Goal: Task Accomplishment & Management: Complete application form

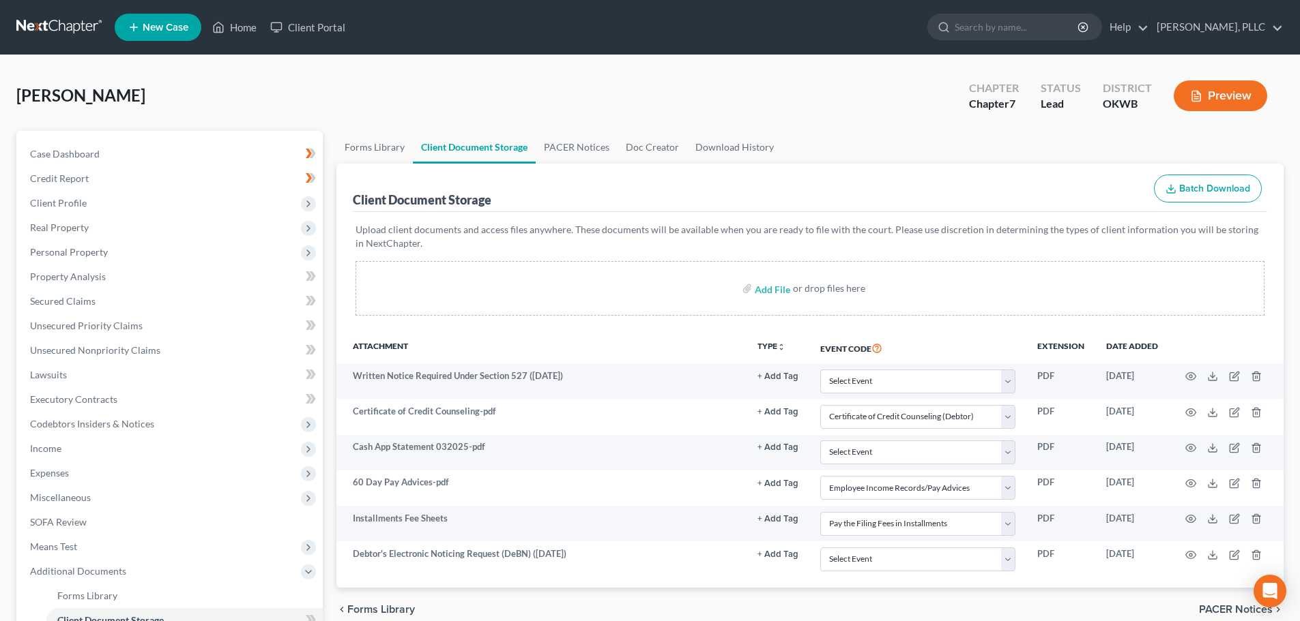
select select "0"
select select "3"
select select "4"
click at [1272, 588] on icon "Open Intercom Messenger" at bounding box center [1269, 592] width 16 height 18
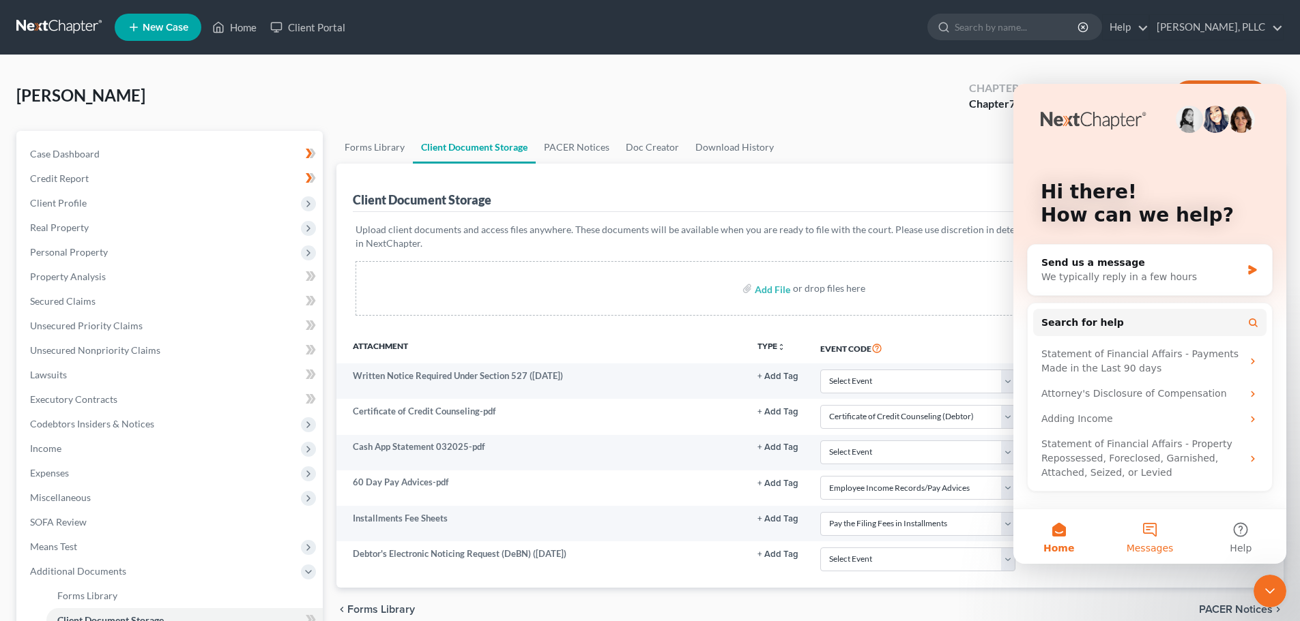
click at [1151, 533] on button "Messages" at bounding box center [1149, 537] width 91 height 55
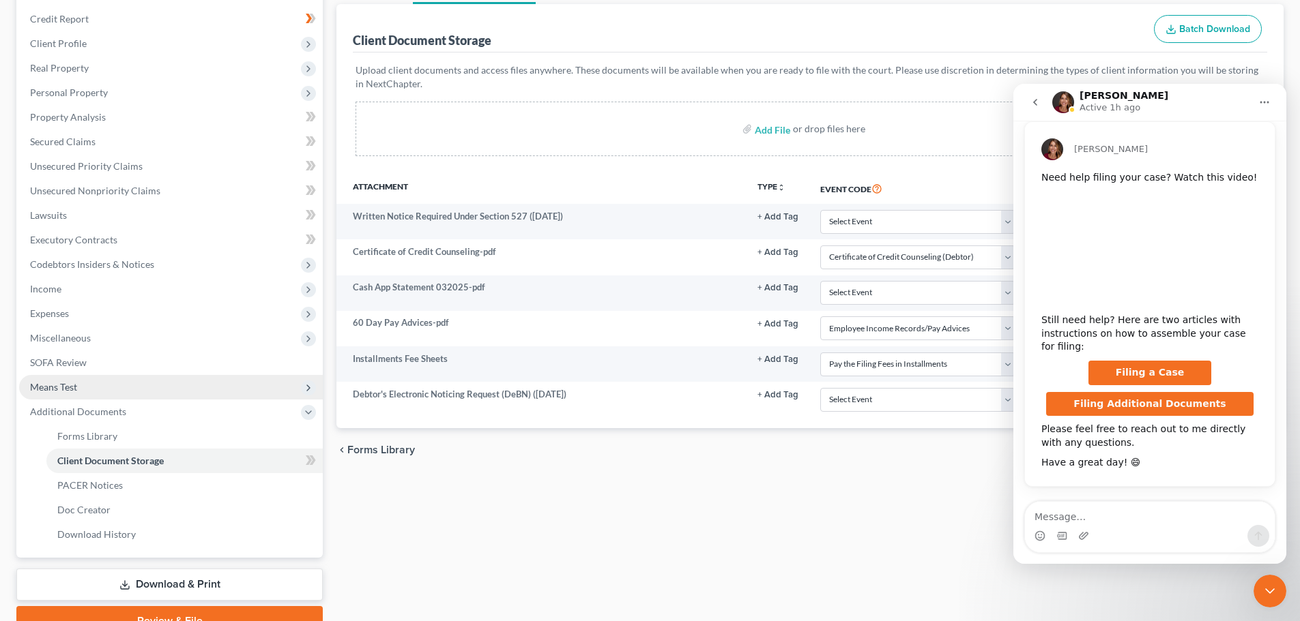
scroll to position [205, 0]
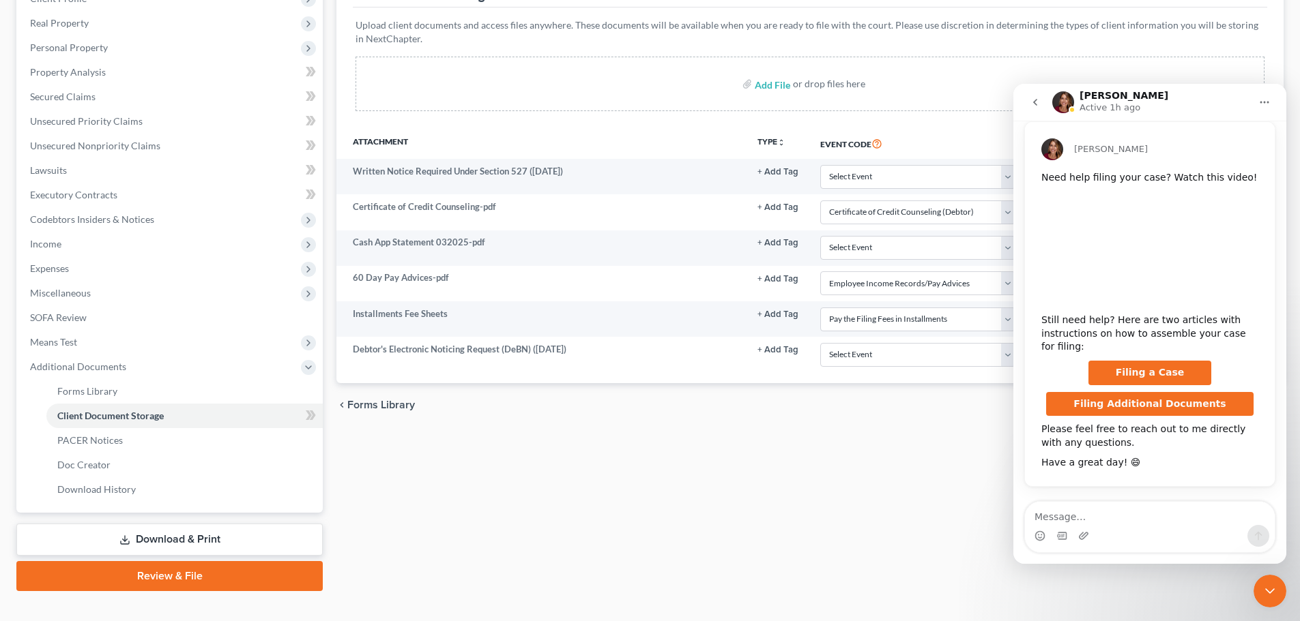
click at [166, 538] on link "Download & Print" at bounding box center [169, 540] width 306 height 32
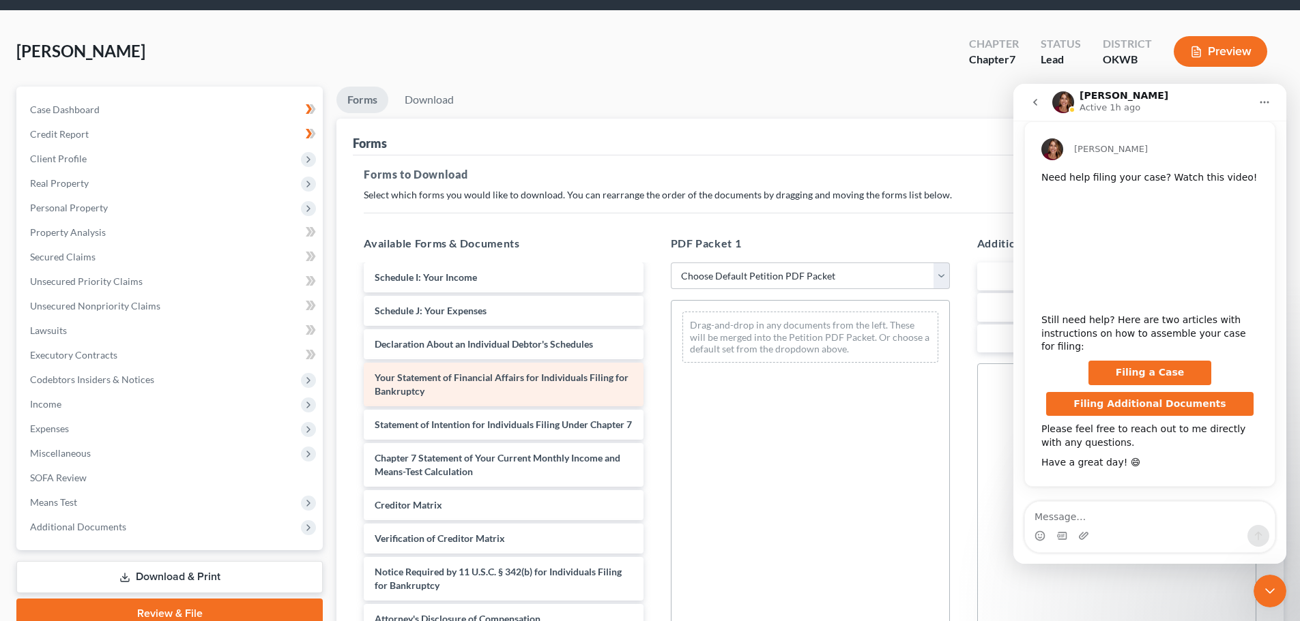
scroll to position [68, 0]
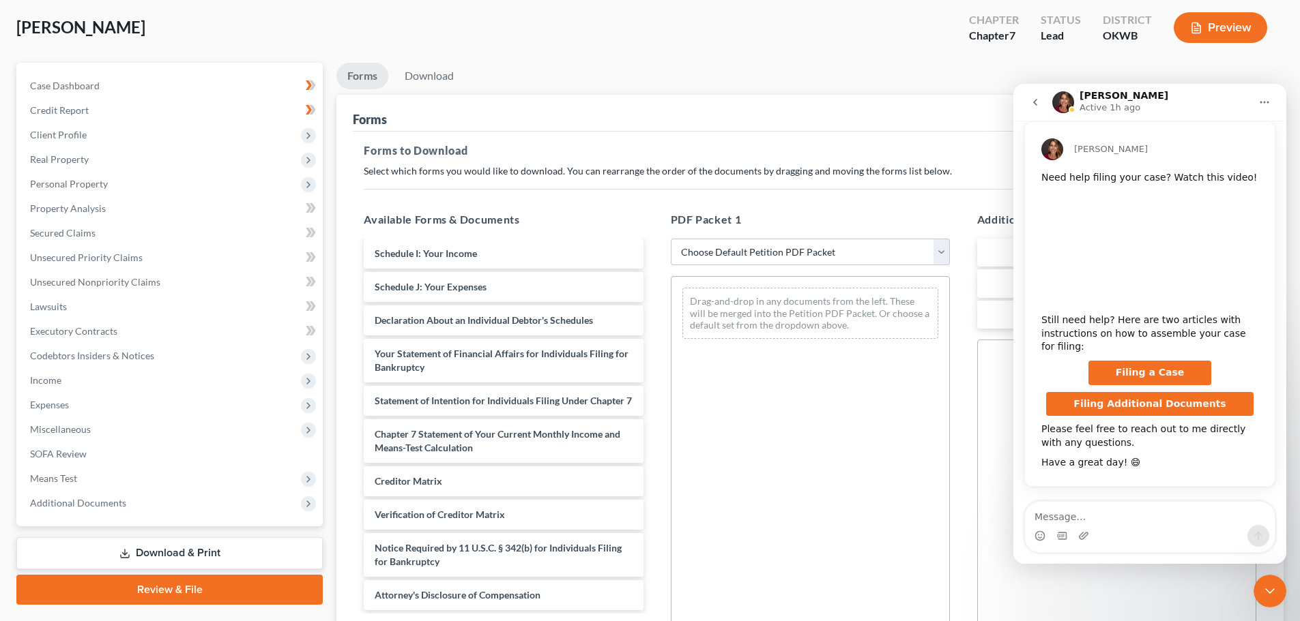
click at [1270, 589] on icon "Close Intercom Messenger" at bounding box center [1269, 591] width 16 height 16
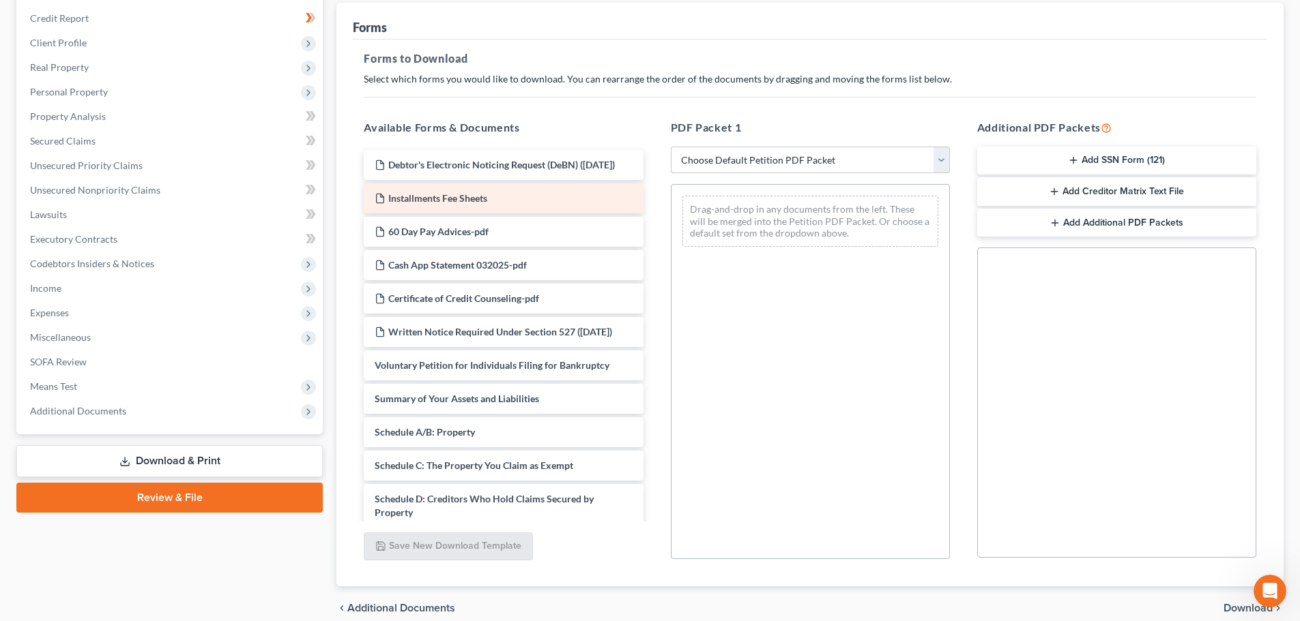
scroll to position [136, 0]
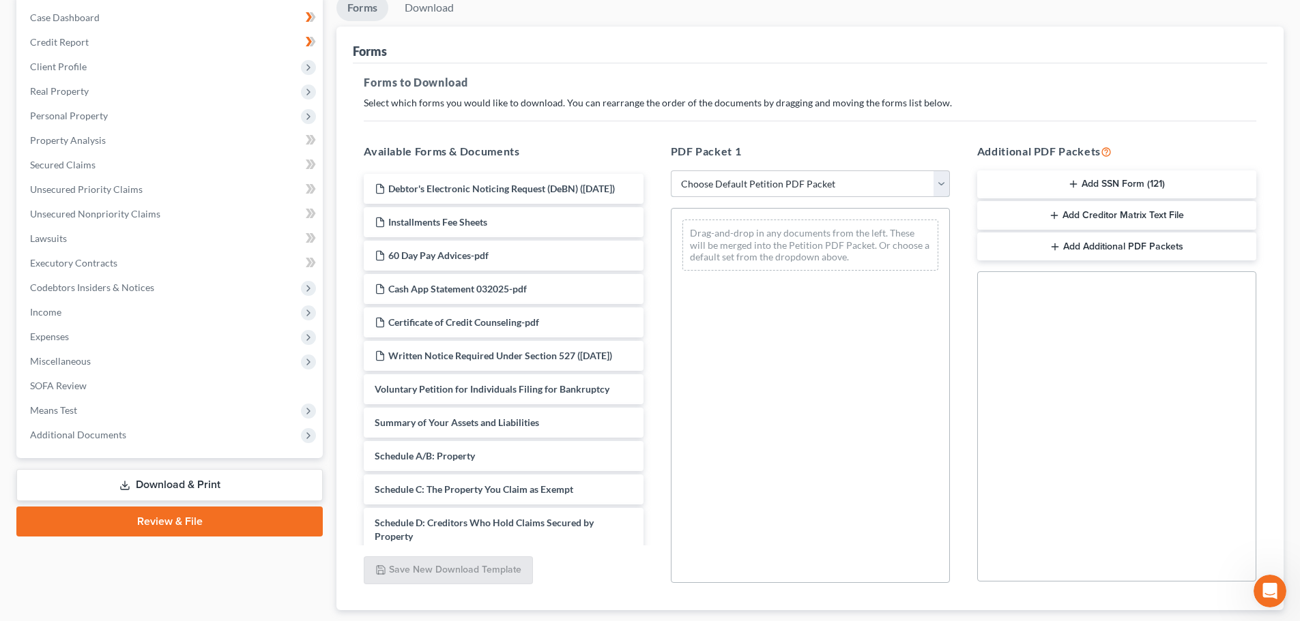
click at [941, 184] on select "Choose Default Petition PDF Packet Complete Bankruptcy Petition (all forms and …" at bounding box center [810, 184] width 279 height 27
select select "0"
click at [671, 171] on select "Choose Default Petition PDF Packet Complete Bankruptcy Petition (all forms and …" at bounding box center [810, 184] width 279 height 27
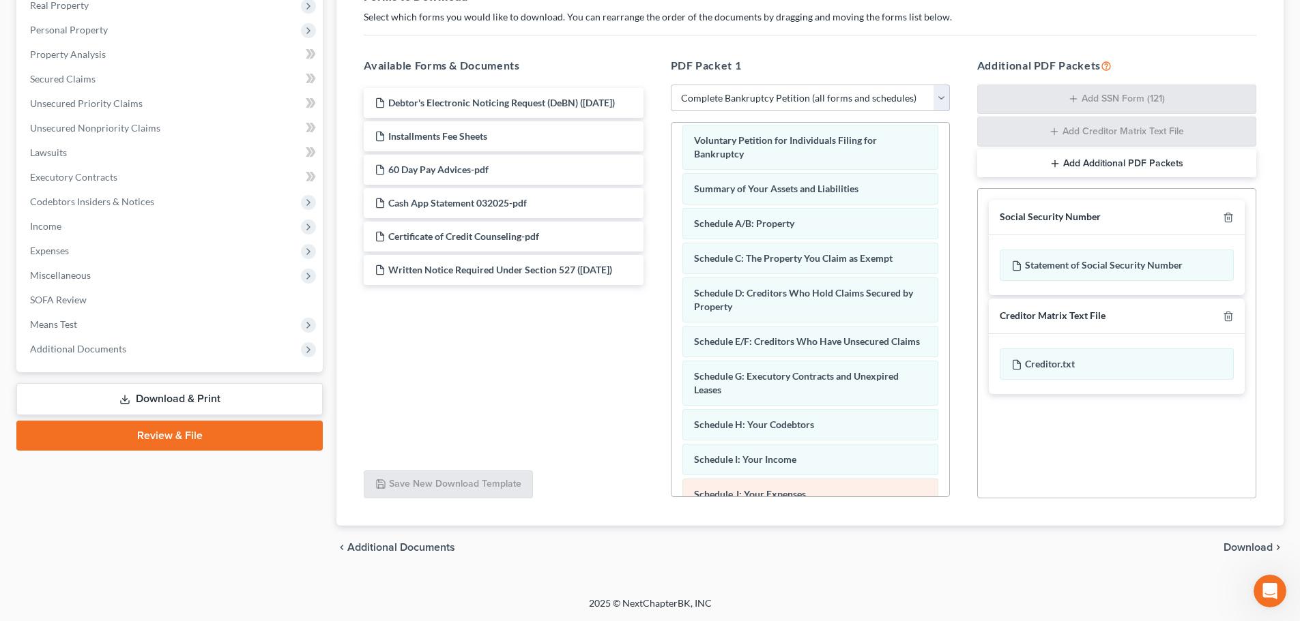
scroll to position [0, 0]
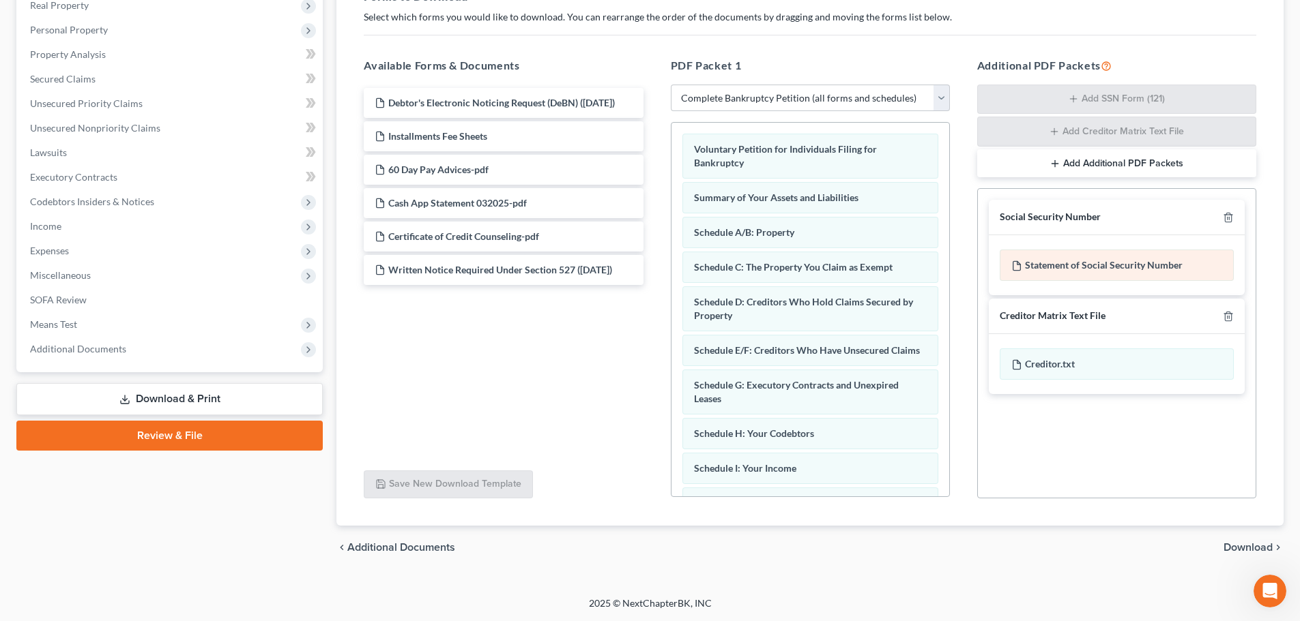
click at [1095, 266] on div "Statement of Social Security Number" at bounding box center [1116, 265] width 234 height 31
click at [1096, 266] on div "Statement of Social Security Number" at bounding box center [1116, 265] width 234 height 31
click at [1016, 265] on icon at bounding box center [1016, 266] width 11 height 11
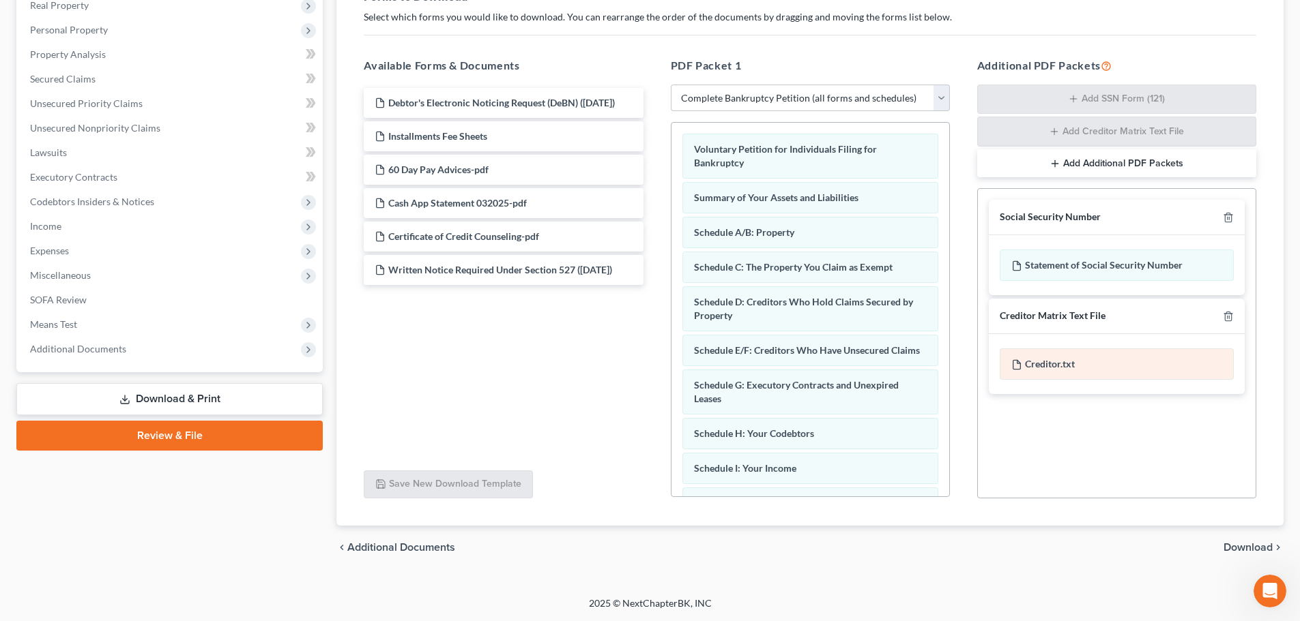
click at [1169, 357] on div "Creditor.txt" at bounding box center [1116, 364] width 234 height 31
click at [1139, 459] on div "Social Security Number Statement of Social Security Number Creditor Matrix Text…" at bounding box center [1116, 343] width 279 height 310
drag, startPoint x: 1138, startPoint y: 459, endPoint x: 1122, endPoint y: 455, distance: 16.9
click at [1127, 455] on div "Social Security Number Statement of Social Security Number Creditor Matrix Text…" at bounding box center [1116, 343] width 279 height 310
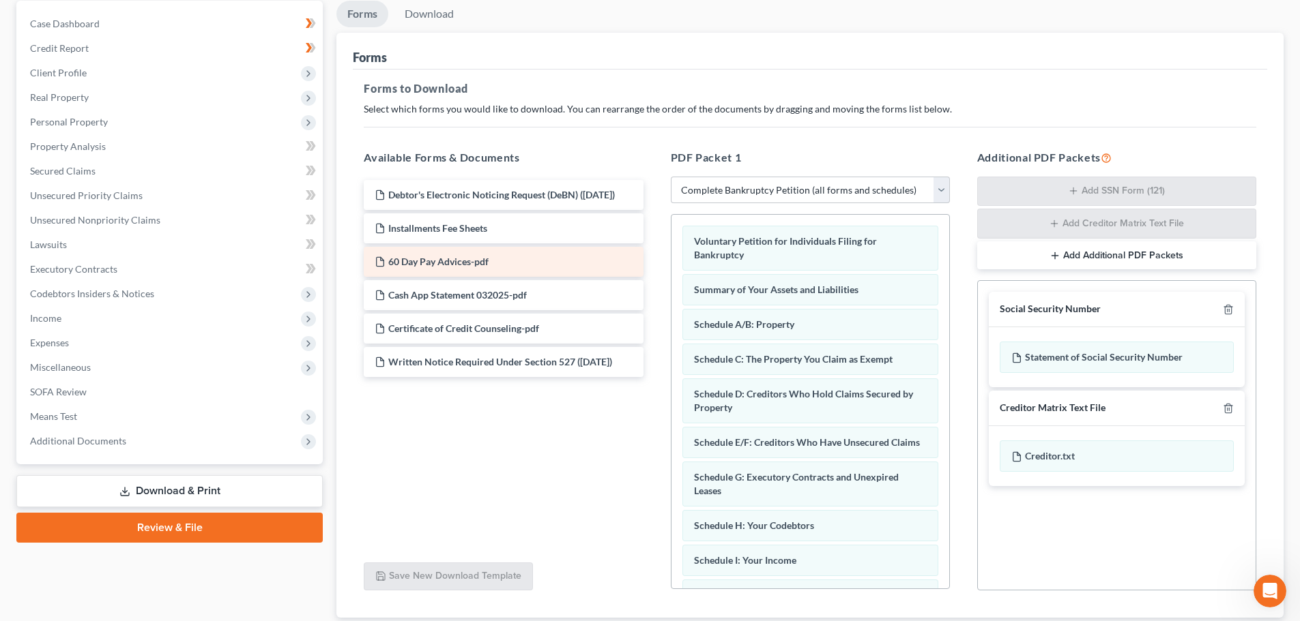
scroll to position [154, 0]
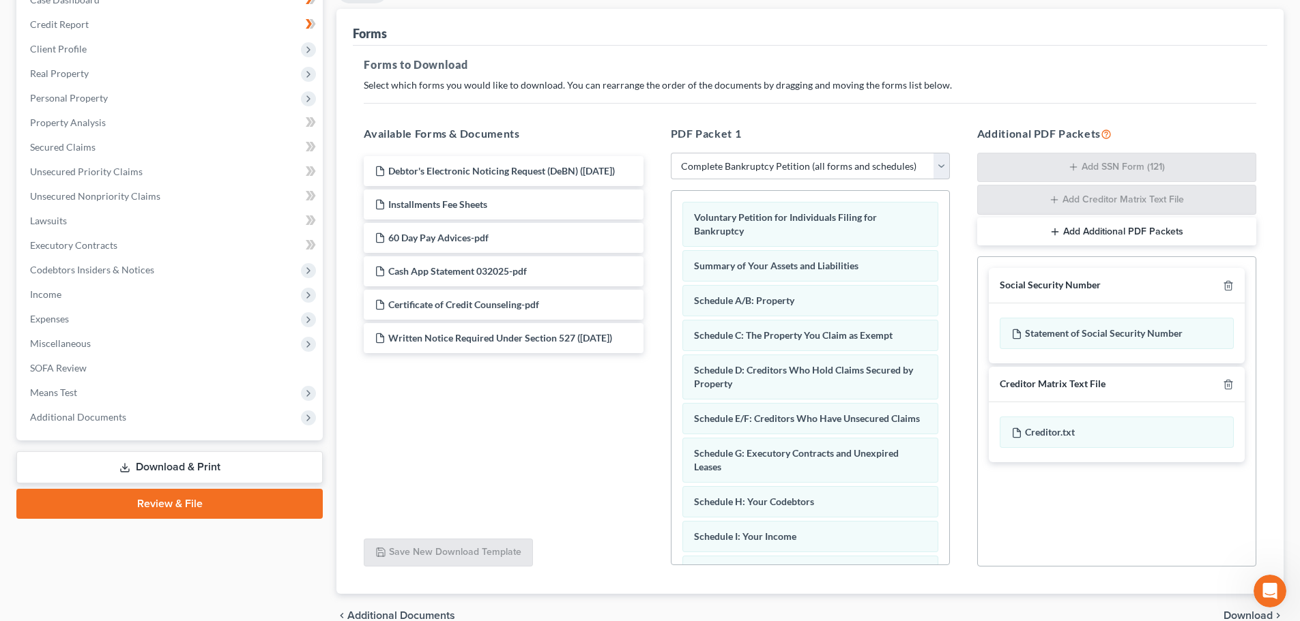
click at [177, 465] on link "Download & Print" at bounding box center [169, 468] width 306 height 32
click at [1227, 283] on polyline "button" at bounding box center [1228, 283] width 8 height 0
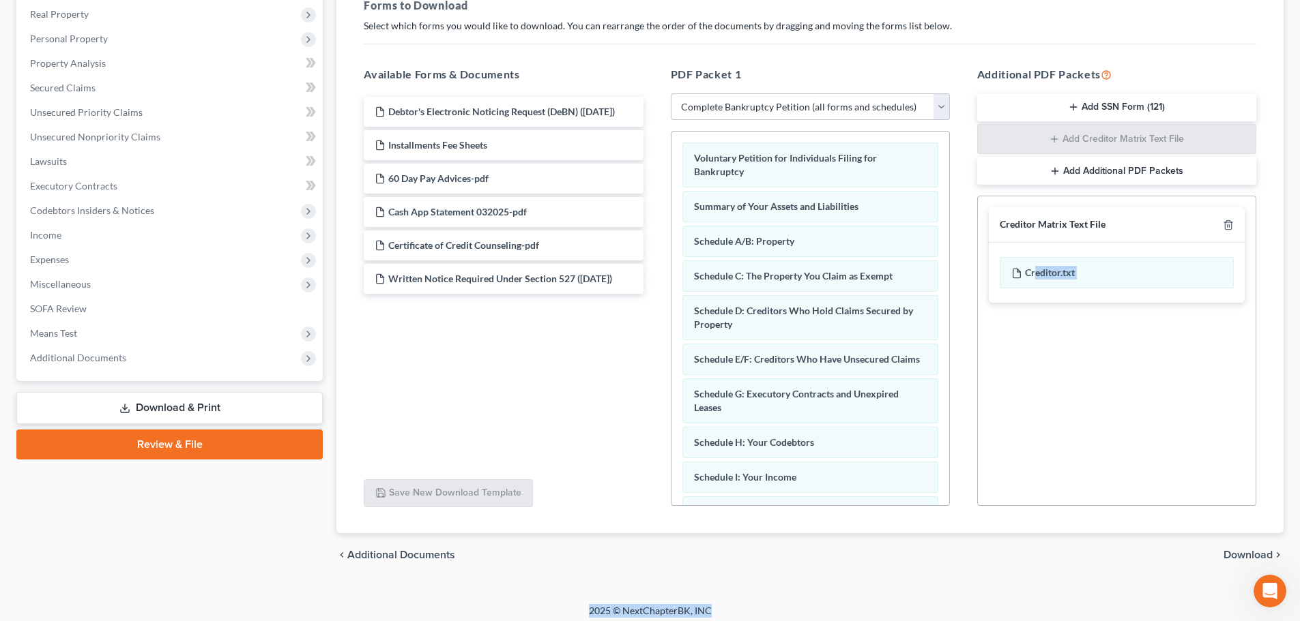
scroll to position [221, 0]
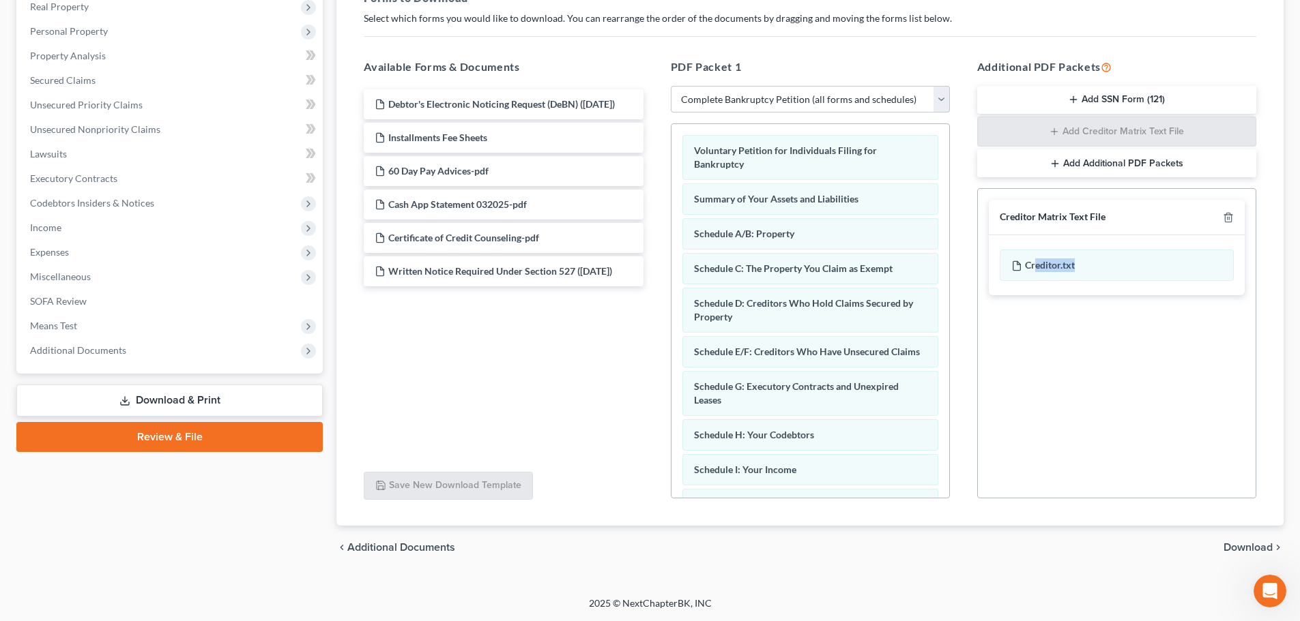
drag, startPoint x: 1033, startPoint y: 332, endPoint x: 1159, endPoint y: 206, distance: 178.5
click at [1153, 225] on div "Creditor Matrix Text File Creditor.txt" at bounding box center [1117, 248] width 256 height 96
drag, startPoint x: 1132, startPoint y: 312, endPoint x: 1122, endPoint y: 307, distance: 11.6
click at [1129, 312] on div "Social Security Number Statement of Social Security Number Creditor Matrix Text…" at bounding box center [1116, 343] width 279 height 310
drag, startPoint x: 1014, startPoint y: 265, endPoint x: 1090, endPoint y: 357, distance: 119.2
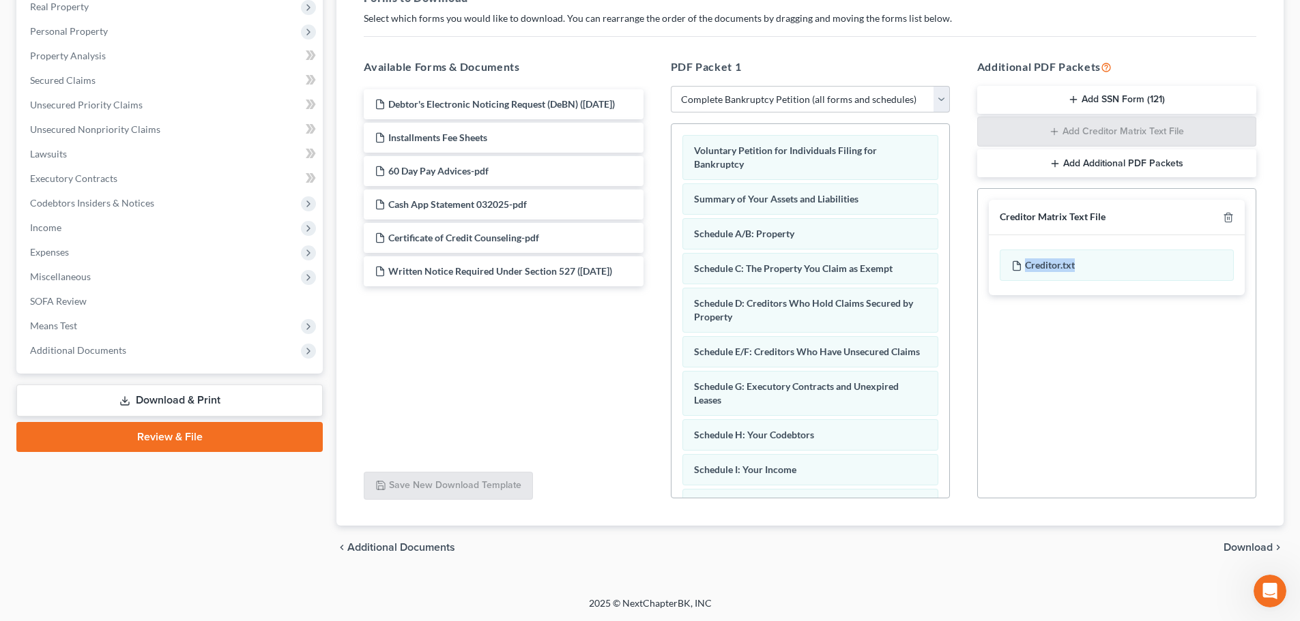
click at [1085, 363] on div "Social Security Number Statement of Social Security Number Creditor Matrix Text…" at bounding box center [1116, 343] width 279 height 310
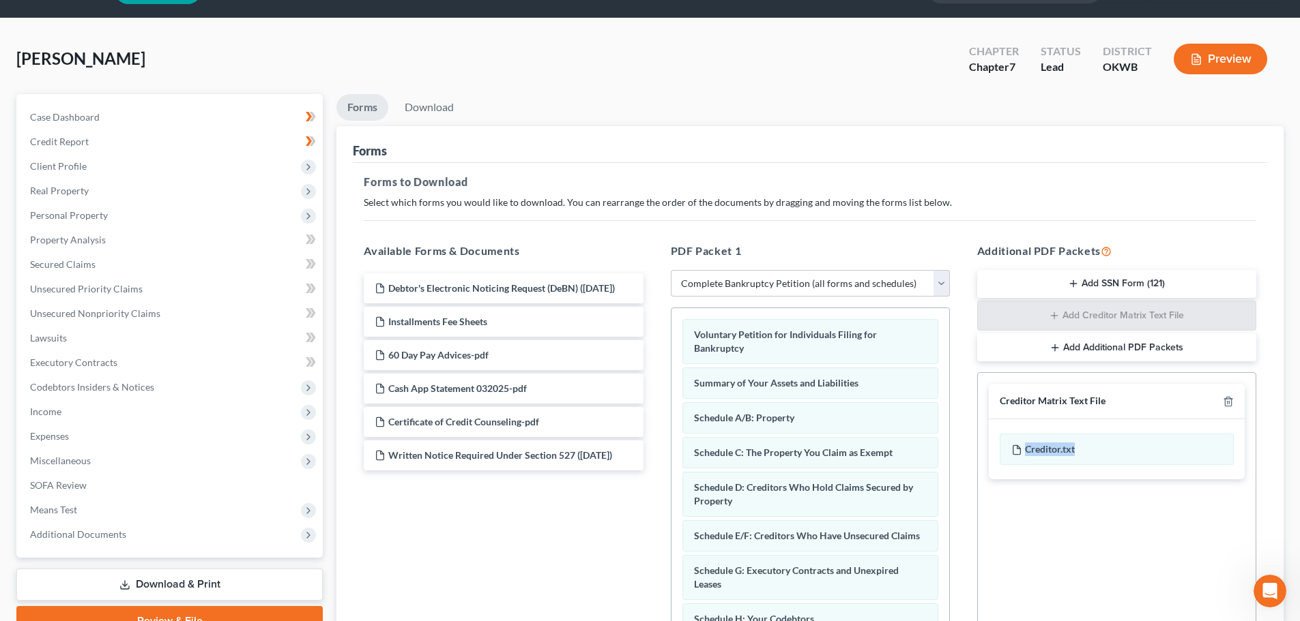
scroll to position [68, 0]
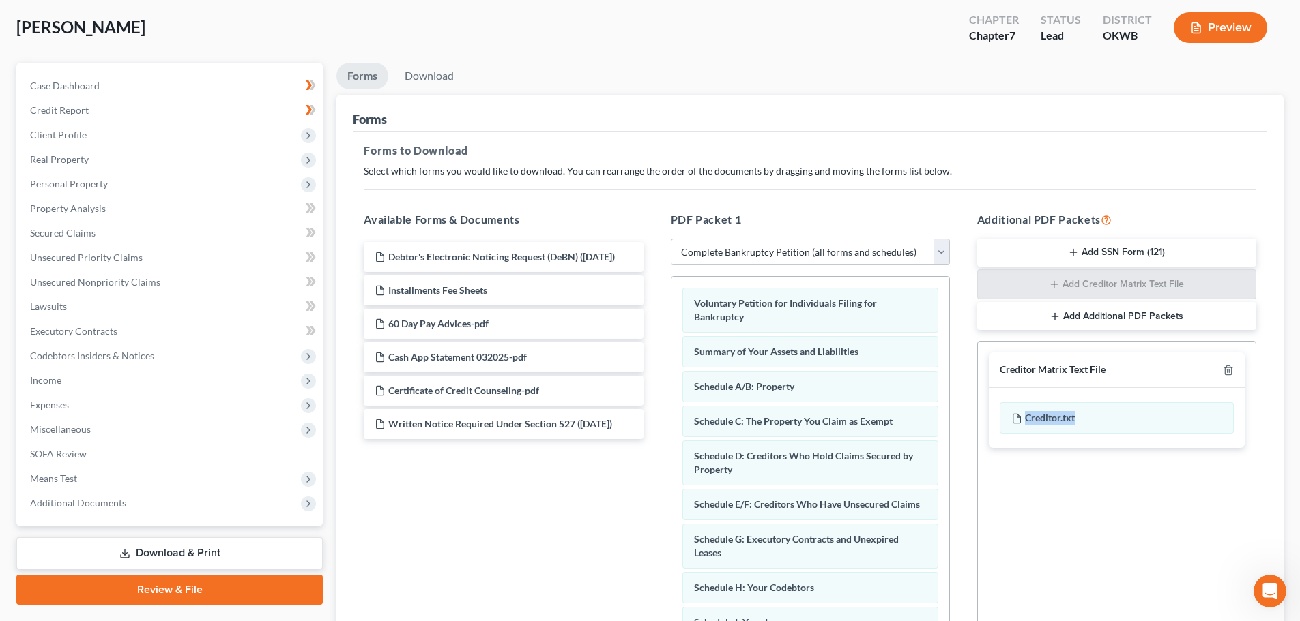
click at [1115, 252] on button "Add SSN Form (121)" at bounding box center [1116, 253] width 279 height 29
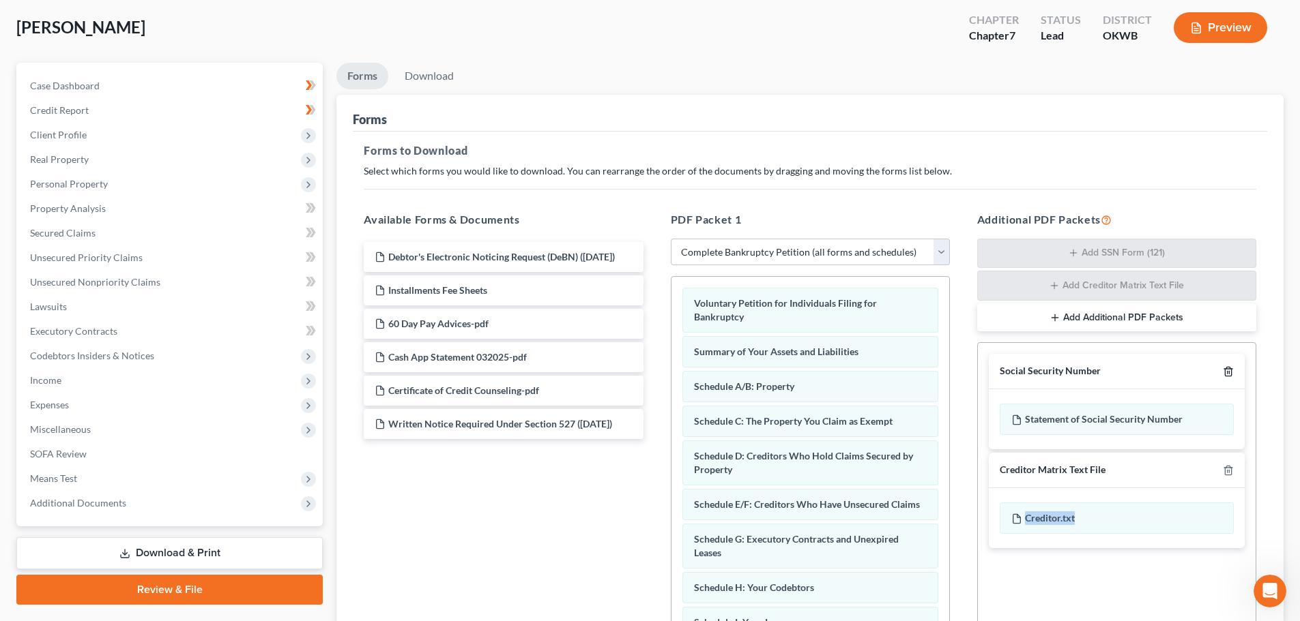
click at [1227, 371] on icon "button" at bounding box center [1228, 371] width 11 height 11
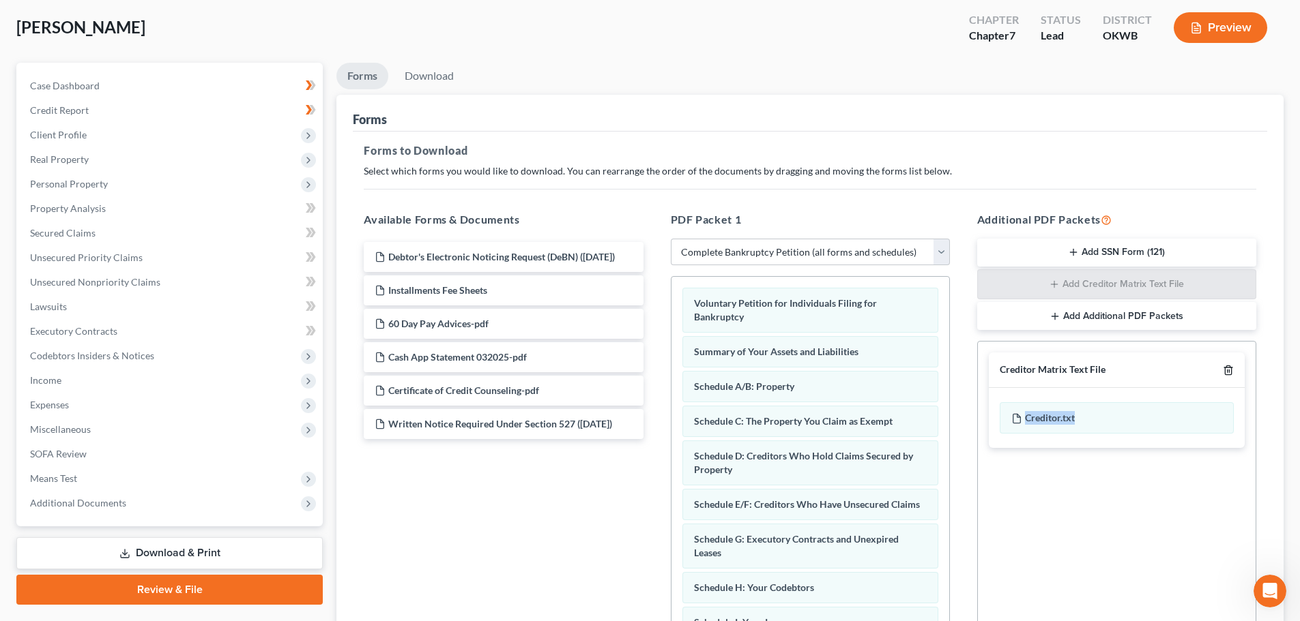
click at [1228, 371] on icon "button" at bounding box center [1228, 370] width 11 height 11
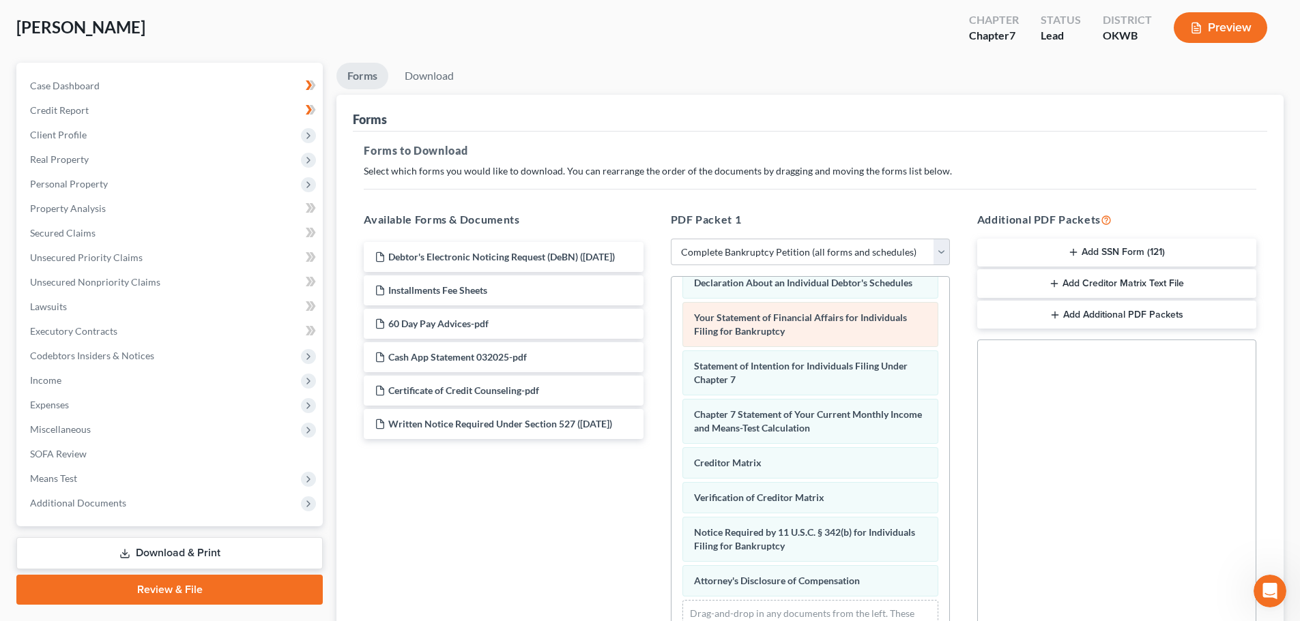
scroll to position [435, 0]
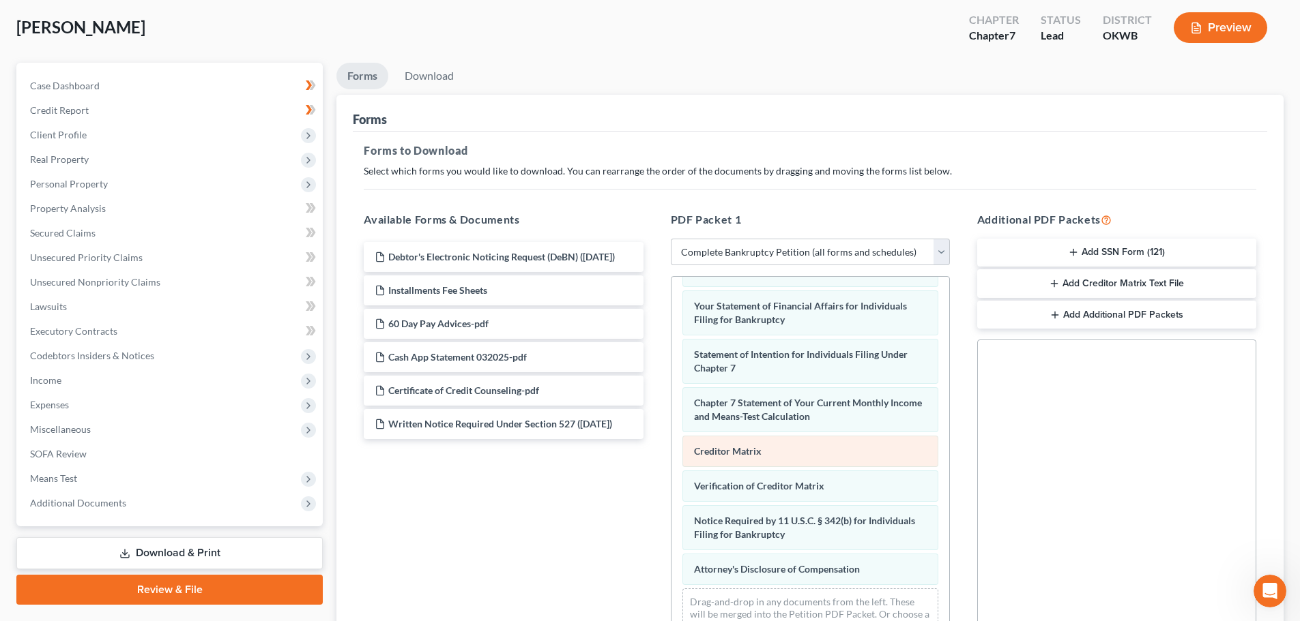
click at [717, 447] on span "Creditor Matrix" at bounding box center [728, 451] width 68 height 12
click at [725, 454] on span "Creditor Matrix" at bounding box center [728, 451] width 68 height 12
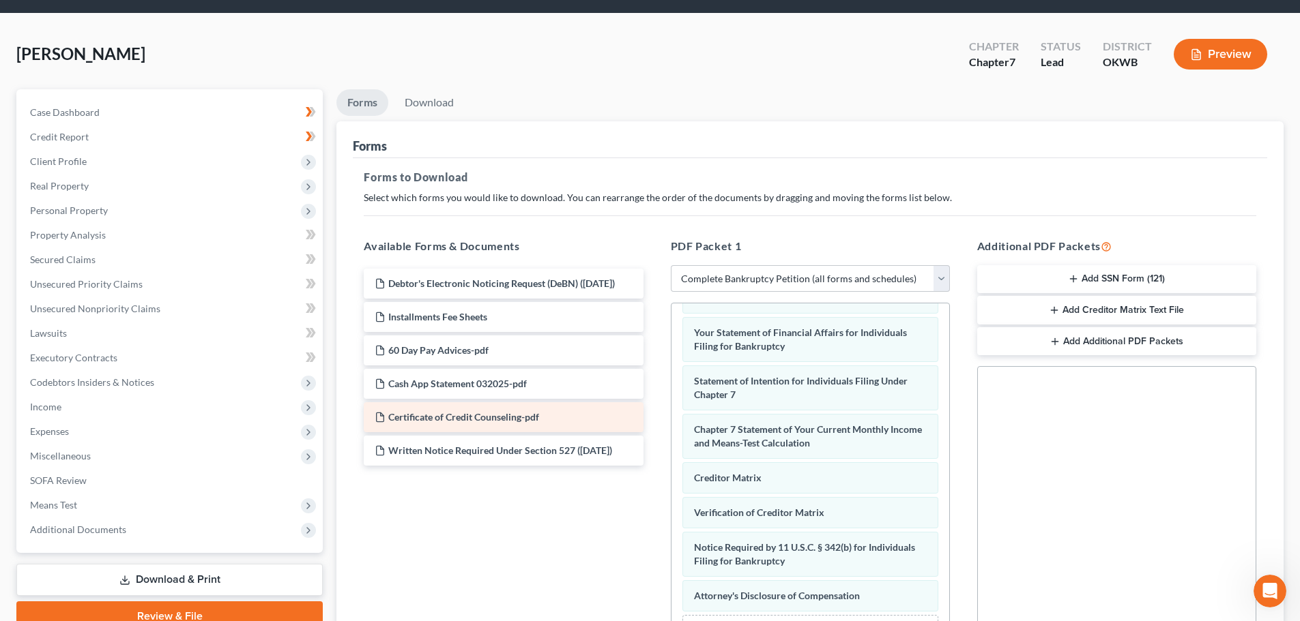
scroll to position [0, 0]
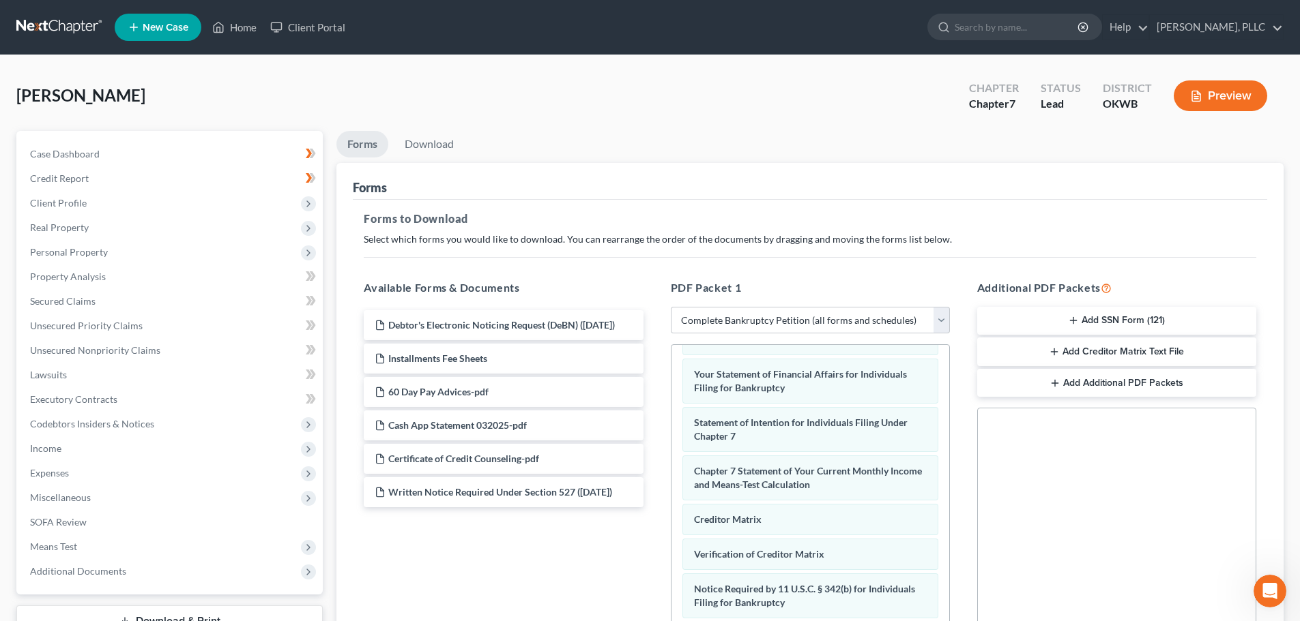
click at [1205, 93] on button "Preview" at bounding box center [1219, 96] width 93 height 31
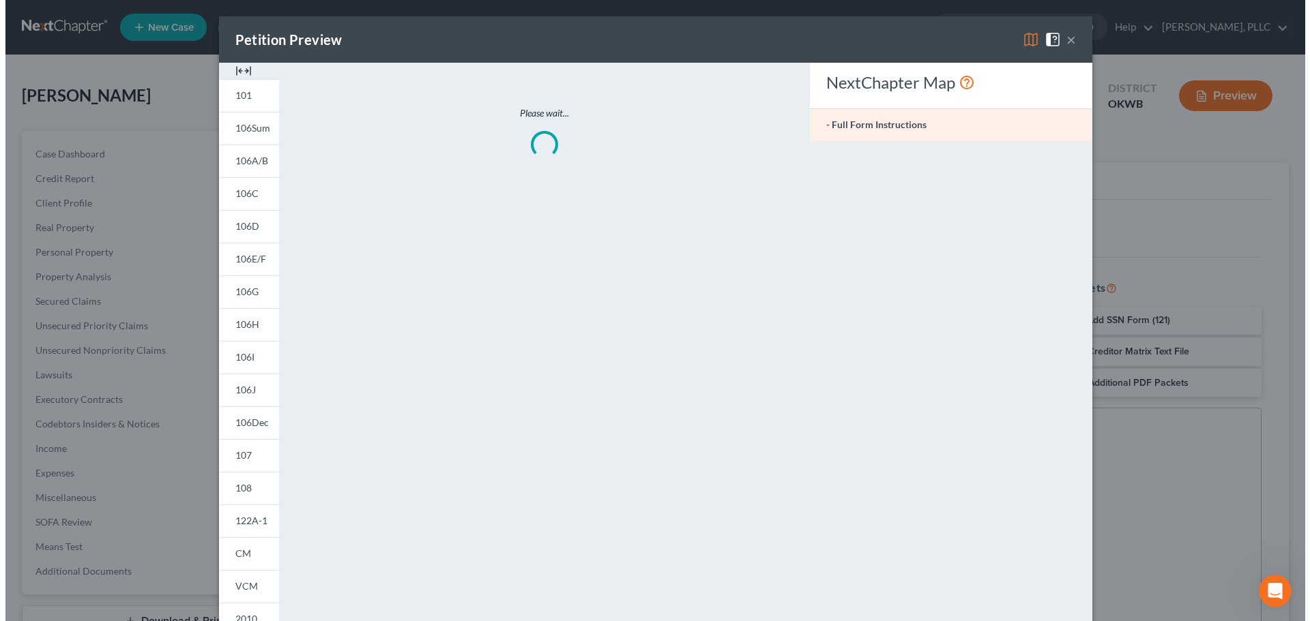
scroll to position [421, 0]
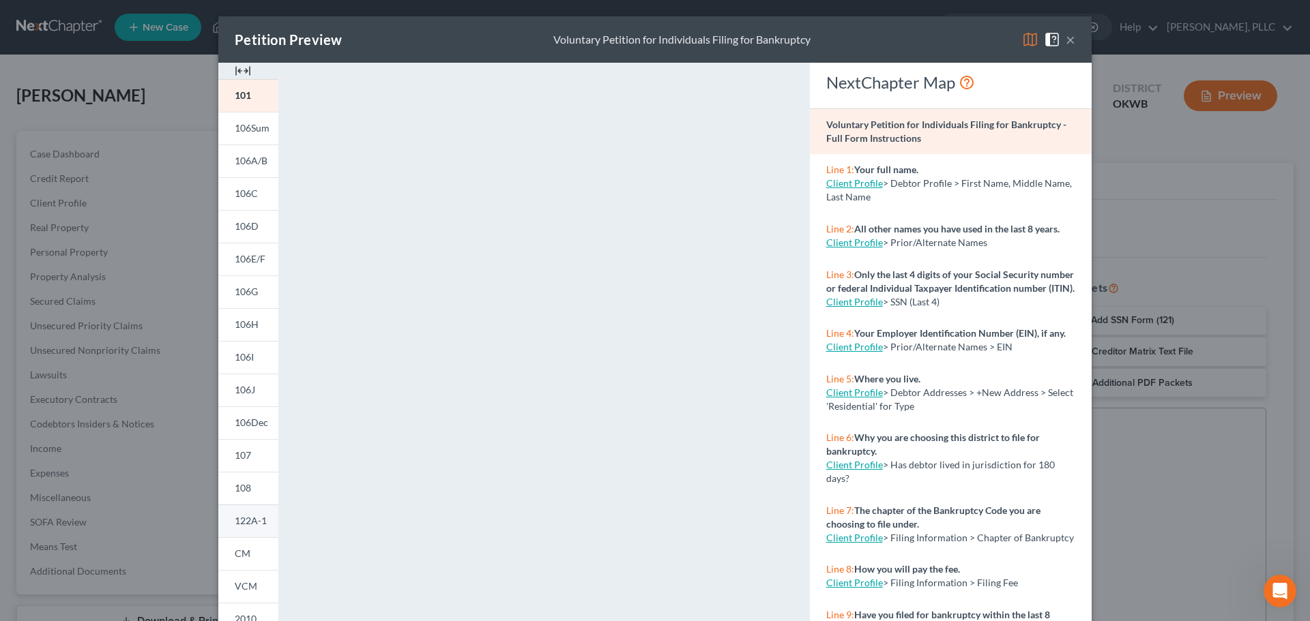
click at [248, 520] on span "122A-1" at bounding box center [251, 521] width 32 height 12
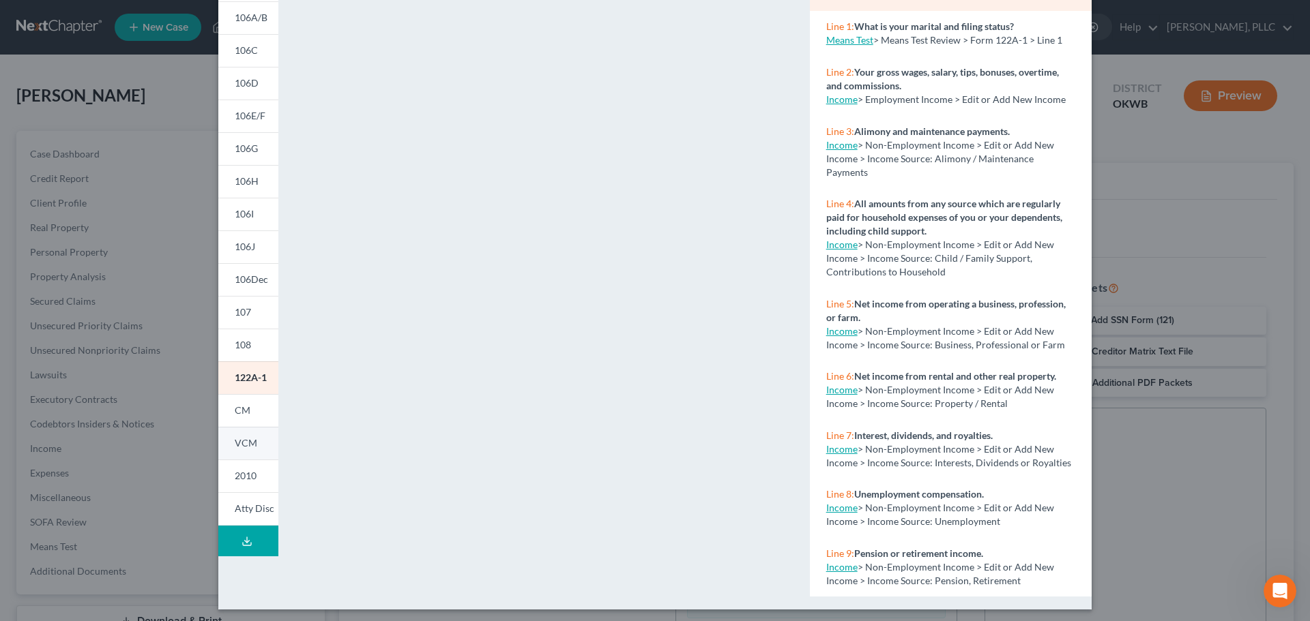
scroll to position [148, 0]
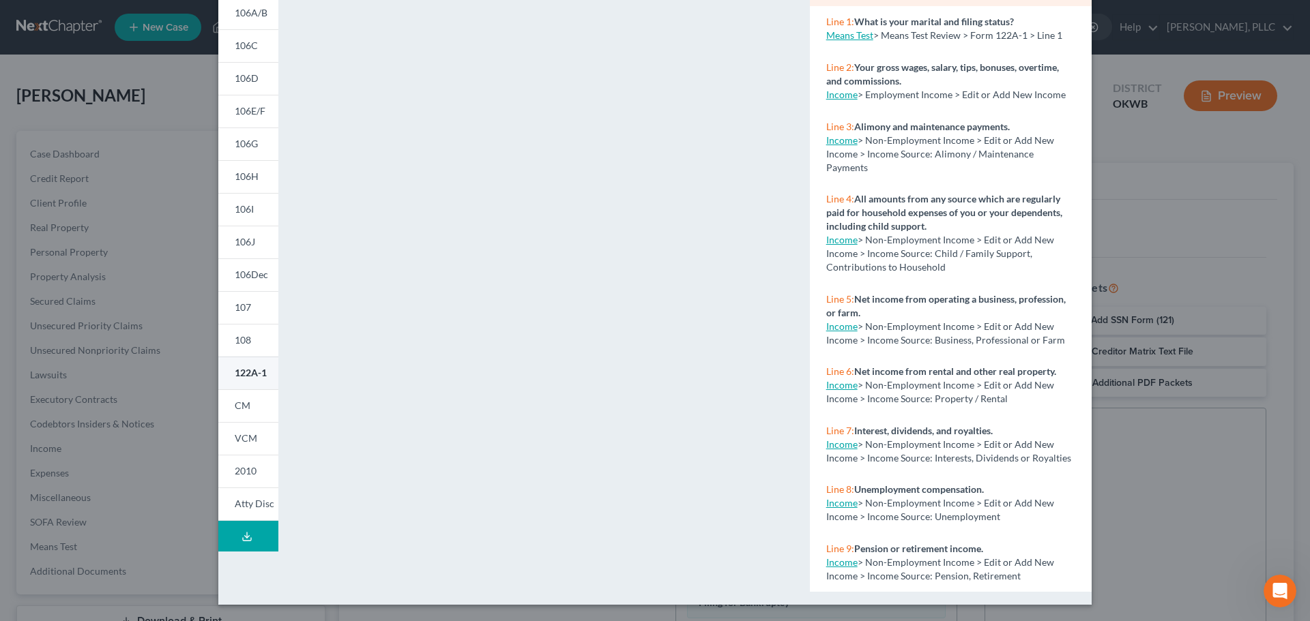
click at [245, 400] on link "CM" at bounding box center [248, 406] width 60 height 33
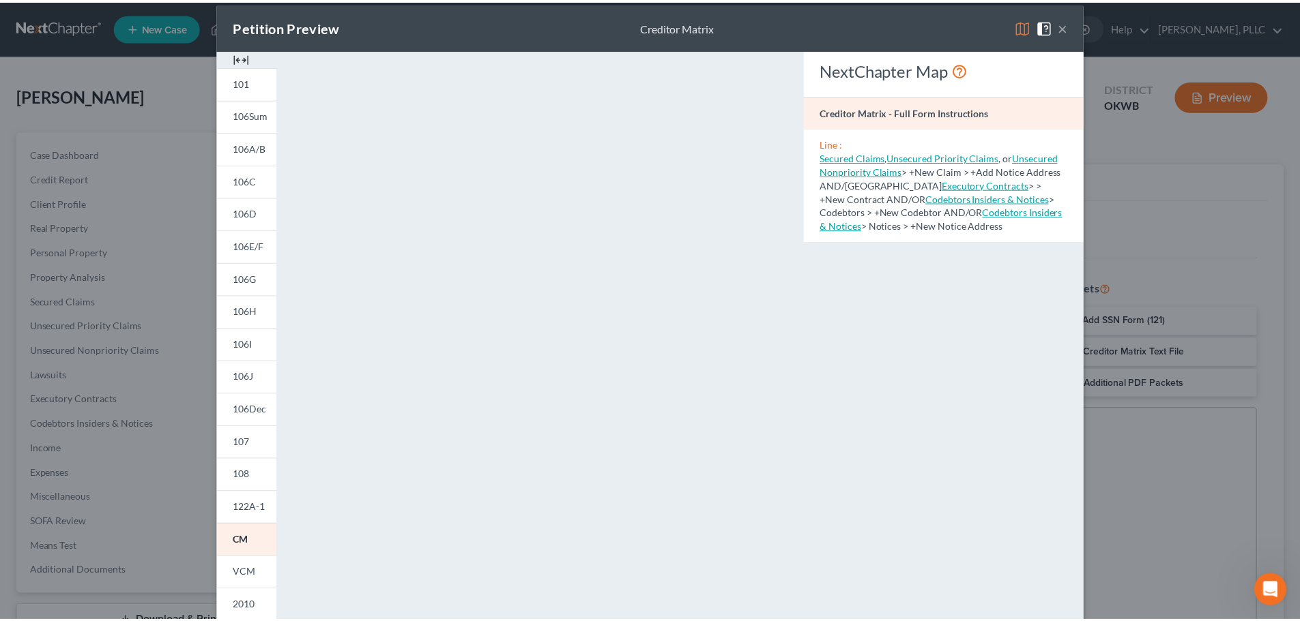
scroll to position [0, 0]
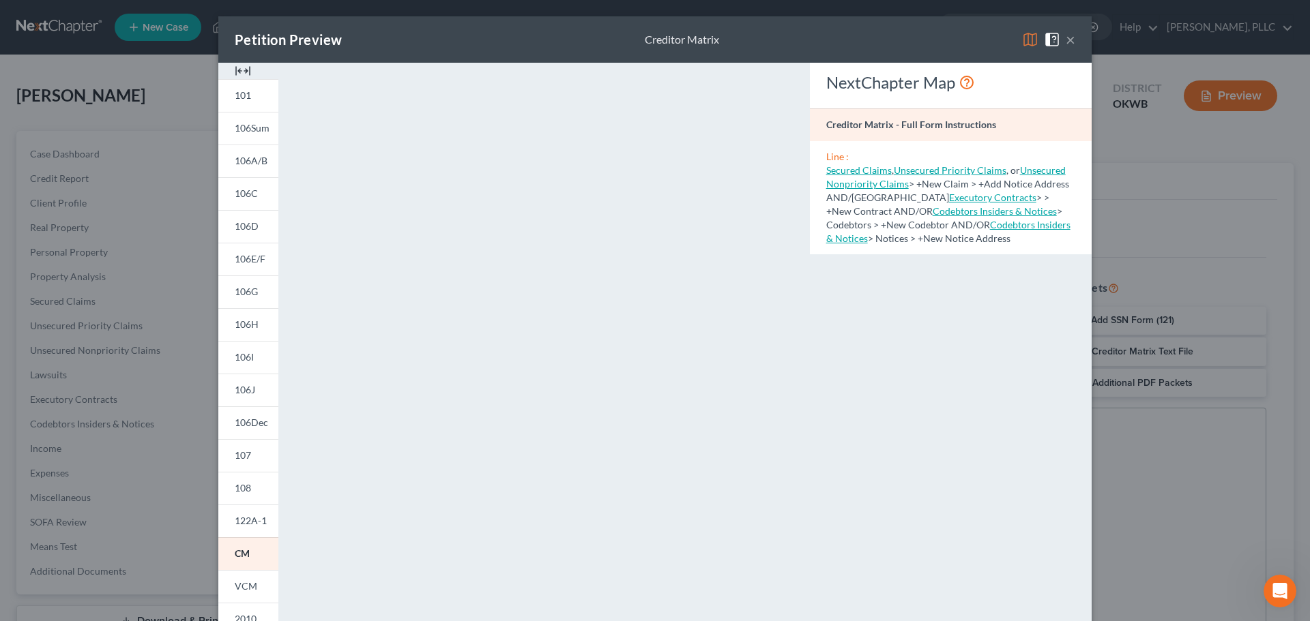
click at [1066, 34] on button "×" at bounding box center [1071, 39] width 10 height 16
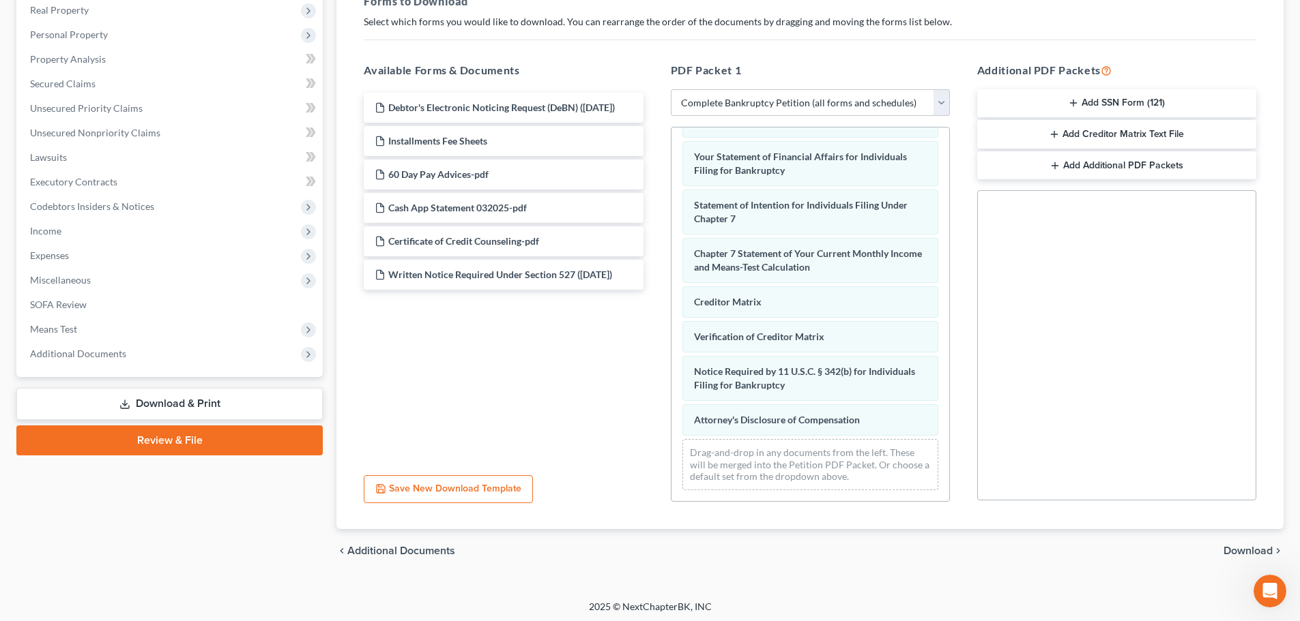
scroll to position [221, 0]
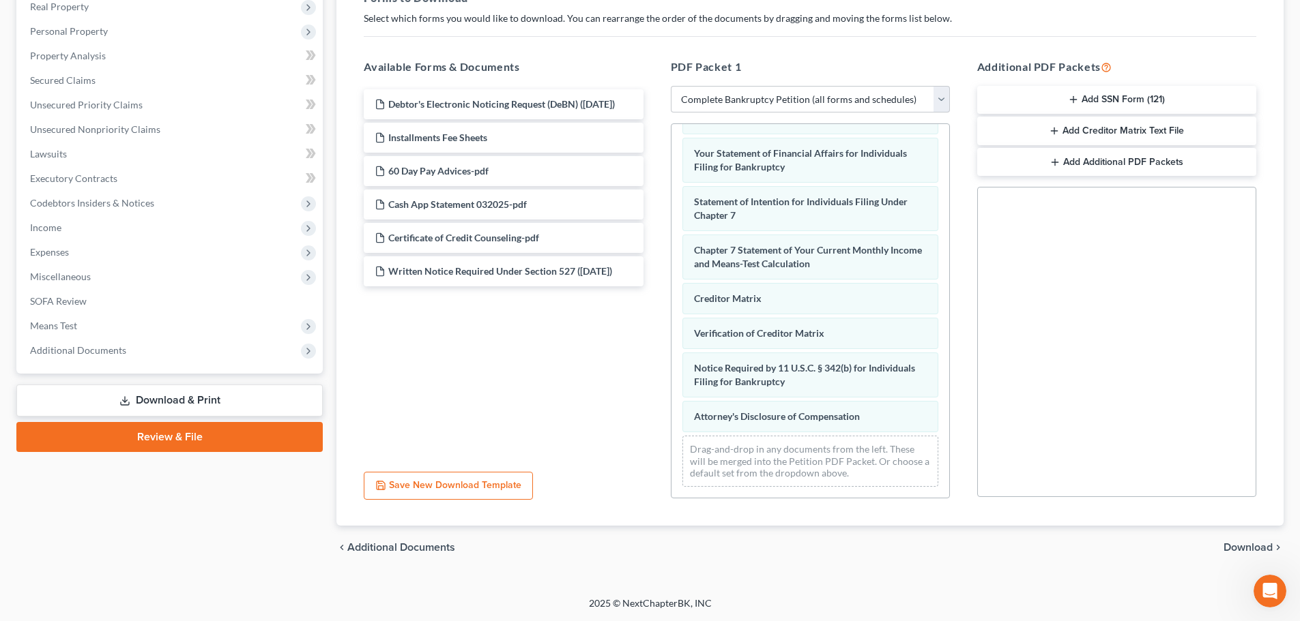
click at [1241, 549] on span "Download" at bounding box center [1247, 547] width 49 height 11
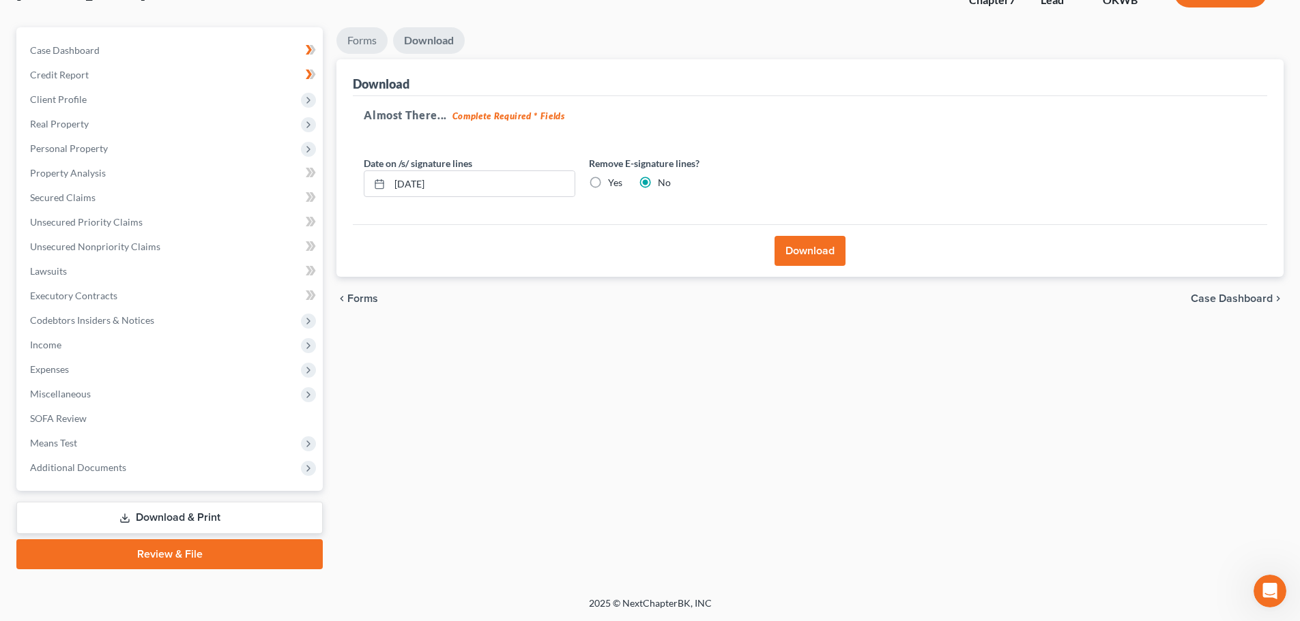
click at [364, 38] on link "Forms" at bounding box center [361, 40] width 51 height 27
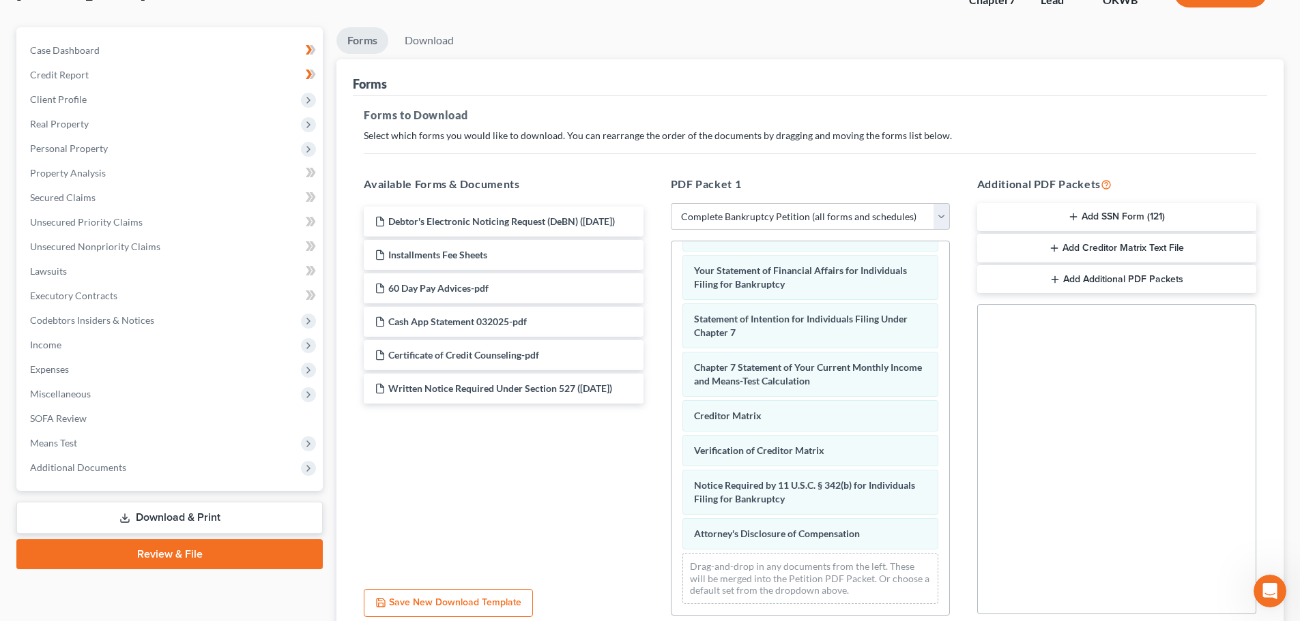
click at [1072, 213] on icon "button" at bounding box center [1073, 216] width 11 height 11
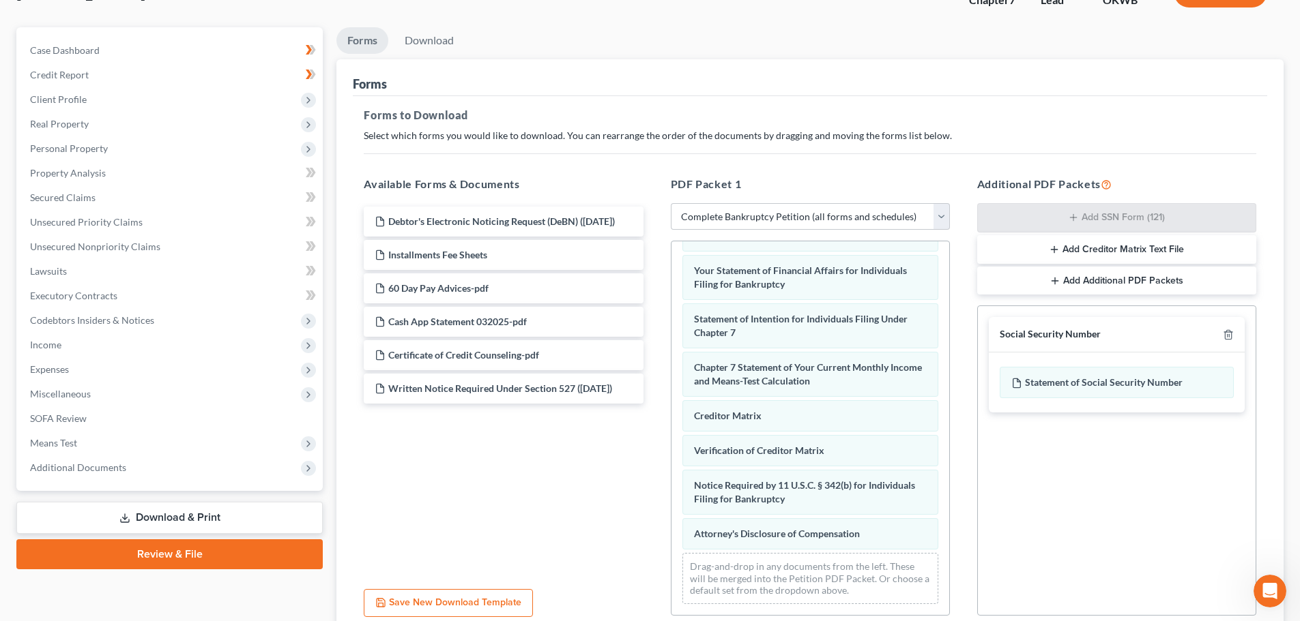
click at [1054, 247] on line "button" at bounding box center [1054, 249] width 0 height 6
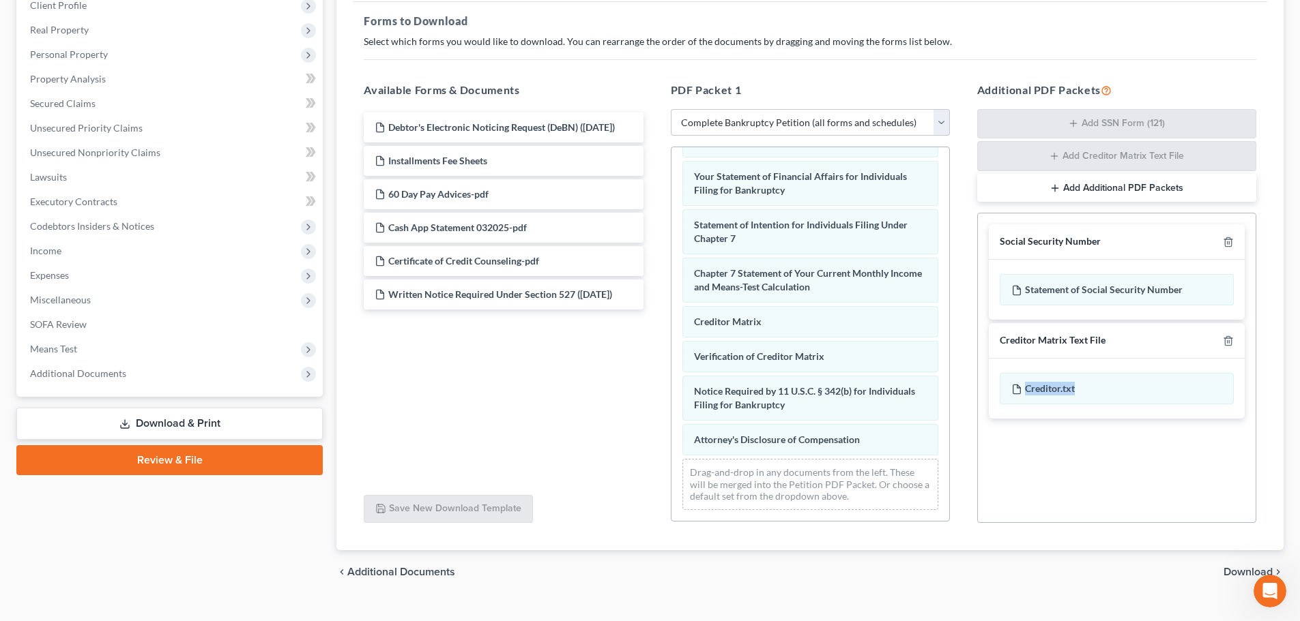
scroll to position [222, 0]
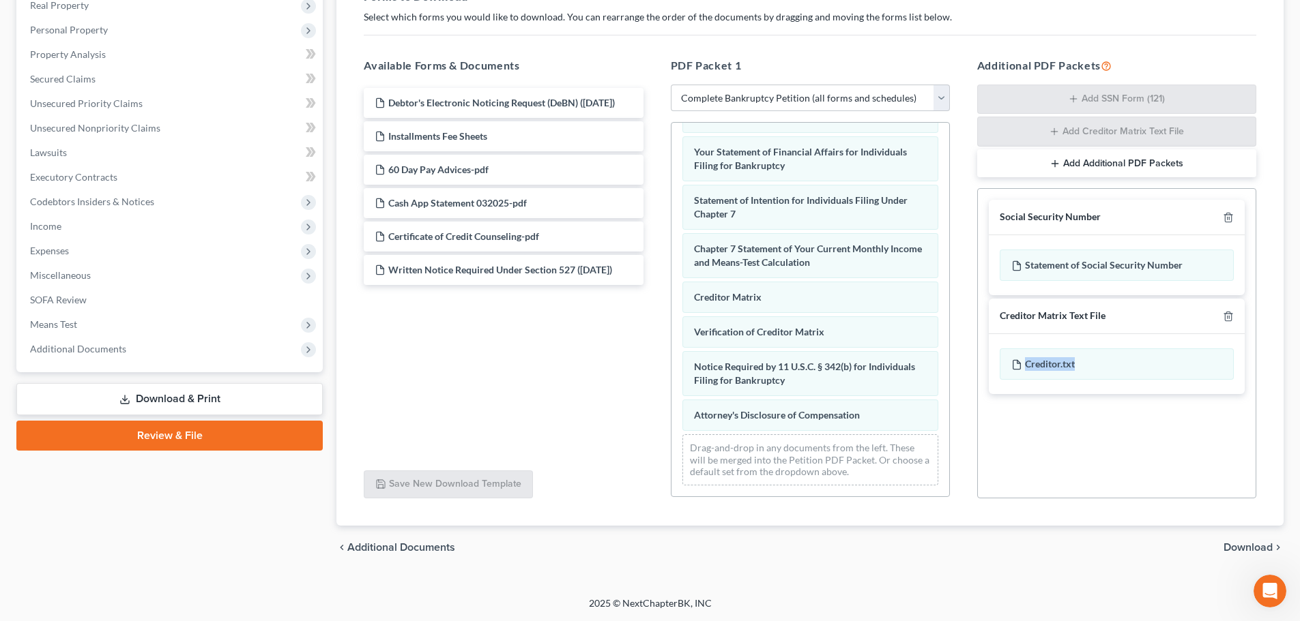
click at [1240, 544] on span "Download" at bounding box center [1247, 547] width 49 height 11
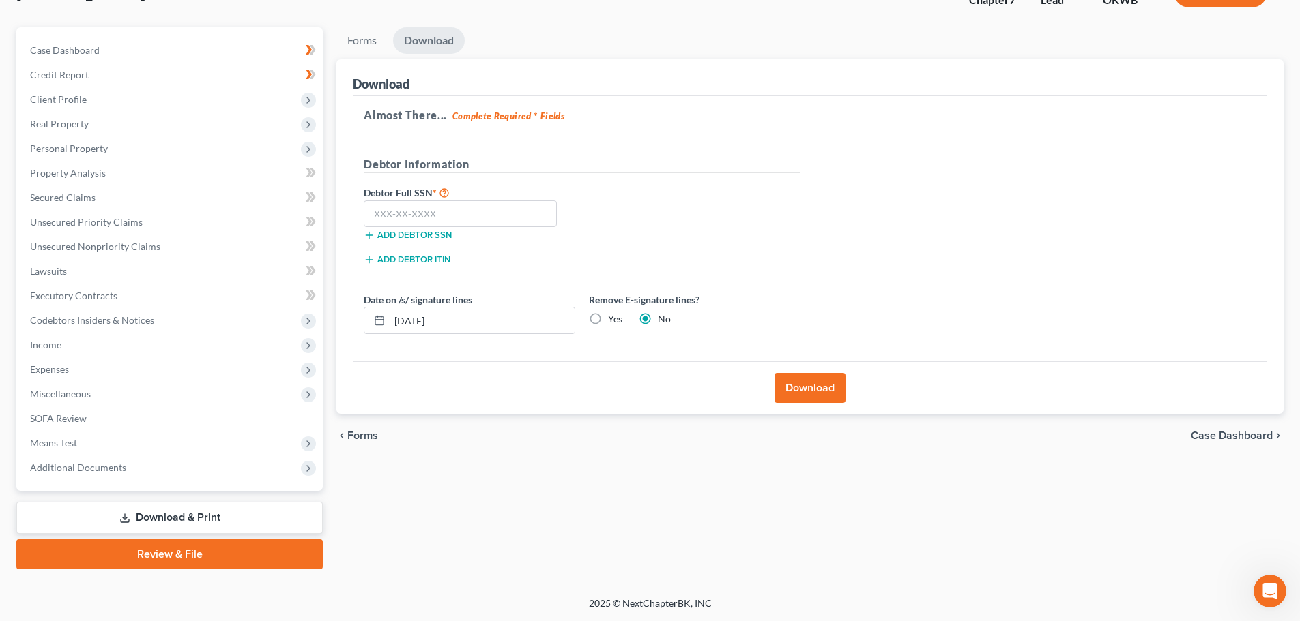
scroll to position [104, 0]
click at [387, 216] on input "text" at bounding box center [460, 214] width 193 height 27
type input "764-01-1541"
click at [422, 322] on input "[DATE]" at bounding box center [482, 321] width 185 height 26
type input "[DATE]"
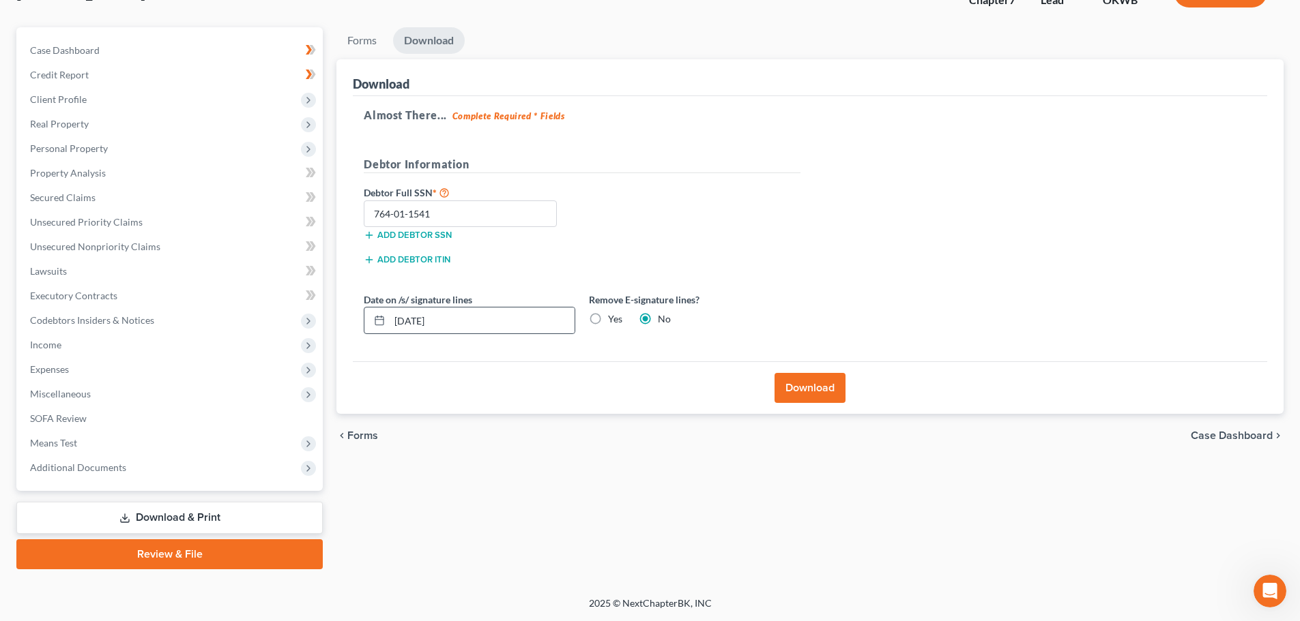
click at [380, 321] on icon at bounding box center [379, 320] width 11 height 11
click at [377, 319] on icon at bounding box center [379, 320] width 11 height 11
drag, startPoint x: 450, startPoint y: 327, endPoint x: 394, endPoint y: 324, distance: 55.4
click at [394, 324] on input "[DATE]" at bounding box center [482, 321] width 185 height 26
type input "[DATE]"
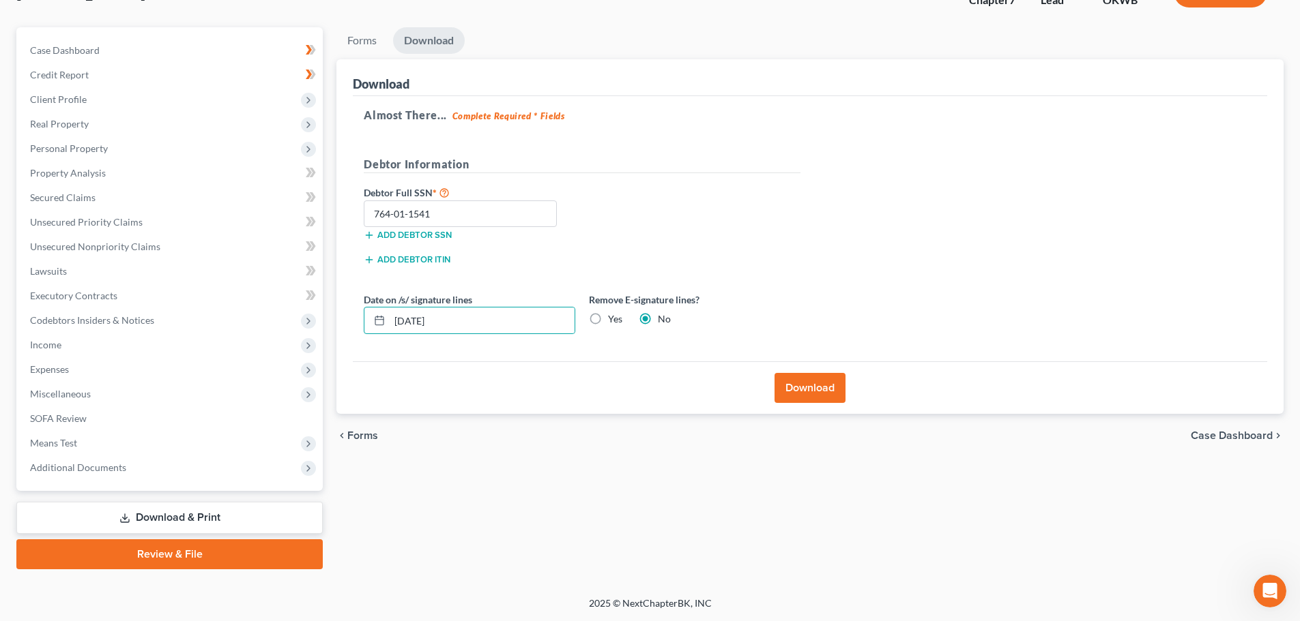
click at [805, 387] on button "Download" at bounding box center [809, 388] width 71 height 30
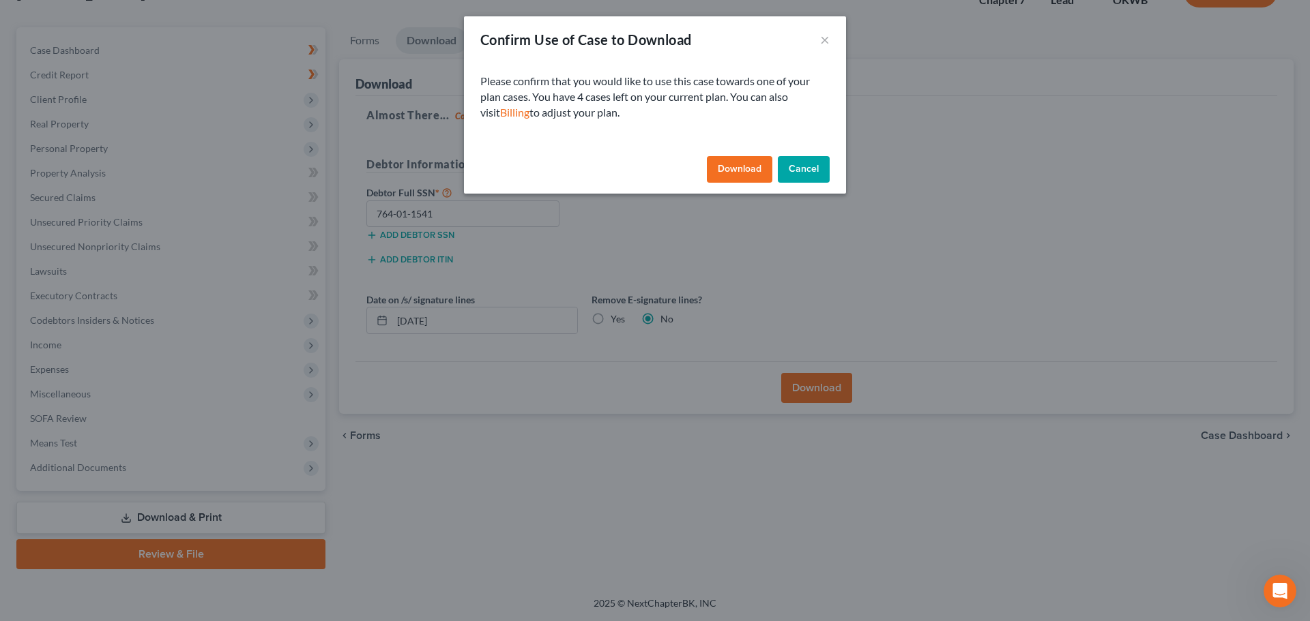
click at [742, 169] on button "Download" at bounding box center [739, 169] width 65 height 27
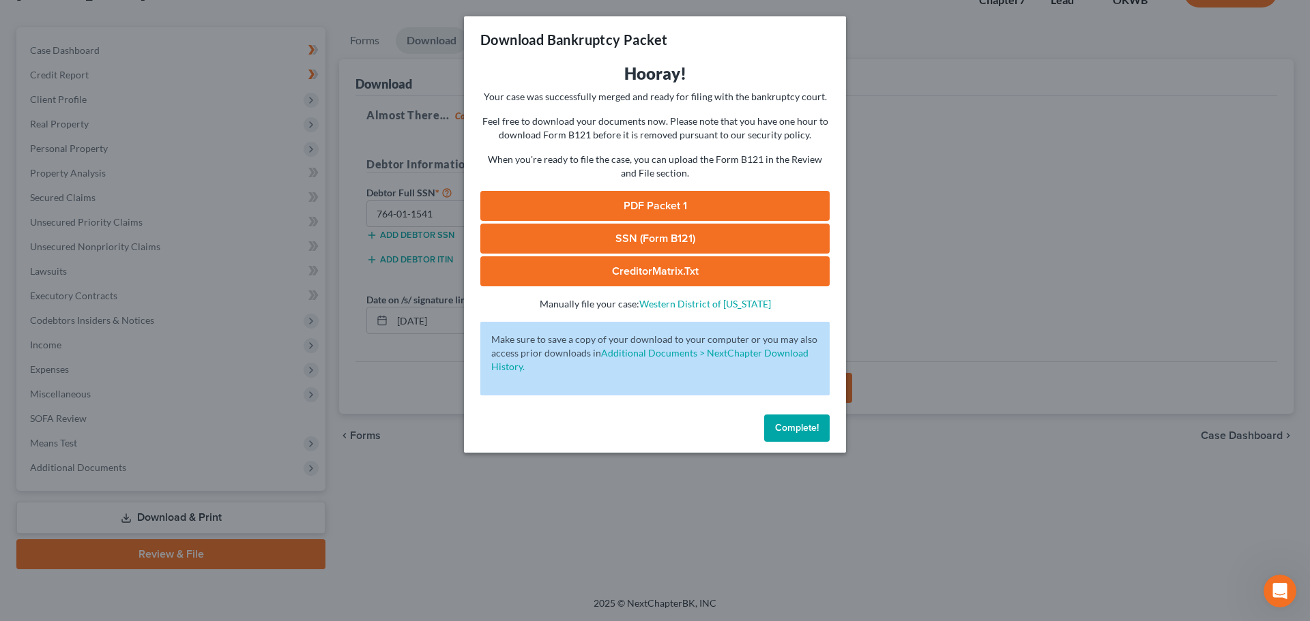
click at [653, 205] on link "PDF Packet 1" at bounding box center [654, 206] width 349 height 30
click at [619, 235] on link "SSN (Form B121)" at bounding box center [654, 239] width 349 height 30
click at [639, 270] on link "CreditorMatrix.txt" at bounding box center [654, 272] width 349 height 30
click at [797, 428] on span "Complete!" at bounding box center [797, 428] width 44 height 12
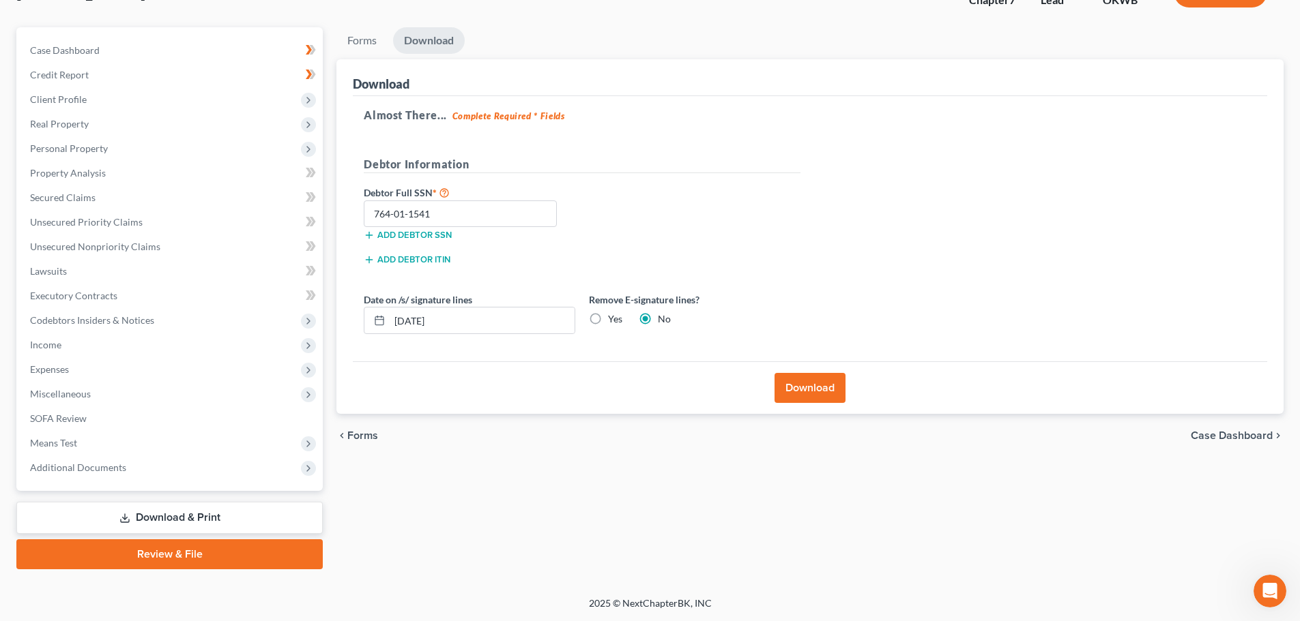
click at [1228, 434] on span "Case Dashboard" at bounding box center [1231, 435] width 82 height 11
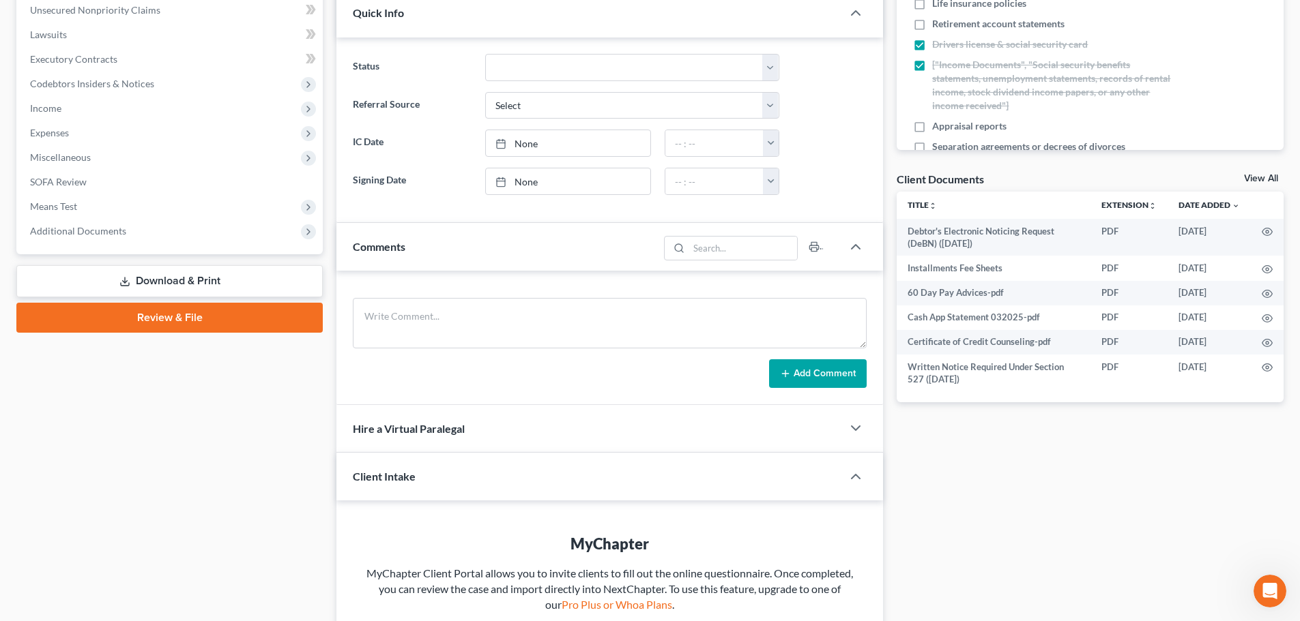
scroll to position [341, 0]
click at [156, 312] on link "Review & File" at bounding box center [169, 317] width 306 height 30
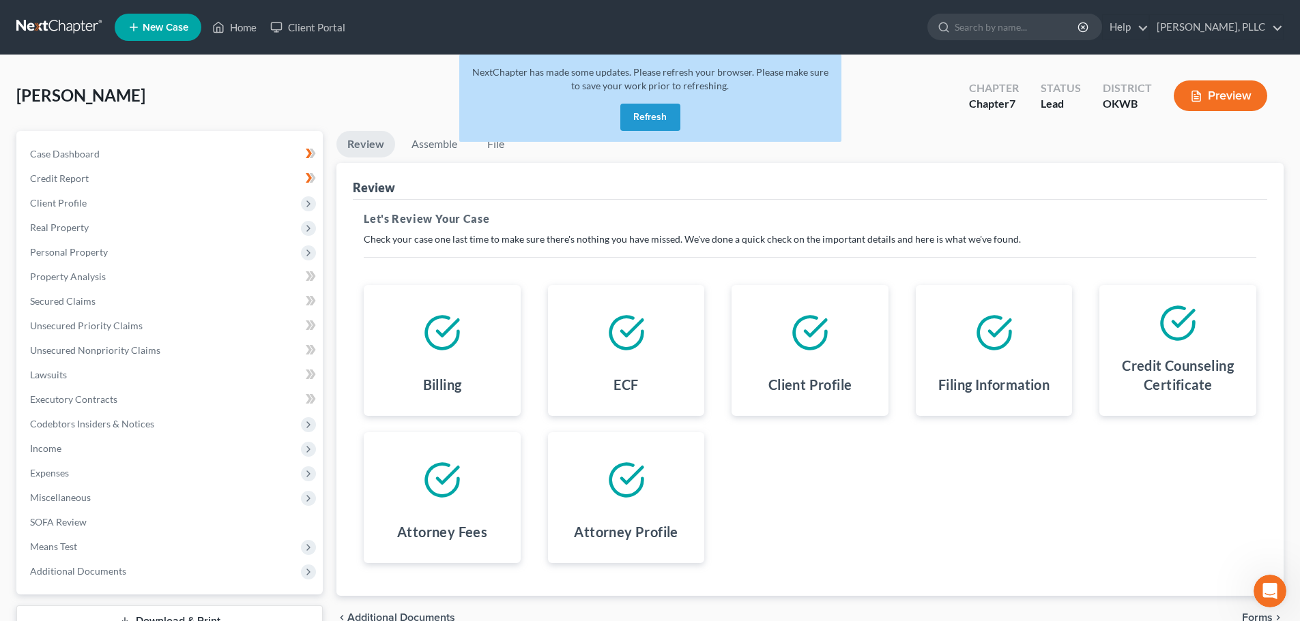
click at [656, 111] on button "Refresh" at bounding box center [650, 117] width 60 height 27
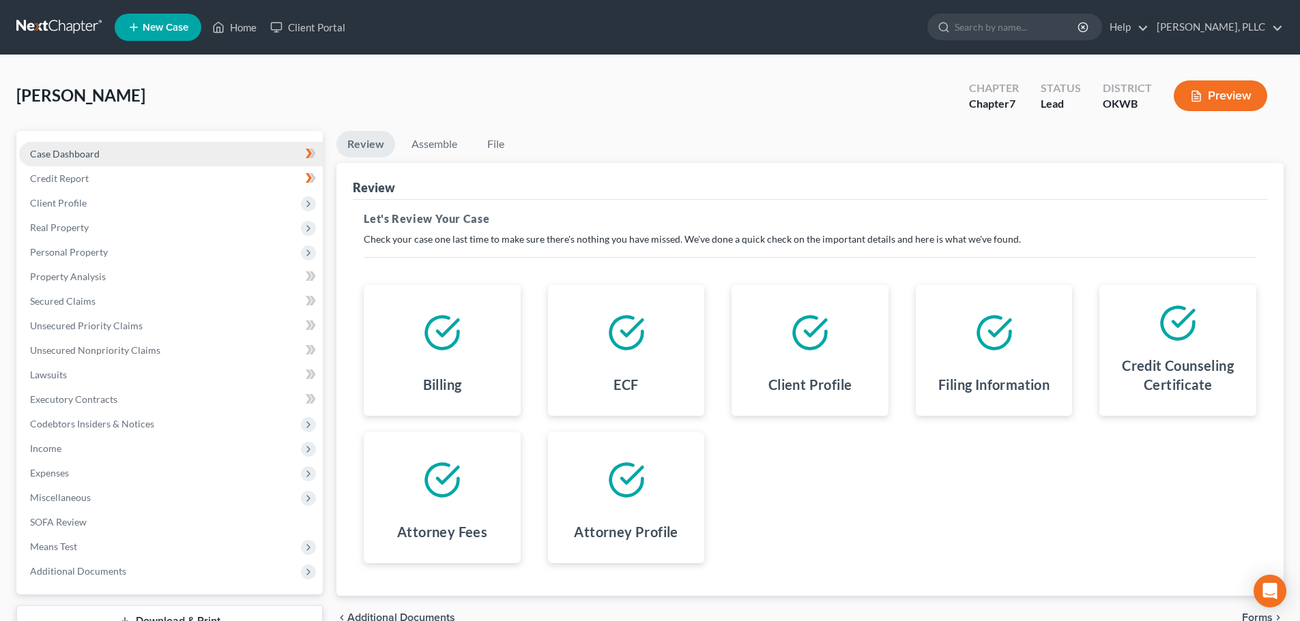
click at [67, 156] on span "Case Dashboard" at bounding box center [65, 154] width 70 height 12
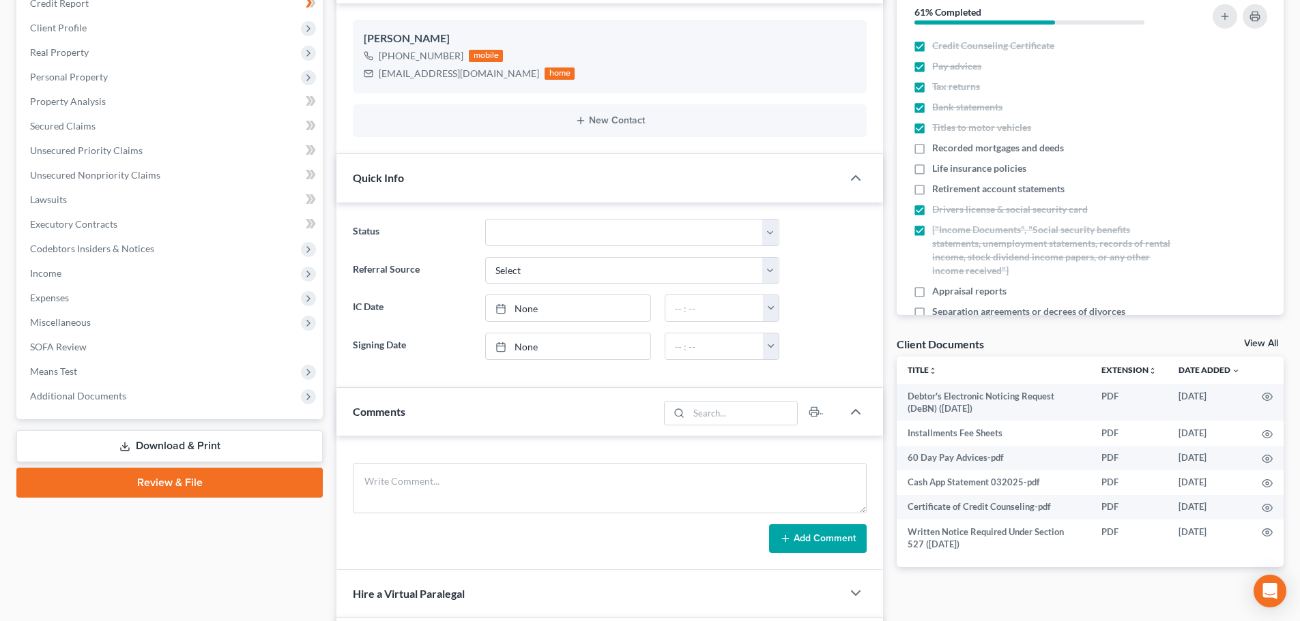
scroll to position [175, 0]
click at [531, 350] on link "8/13/2025" at bounding box center [568, 347] width 164 height 26
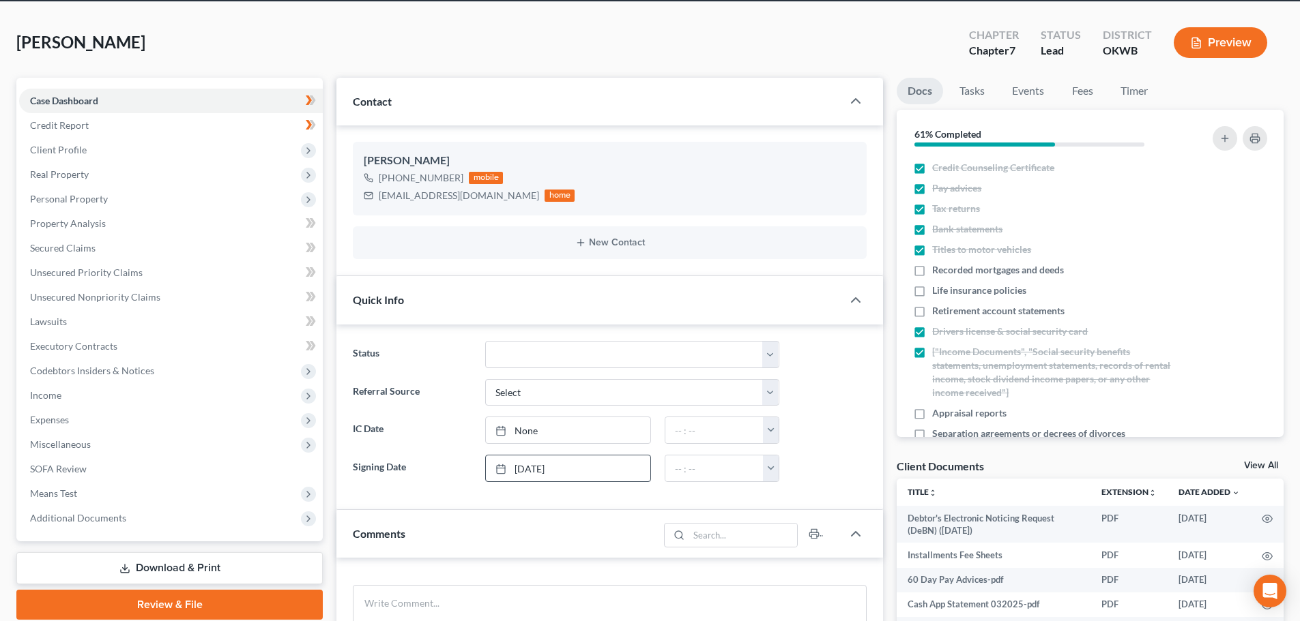
scroll to position [0, 0]
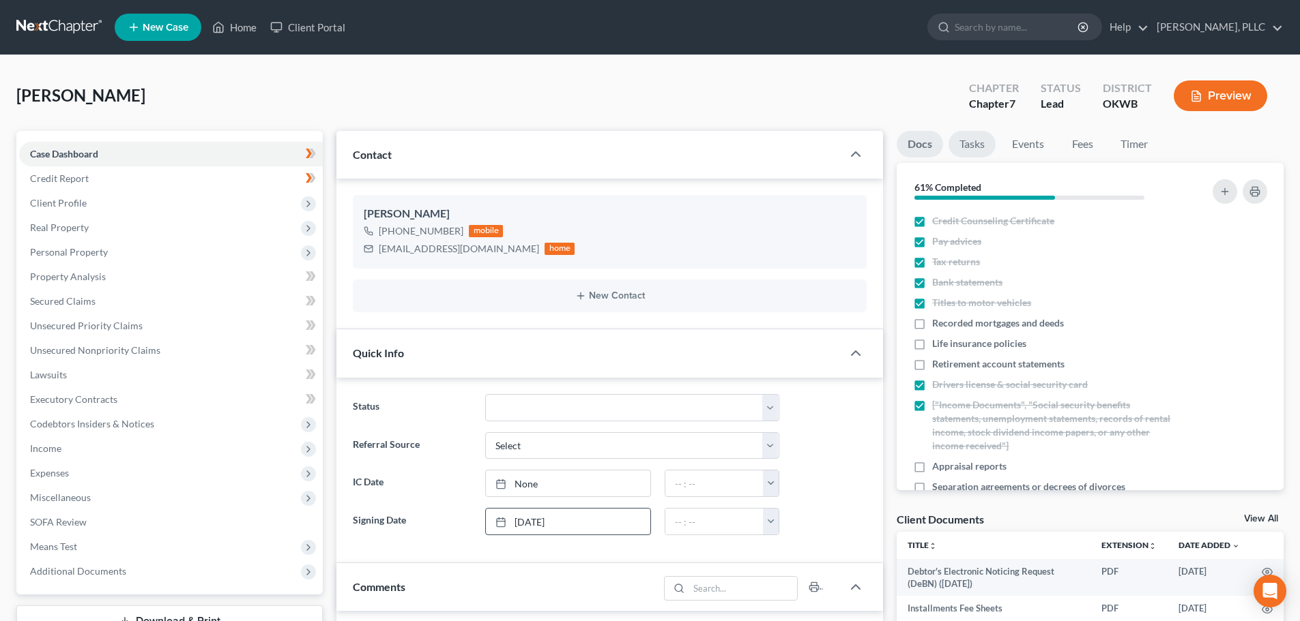
click at [974, 143] on link "Tasks" at bounding box center [971, 144] width 47 height 27
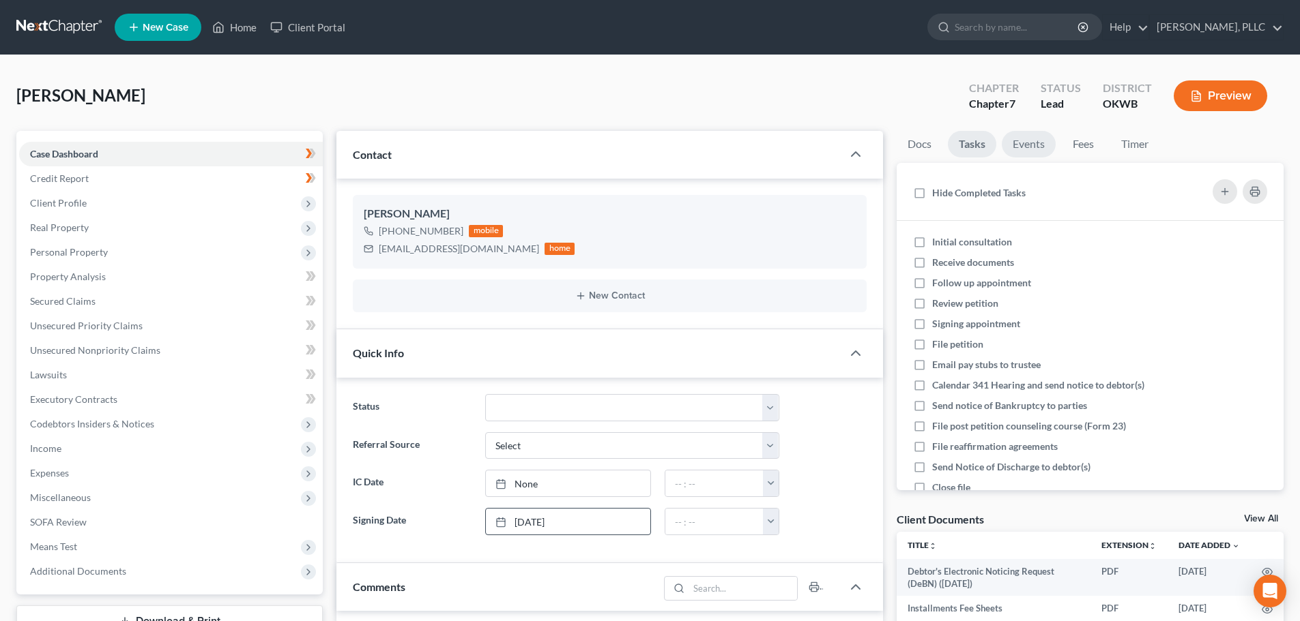
click at [1025, 147] on link "Events" at bounding box center [1028, 144] width 54 height 27
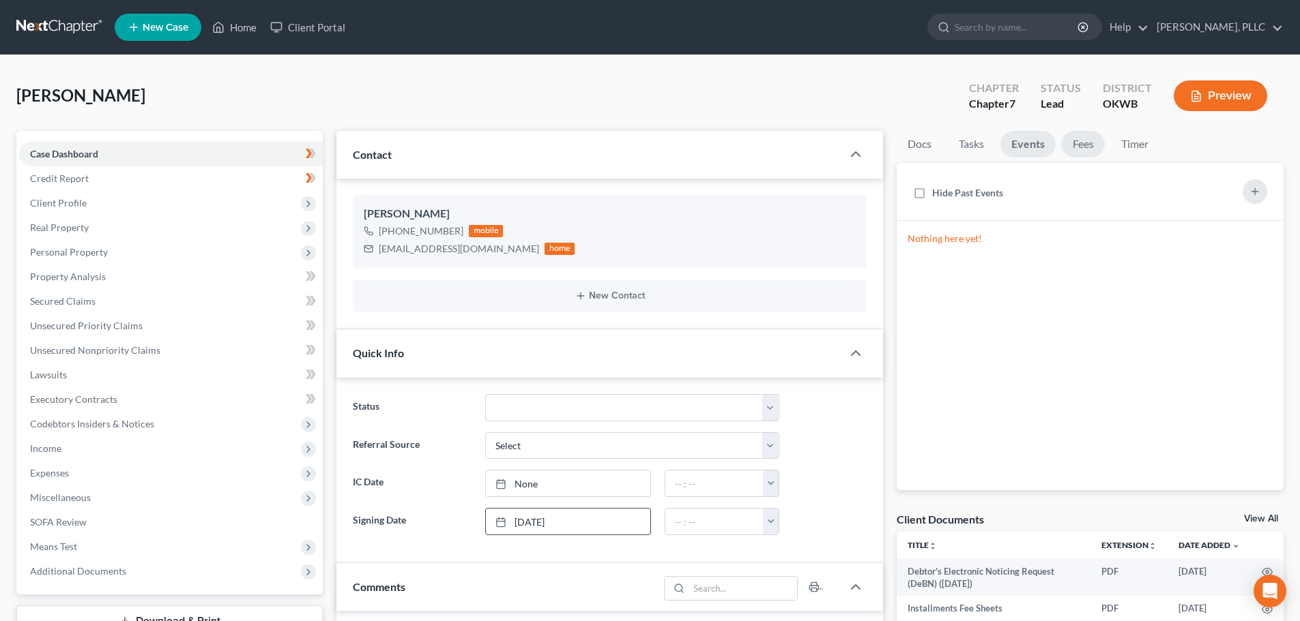
click at [1081, 142] on link "Fees" at bounding box center [1083, 144] width 44 height 27
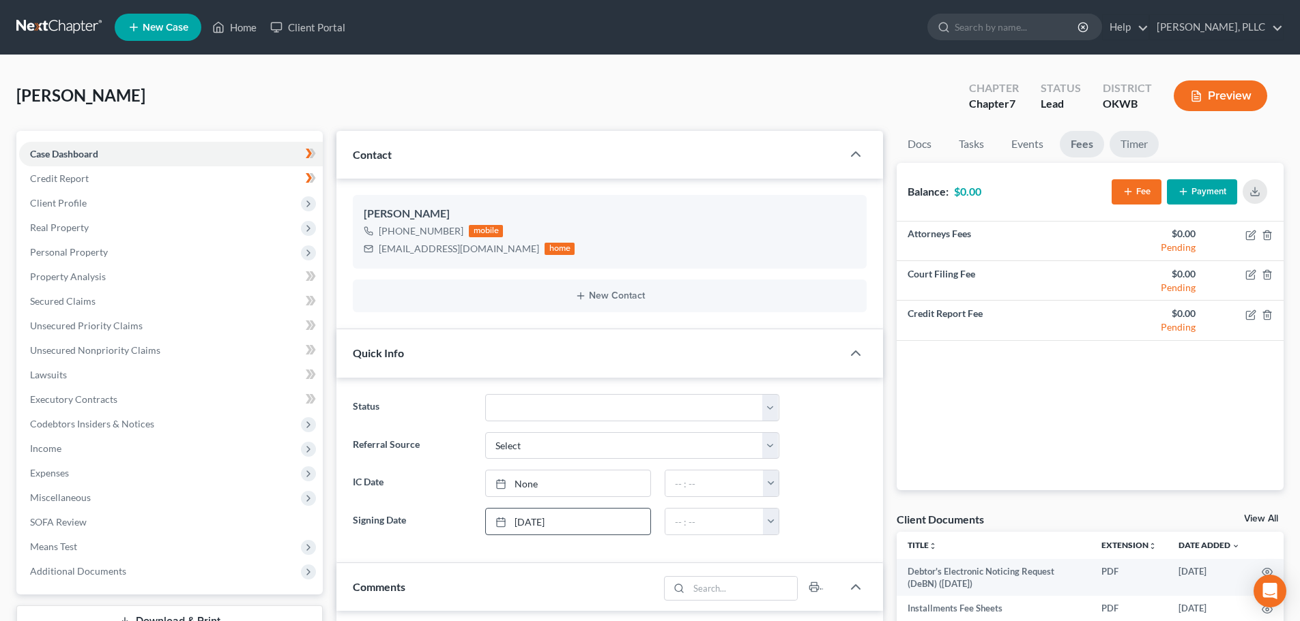
click at [1136, 145] on link "Timer" at bounding box center [1133, 144] width 49 height 27
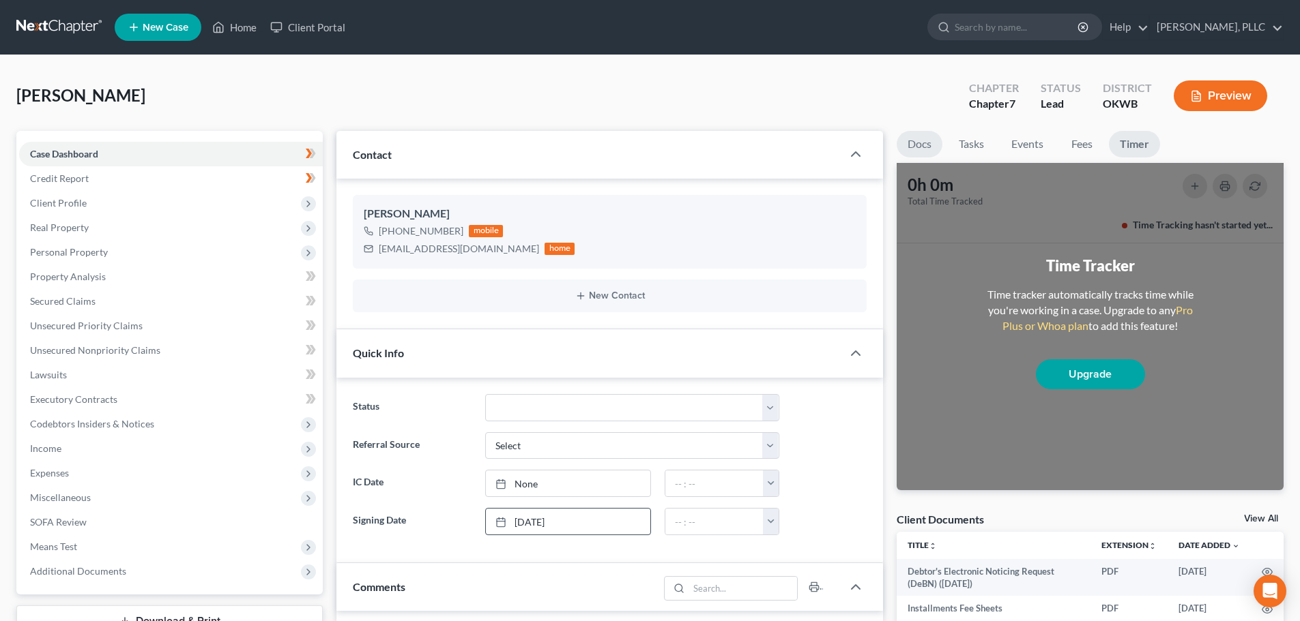
click at [913, 141] on link "Docs" at bounding box center [919, 144] width 46 height 27
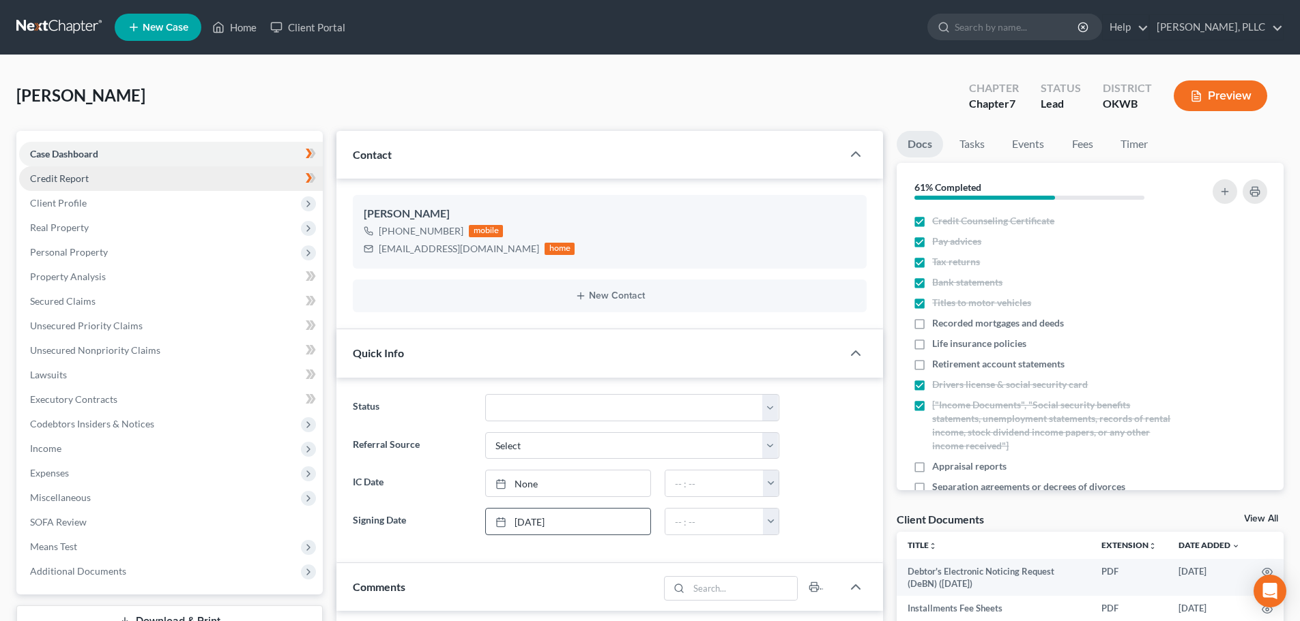
click at [59, 177] on span "Credit Report" at bounding box center [59, 179] width 59 height 12
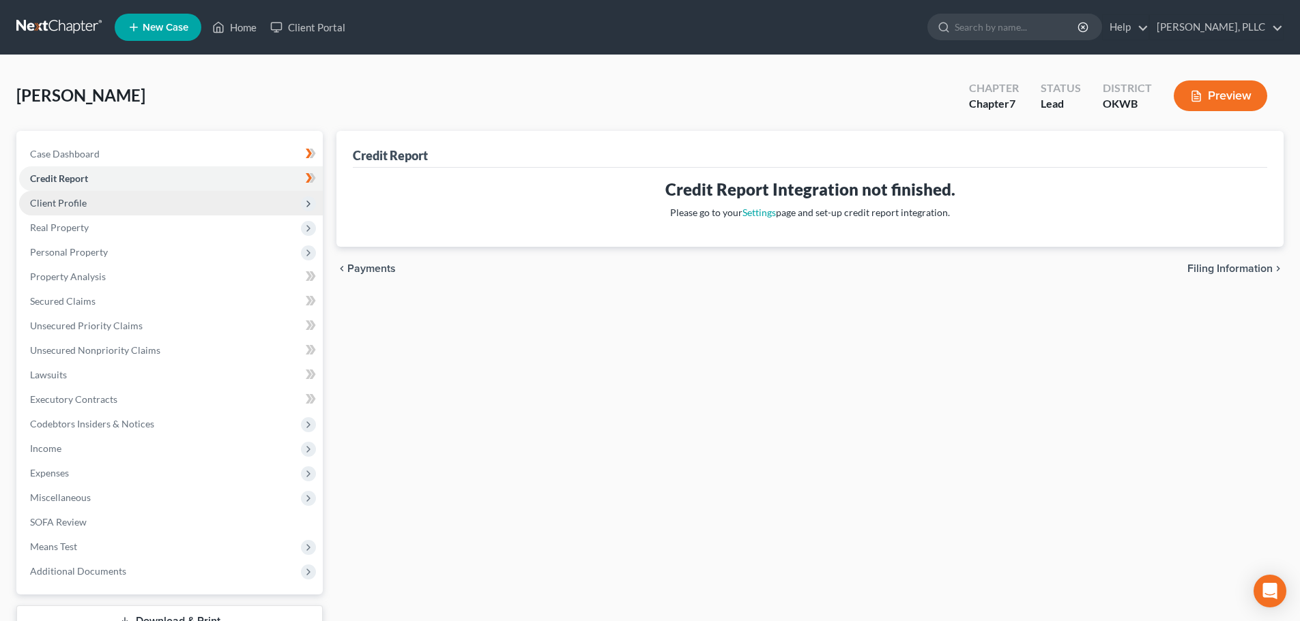
click at [56, 203] on span "Client Profile" at bounding box center [58, 203] width 57 height 12
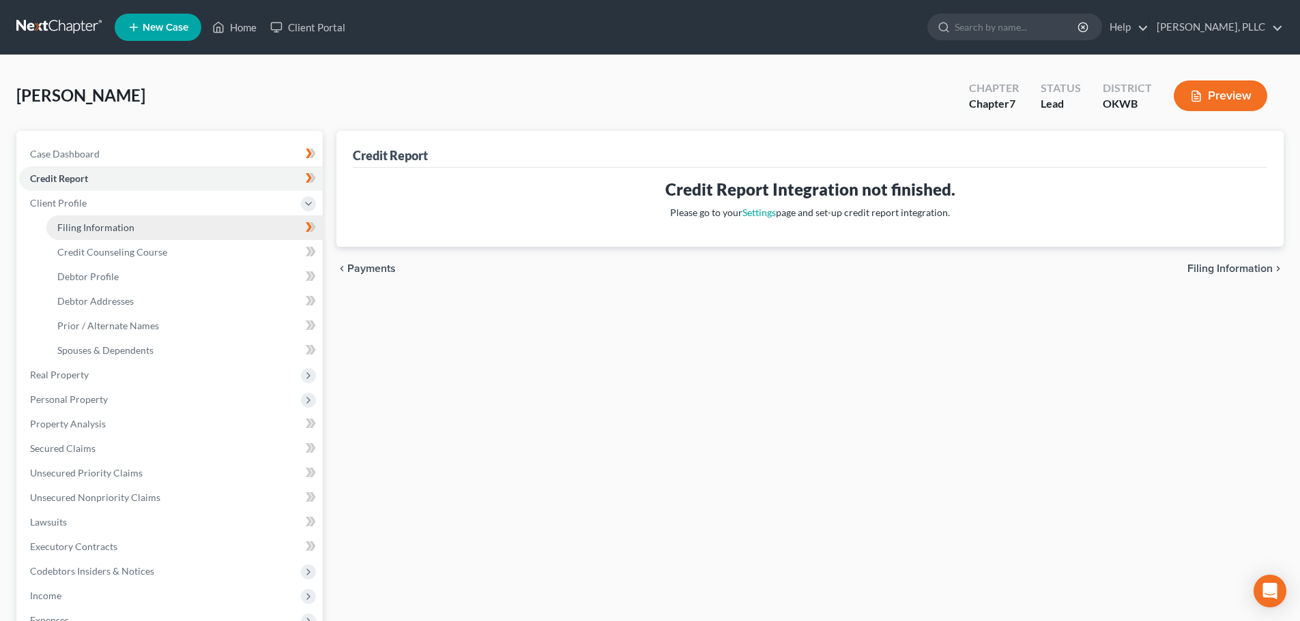
click at [95, 224] on span "Filing Information" at bounding box center [95, 228] width 77 height 12
select select "1"
select select "0"
select select "37"
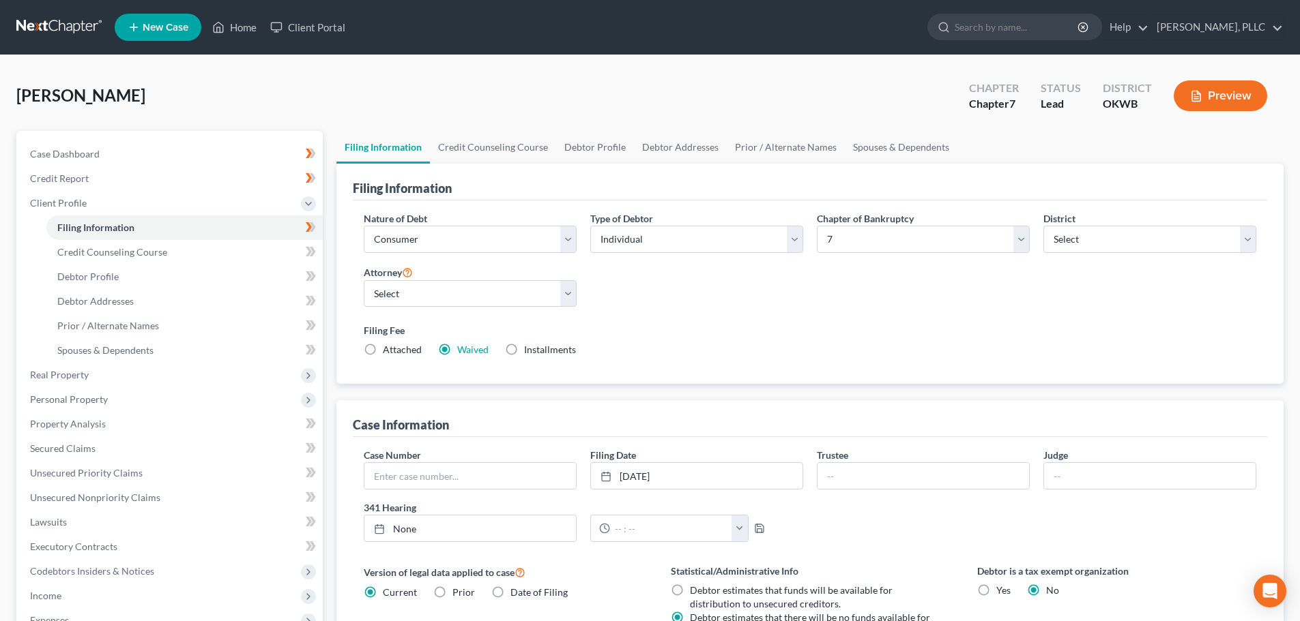
click at [524, 351] on label "Installments Installments" at bounding box center [550, 350] width 52 height 14
click at [529, 351] on input "Installments Installments" at bounding box center [533, 347] width 9 height 9
radio input "true"
radio input "false"
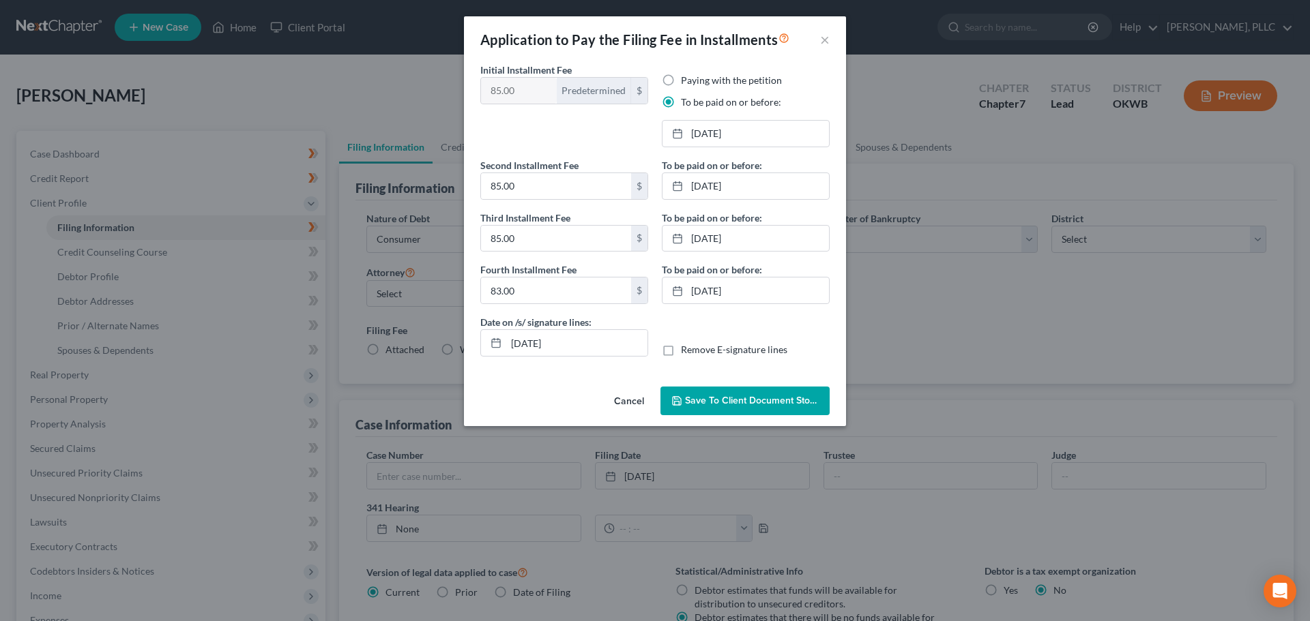
click at [716, 400] on span "Save to Client Document Storage" at bounding box center [757, 401] width 145 height 12
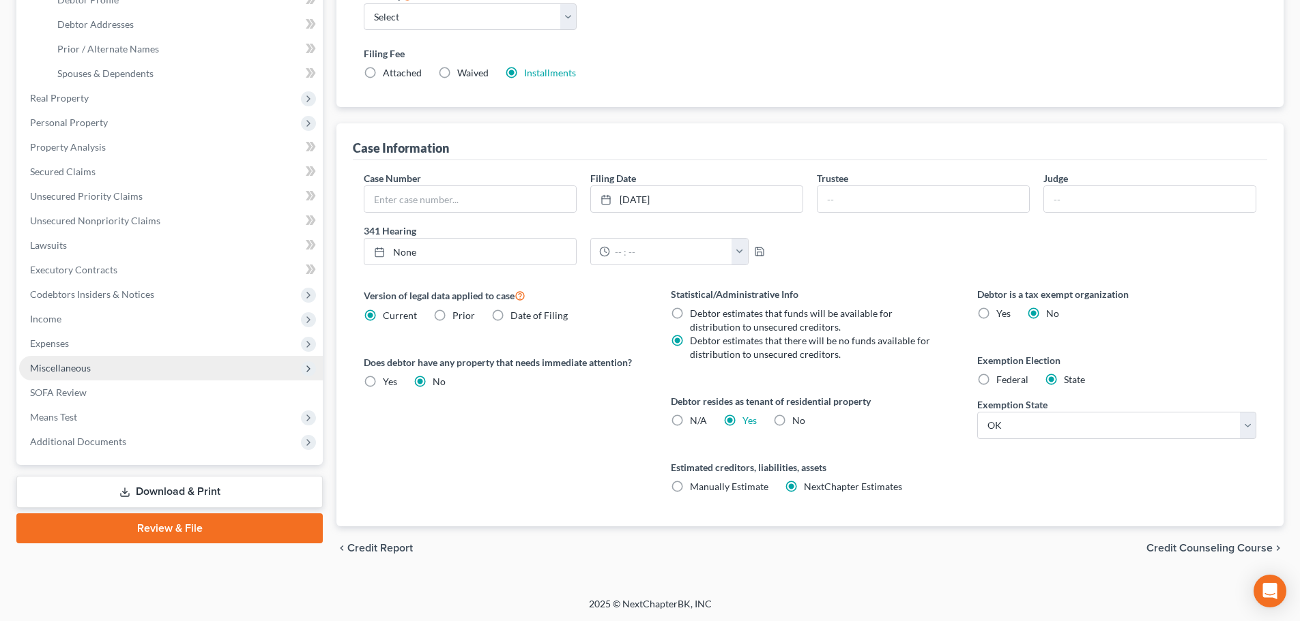
scroll to position [278, 0]
click at [168, 493] on link "Download & Print" at bounding box center [169, 491] width 306 height 32
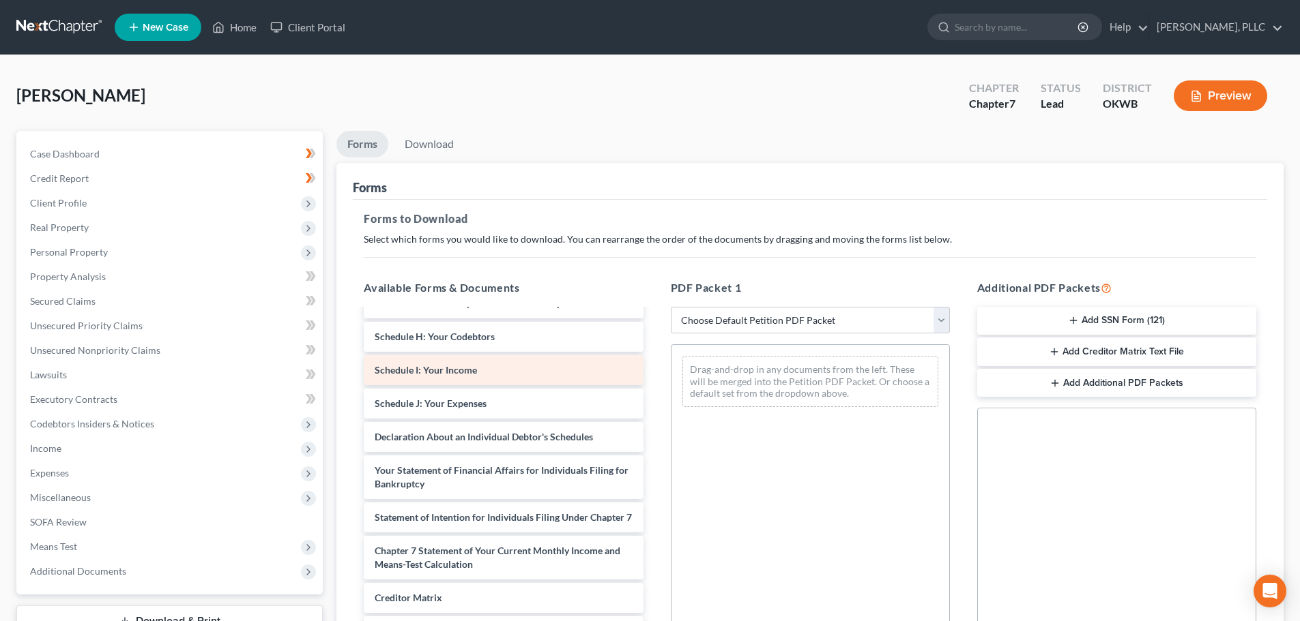
scroll to position [478, 0]
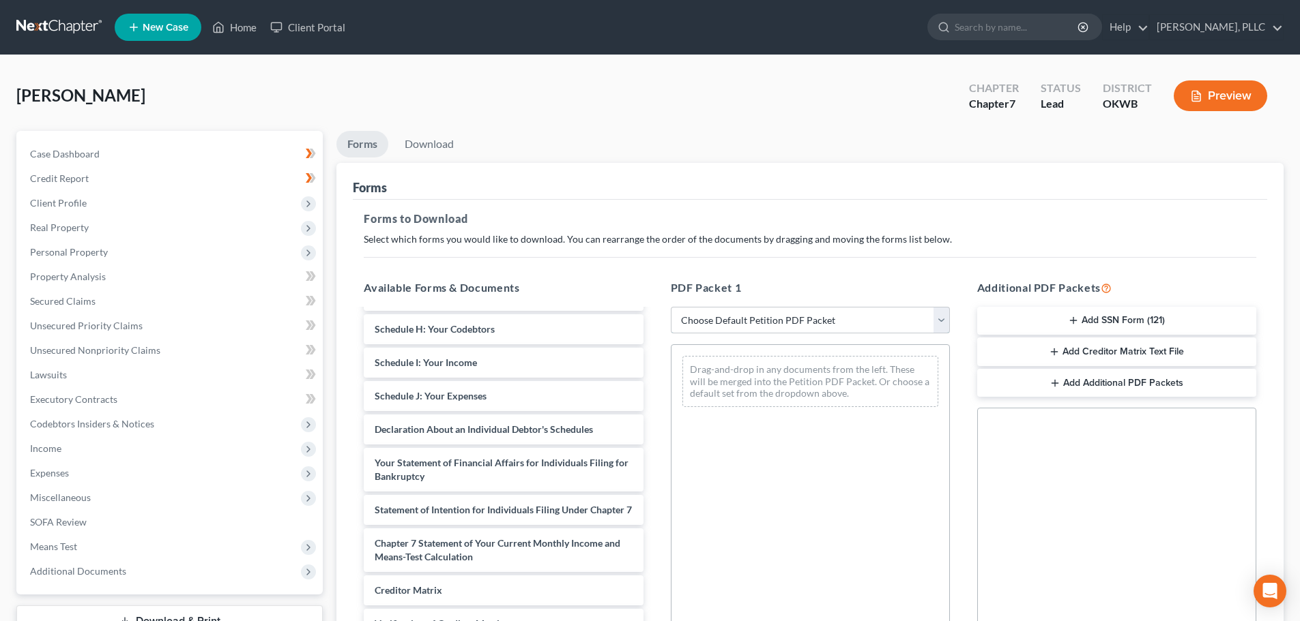
click at [936, 317] on select "Choose Default Petition PDF Packet Complete Bankruptcy Petition (all forms and …" at bounding box center [810, 320] width 279 height 27
select select "0"
click at [671, 307] on select "Choose Default Petition PDF Packet Complete Bankruptcy Petition (all forms and …" at bounding box center [810, 320] width 279 height 27
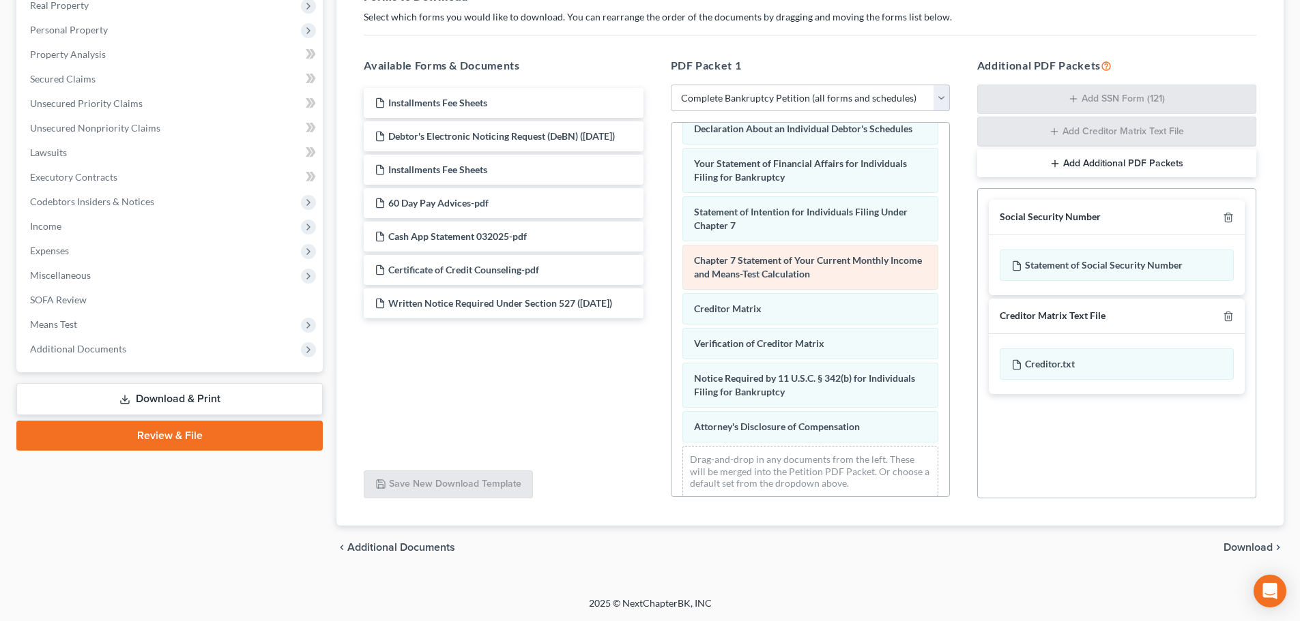
scroll to position [435, 0]
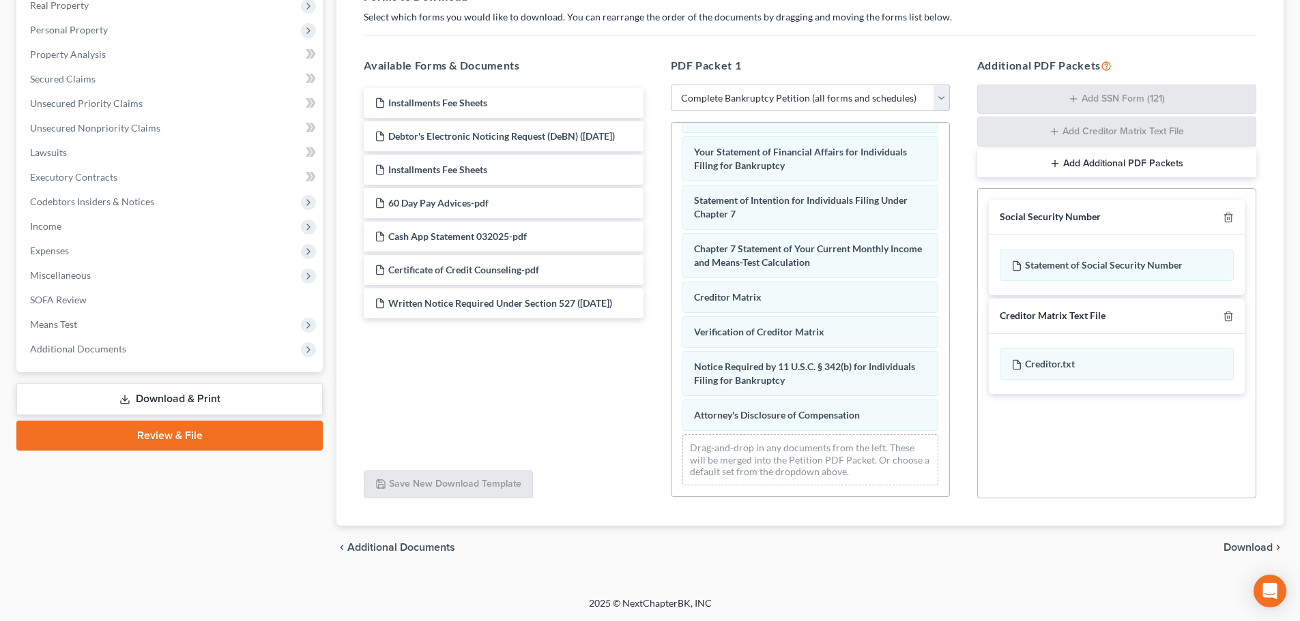
click at [1245, 545] on span "Download" at bounding box center [1247, 547] width 49 height 11
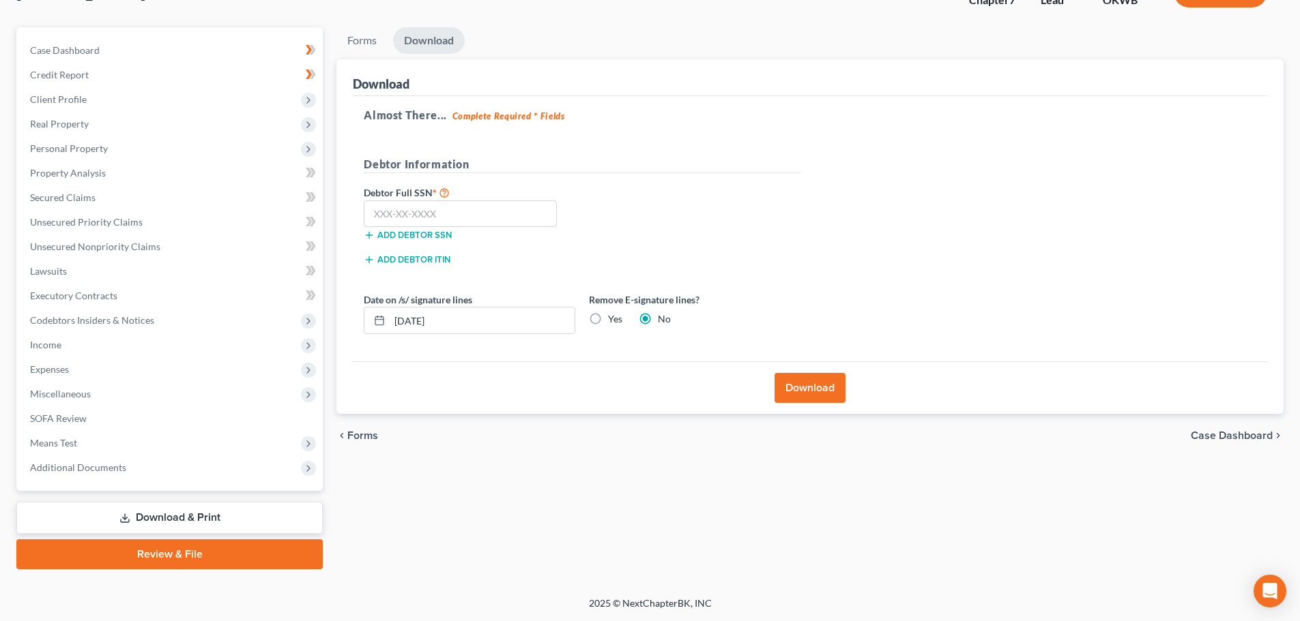
scroll to position [104, 0]
click at [463, 210] on input "text" at bounding box center [460, 214] width 193 height 27
type input "764-01-1541"
click at [422, 322] on input "[DATE]" at bounding box center [482, 321] width 185 height 26
type input "0"
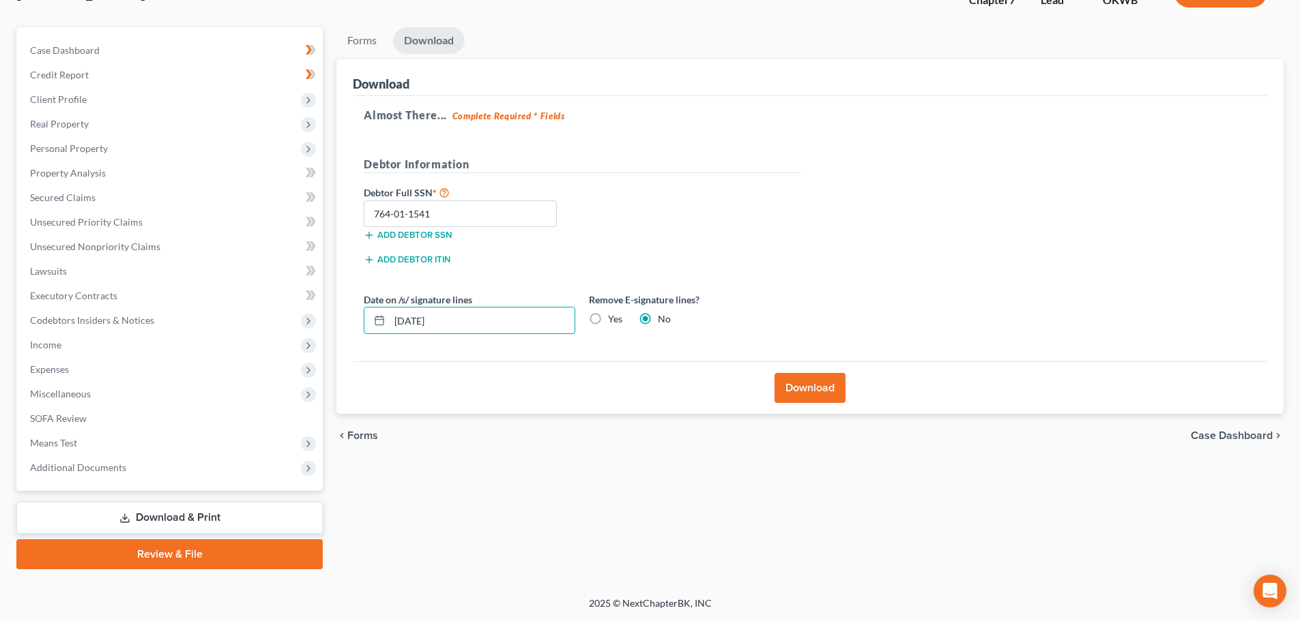
type input "[DATE]"
click at [810, 387] on button "Download" at bounding box center [809, 388] width 71 height 30
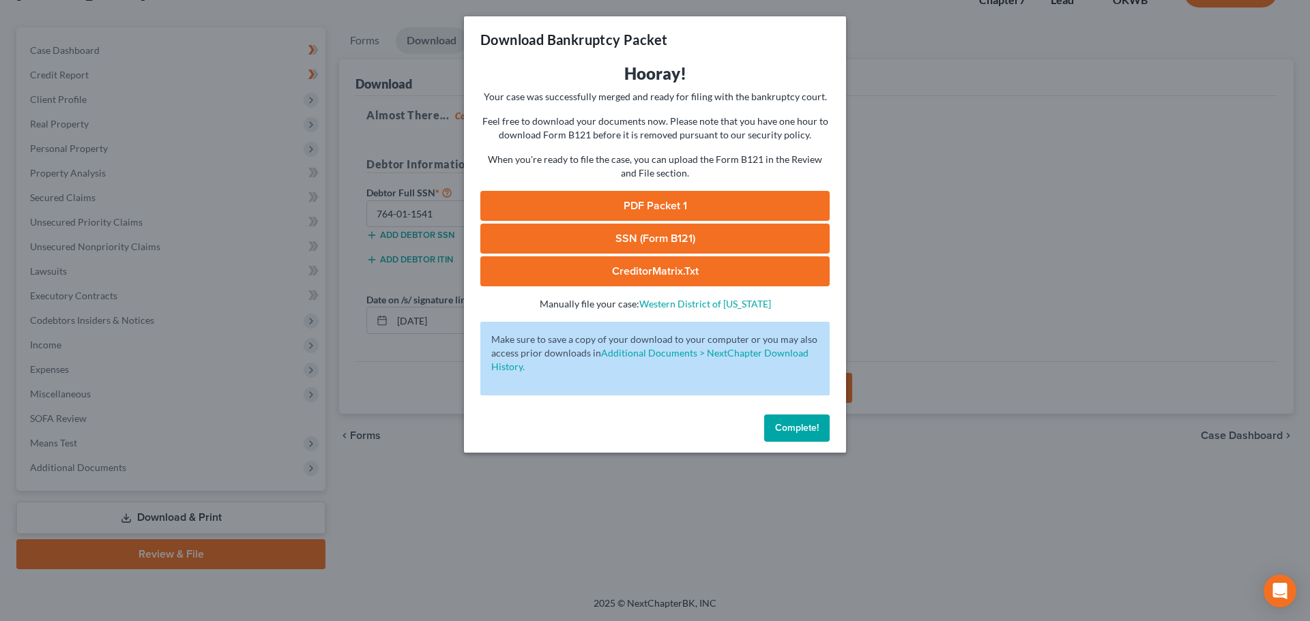
click at [649, 206] on link "PDF Packet 1" at bounding box center [654, 206] width 349 height 30
click at [613, 238] on link "SSN (Form B121)" at bounding box center [654, 239] width 349 height 30
click at [649, 270] on link "CreditorMatrix.txt" at bounding box center [654, 272] width 349 height 30
click at [794, 429] on span "Complete!" at bounding box center [797, 428] width 44 height 12
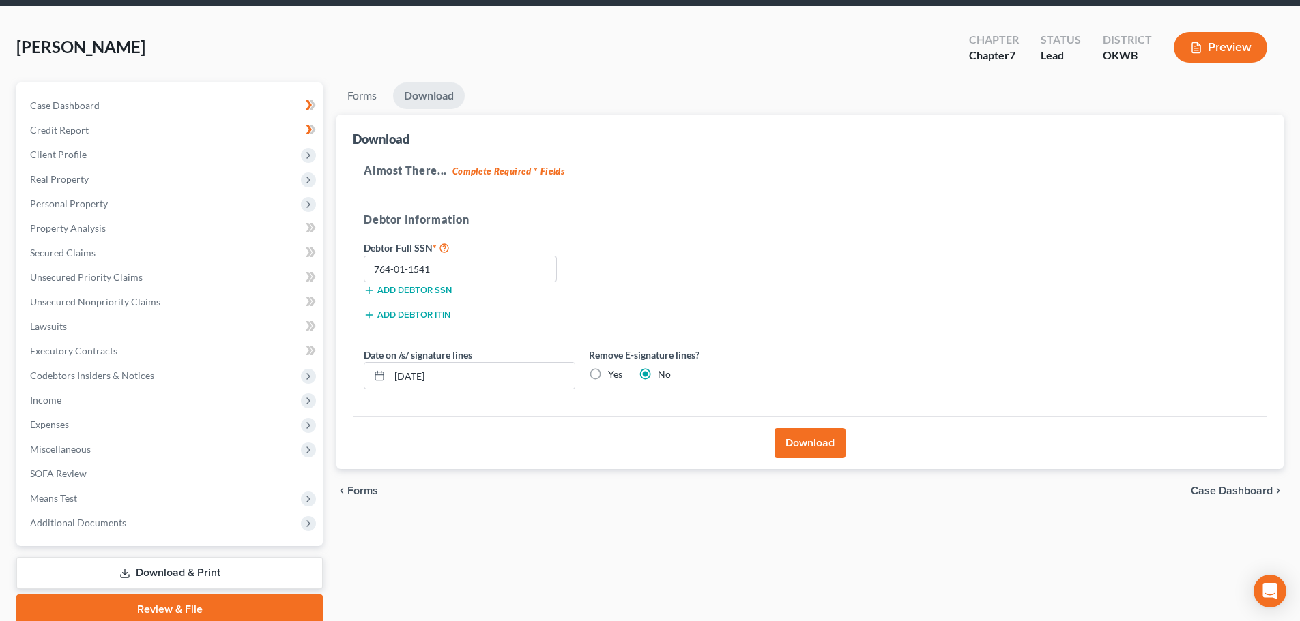
scroll to position [0, 0]
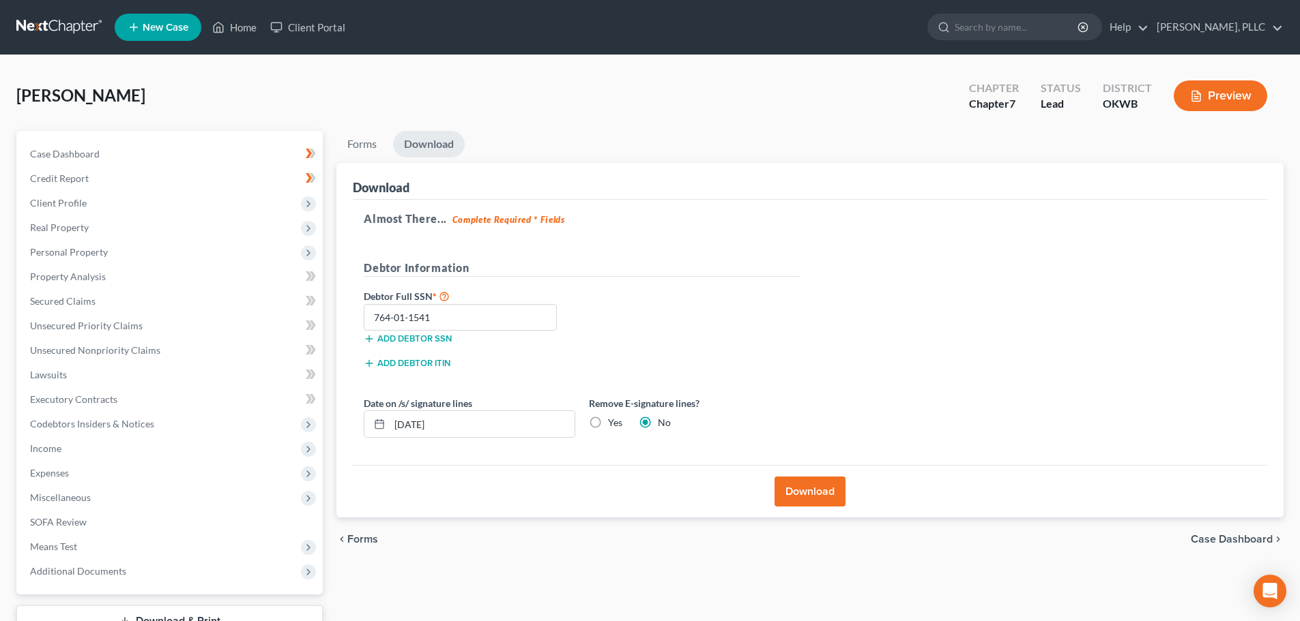
click at [1220, 98] on button "Preview" at bounding box center [1219, 96] width 93 height 31
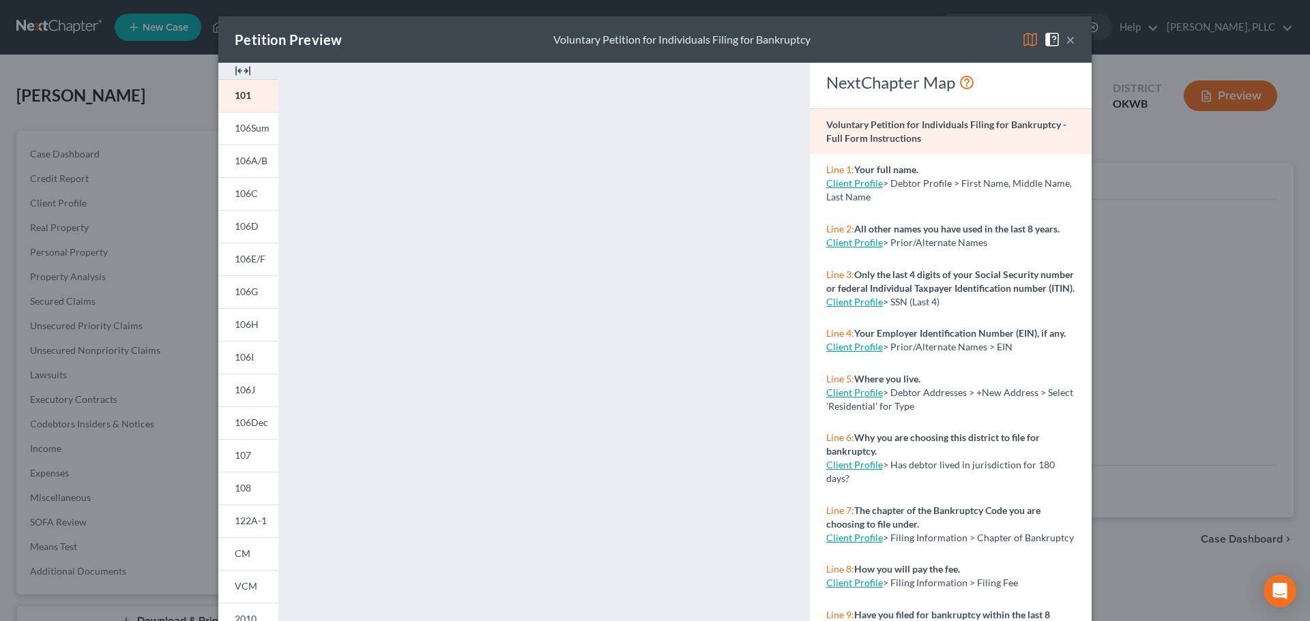
click at [1066, 38] on button "×" at bounding box center [1071, 39] width 10 height 16
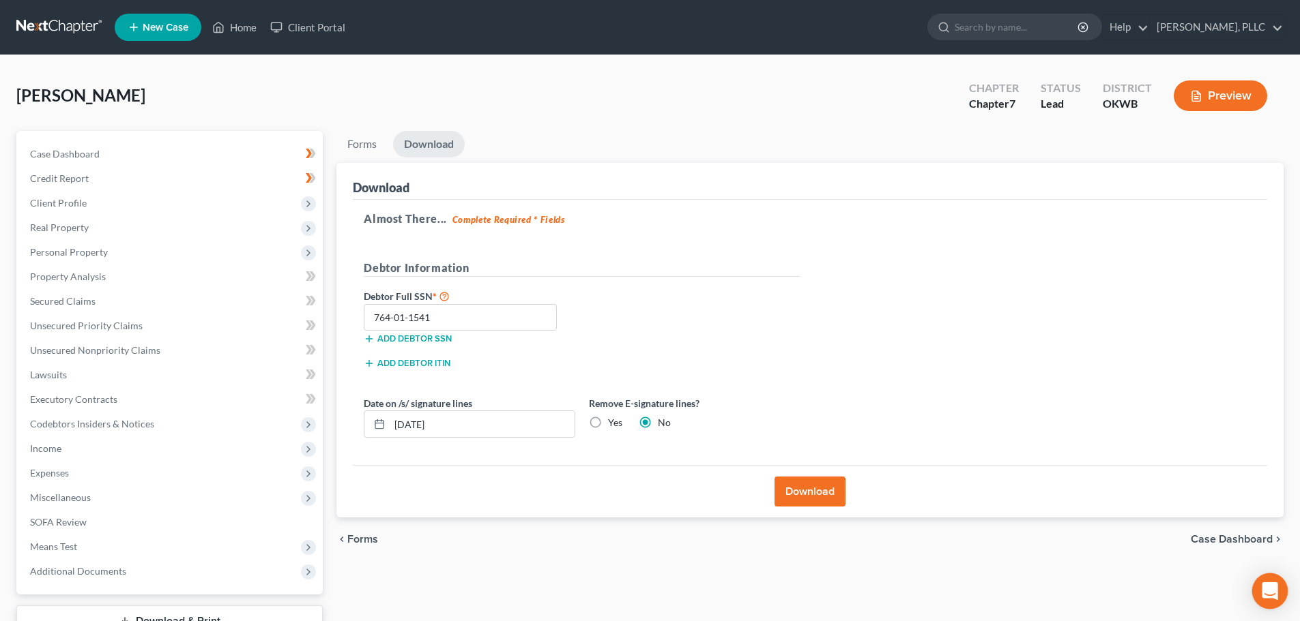
click at [1270, 593] on icon "Open Intercom Messenger" at bounding box center [1269, 592] width 16 height 18
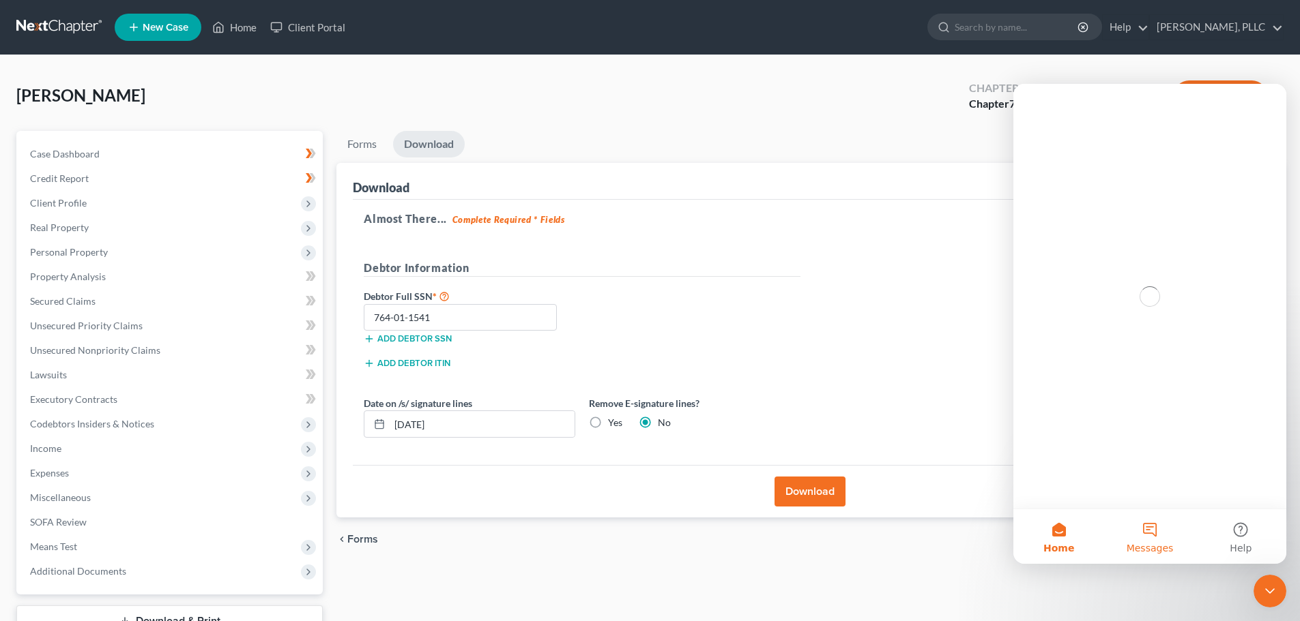
click at [1150, 530] on button "Messages" at bounding box center [1149, 537] width 91 height 55
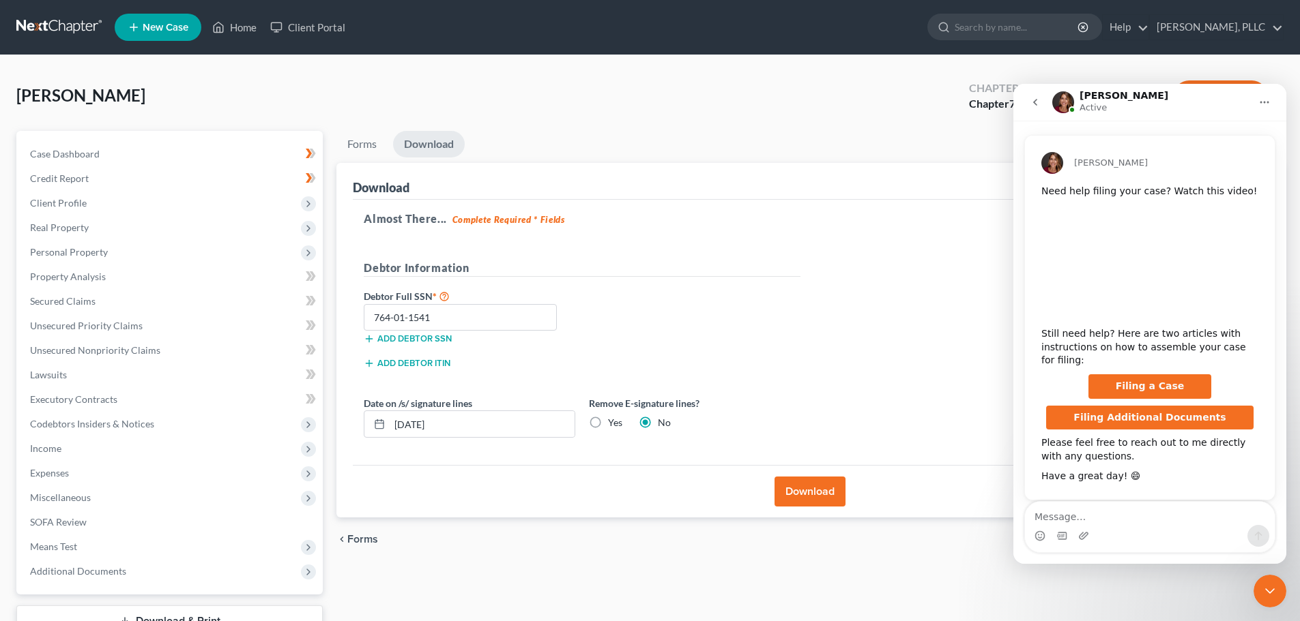
scroll to position [70, 0]
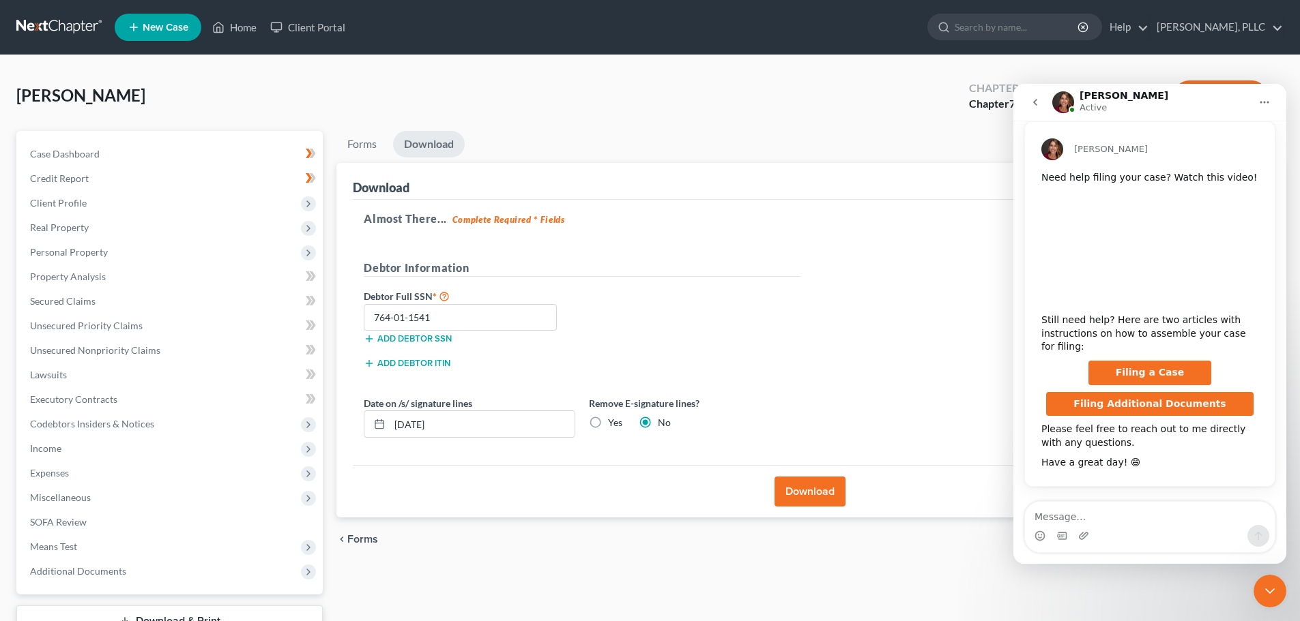
click at [1273, 588] on icon "Close Intercom Messenger" at bounding box center [1269, 591] width 16 height 16
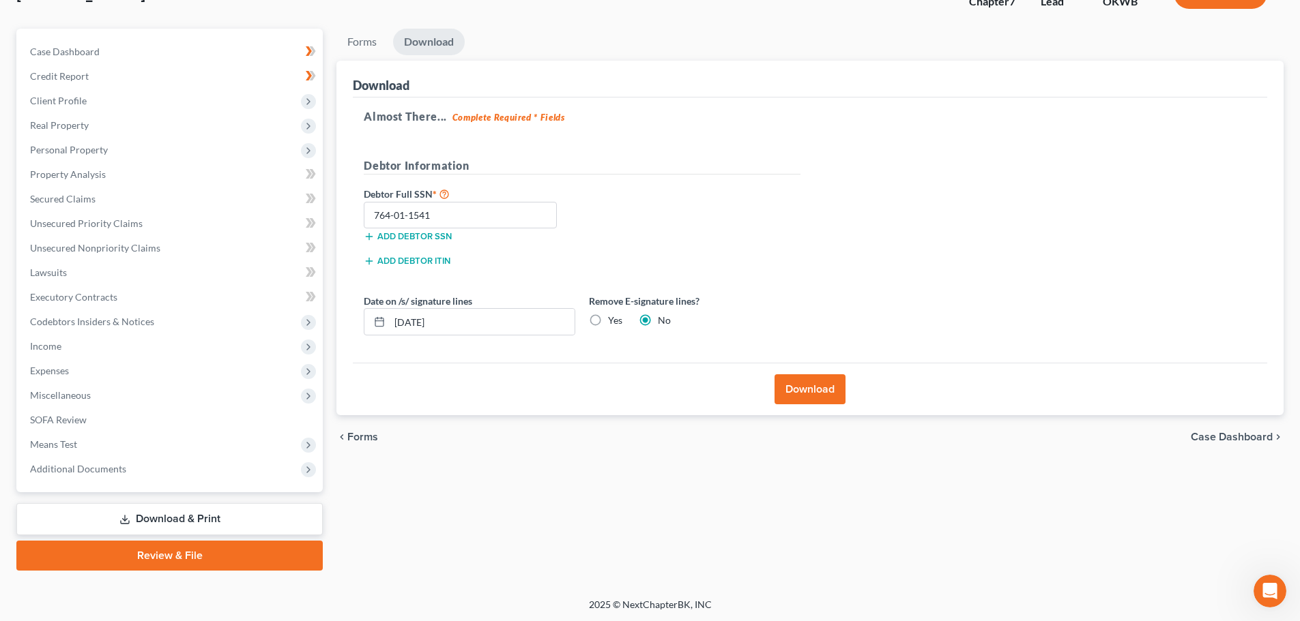
scroll to position [104, 0]
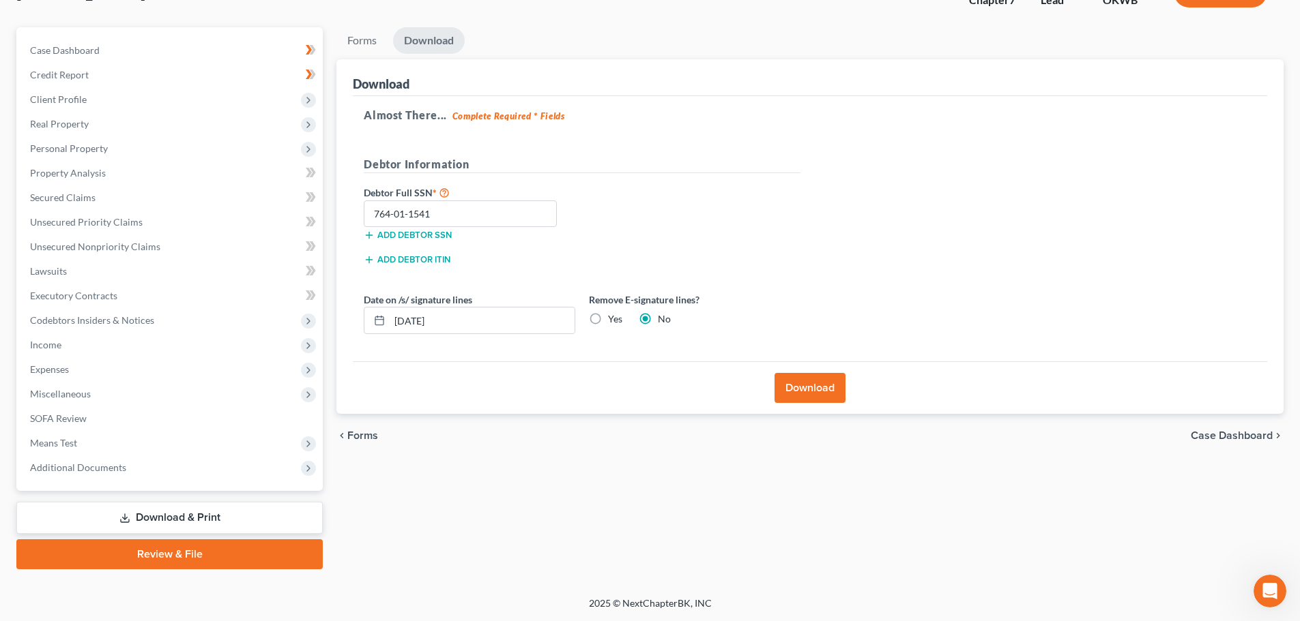
click at [1229, 434] on span "Case Dashboard" at bounding box center [1231, 435] width 82 height 11
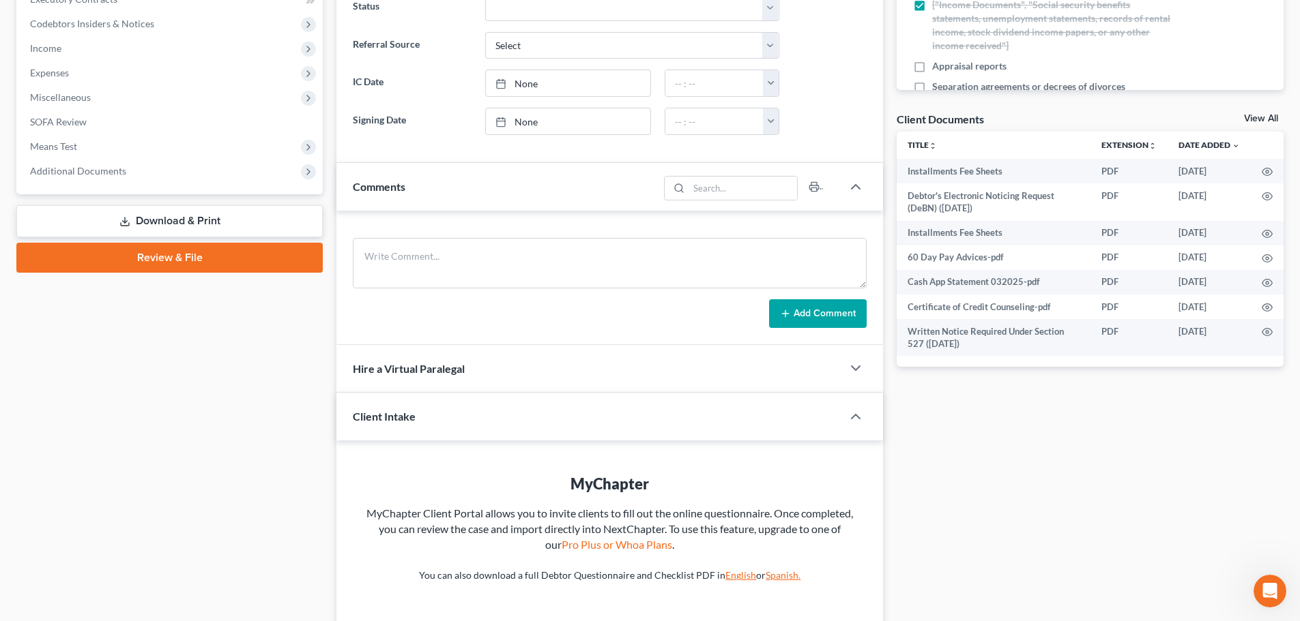
scroll to position [409, 0]
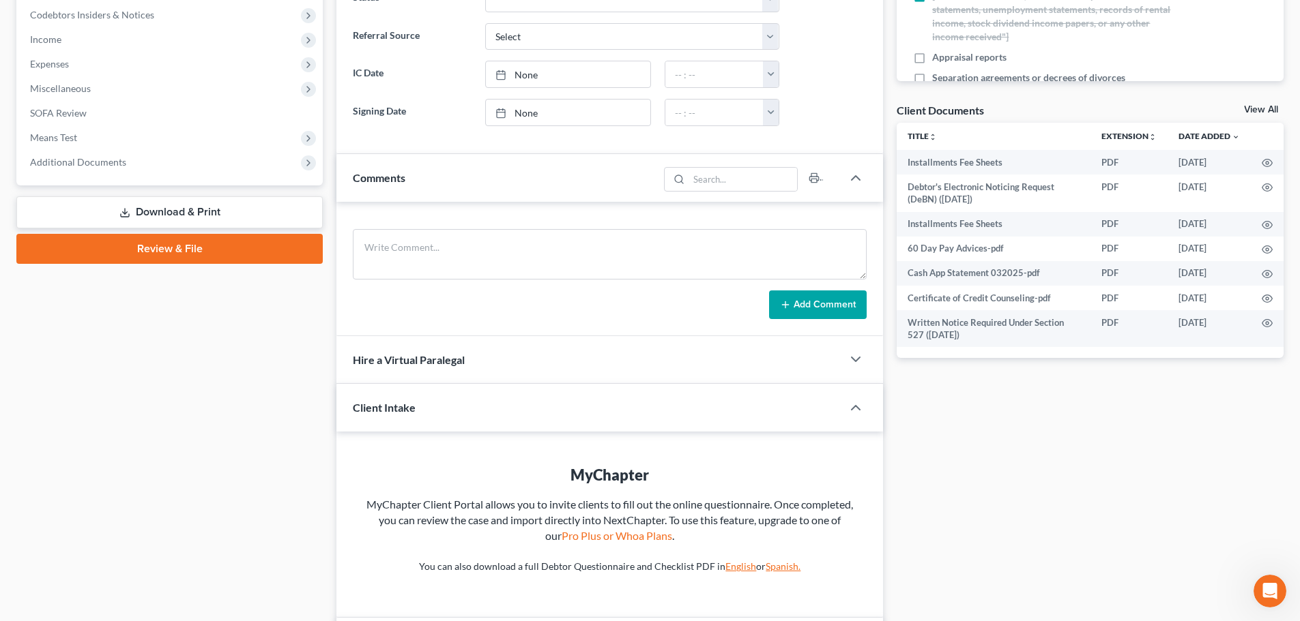
click at [159, 249] on link "Review & File" at bounding box center [169, 249] width 306 height 30
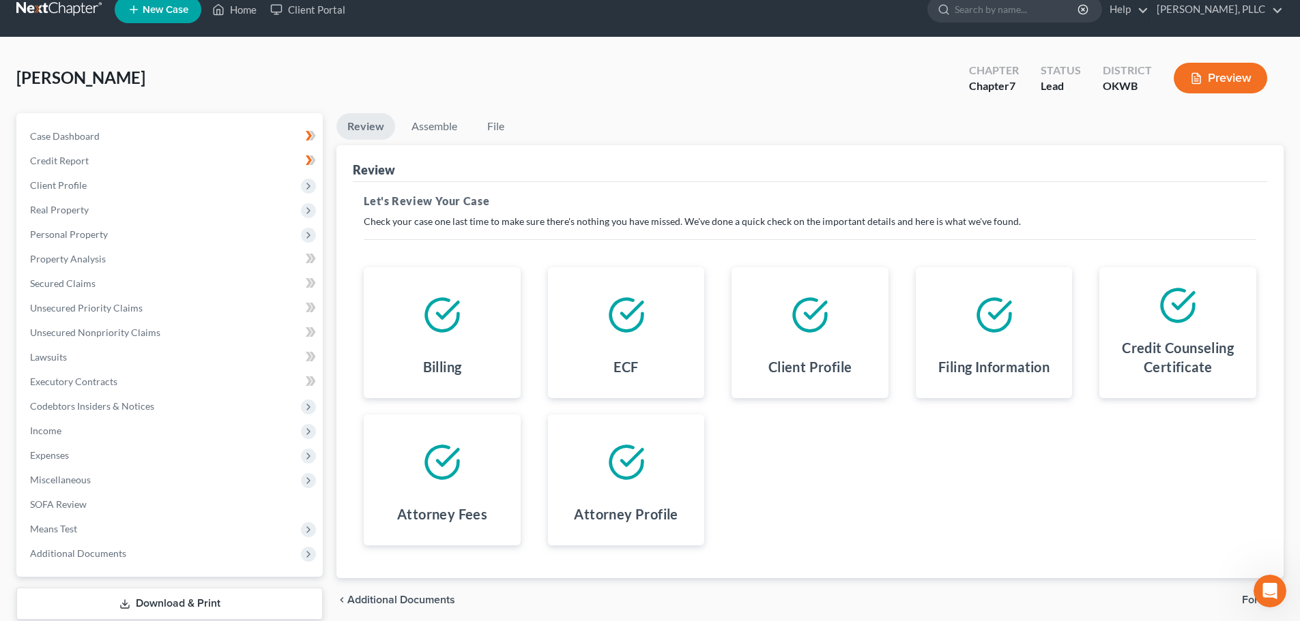
scroll to position [68, 0]
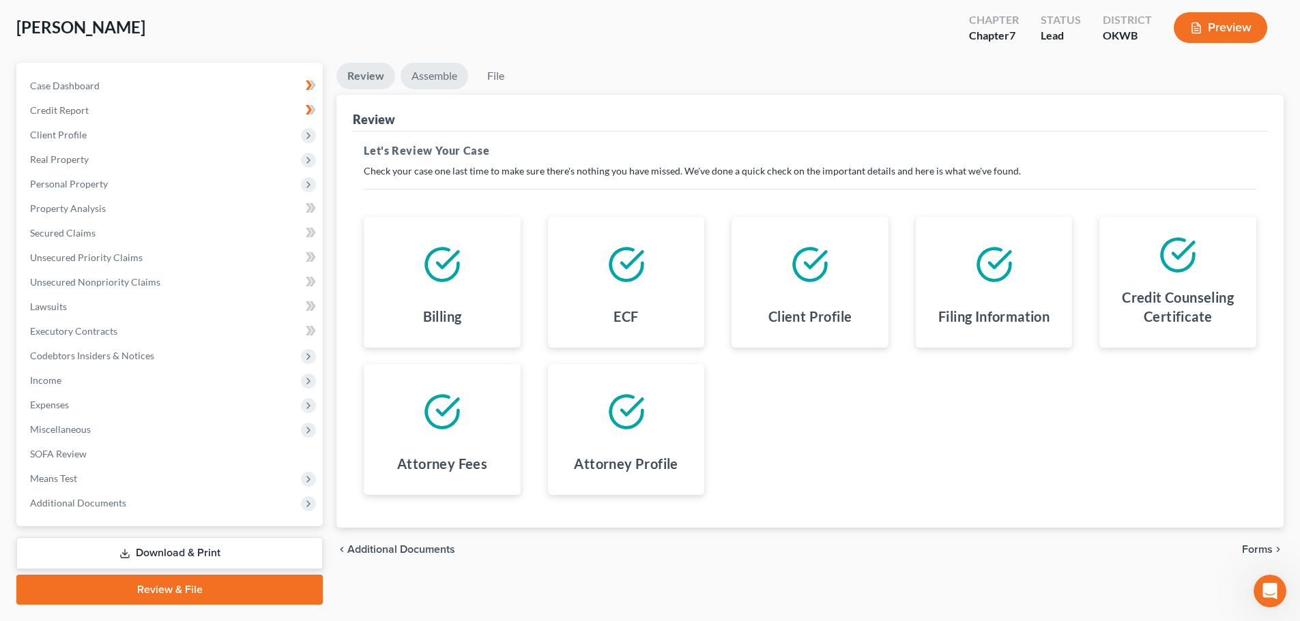
click at [427, 72] on link "Assemble" at bounding box center [434, 76] width 68 height 27
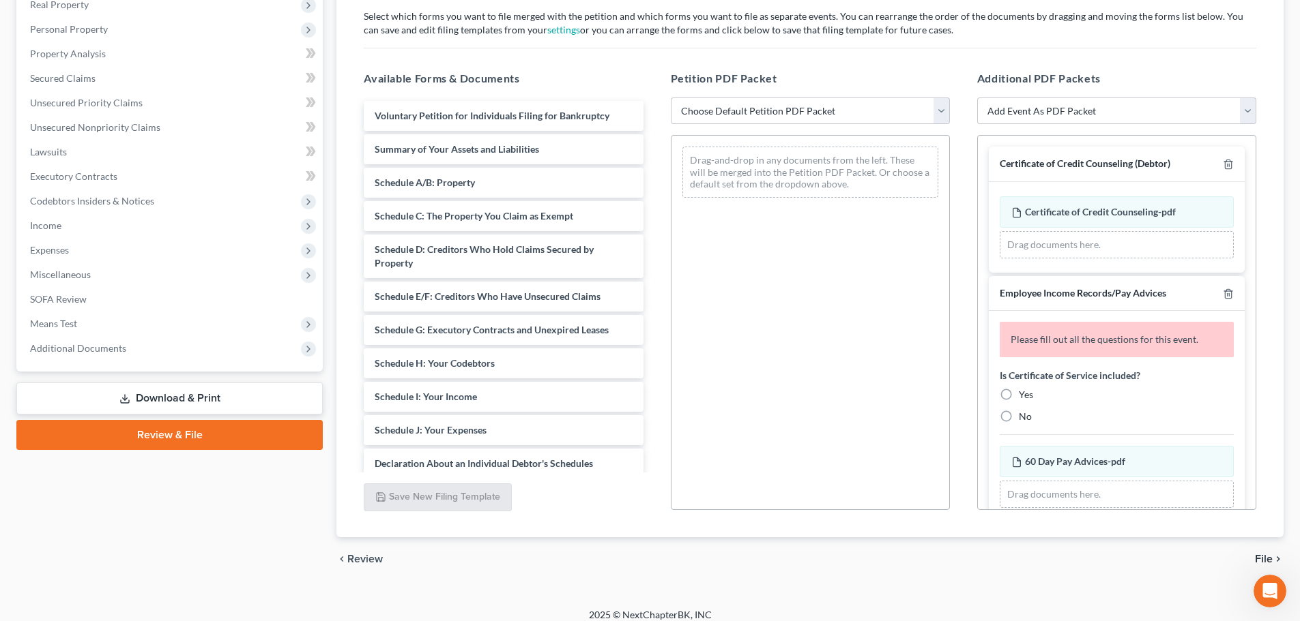
scroll to position [235, 0]
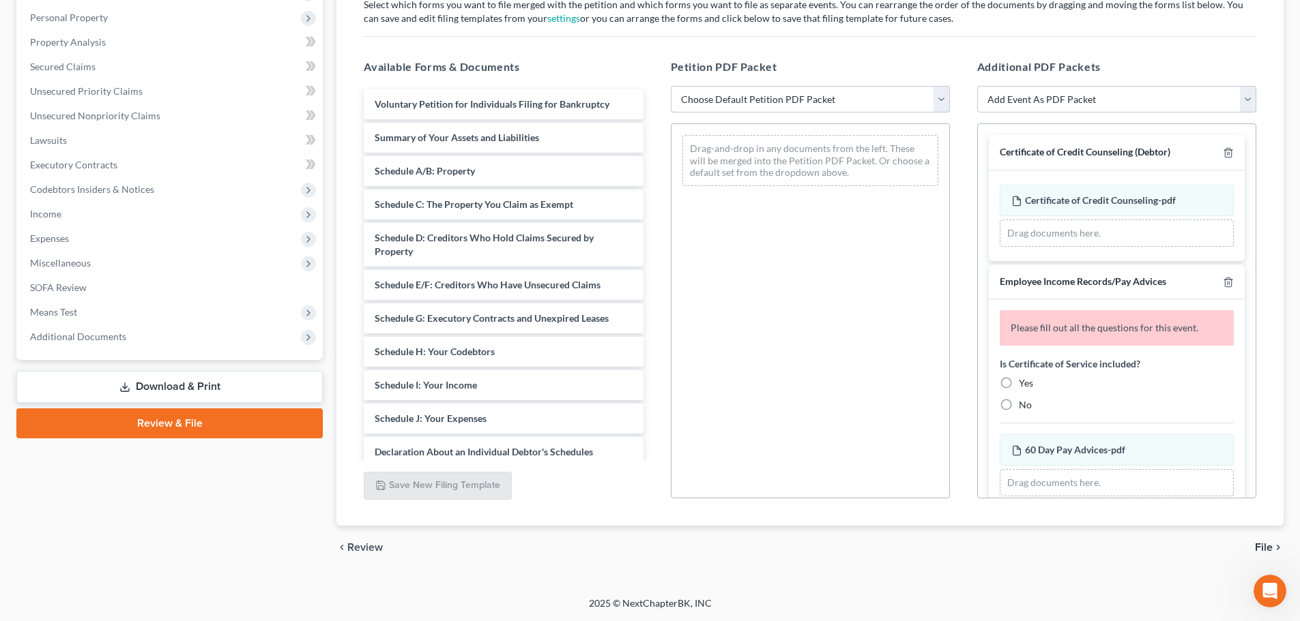
click at [942, 98] on select "Choose Default Petition PDF Packet Complete Bankruptcy Petition (all forms and …" at bounding box center [810, 99] width 279 height 27
select select "0"
click at [671, 86] on select "Choose Default Petition PDF Packet Complete Bankruptcy Petition (all forms and …" at bounding box center [810, 99] width 279 height 27
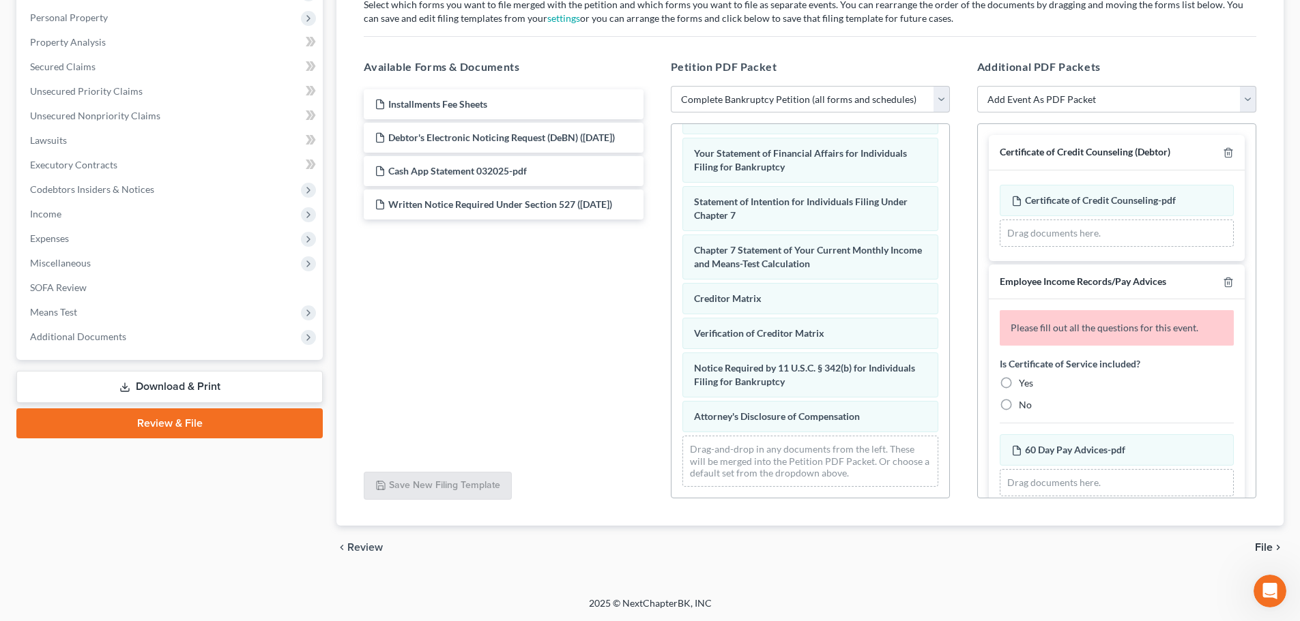
click at [1235, 386] on div "Certificate of Credit Counseling (Debtor) Certificate of Credit Counseling-pdf …" at bounding box center [1117, 601] width 278 height 955
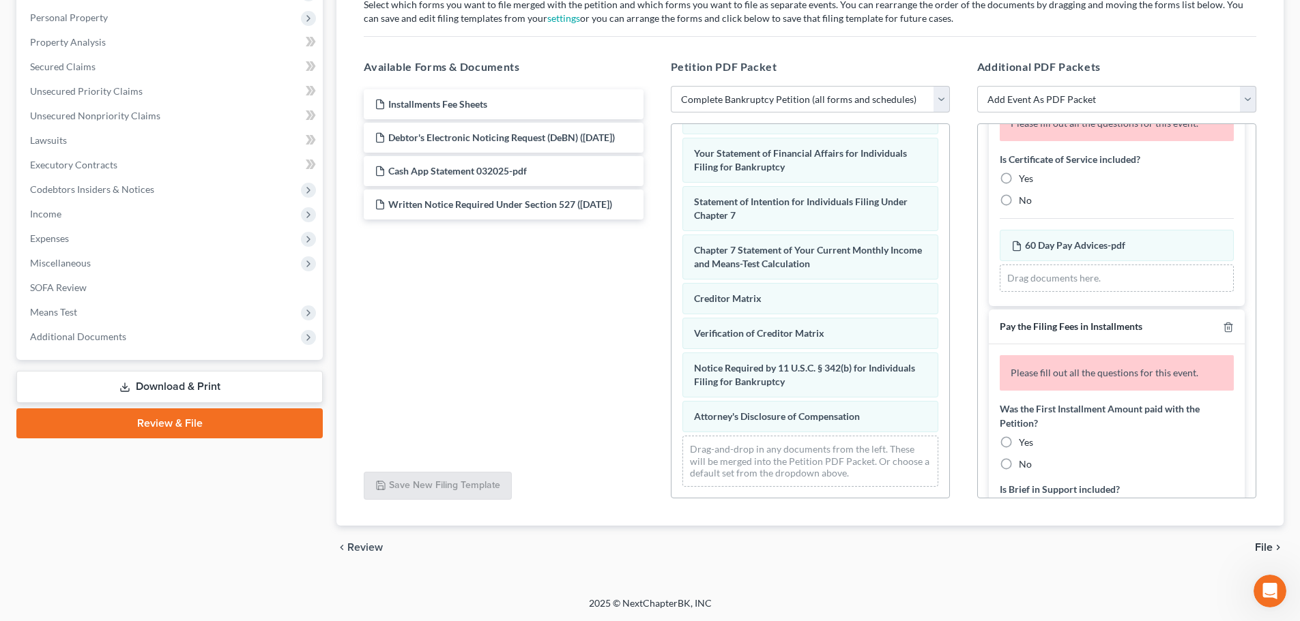
scroll to position [273, 0]
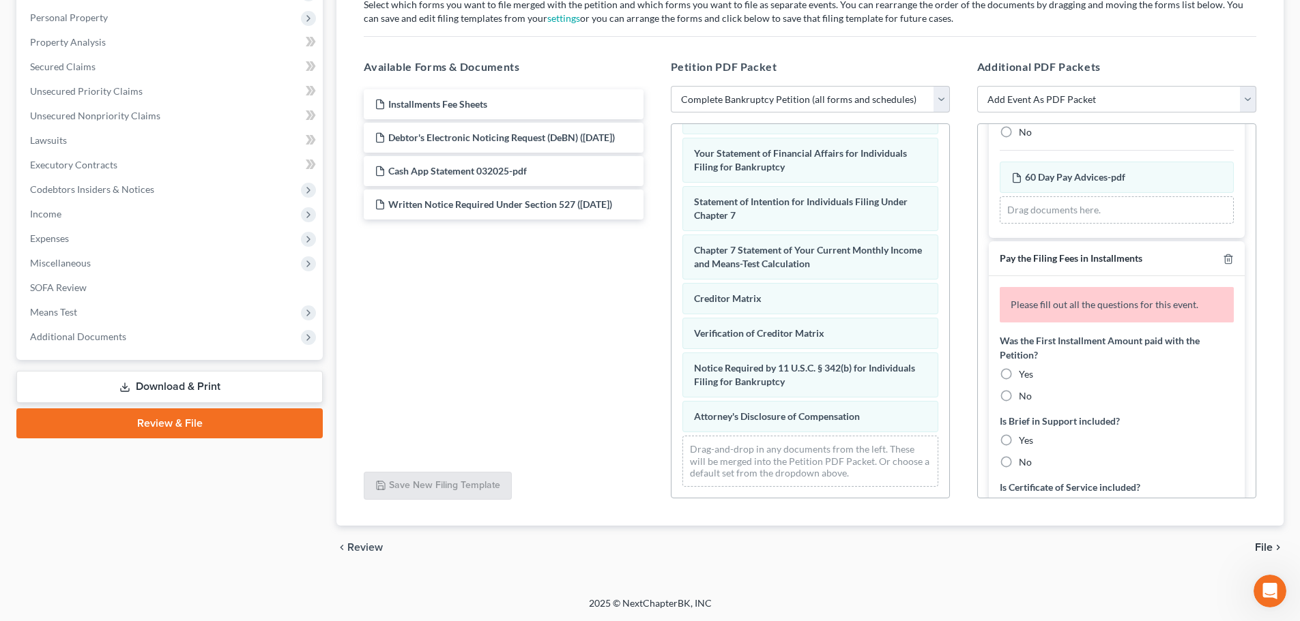
click at [1019, 390] on label "No" at bounding box center [1025, 397] width 13 height 14
click at [1024, 390] on input "No" at bounding box center [1028, 394] width 9 height 9
radio input "true"
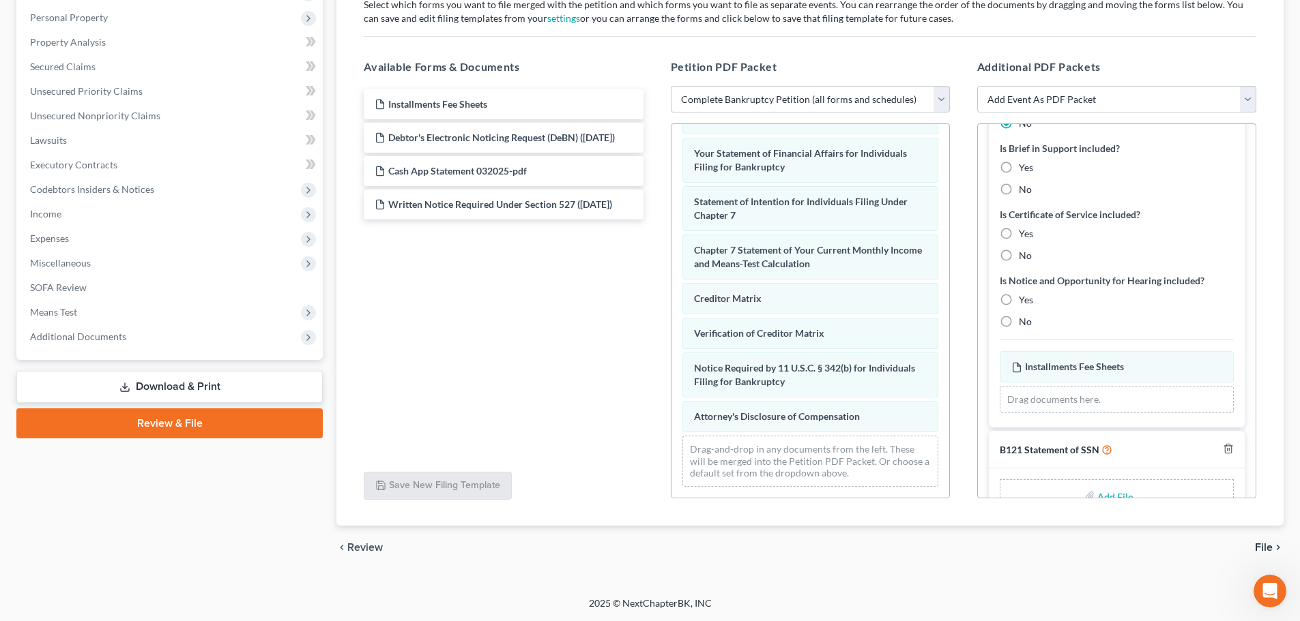
scroll to position [581, 0]
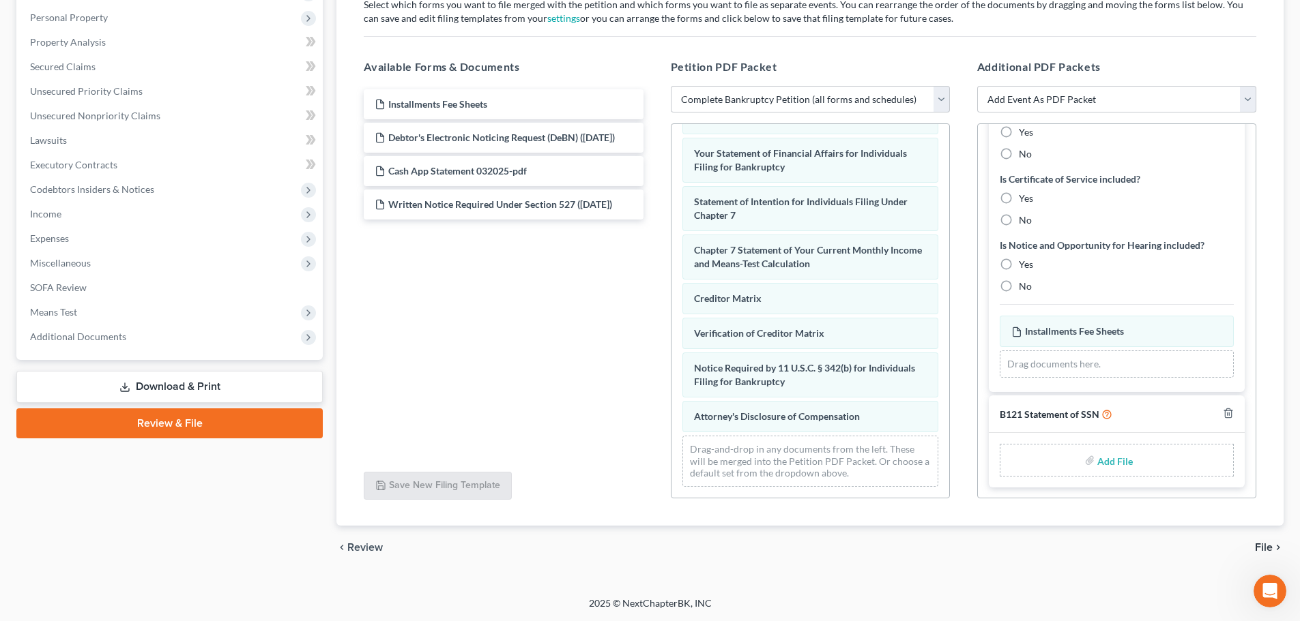
click at [1107, 464] on input "file" at bounding box center [1113, 460] width 33 height 25
type input "C:\fakepath\Form 121 08122025.pdf"
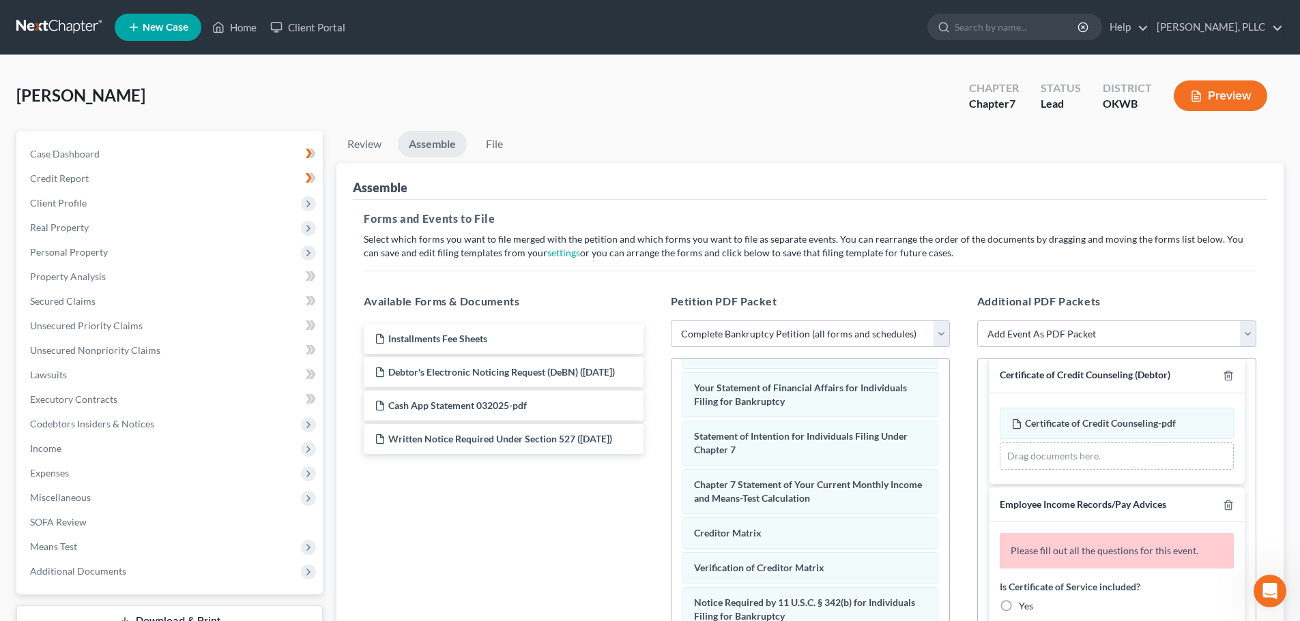
scroll to position [0, 0]
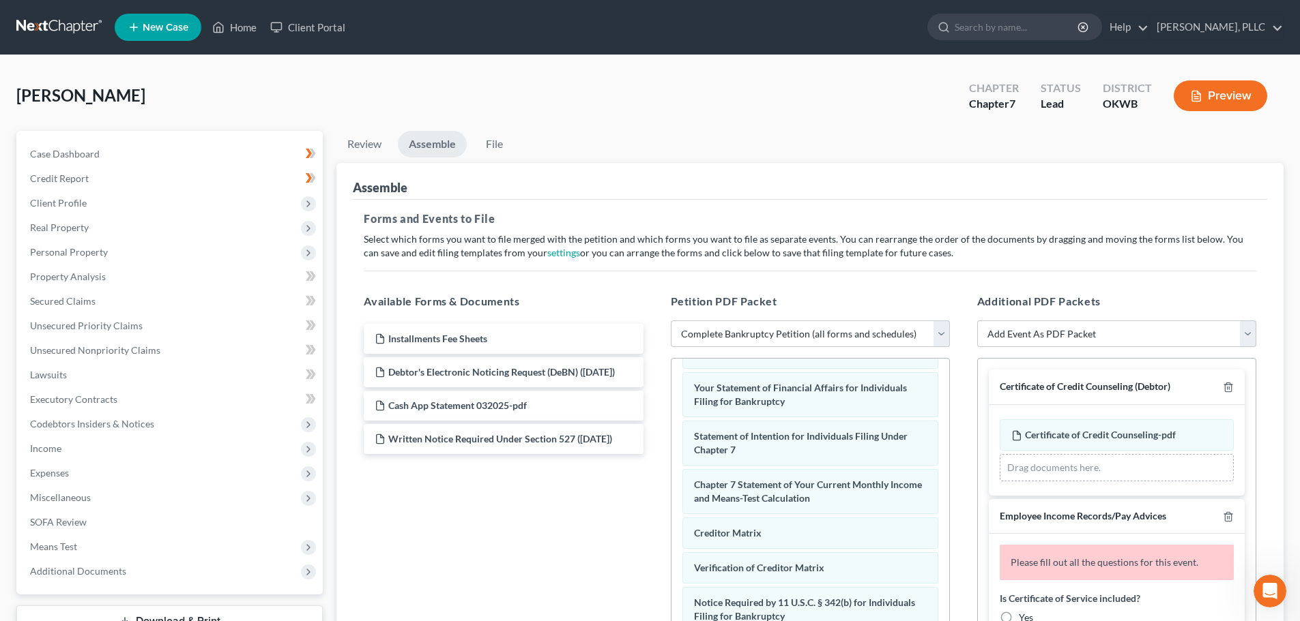
click at [1075, 467] on div "Drag documents here." at bounding box center [1116, 467] width 234 height 27
click at [1125, 428] on div "Certificate of Credit Counseling-pdf Amended Certificate of Credit Counseling-p…" at bounding box center [1116, 435] width 234 height 31
click at [1112, 433] on span "Certificate of Credit Counseling-pdf" at bounding box center [1100, 435] width 151 height 12
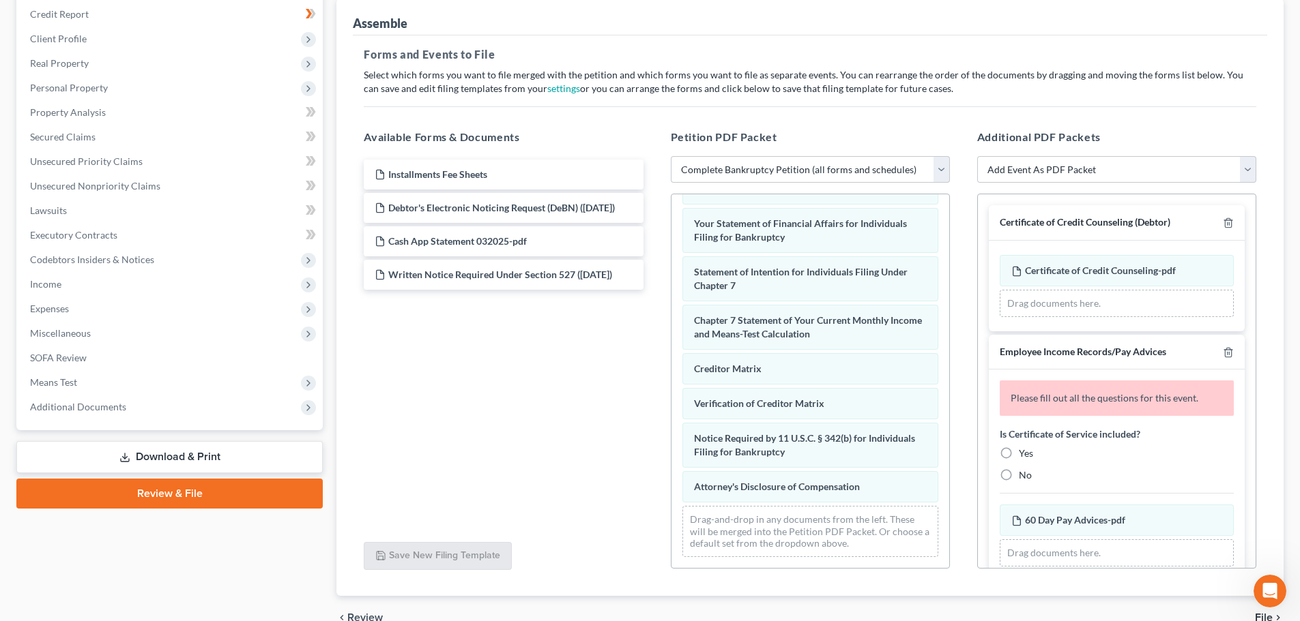
scroll to position [235, 0]
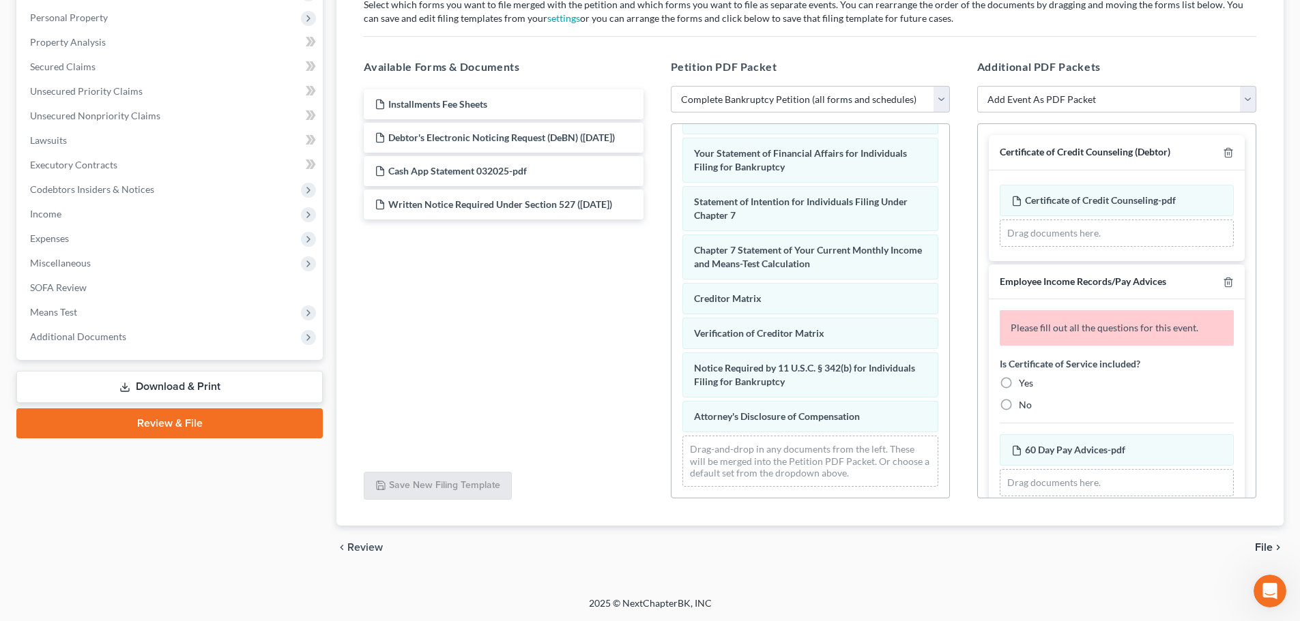
click at [1044, 232] on div "Drag documents here." at bounding box center [1116, 233] width 234 height 27
click at [1047, 225] on div "Drag documents here." at bounding box center [1116, 233] width 234 height 27
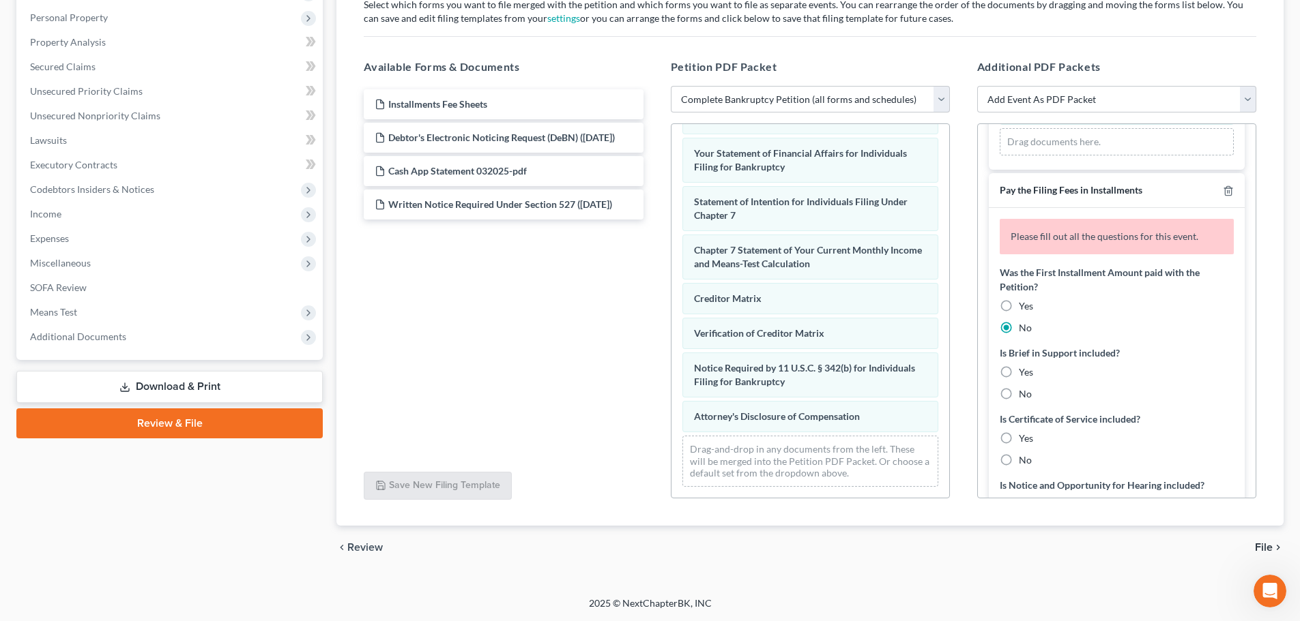
scroll to position [409, 0]
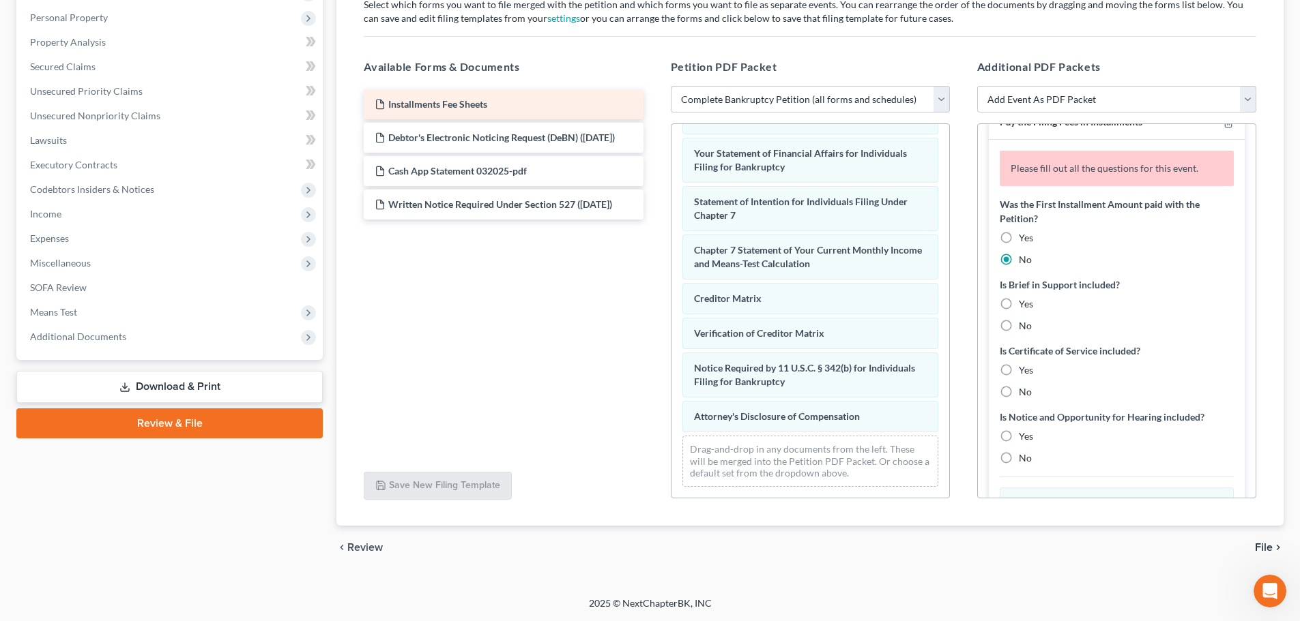
click at [415, 103] on span "Installments Fee Sheets" at bounding box center [437, 104] width 99 height 12
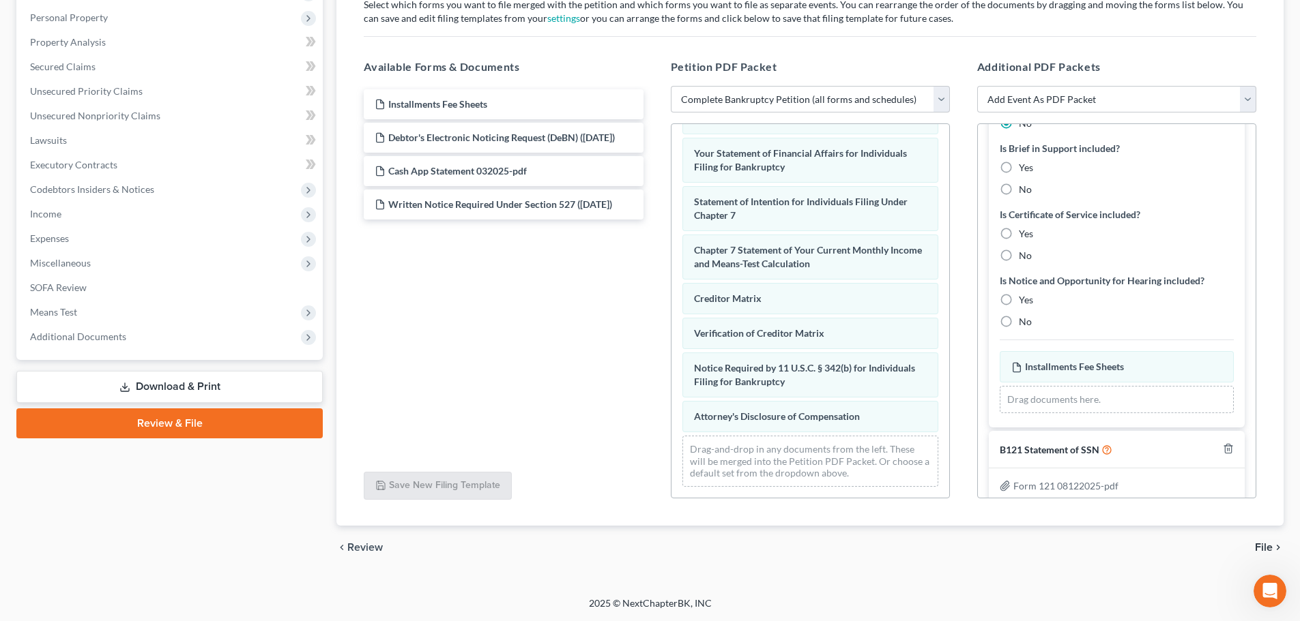
scroll to position [562, 0]
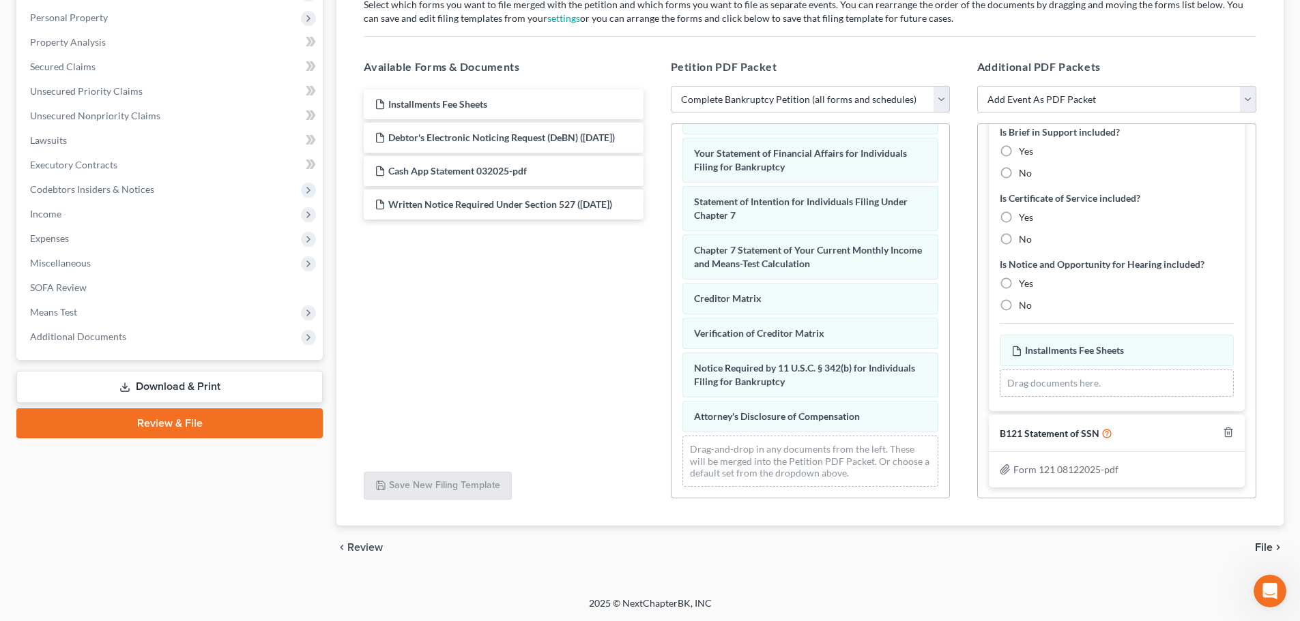
click at [1040, 381] on div "Drag documents here." at bounding box center [1116, 383] width 234 height 27
click at [1042, 386] on div "Drag documents here." at bounding box center [1116, 383] width 234 height 27
click at [414, 105] on div "Installments Fee Sheets Debtor's Electronic Noticing Request (DeBN) (08/12/2025…" at bounding box center [503, 154] width 301 height 130
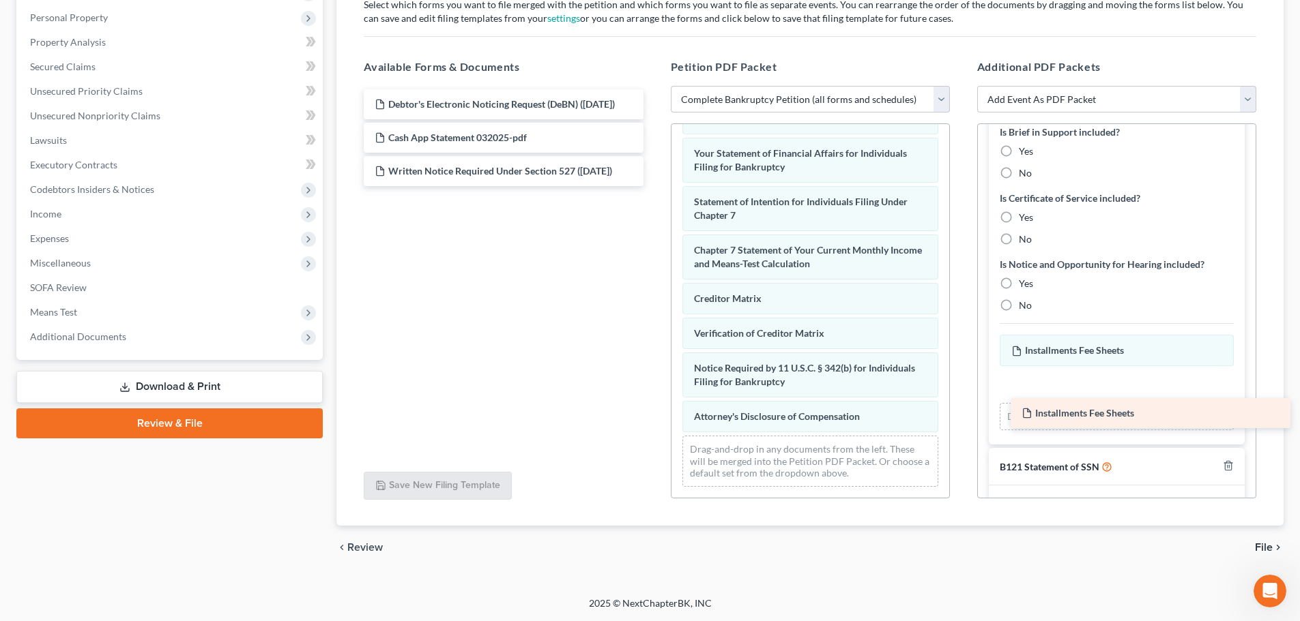
drag, startPoint x: 411, startPoint y: 104, endPoint x: 1058, endPoint y: 413, distance: 716.8
click at [654, 186] on div "Installments Fee Sheets Installments Fee Sheets Debtor's Electronic Noticing Re…" at bounding box center [503, 137] width 301 height 97
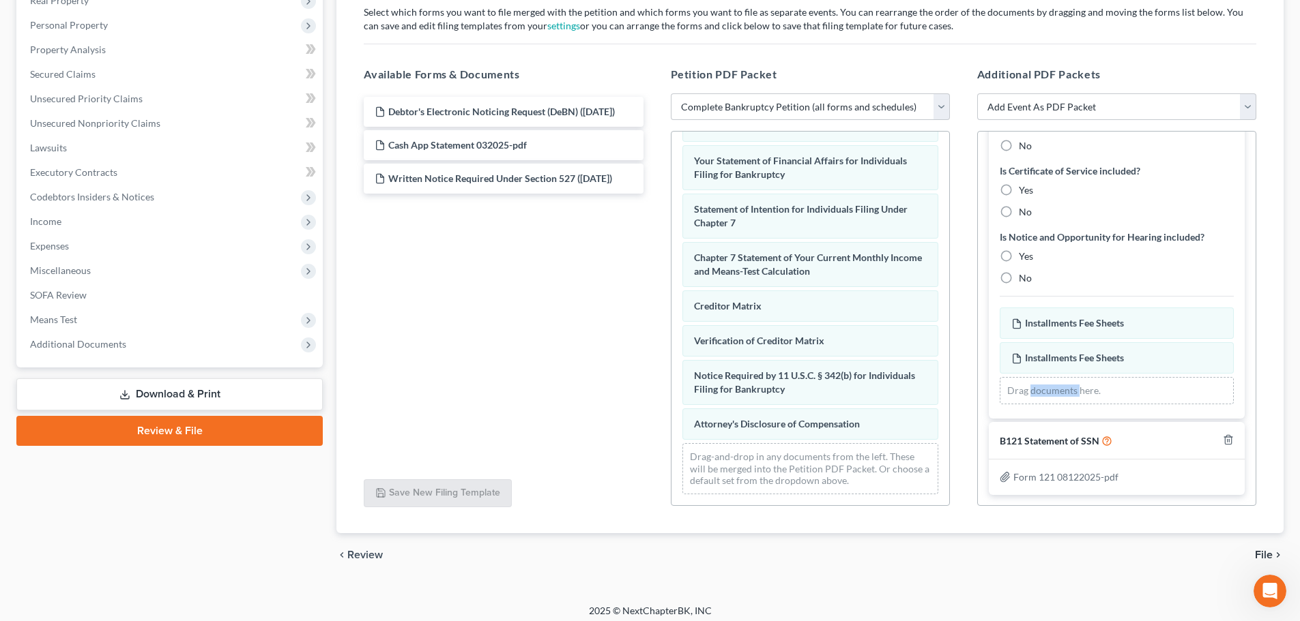
scroll to position [235, 0]
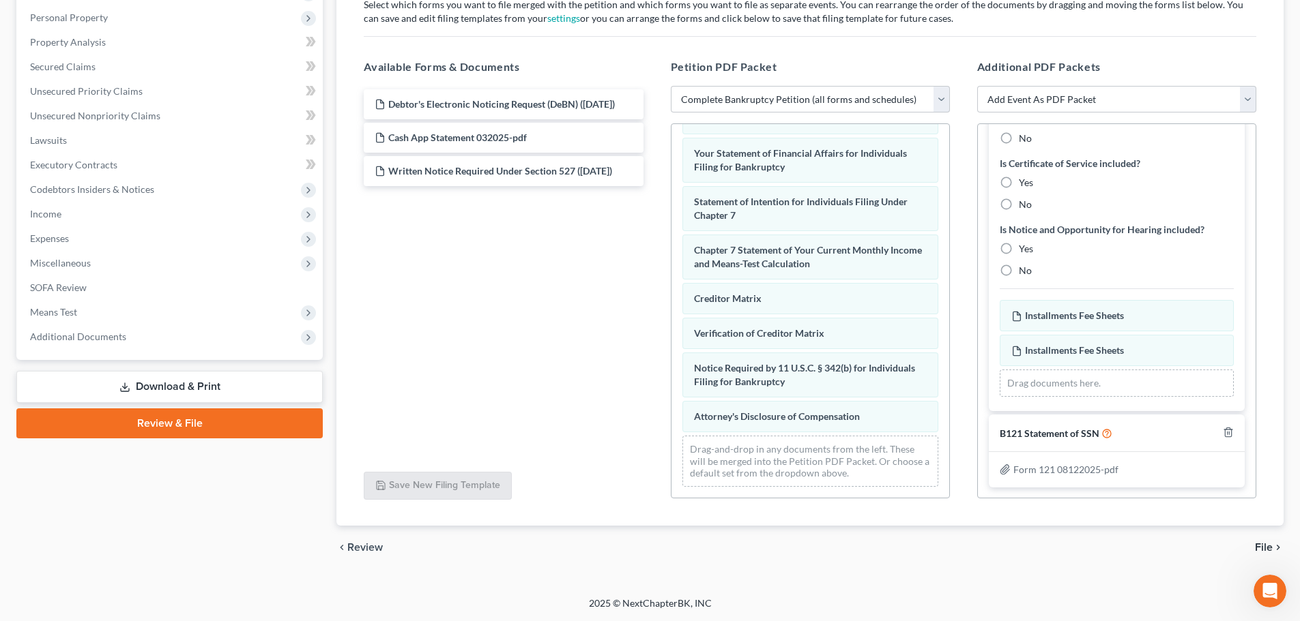
click at [1081, 563] on div "chevron_left Review File chevron_right" at bounding box center [809, 548] width 947 height 44
click at [552, 342] on div "Debtor's Electronic Noticing Request (DeBN) (08/12/2025) Cash App Statement 032…" at bounding box center [503, 273] width 301 height 375
click at [1072, 345] on div "Installments Fee Sheets Amended Installments Fee Sheets Installments Fee Sheets…" at bounding box center [1116, 348] width 234 height 97
click at [1069, 349] on span "Installments Fee Sheets" at bounding box center [1074, 351] width 99 height 12
click at [1056, 307] on div "Installments Fee Sheets Amended Installments Fee Sheets Installments Fee Sheets…" at bounding box center [1116, 348] width 234 height 97
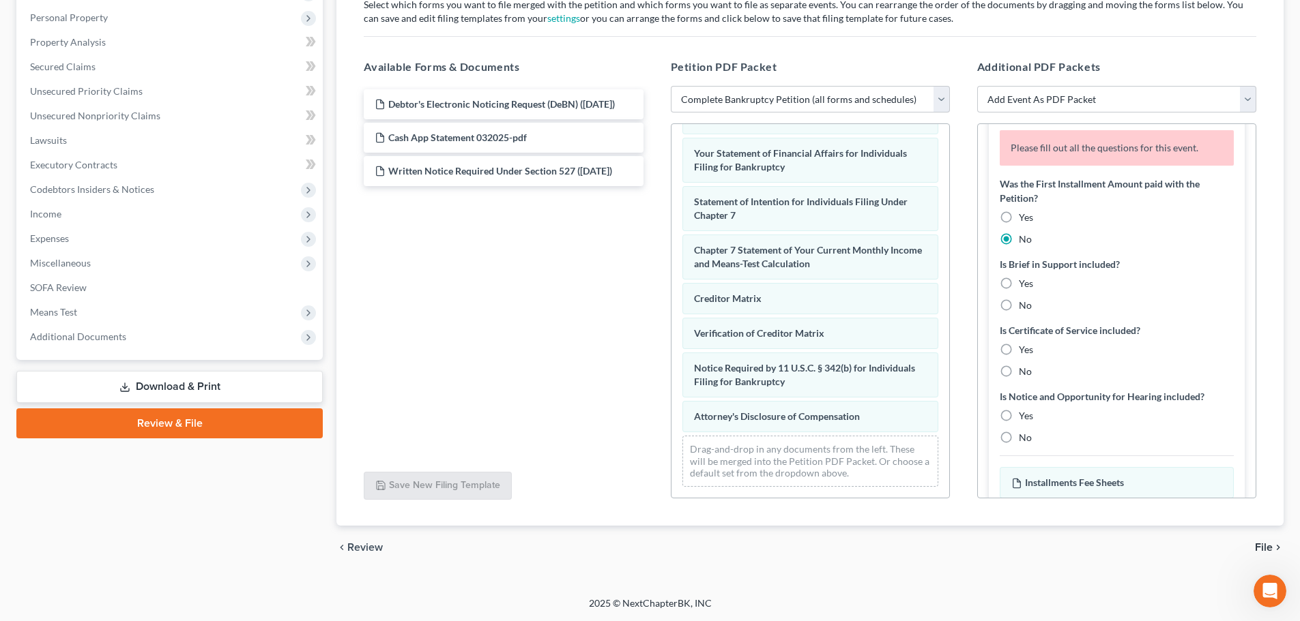
scroll to position [460, 0]
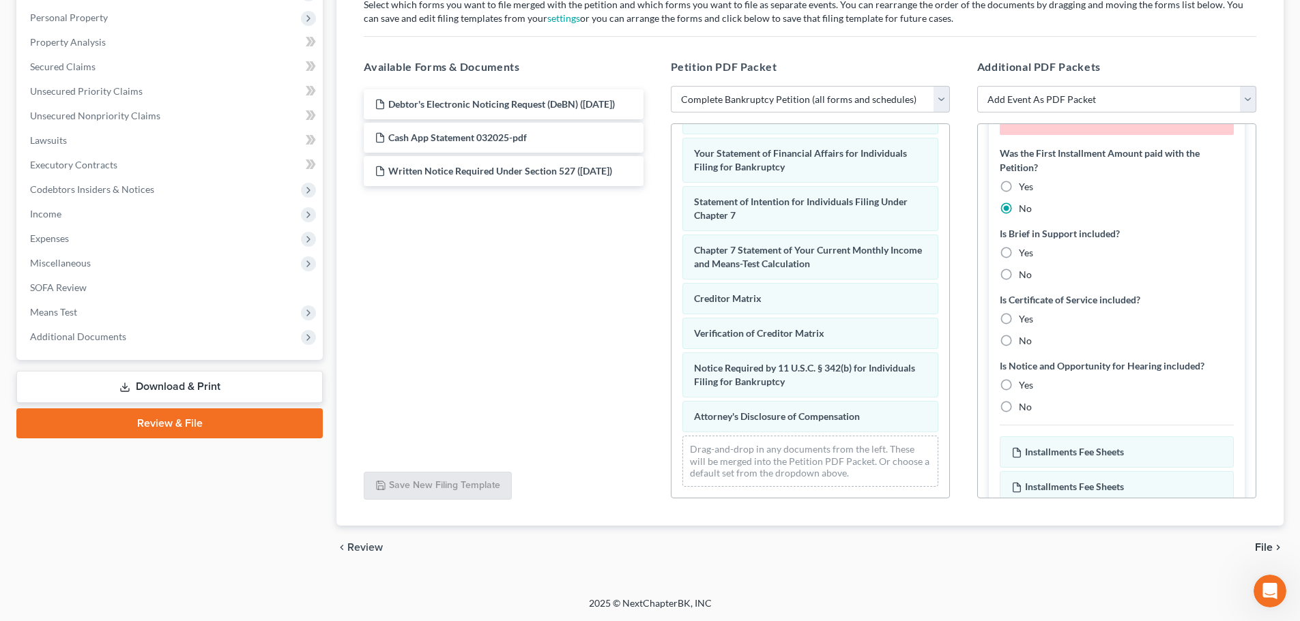
click at [1019, 340] on label "No" at bounding box center [1025, 341] width 13 height 14
click at [1024, 340] on input "No" at bounding box center [1028, 338] width 9 height 9
radio input "true"
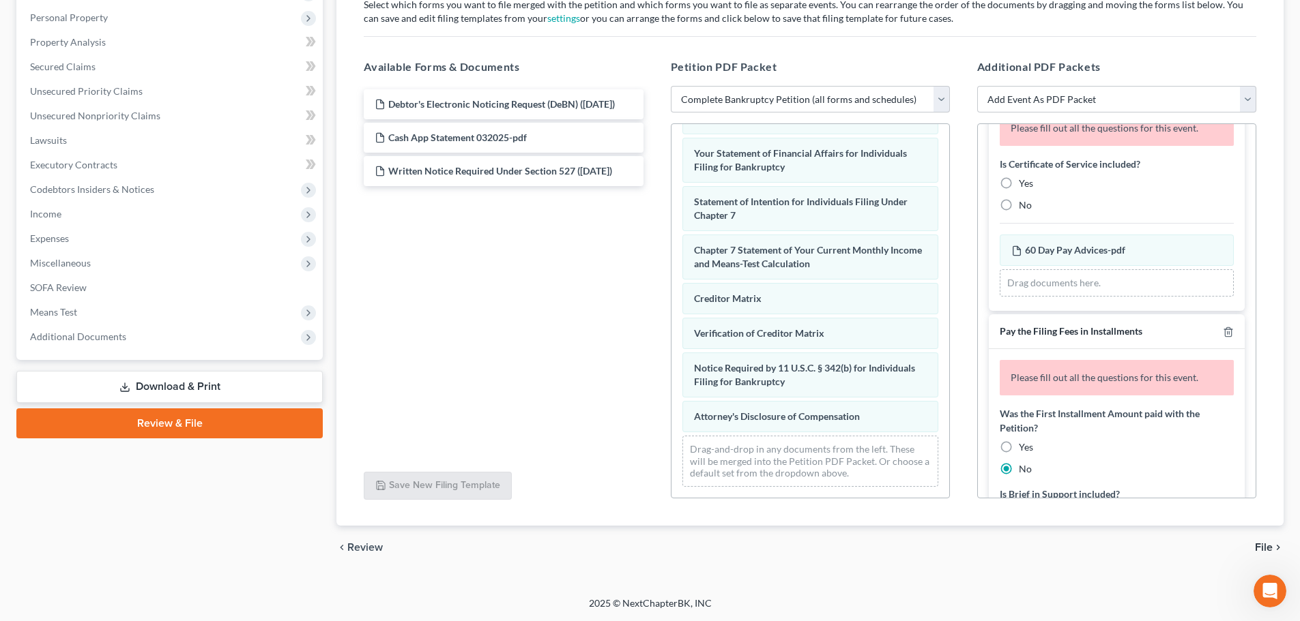
scroll to position [188, 0]
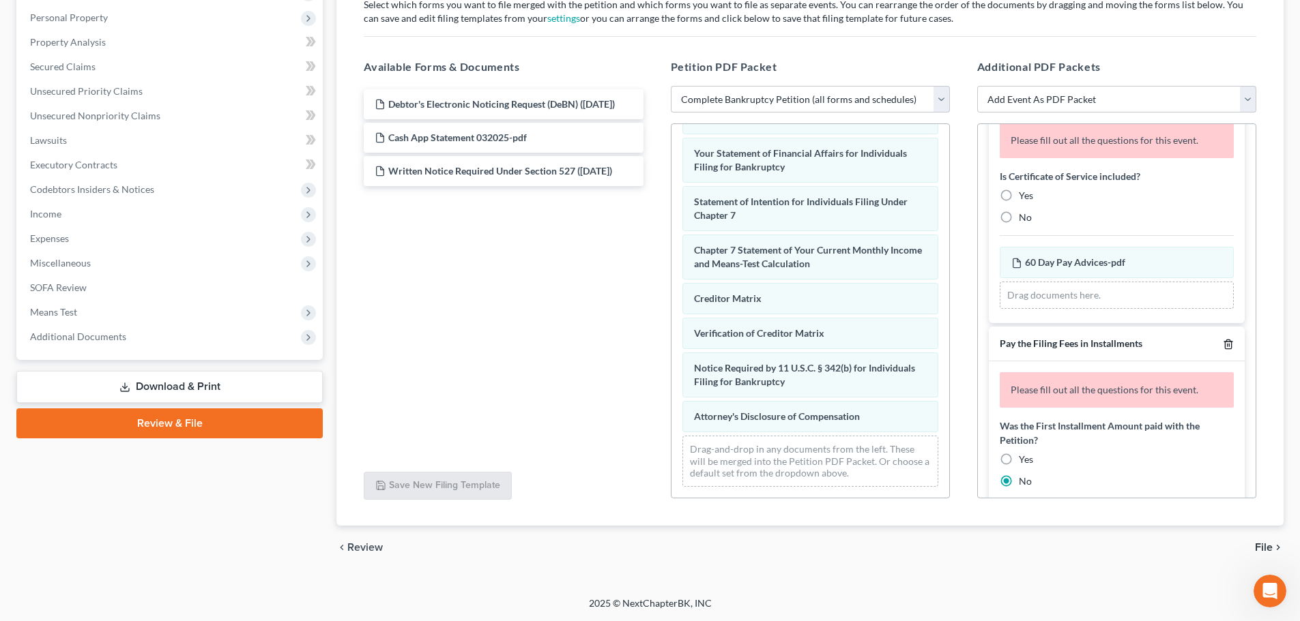
click at [1227, 345] on line "button" at bounding box center [1227, 345] width 0 height 3
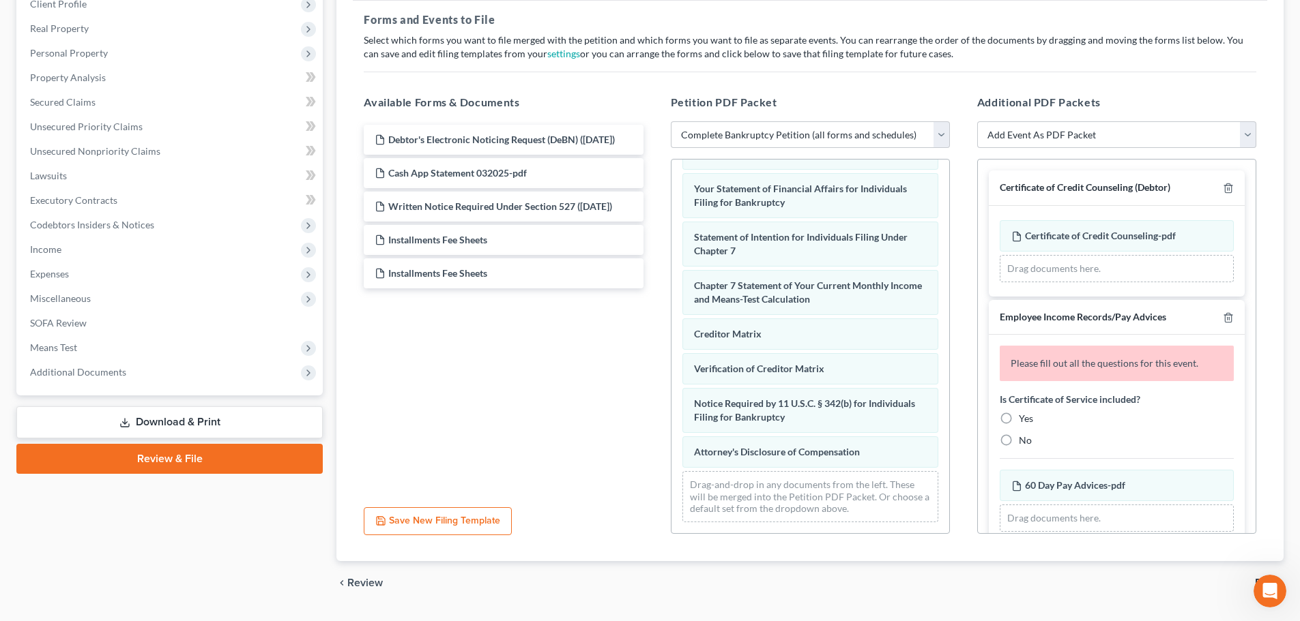
scroll to position [166, 0]
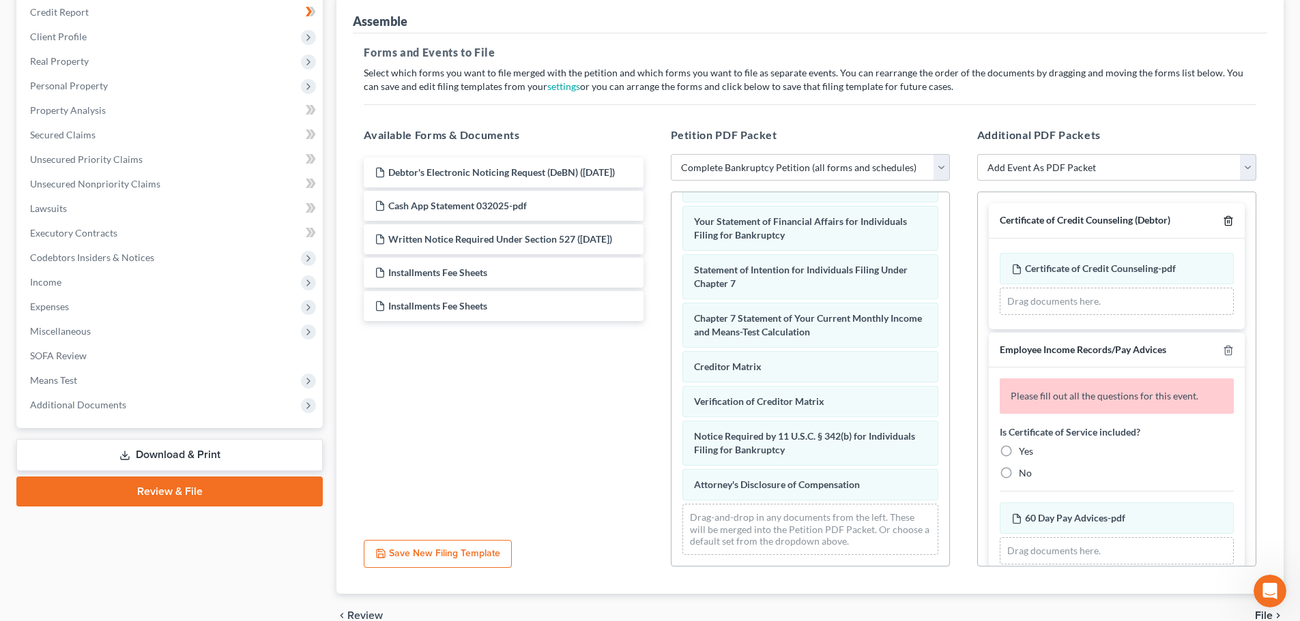
click at [1223, 220] on icon "button" at bounding box center [1228, 221] width 11 height 11
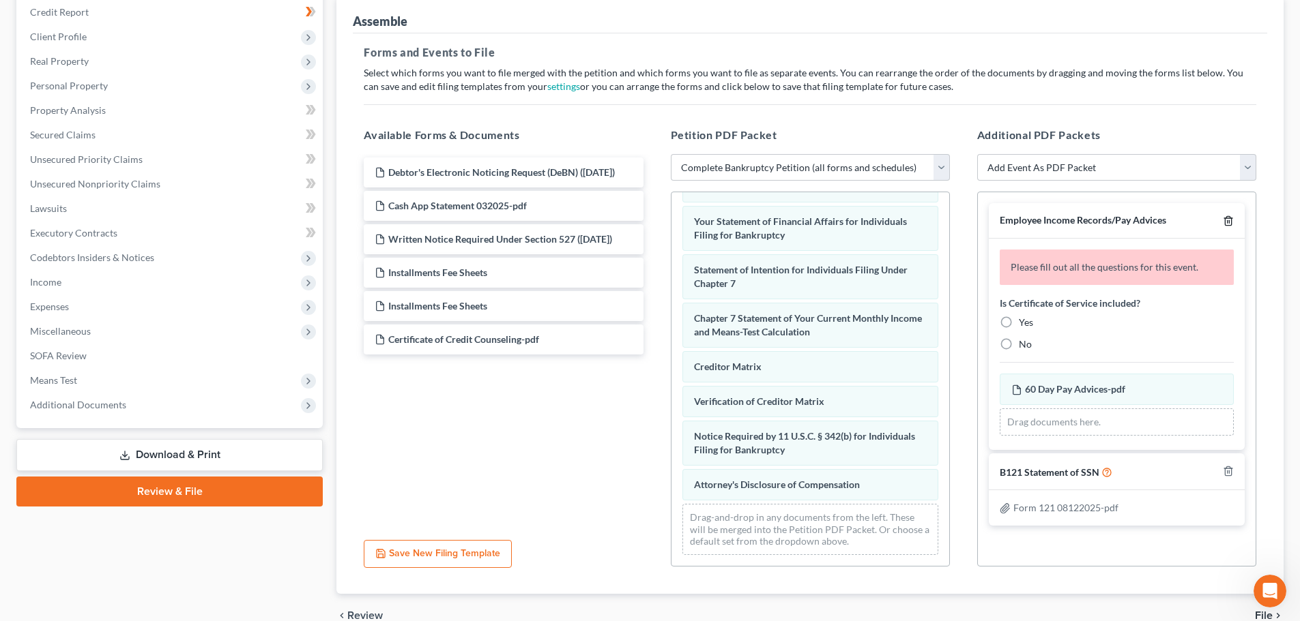
click at [1228, 220] on icon "button" at bounding box center [1228, 221] width 11 height 11
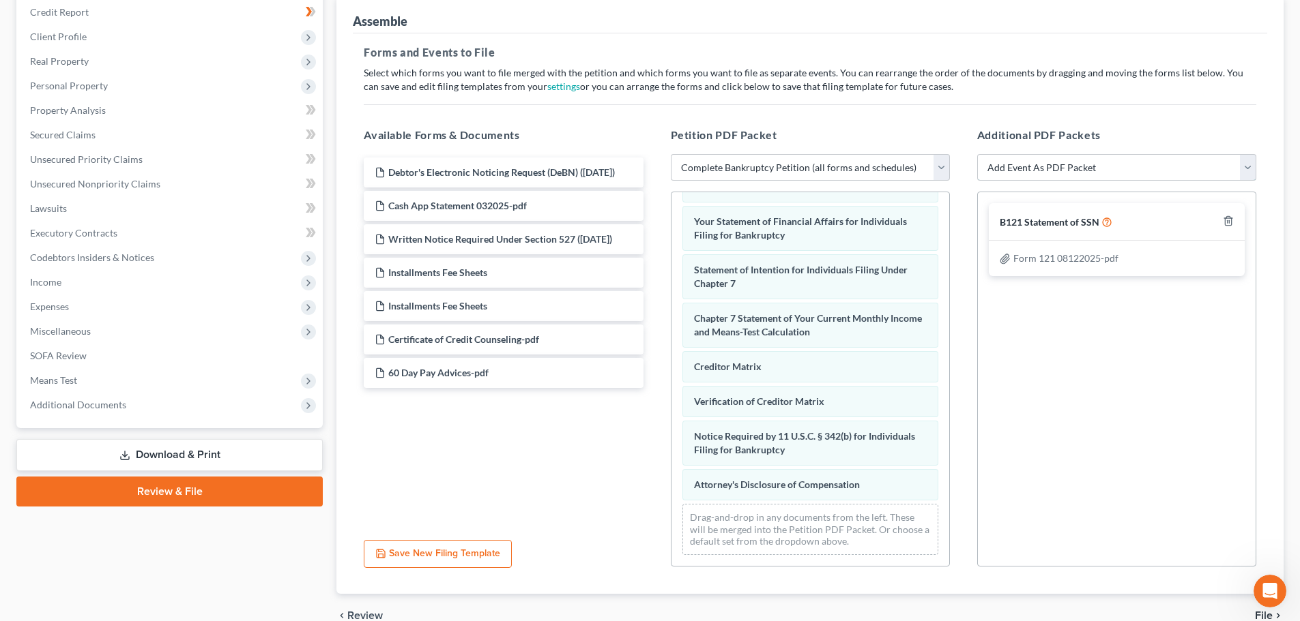
click at [1247, 169] on select "Add Event As PDF Packet B121 Statement of SSN Certificate of Credit Counseling …" at bounding box center [1116, 167] width 279 height 27
click at [59, 402] on span "Additional Documents" at bounding box center [78, 405] width 96 height 12
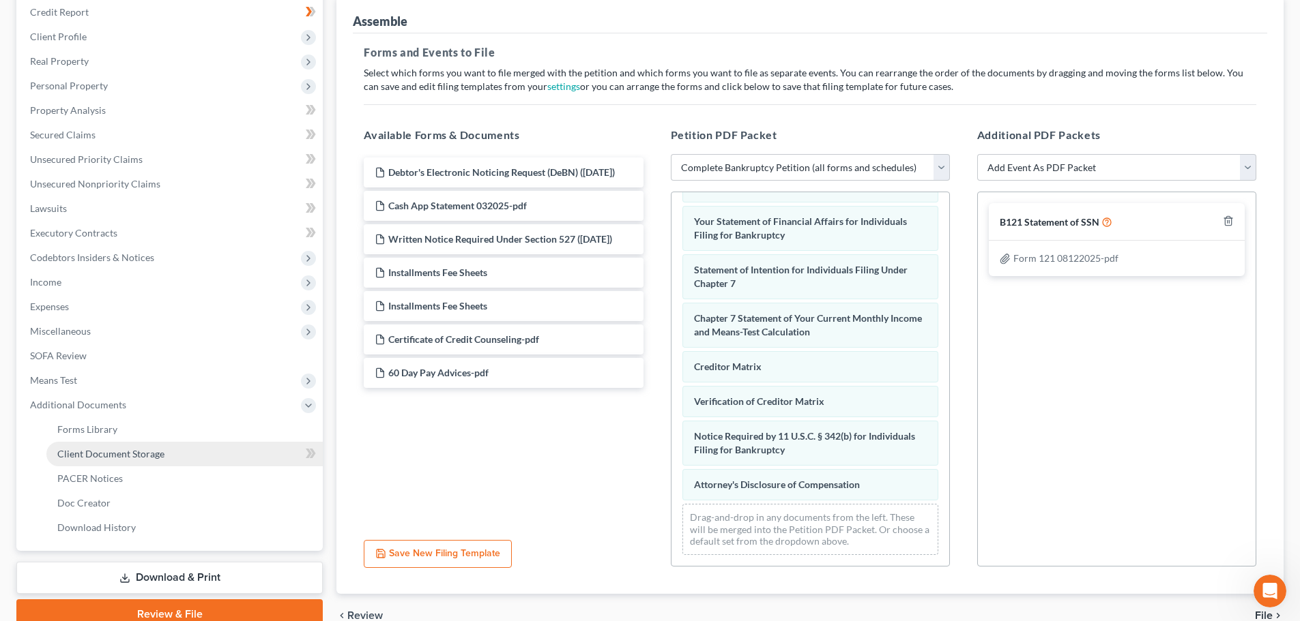
click at [113, 454] on span "Client Document Storage" at bounding box center [110, 454] width 107 height 12
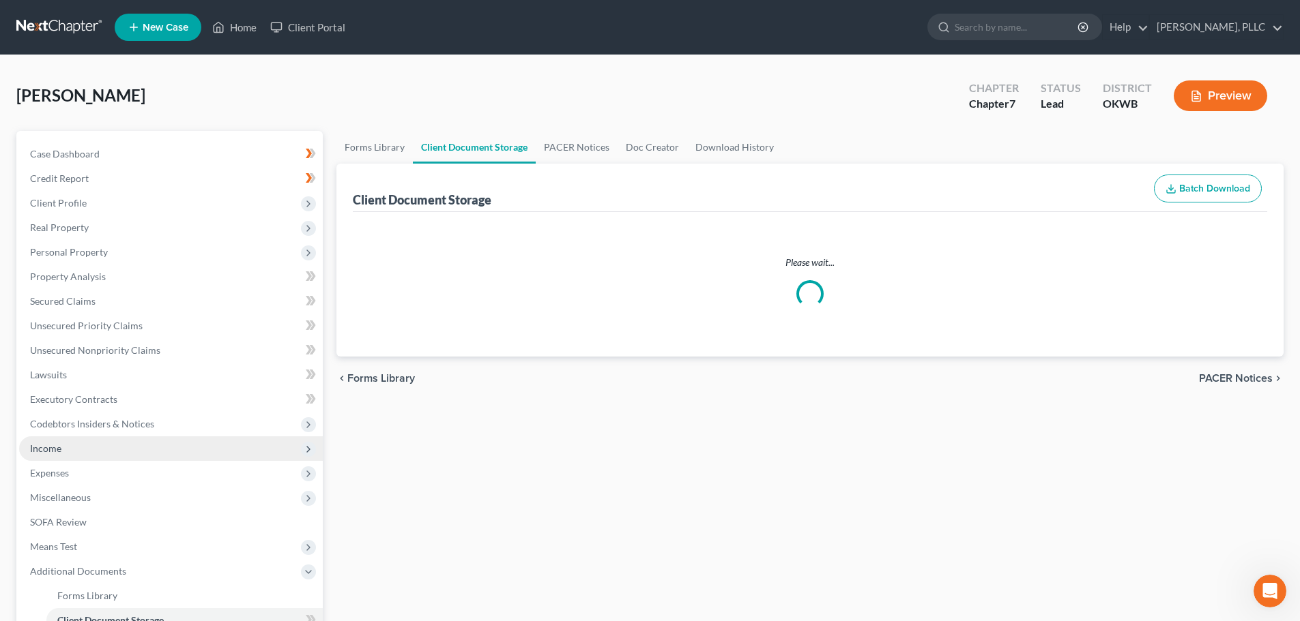
select select "0"
select select "3"
select select "4"
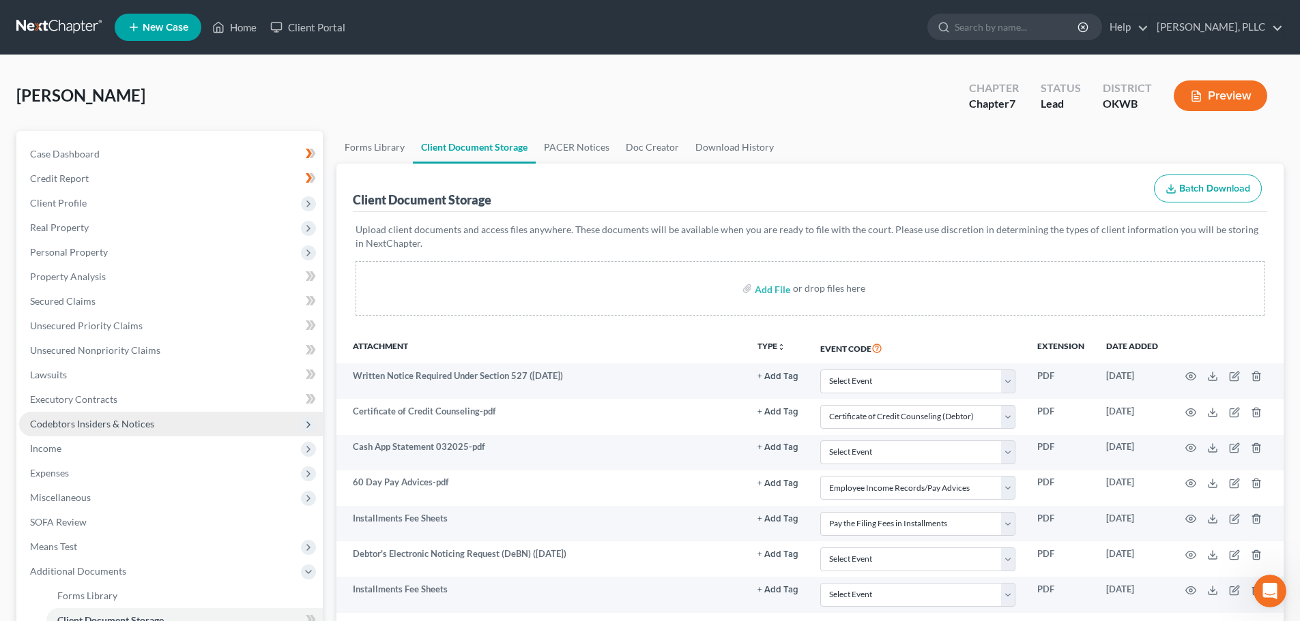
scroll to position [226, 0]
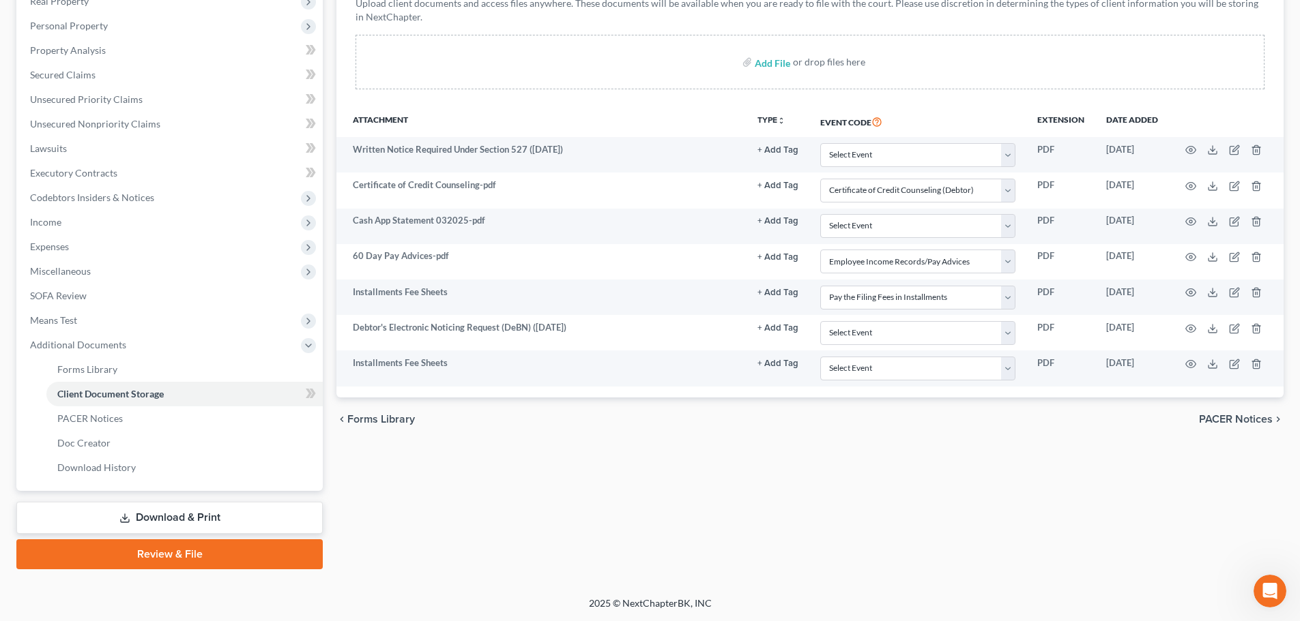
click at [165, 517] on link "Download & Print" at bounding box center [169, 518] width 306 height 32
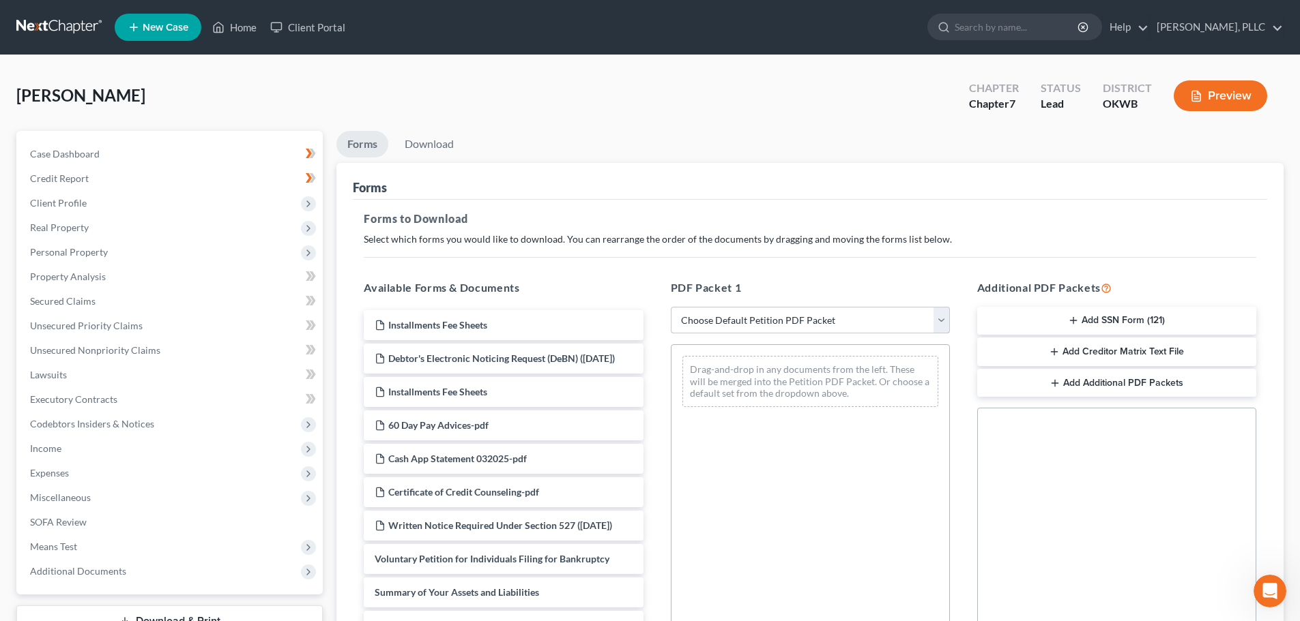
click at [940, 320] on select "Choose Default Petition PDF Packet Complete Bankruptcy Petition (all forms and …" at bounding box center [810, 320] width 279 height 27
select select "0"
click at [671, 307] on select "Choose Default Petition PDF Packet Complete Bankruptcy Petition (all forms and …" at bounding box center [810, 320] width 279 height 27
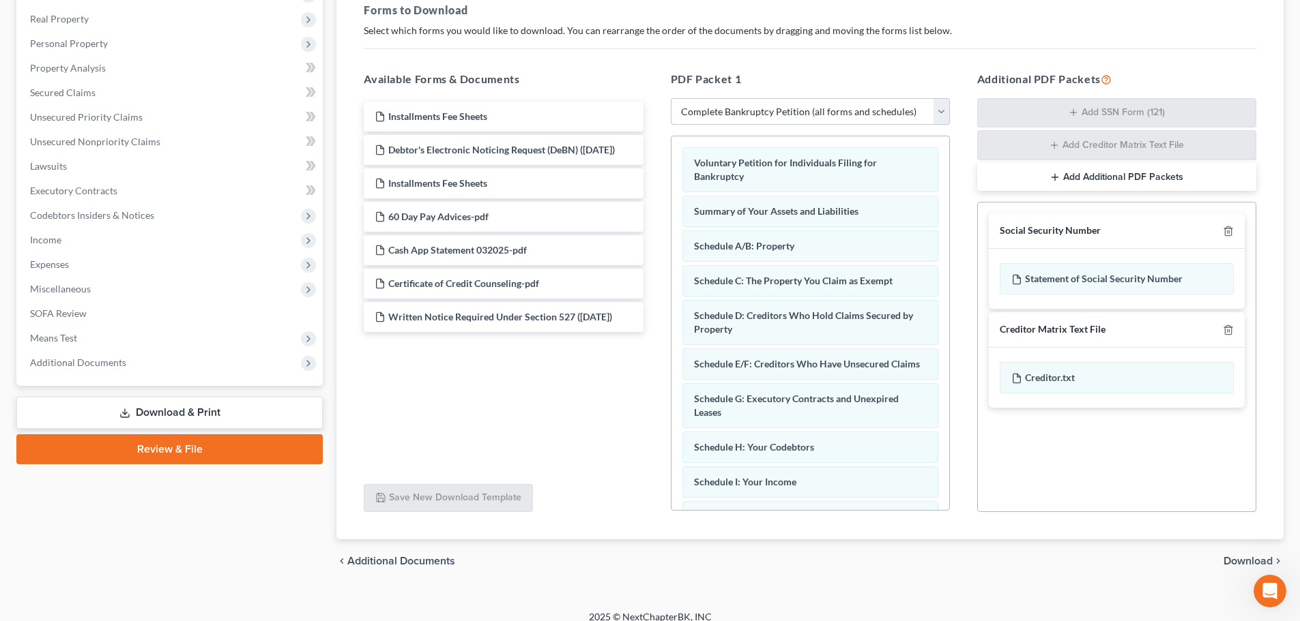
scroll to position [222, 0]
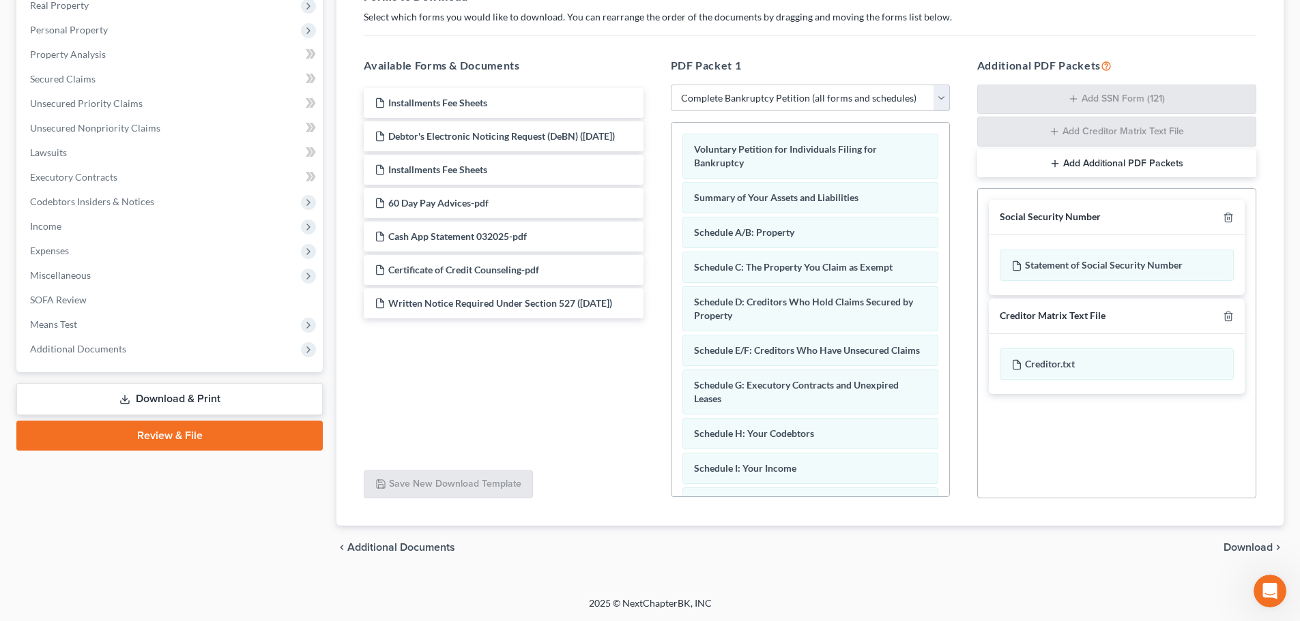
click at [160, 439] on link "Review & File" at bounding box center [169, 436] width 306 height 30
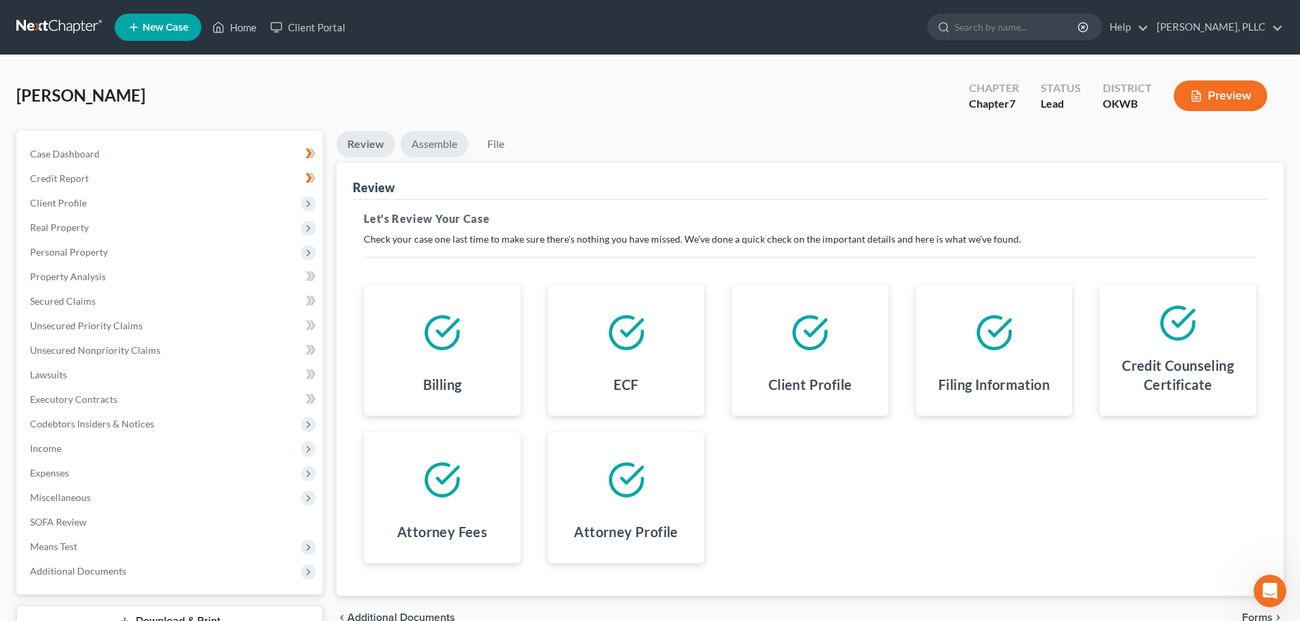
click at [429, 141] on link "Assemble" at bounding box center [434, 144] width 68 height 27
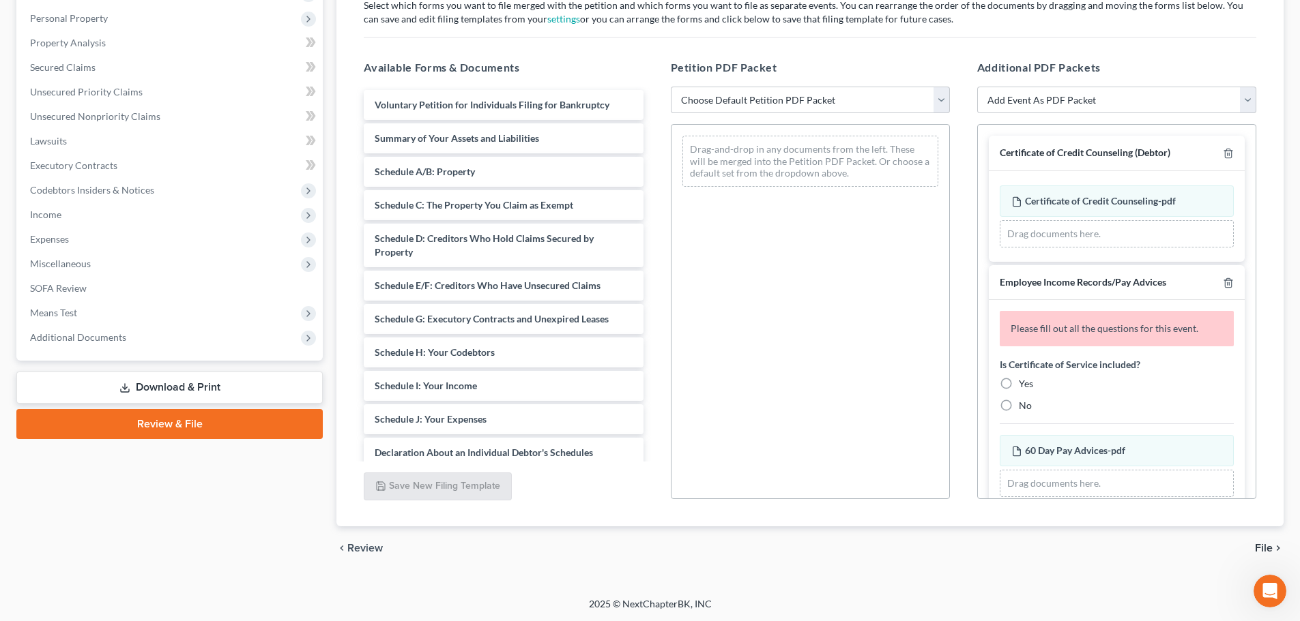
scroll to position [235, 0]
click at [941, 98] on select "Choose Default Petition PDF Packet Complete Bankruptcy Petition (all forms and …" at bounding box center [810, 99] width 279 height 27
select select "0"
click at [671, 86] on select "Choose Default Petition PDF Packet Complete Bankruptcy Petition (all forms and …" at bounding box center [810, 99] width 279 height 27
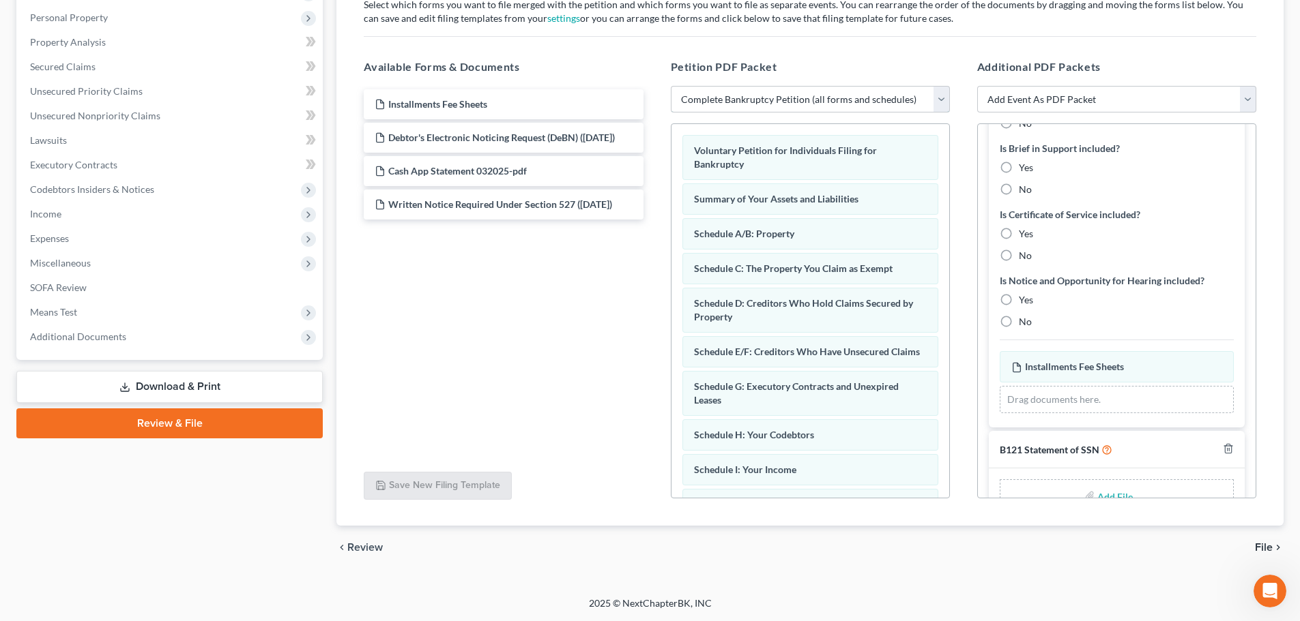
scroll to position [581, 0]
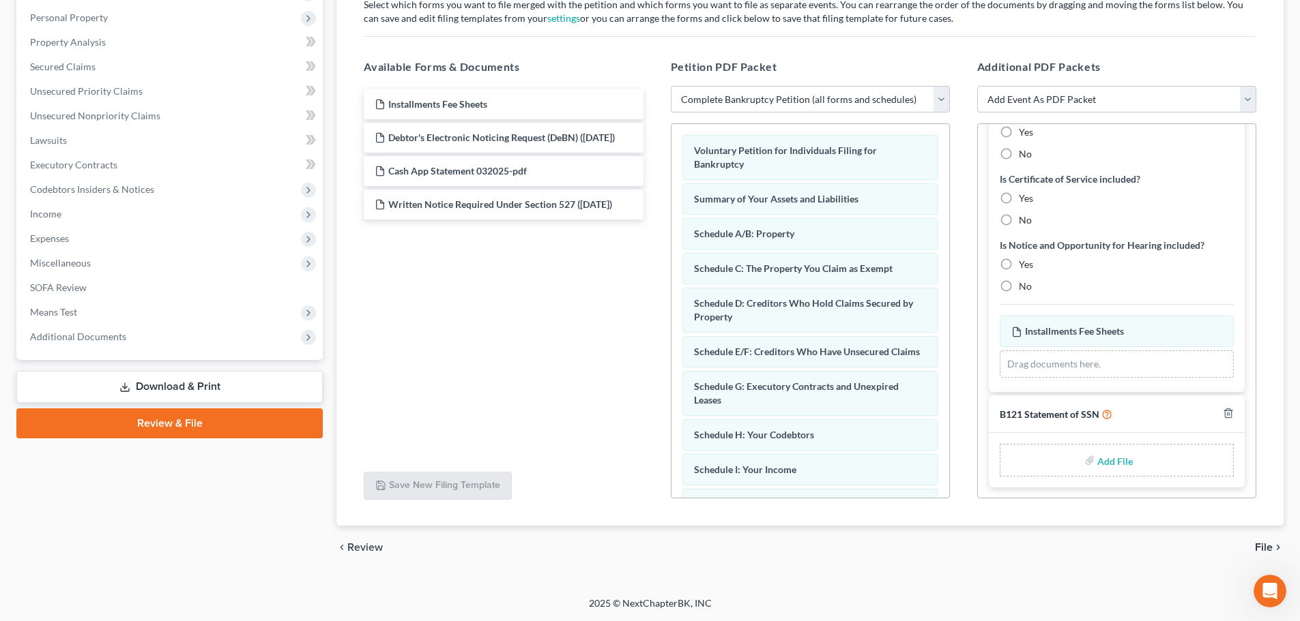
click at [1263, 546] on span "File" at bounding box center [1264, 547] width 18 height 11
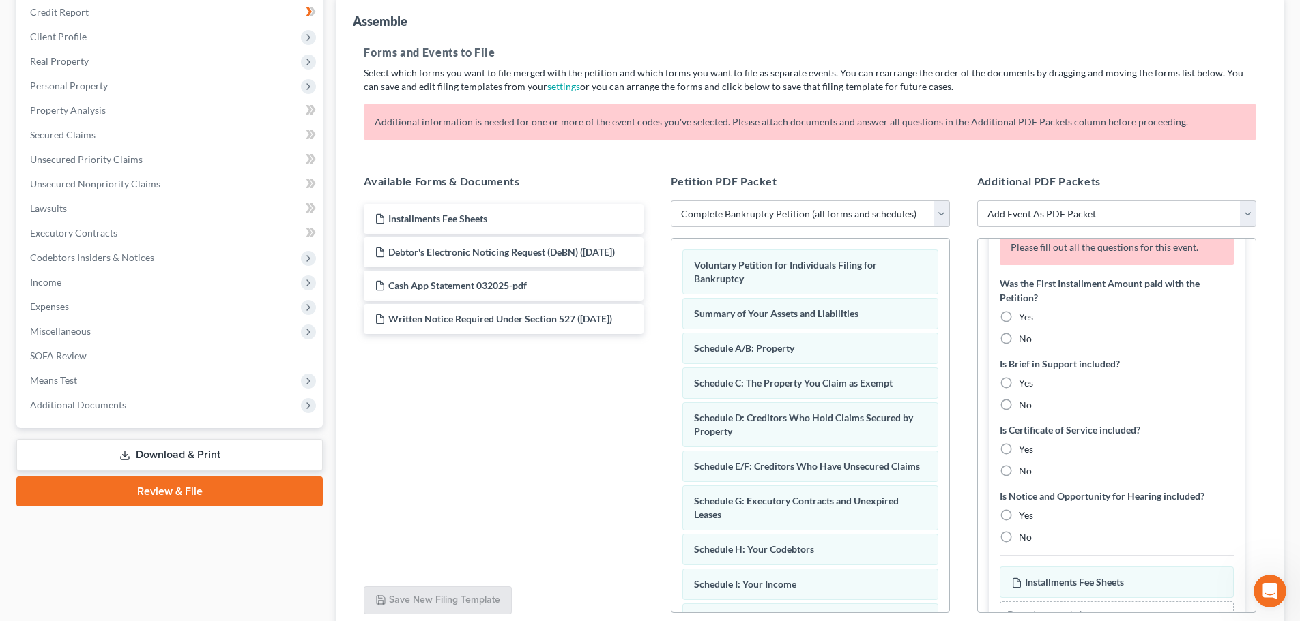
scroll to position [377, 0]
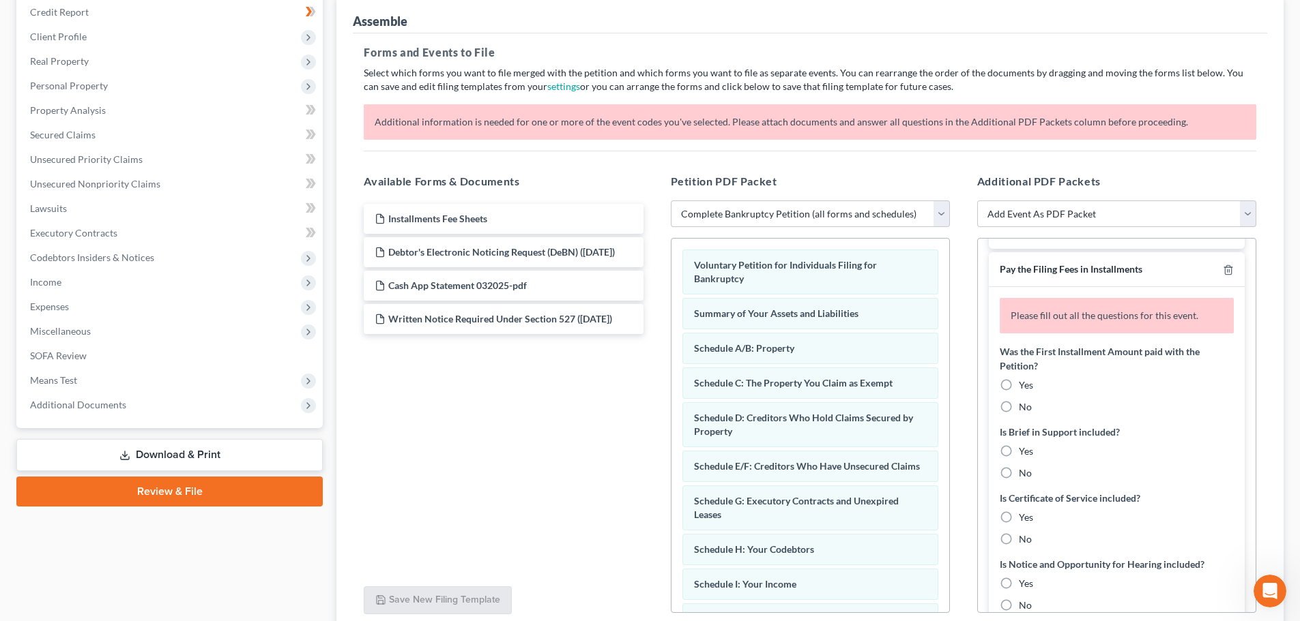
click at [1019, 408] on label "No" at bounding box center [1025, 407] width 13 height 14
click at [1024, 408] on input "No" at bounding box center [1028, 404] width 9 height 9
radio input "true"
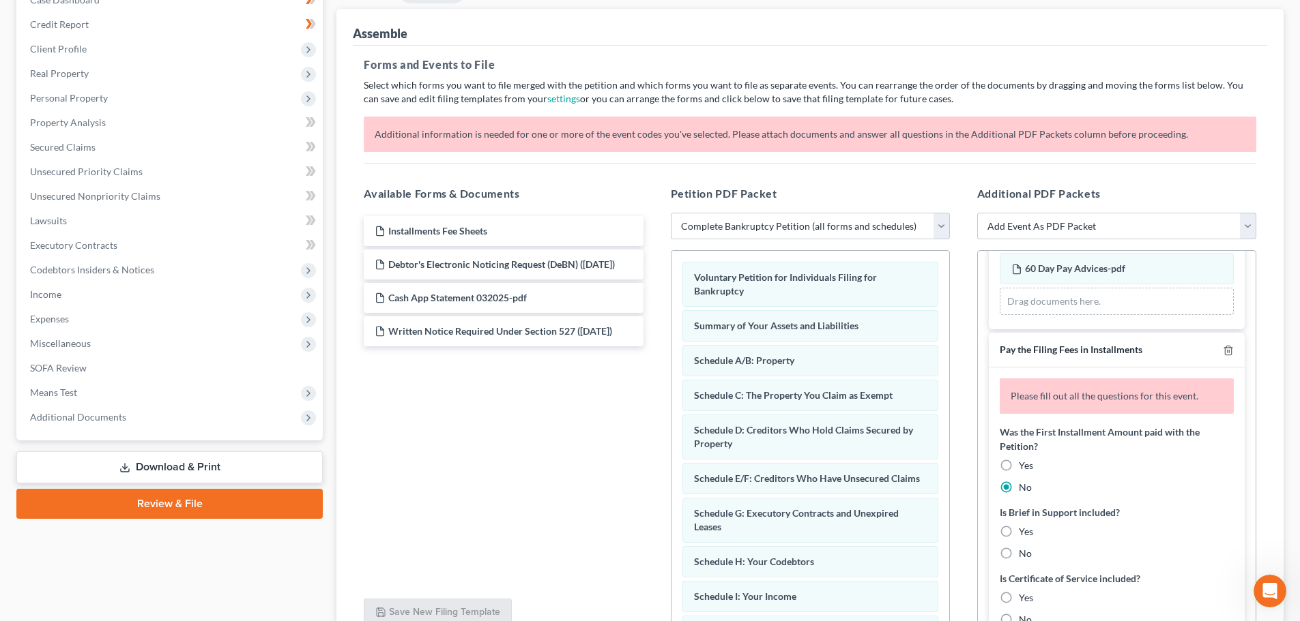
scroll to position [205, 0]
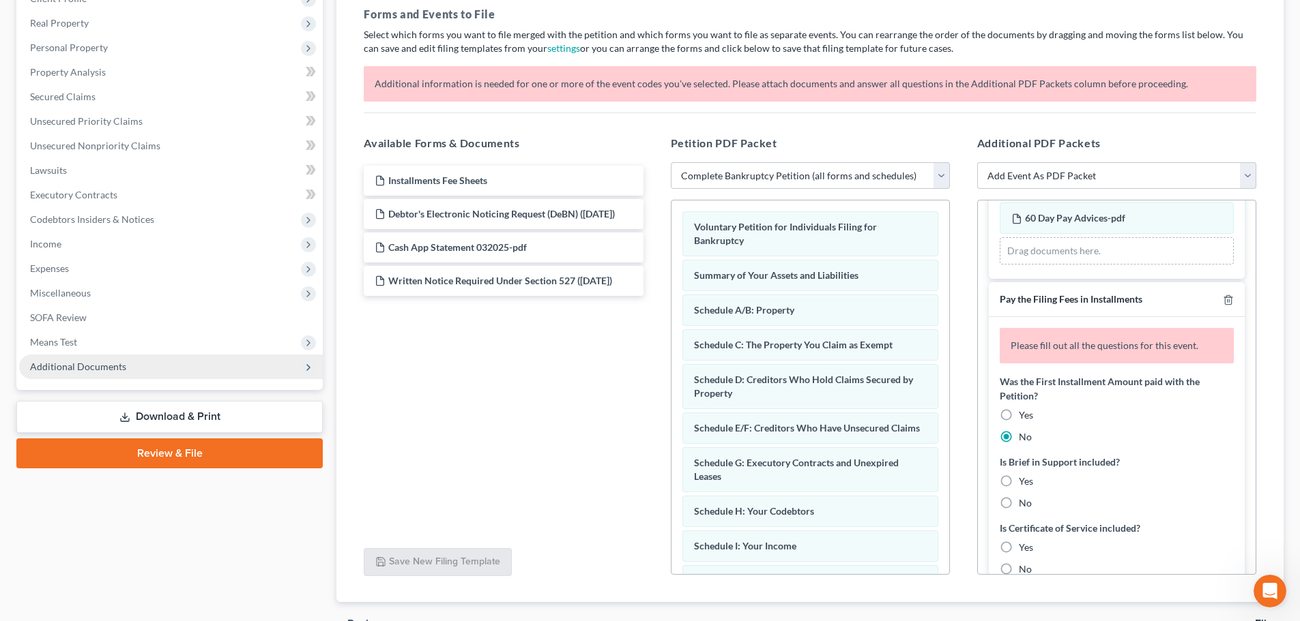
click at [76, 362] on span "Additional Documents" at bounding box center [78, 367] width 96 height 12
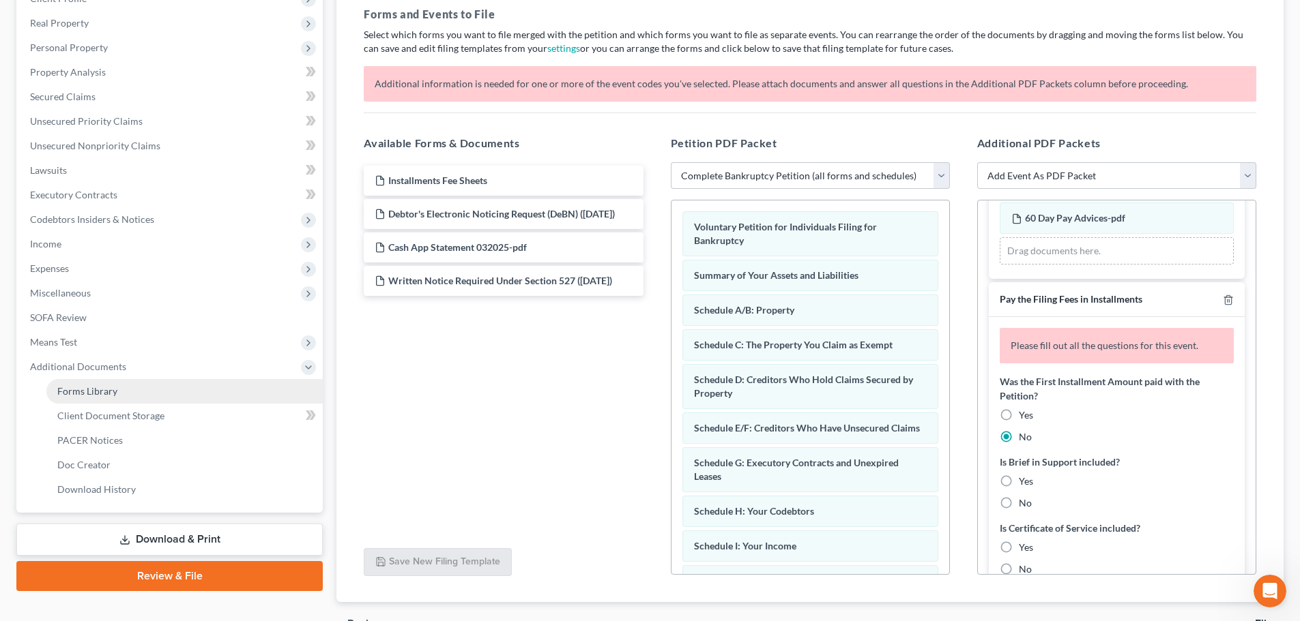
click at [96, 391] on span "Forms Library" at bounding box center [87, 391] width 60 height 12
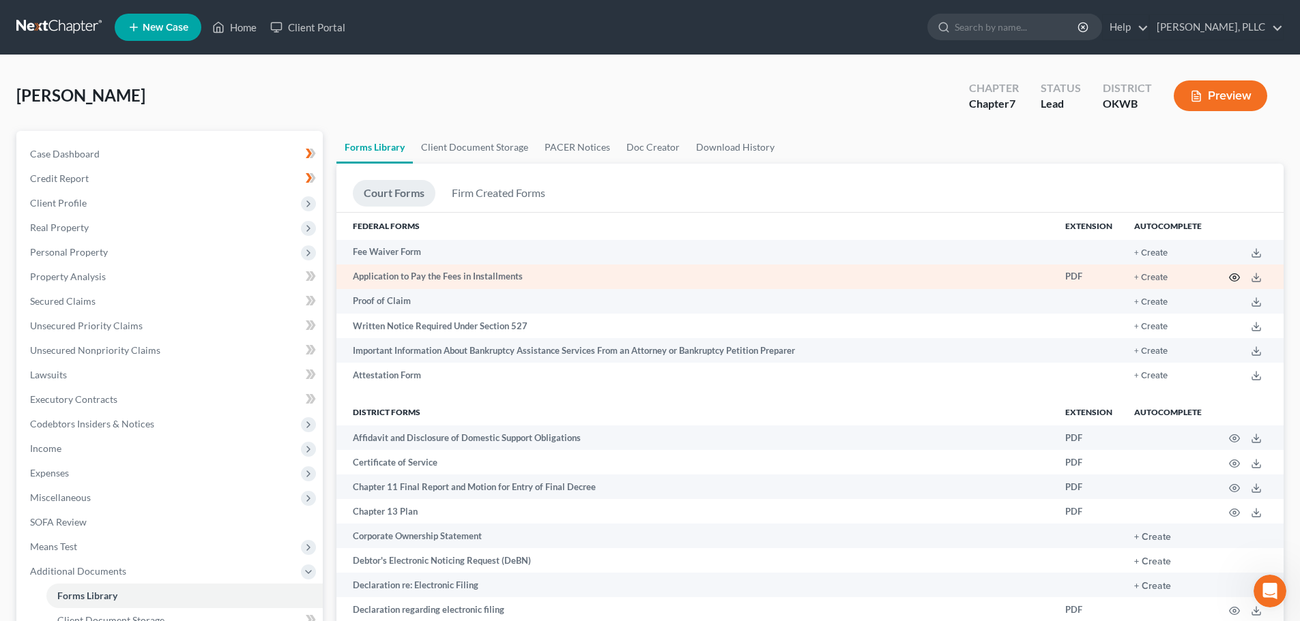
click at [1233, 278] on circle "button" at bounding box center [1234, 277] width 3 height 3
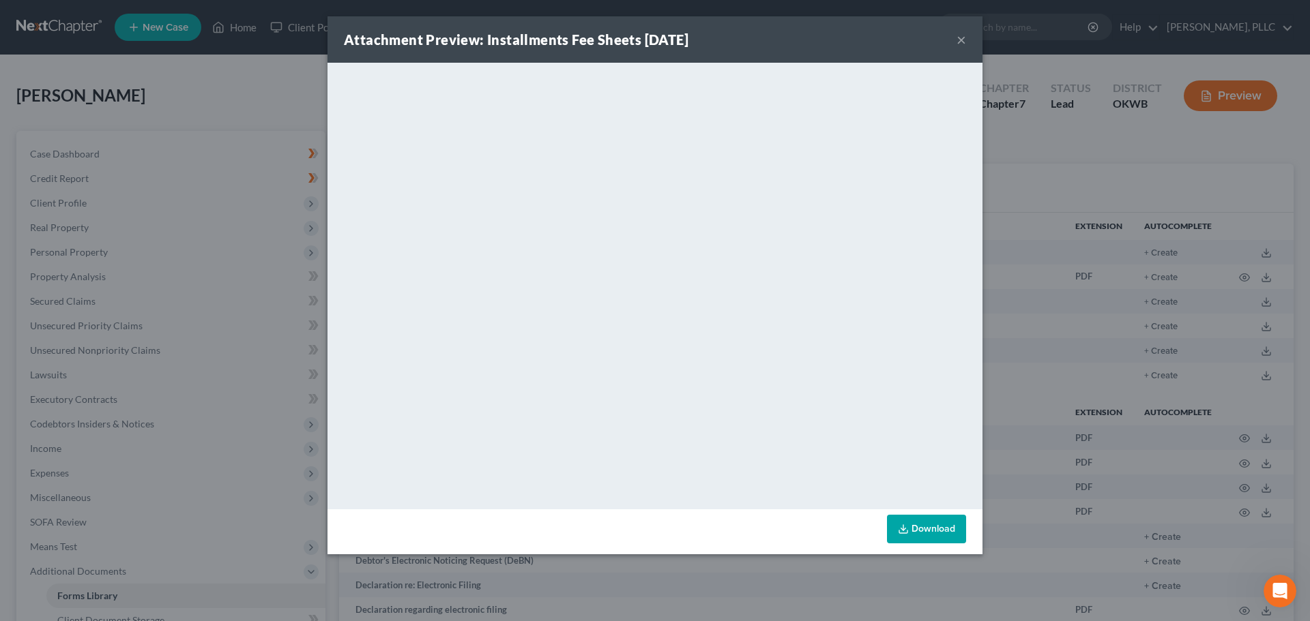
click at [926, 526] on link "Download" at bounding box center [926, 529] width 79 height 29
click at [957, 36] on button "×" at bounding box center [961, 39] width 10 height 16
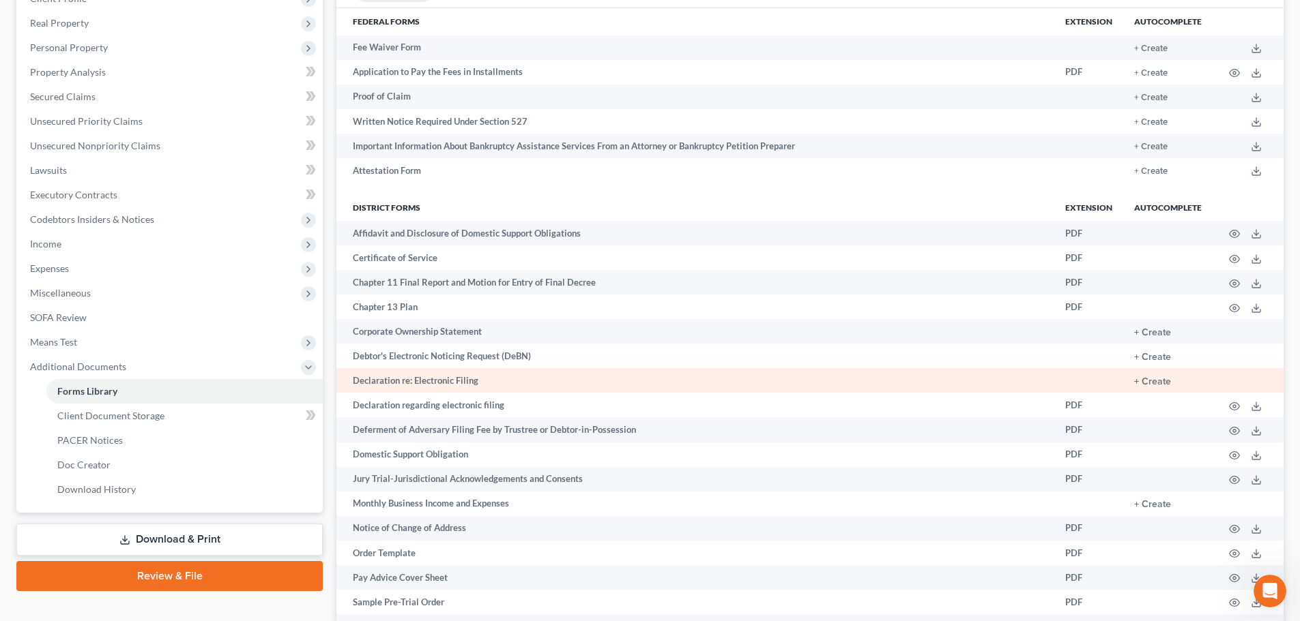
scroll to position [273, 0]
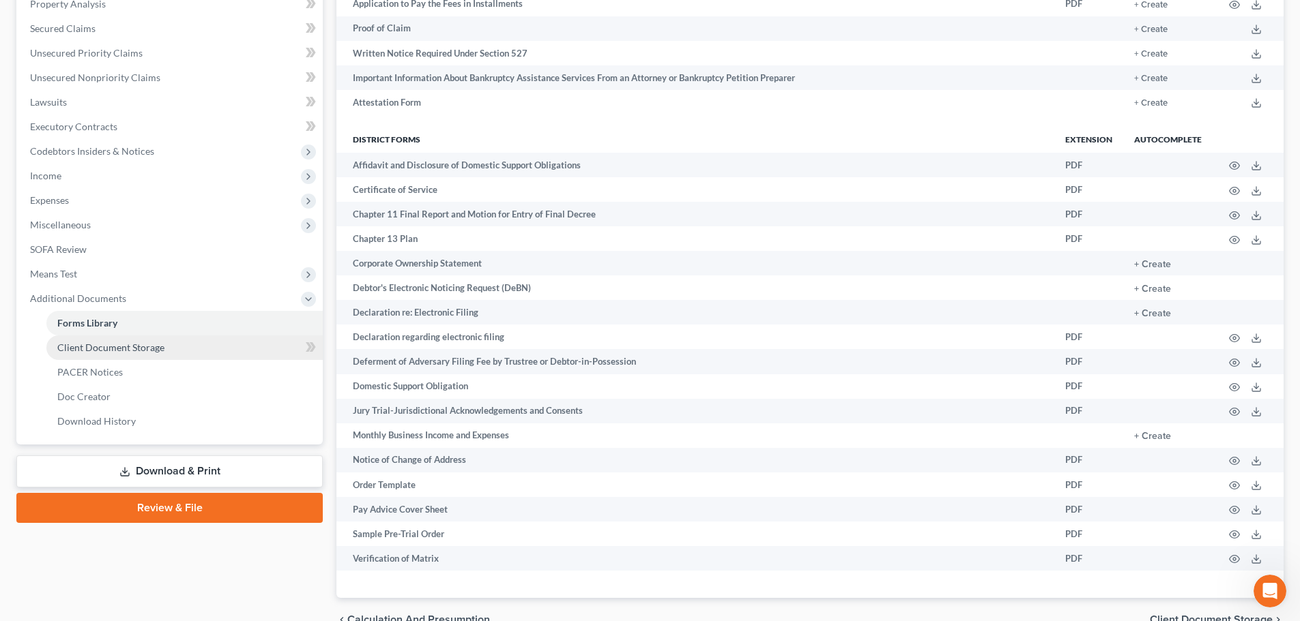
click at [91, 347] on span "Client Document Storage" at bounding box center [110, 348] width 107 height 12
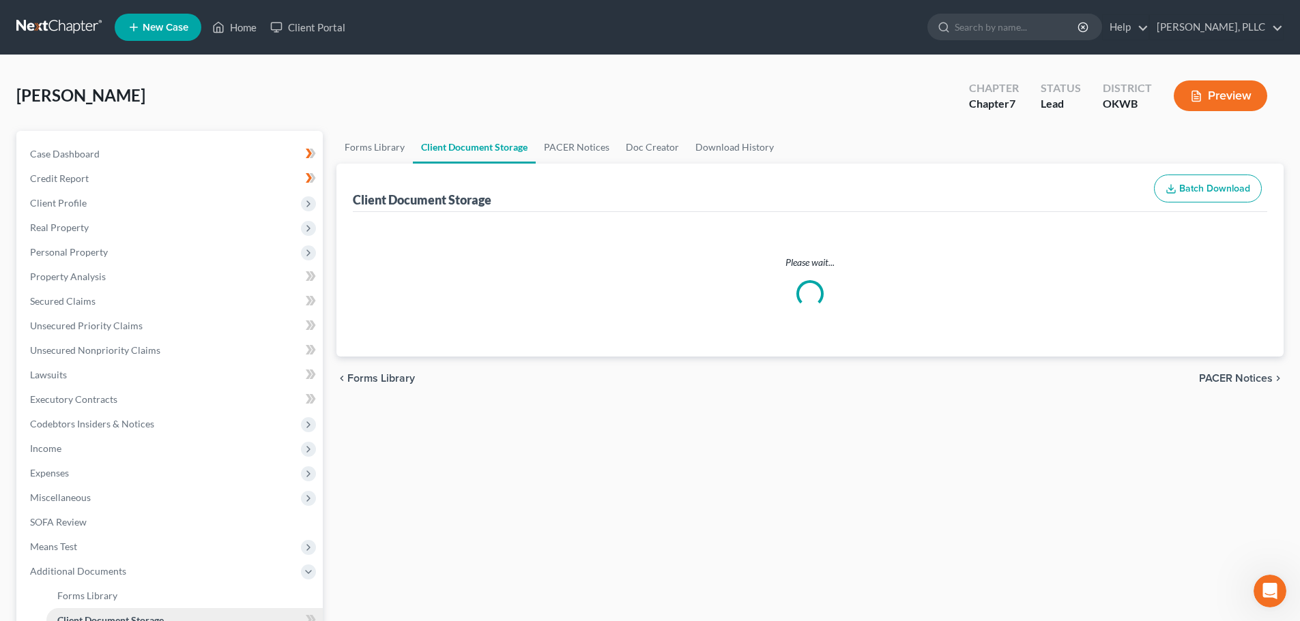
select select "0"
select select "3"
select select "4"
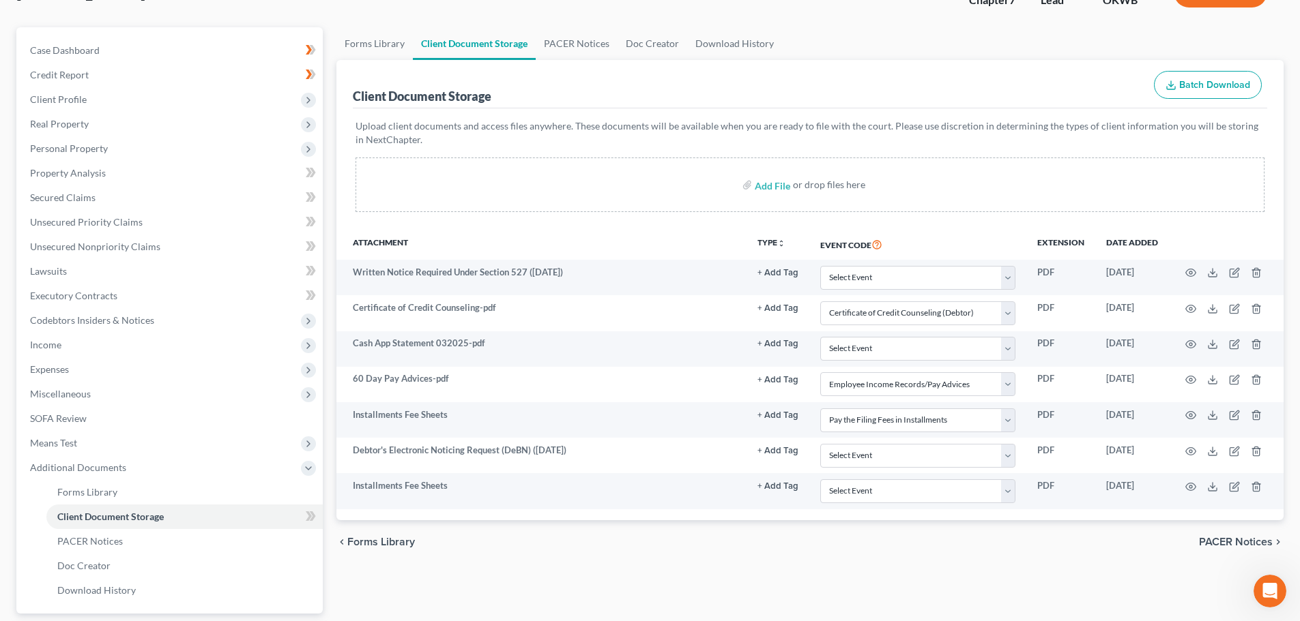
scroll to position [136, 0]
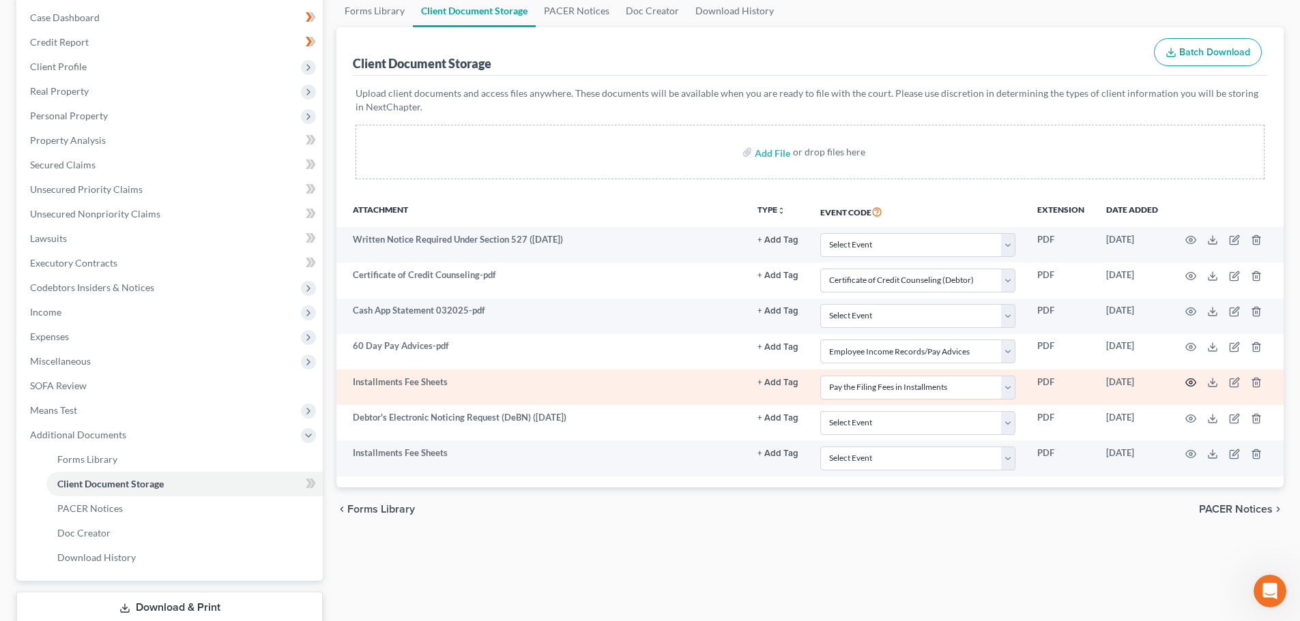
click at [1188, 381] on icon "button" at bounding box center [1190, 382] width 11 height 11
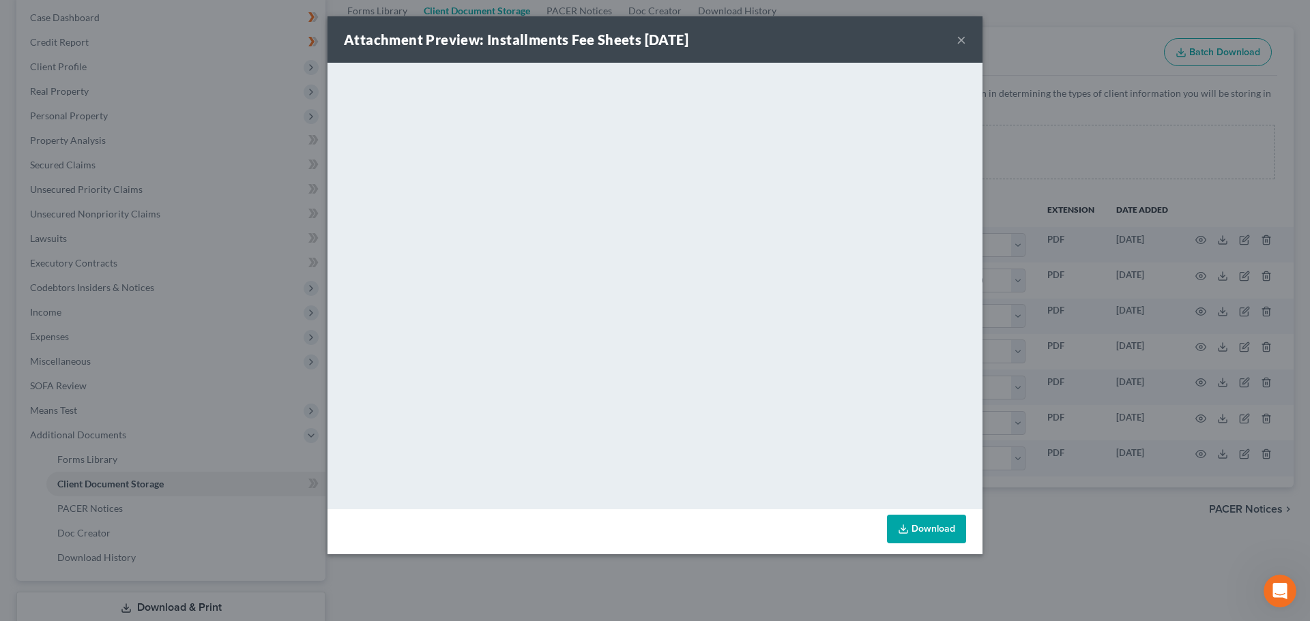
click at [960, 37] on button "×" at bounding box center [961, 39] width 10 height 16
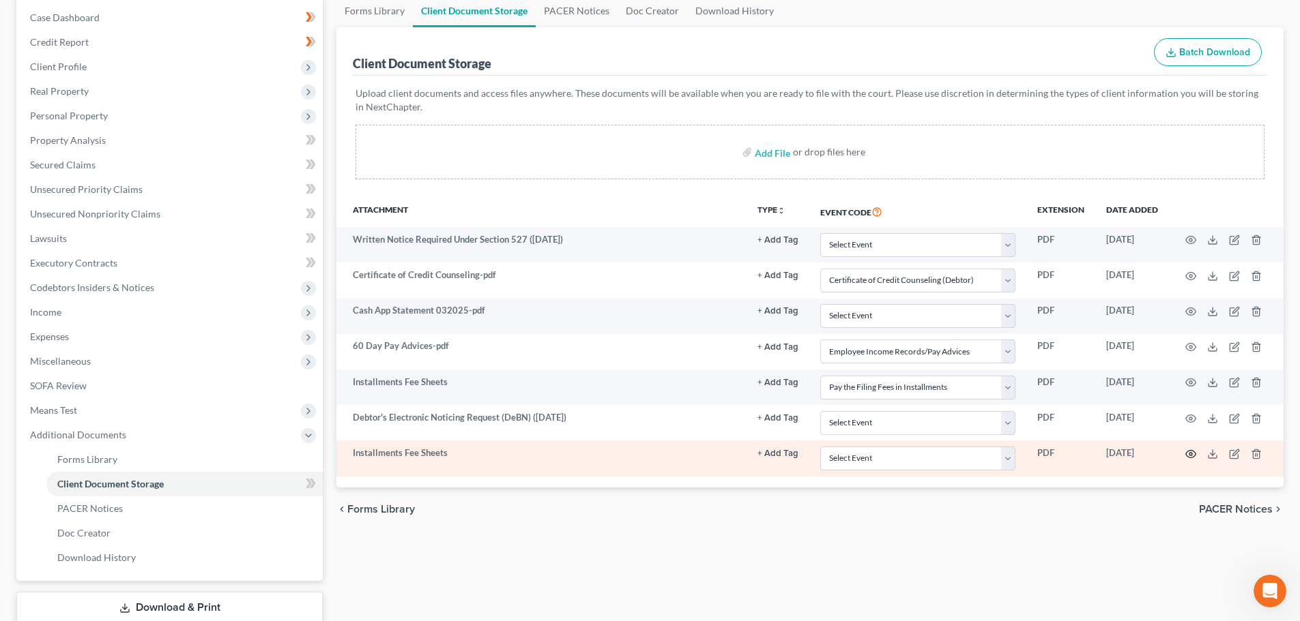
click at [1192, 453] on icon "button" at bounding box center [1190, 454] width 11 height 11
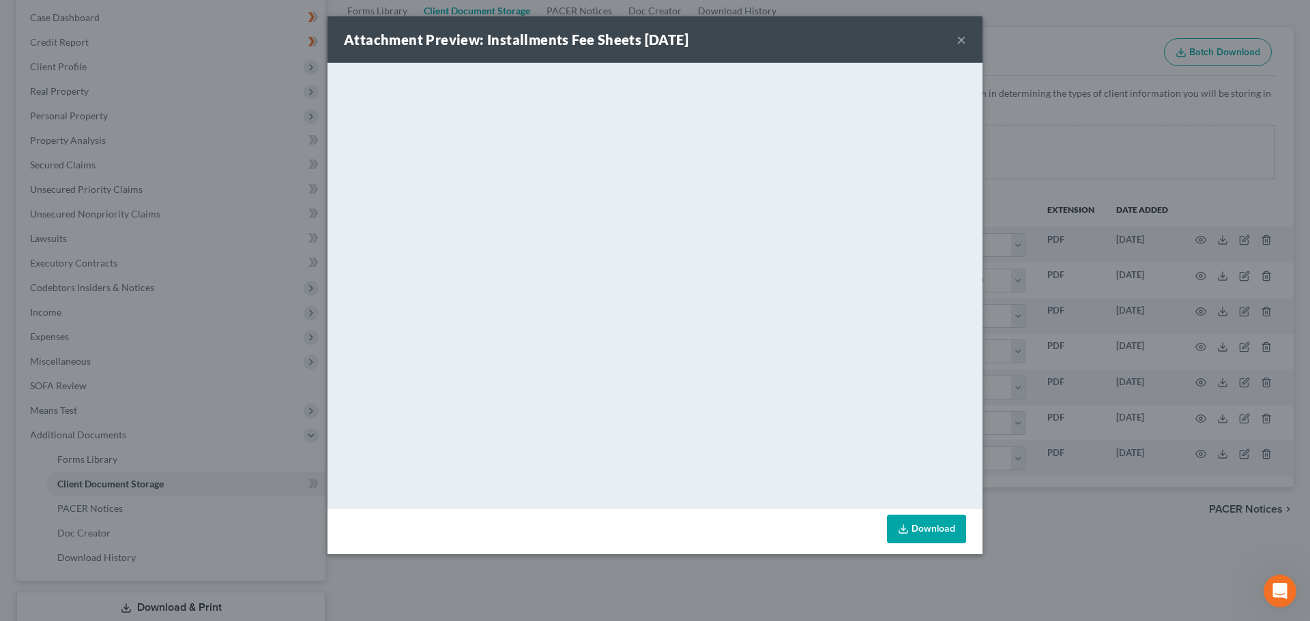
click at [963, 44] on button "×" at bounding box center [961, 39] width 10 height 16
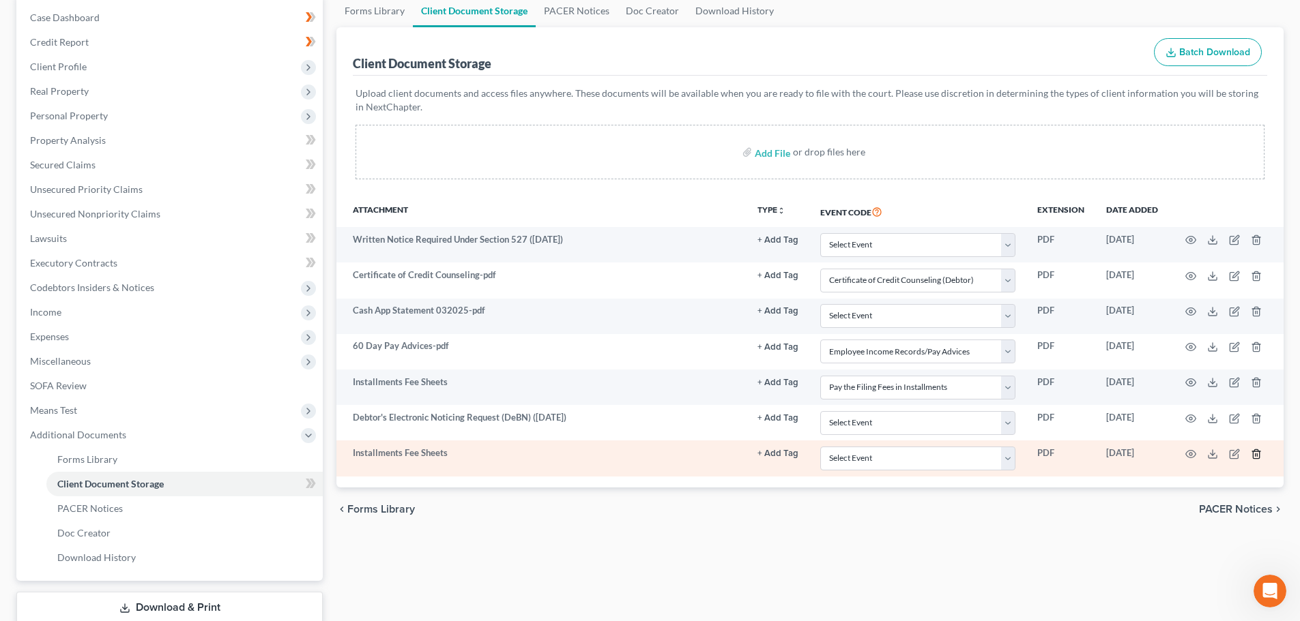
click at [1254, 454] on icon "button" at bounding box center [1255, 454] width 11 height 11
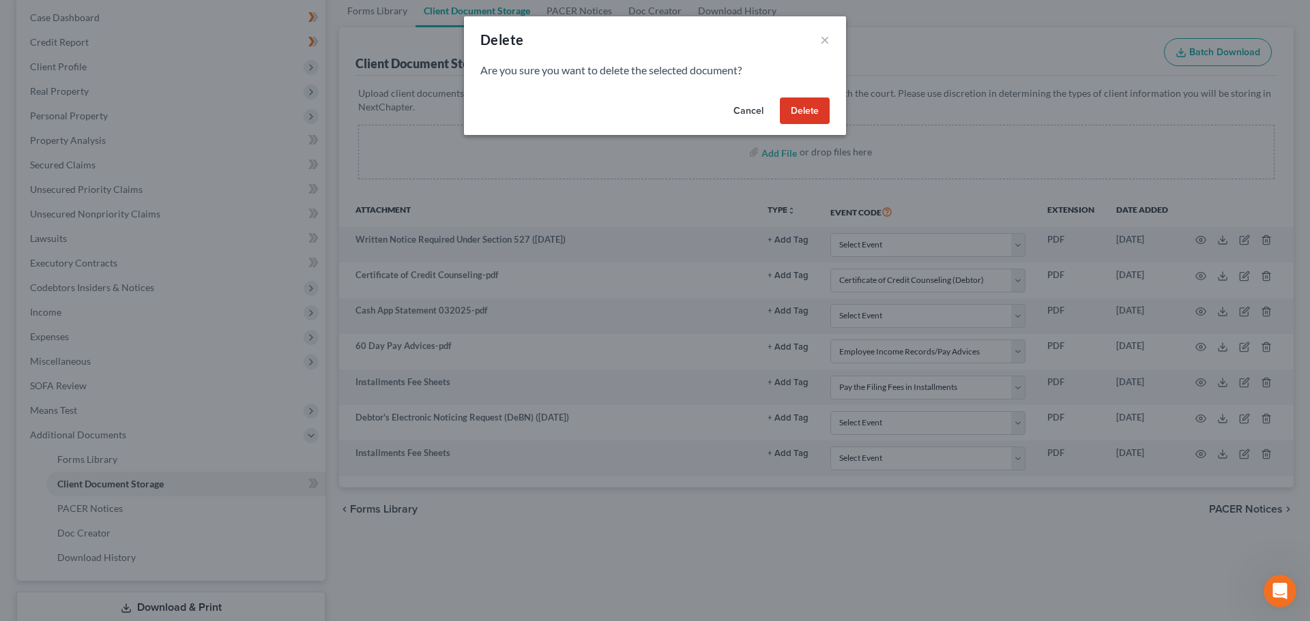
click at [808, 113] on button "Delete" at bounding box center [805, 111] width 50 height 27
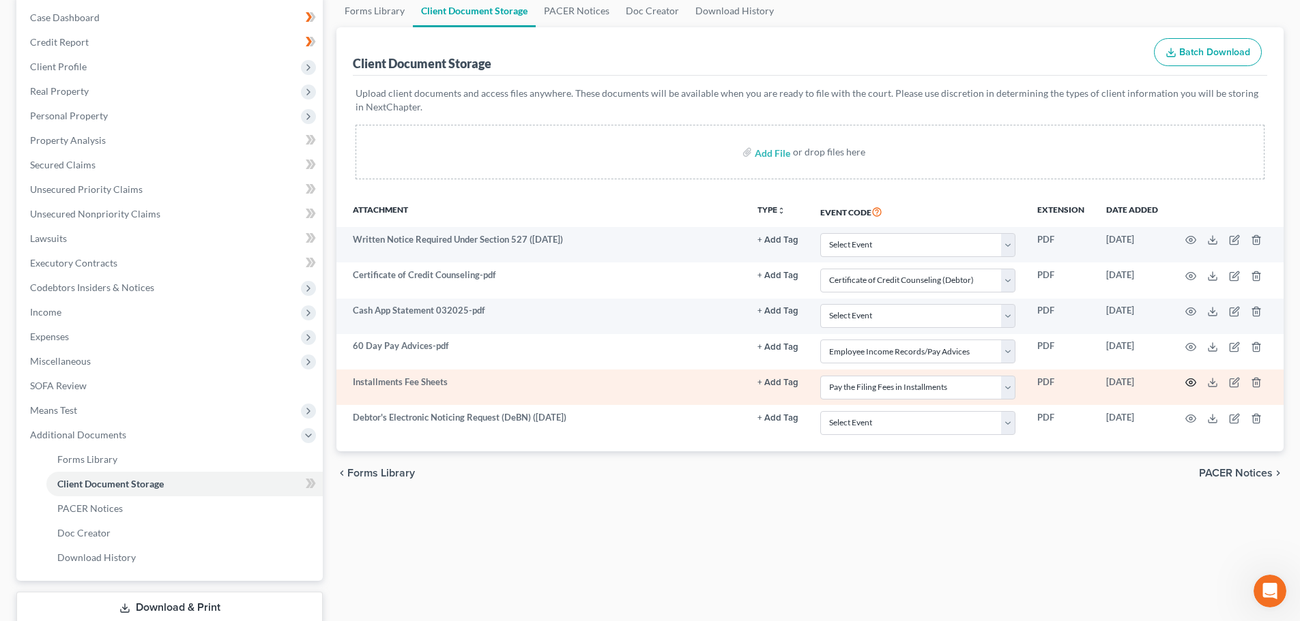
click at [1190, 383] on icon "button" at bounding box center [1190, 382] width 11 height 11
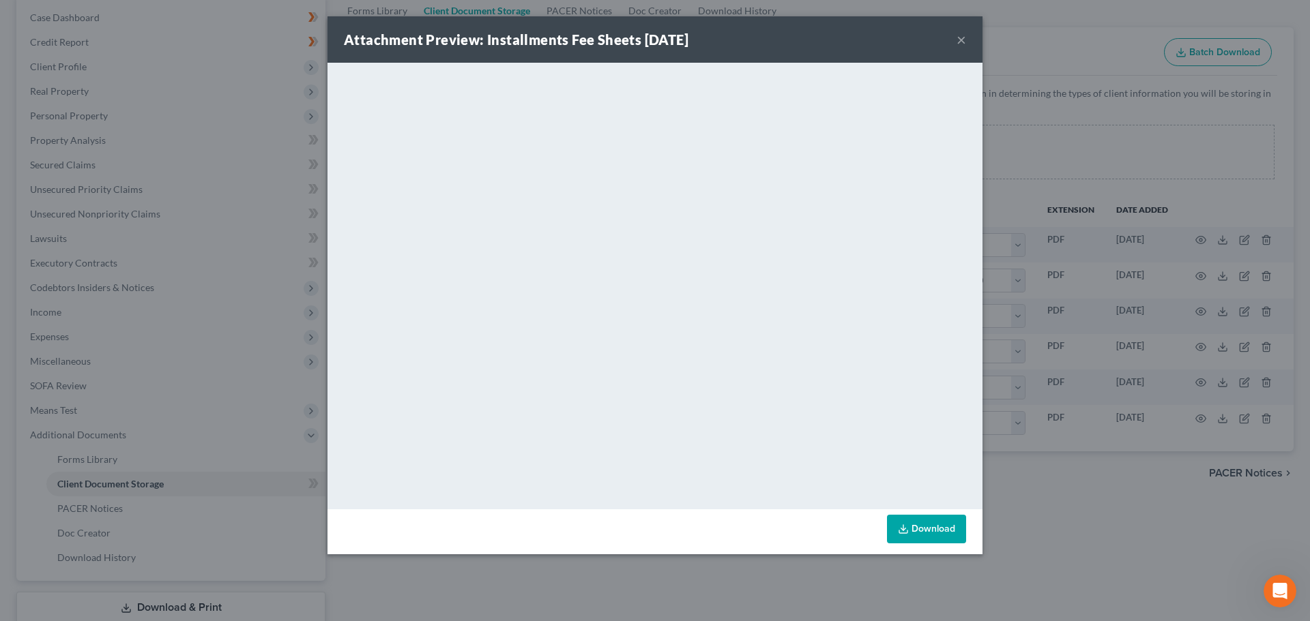
click at [961, 39] on button "×" at bounding box center [961, 39] width 10 height 16
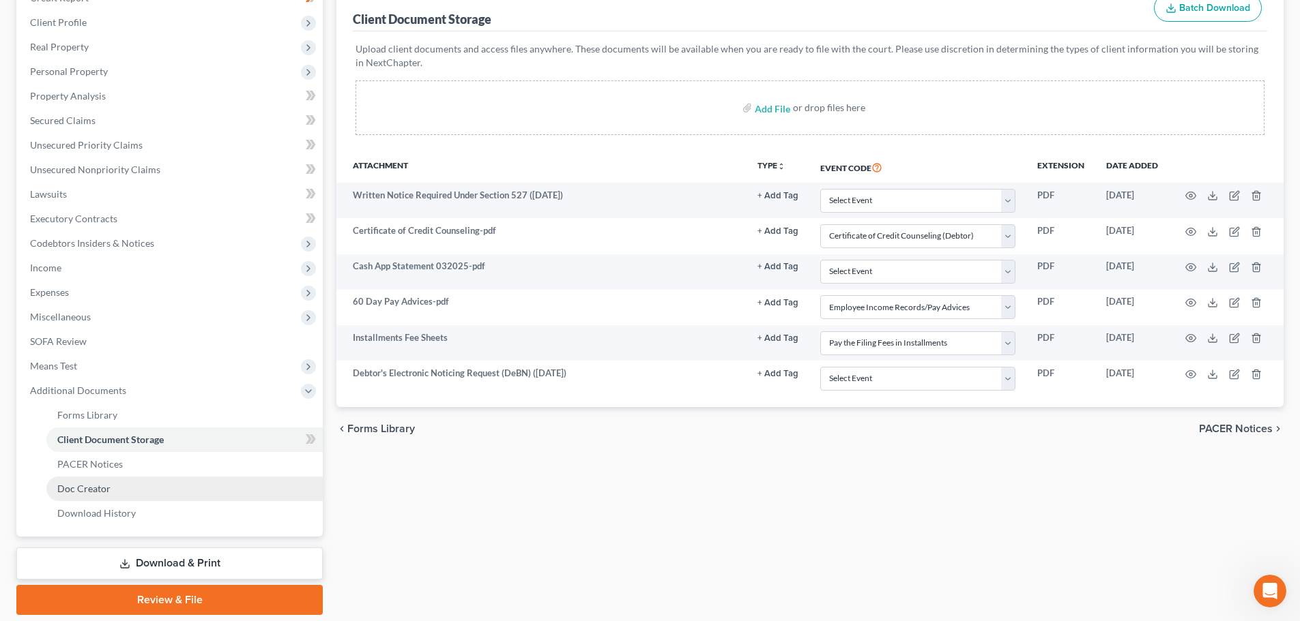
scroll to position [226, 0]
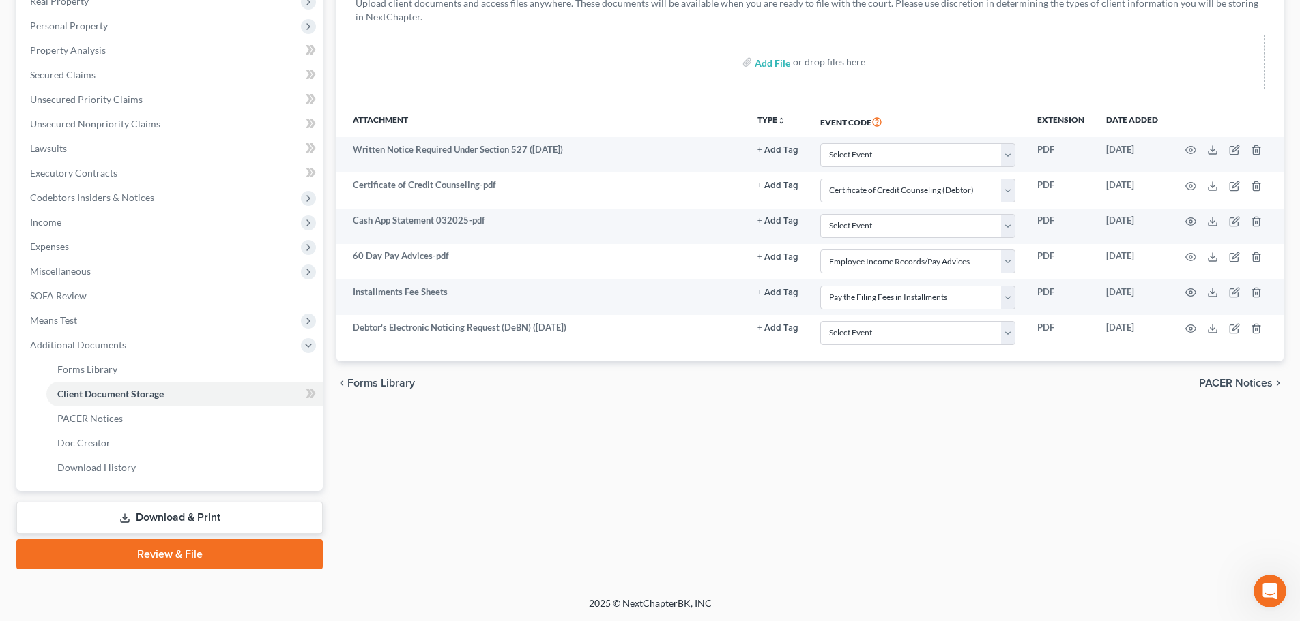
click at [149, 554] on link "Review & File" at bounding box center [169, 555] width 306 height 30
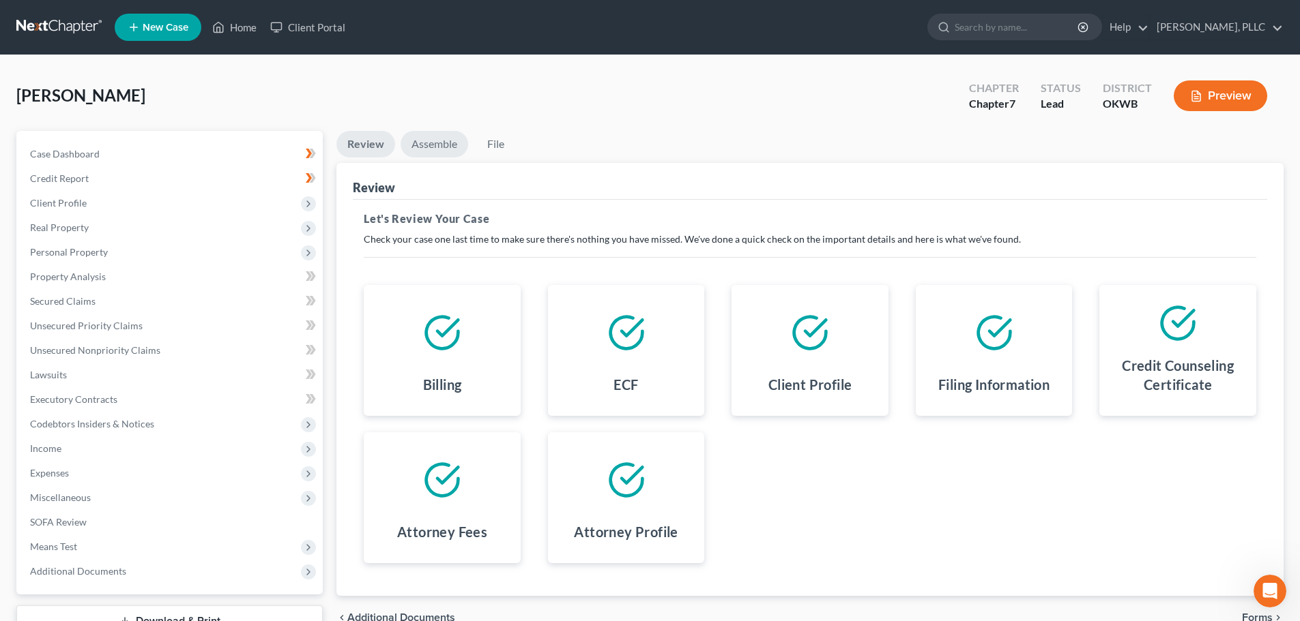
click at [439, 141] on link "Assemble" at bounding box center [434, 144] width 68 height 27
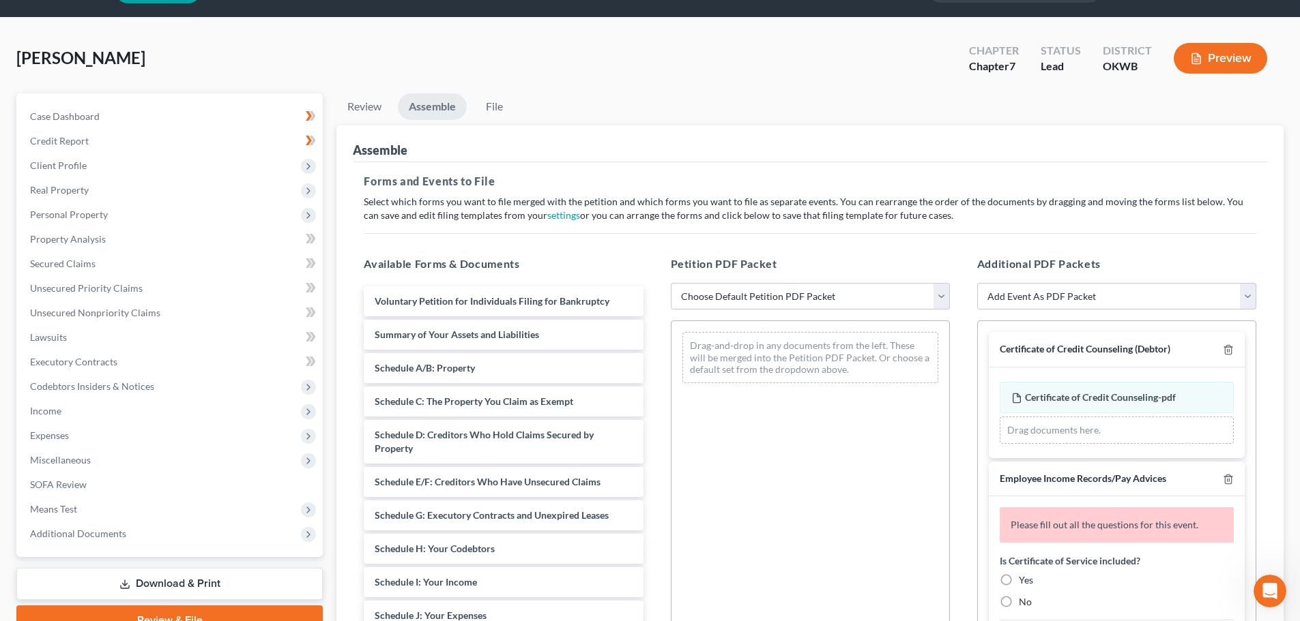
scroll to position [205, 0]
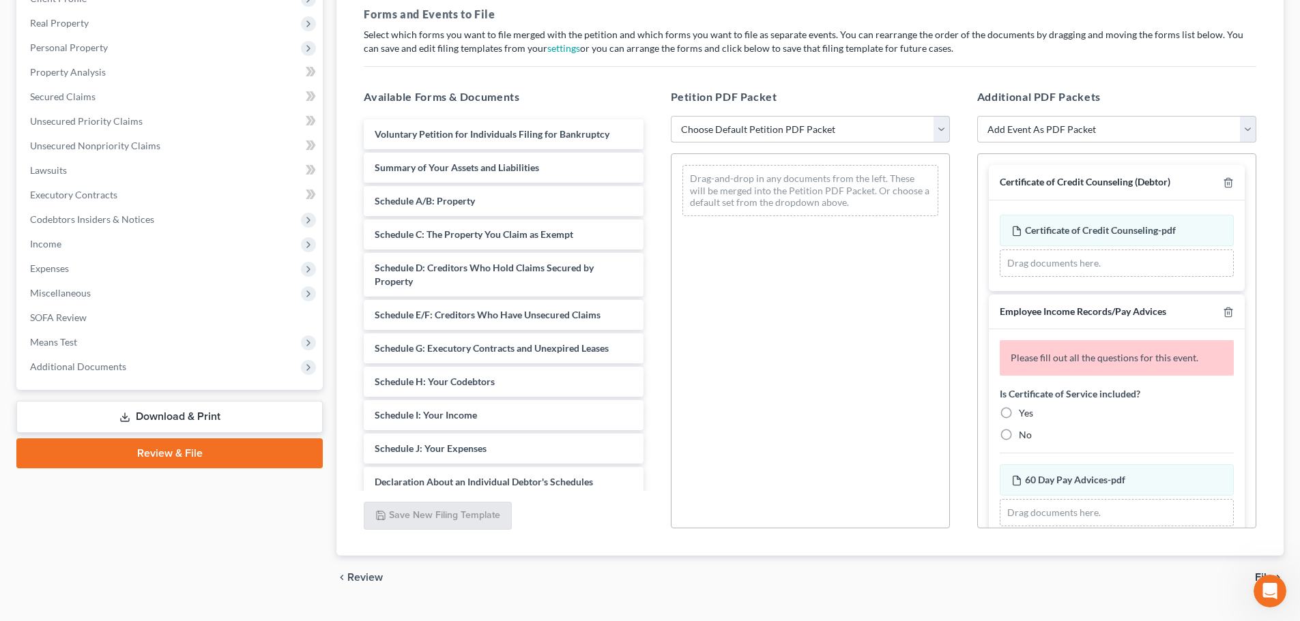
click at [939, 127] on select "Choose Default Petition PDF Packet Complete Bankruptcy Petition (all forms and …" at bounding box center [810, 129] width 279 height 27
select select "0"
click at [671, 116] on select "Choose Default Petition PDF Packet Complete Bankruptcy Petition (all forms and …" at bounding box center [810, 129] width 279 height 27
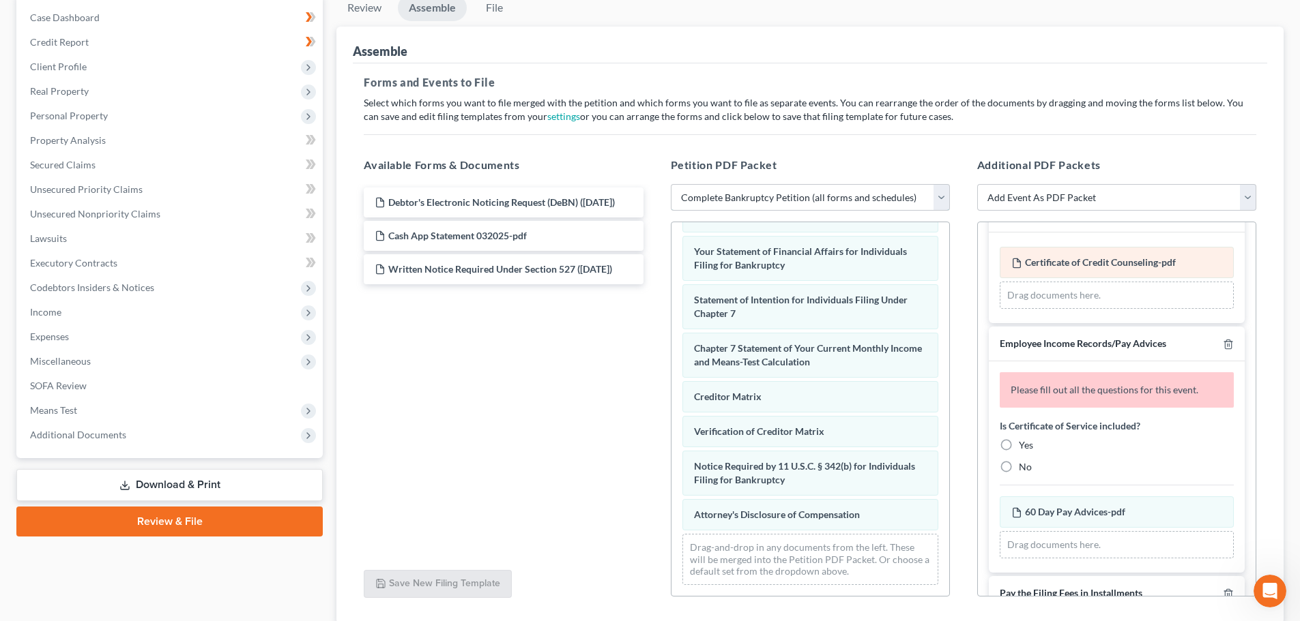
scroll to position [68, 0]
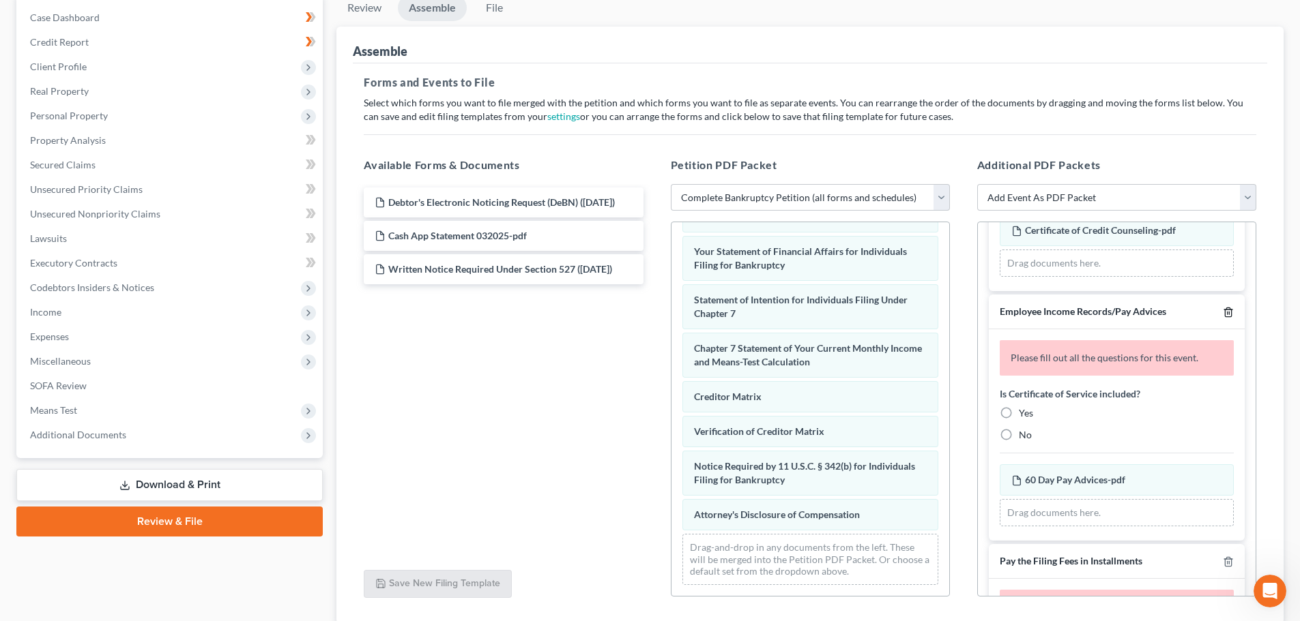
click at [1223, 312] on icon "button" at bounding box center [1228, 312] width 11 height 11
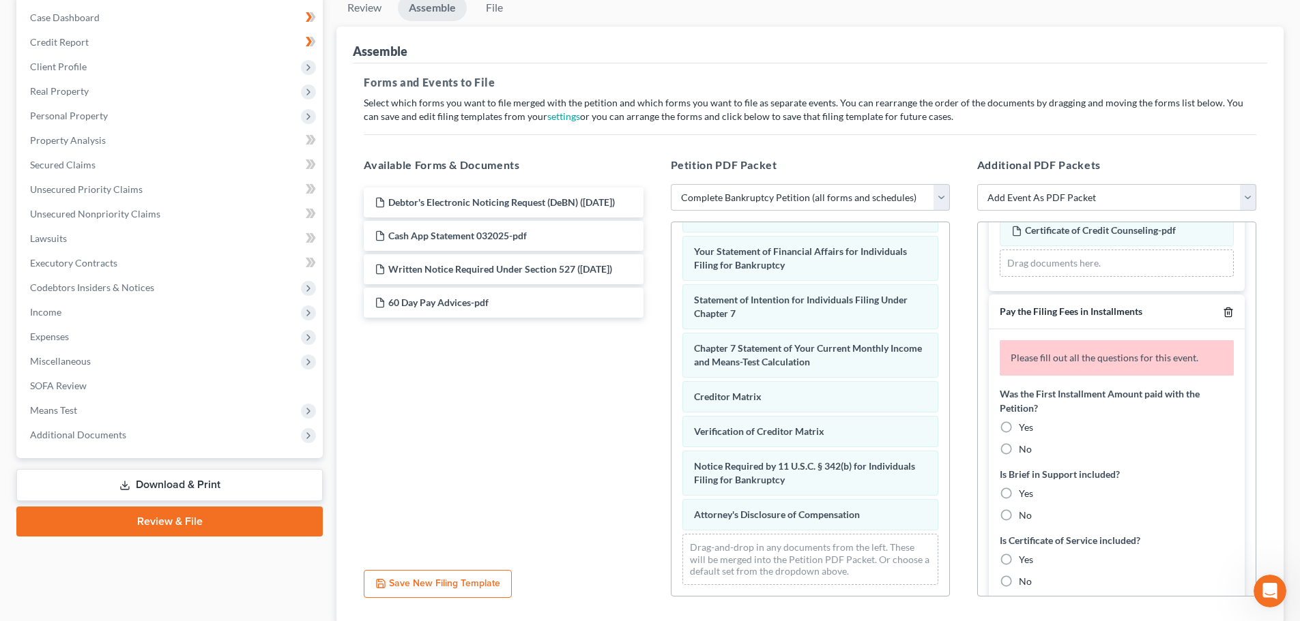
click at [1225, 312] on icon "button" at bounding box center [1228, 312] width 6 height 9
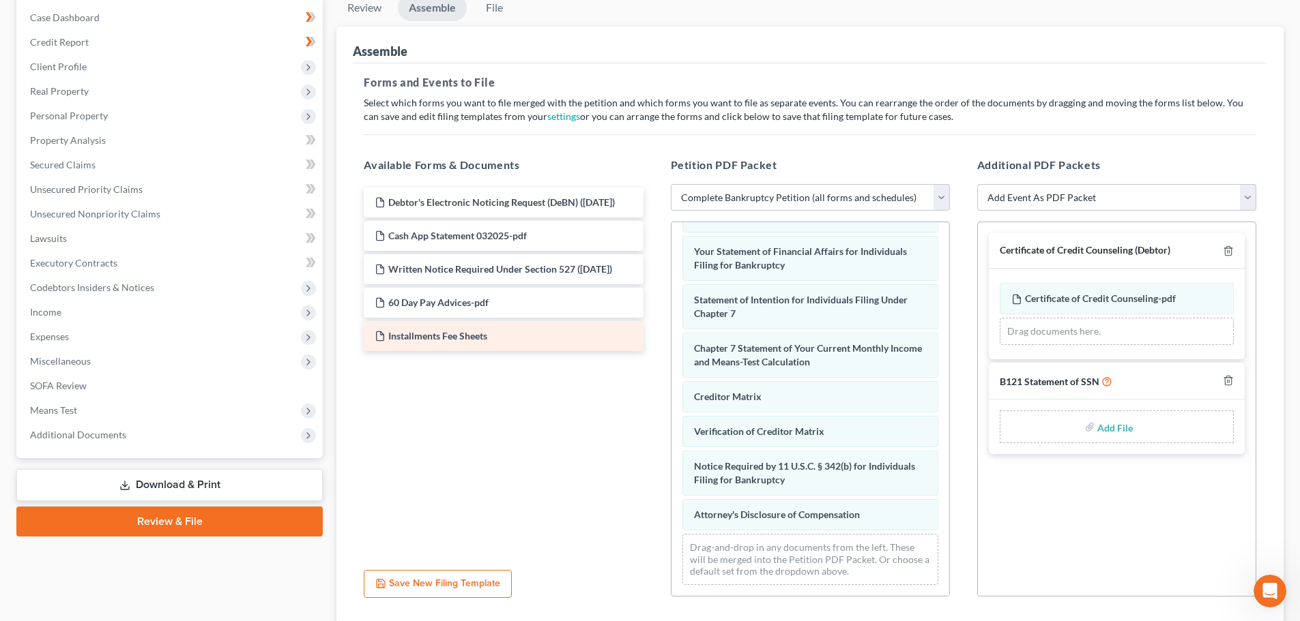
click at [430, 342] on span "Installments Fee Sheets" at bounding box center [437, 336] width 99 height 12
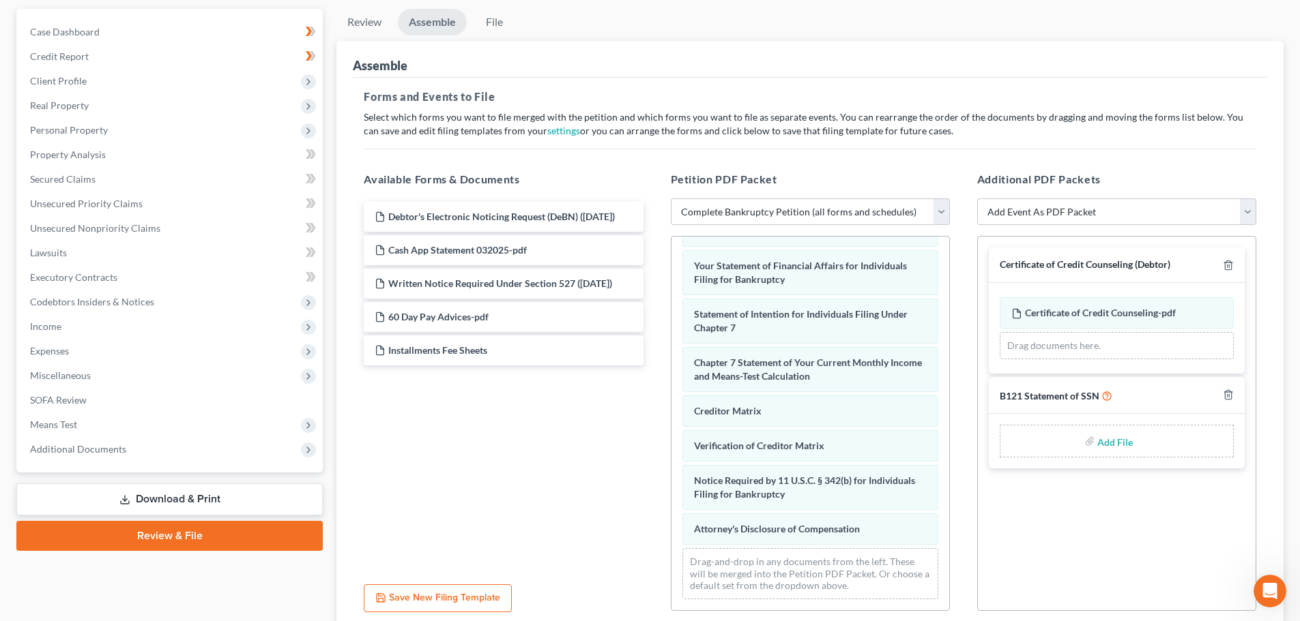
scroll to position [98, 0]
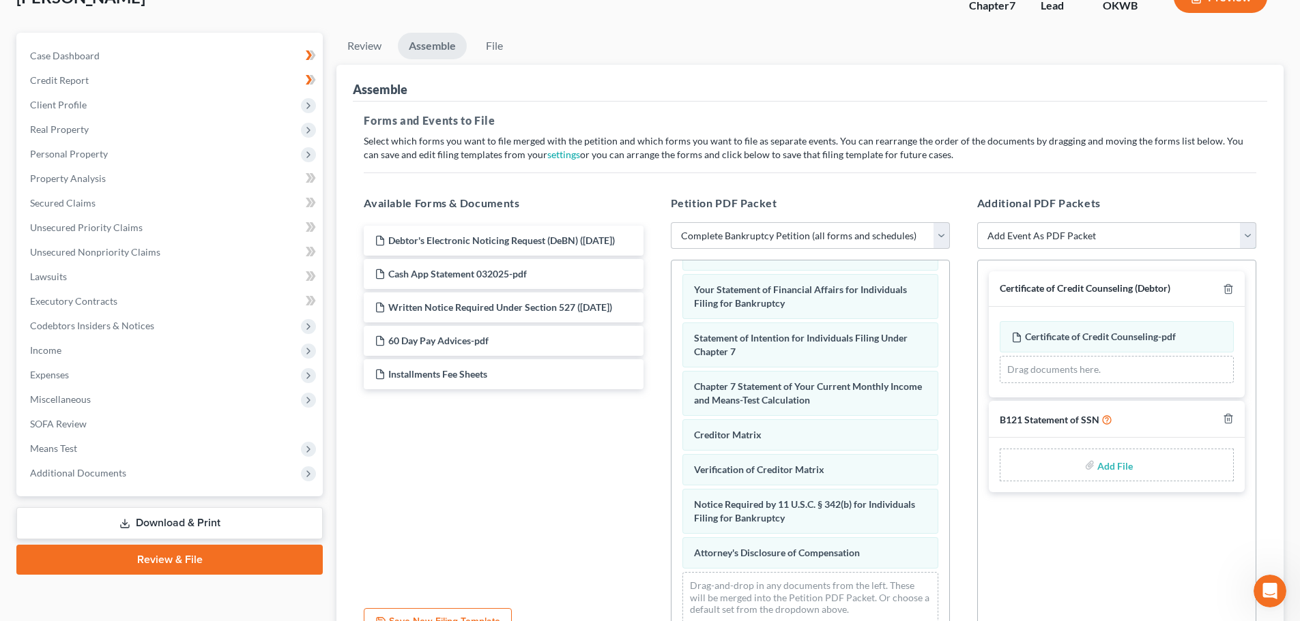
click at [1246, 237] on select "Add Event As PDF Packet B121 Statement of SSN Certificate of Credit Counseling …" at bounding box center [1116, 235] width 279 height 27
click at [1247, 531] on div "Certificate of Credit Counseling (Debtor) Certificate of Credit Counseling-pdf …" at bounding box center [1116, 447] width 279 height 375
click at [1246, 233] on select "Add Event As PDF Packet B121 Statement of SSN Certificate of Credit Counseling …" at bounding box center [1116, 235] width 279 height 27
select select "3"
click at [977, 222] on select "Add Event As PDF Packet B121 Statement of SSN Certificate of Credit Counseling …" at bounding box center [1116, 235] width 279 height 27
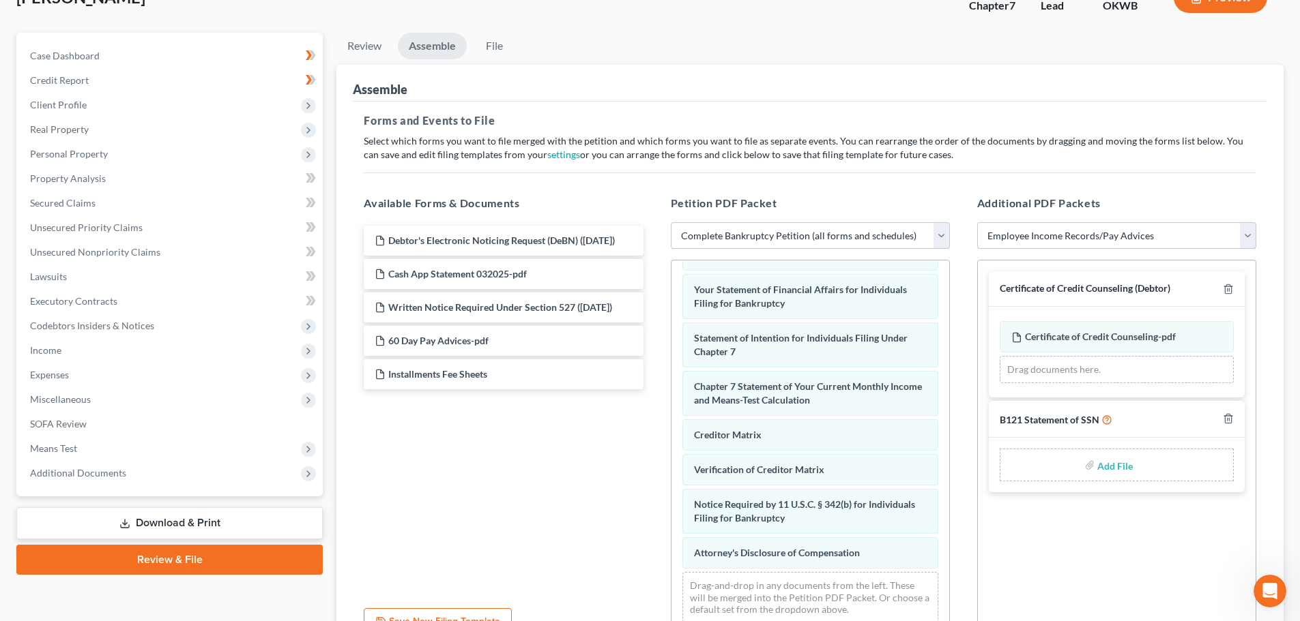
select select
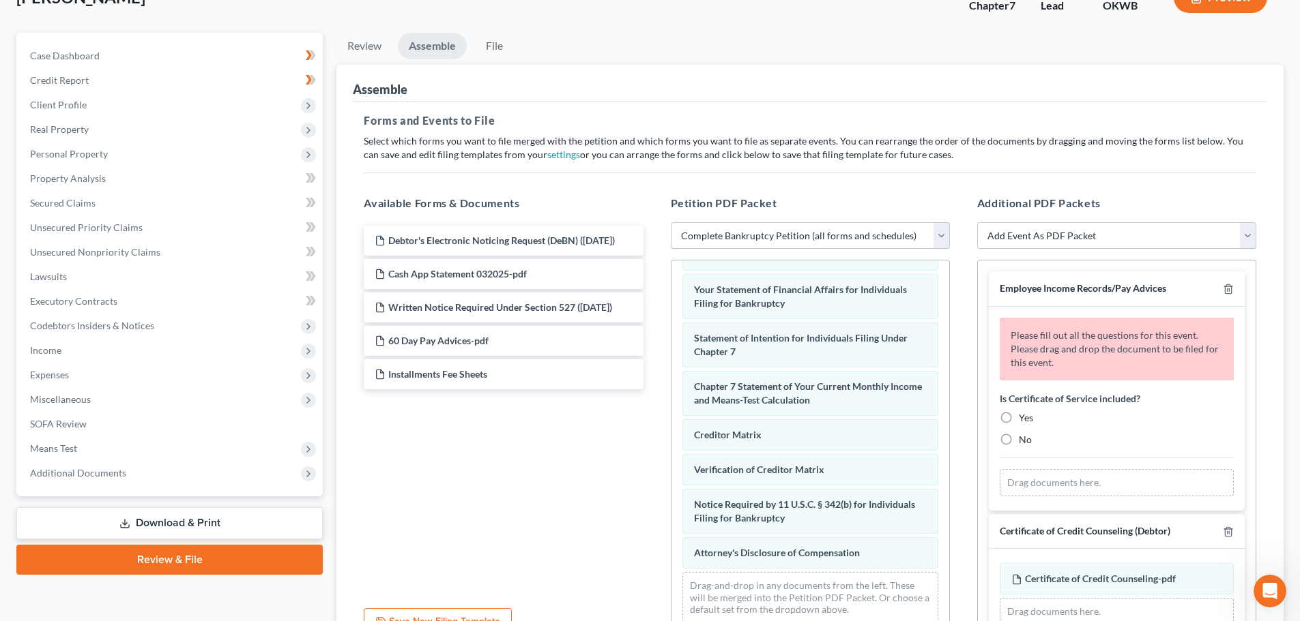
click at [1019, 439] on label "No" at bounding box center [1025, 440] width 13 height 14
click at [1024, 439] on input "No" at bounding box center [1028, 437] width 9 height 9
radio input "true"
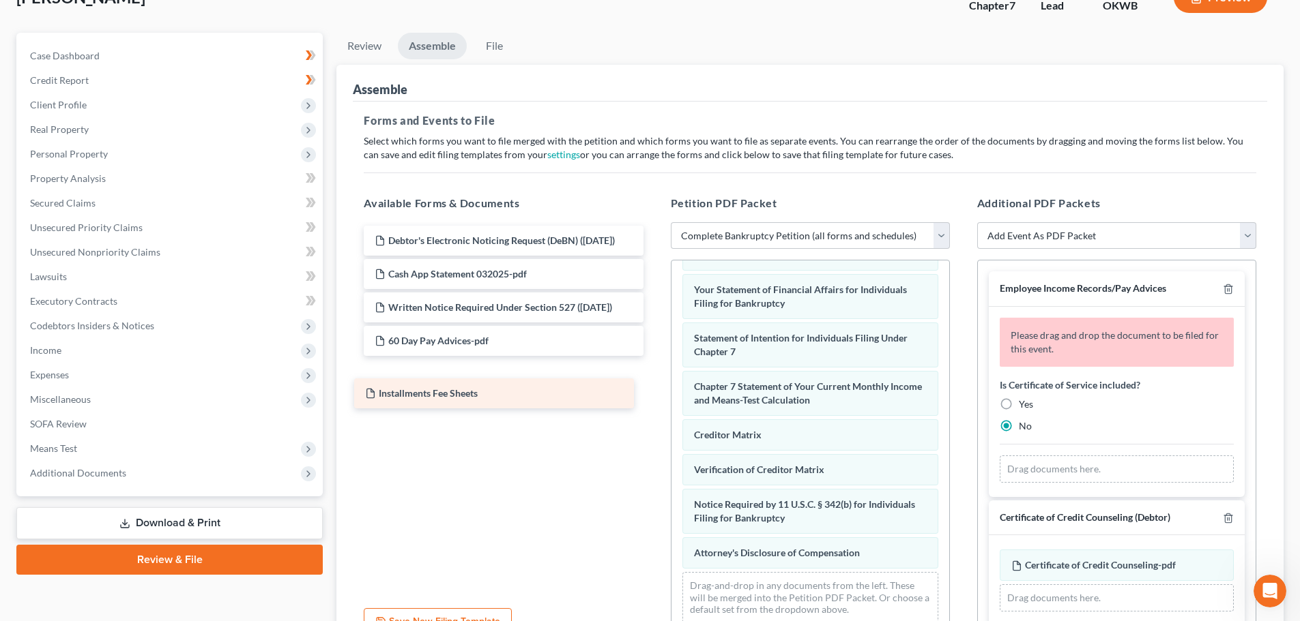
drag, startPoint x: 428, startPoint y: 399, endPoint x: 419, endPoint y: 391, distance: 12.6
click at [419, 390] on div "Installments Fee Sheets Debtor's Electronic Noticing Request (DeBN) (08/12/2025…" at bounding box center [503, 308] width 301 height 164
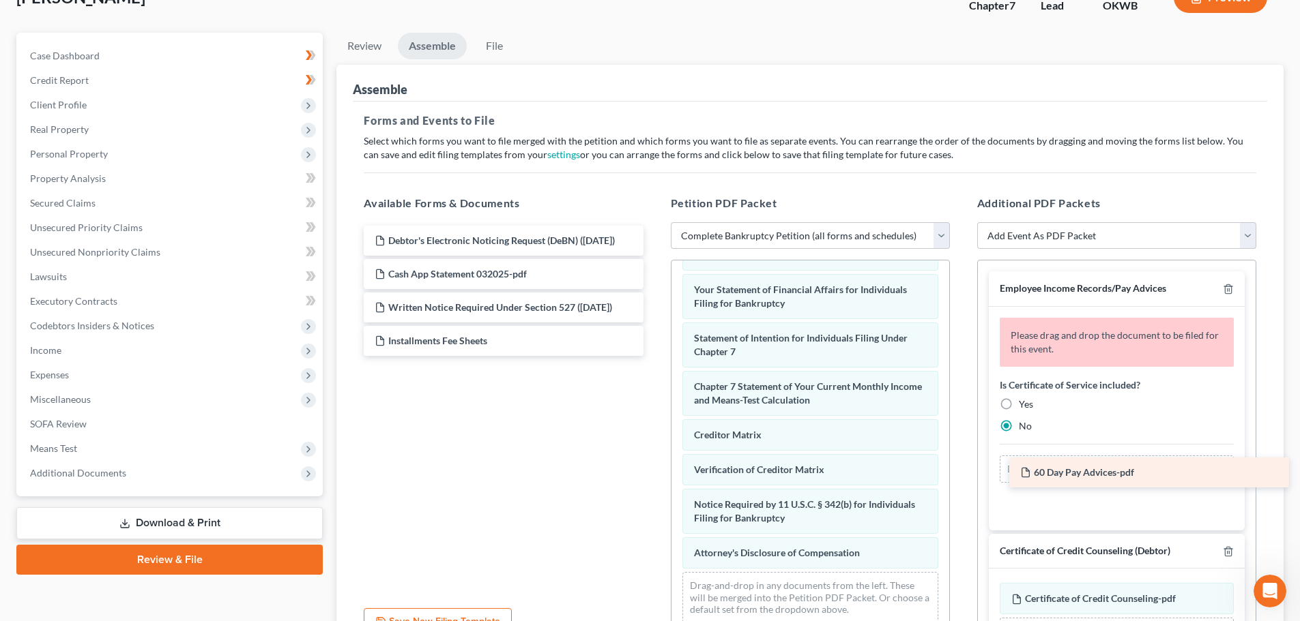
drag, startPoint x: 418, startPoint y: 365, endPoint x: 1064, endPoint y: 469, distance: 653.8
click at [654, 356] on div "60 Day Pay Advices-pdf Debtor's Electronic Noticing Request (DeBN) (08/12/2025)…" at bounding box center [503, 291] width 301 height 130
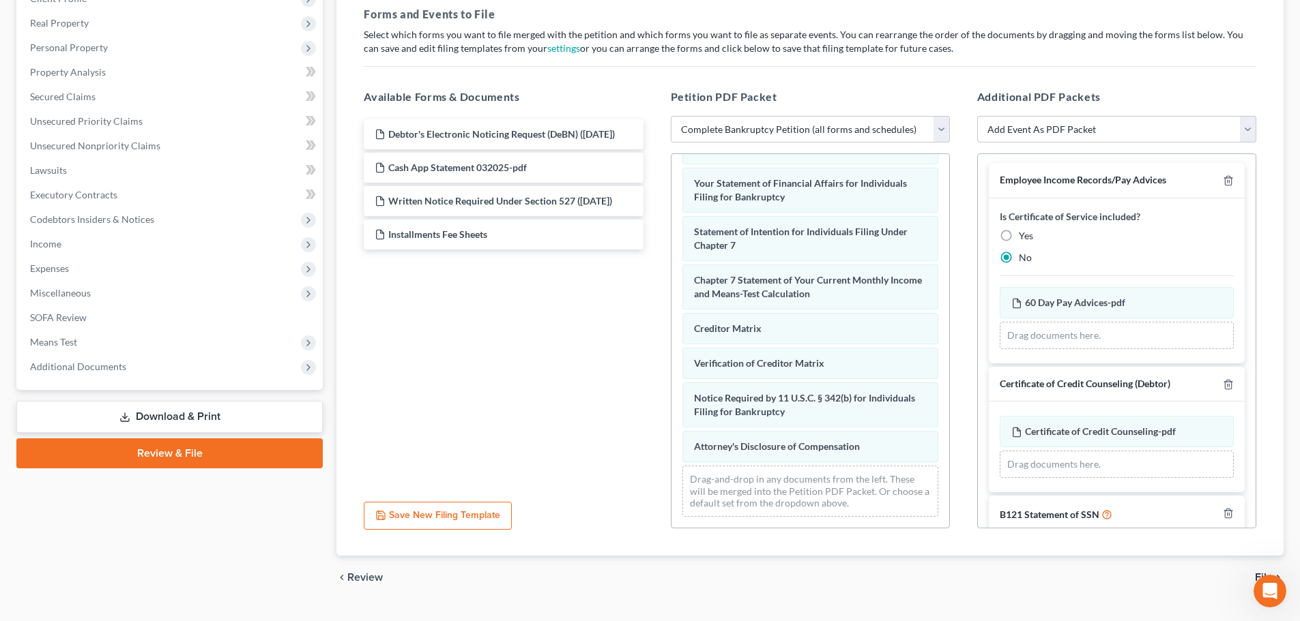
scroll to position [0, 0]
click at [1244, 128] on select "Add Event As PDF Packet B121 Statement of SSN Certificate of Credit Counseling …" at bounding box center [1116, 129] width 279 height 27
select select "4"
click at [977, 116] on select "Add Event As PDF Packet B121 Statement of SSN Certificate of Credit Counseling …" at bounding box center [1116, 129] width 279 height 27
select select
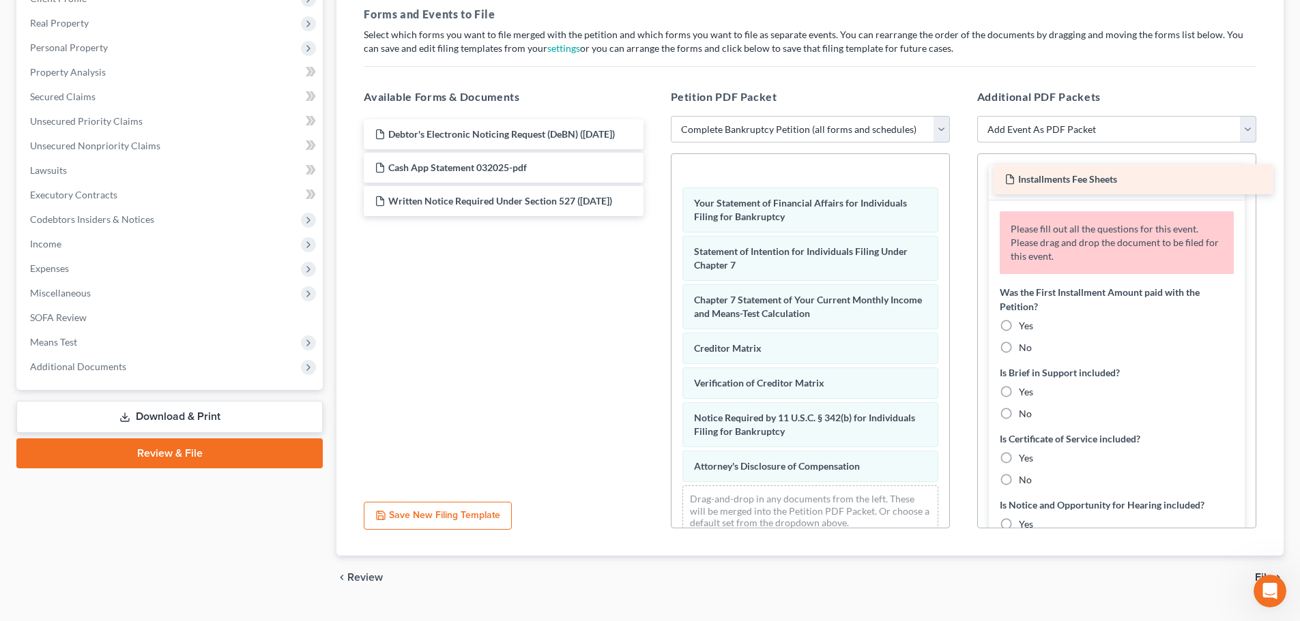
drag, startPoint x: 428, startPoint y: 260, endPoint x: 1058, endPoint y: 177, distance: 635.1
click at [654, 177] on div "Installments Fee Sheets Debtor's Electronic Noticing Request (DeBN) (08/12/2025…" at bounding box center [503, 167] width 301 height 97
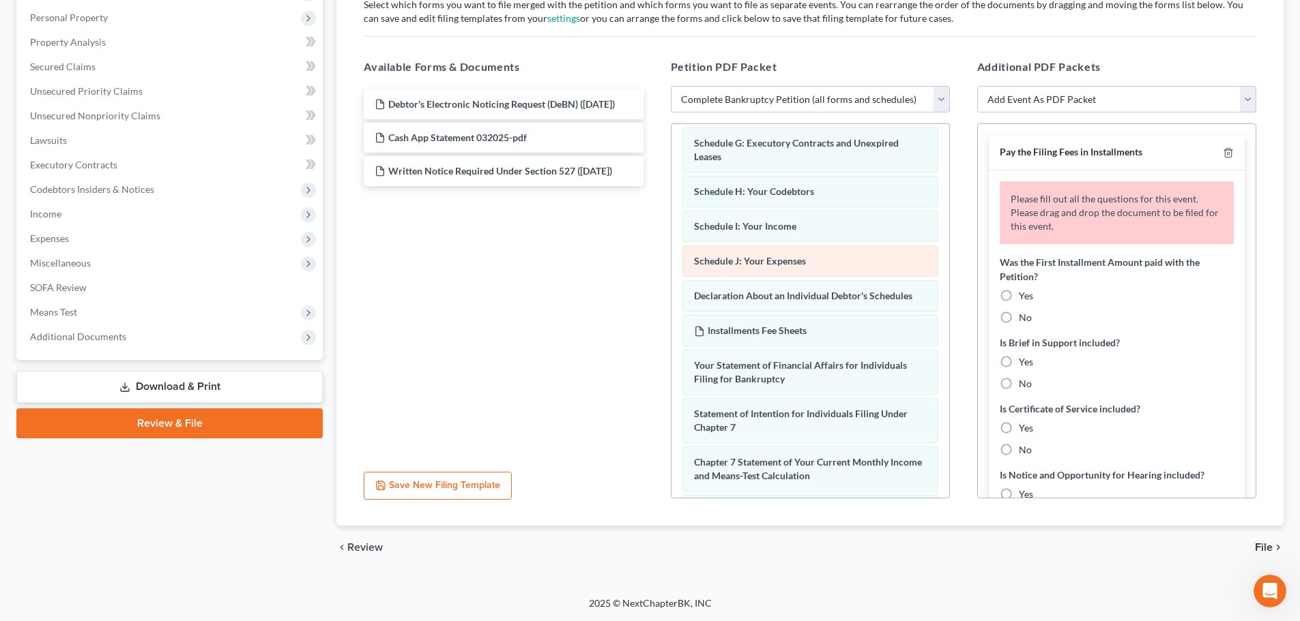
scroll to position [273, 0]
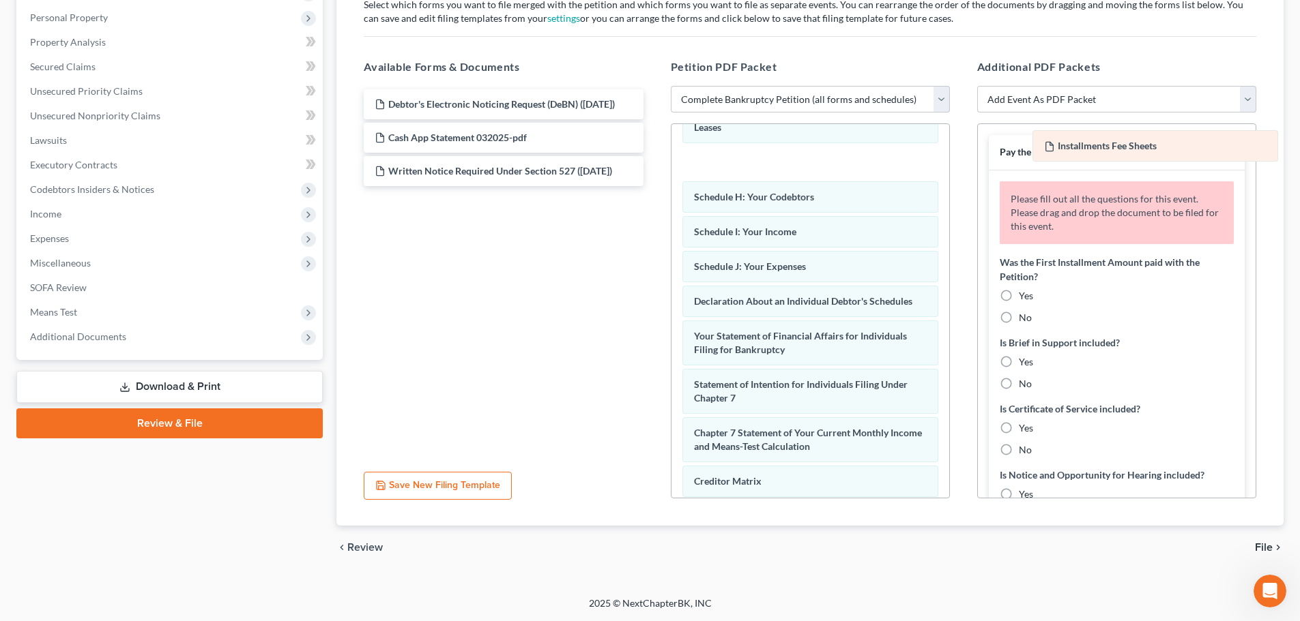
drag, startPoint x: 748, startPoint y: 315, endPoint x: 1098, endPoint y: 146, distance: 388.7
click at [949, 146] on div "Installments Fee Sheets Voluntary Petition for Individuals Filing for Bankruptc…" at bounding box center [810, 266] width 278 height 830
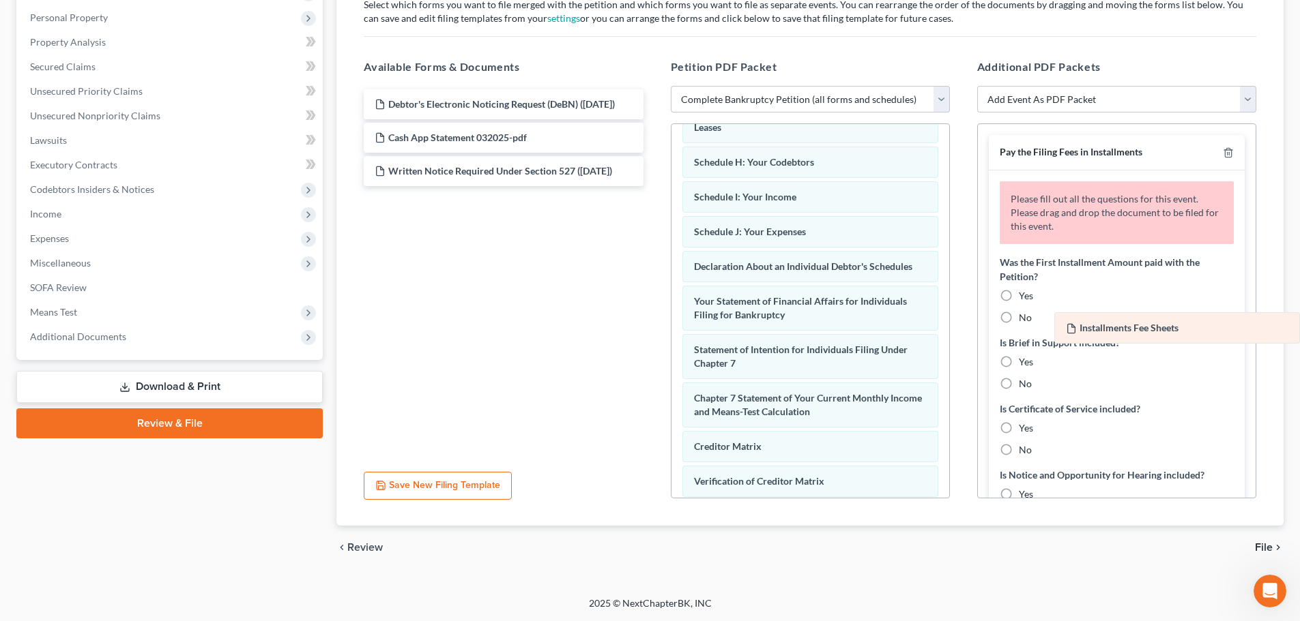
drag, startPoint x: 746, startPoint y: 176, endPoint x: 1156, endPoint y: 328, distance: 436.7
click at [949, 328] on div "Installments Fee Sheets Voluntary Petition for Individuals Filing for Bankruptc…" at bounding box center [810, 248] width 278 height 795
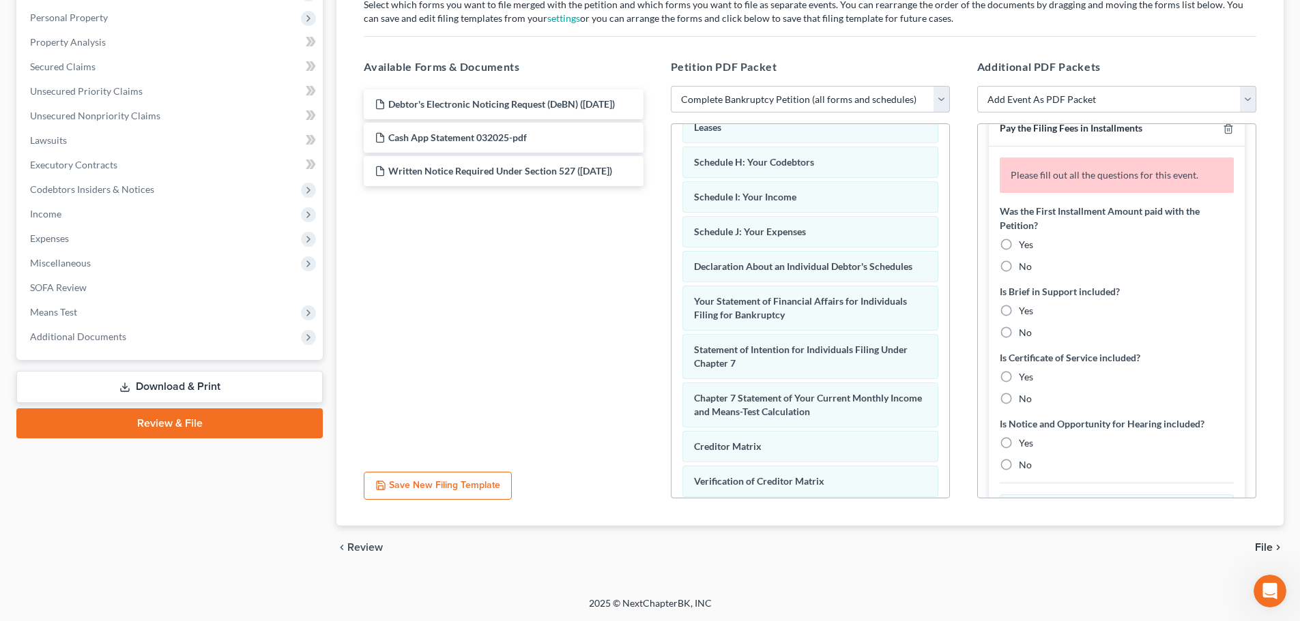
scroll to position [0, 0]
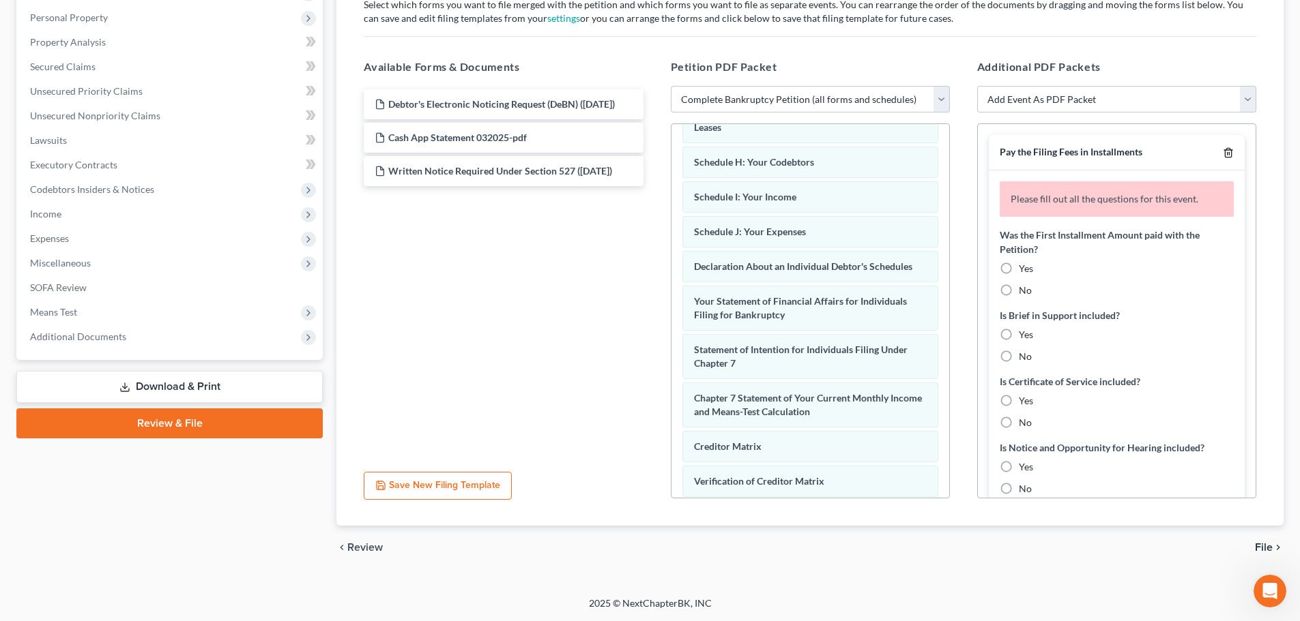
click at [1223, 151] on icon "button" at bounding box center [1228, 152] width 11 height 11
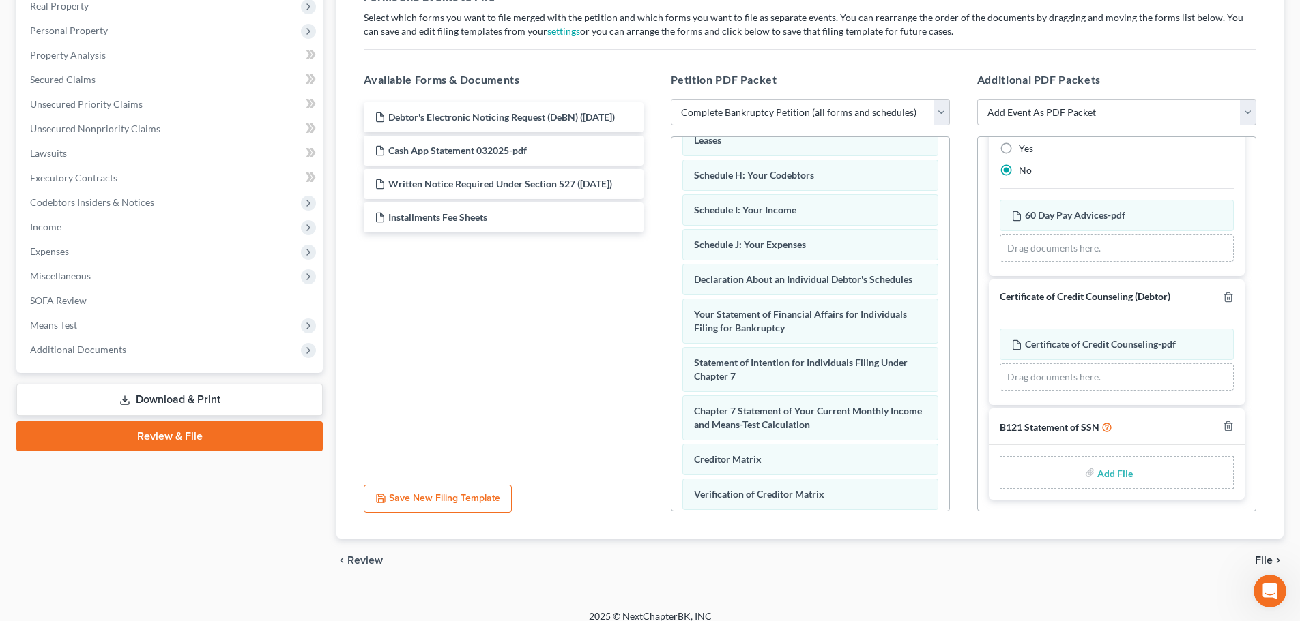
scroll to position [235, 0]
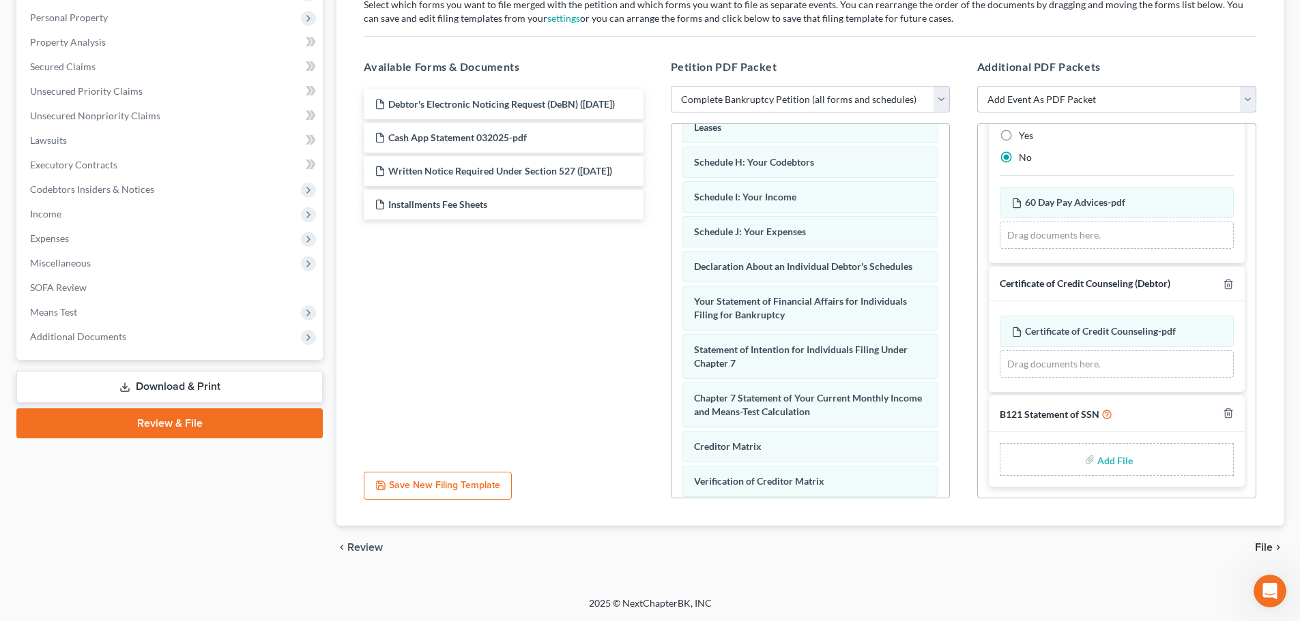
click at [1248, 96] on select "Add Event As PDF Packet B121 Statement of SSN Certificate of Credit Counseling …" at bounding box center [1116, 99] width 279 height 27
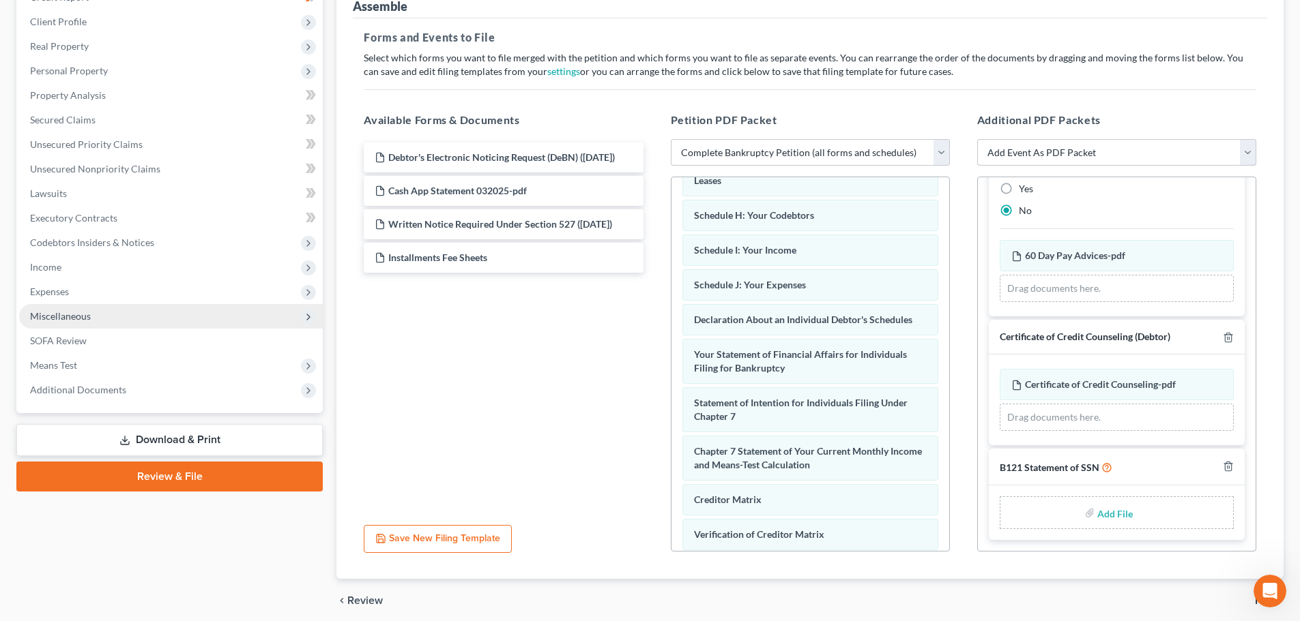
scroll to position [166, 0]
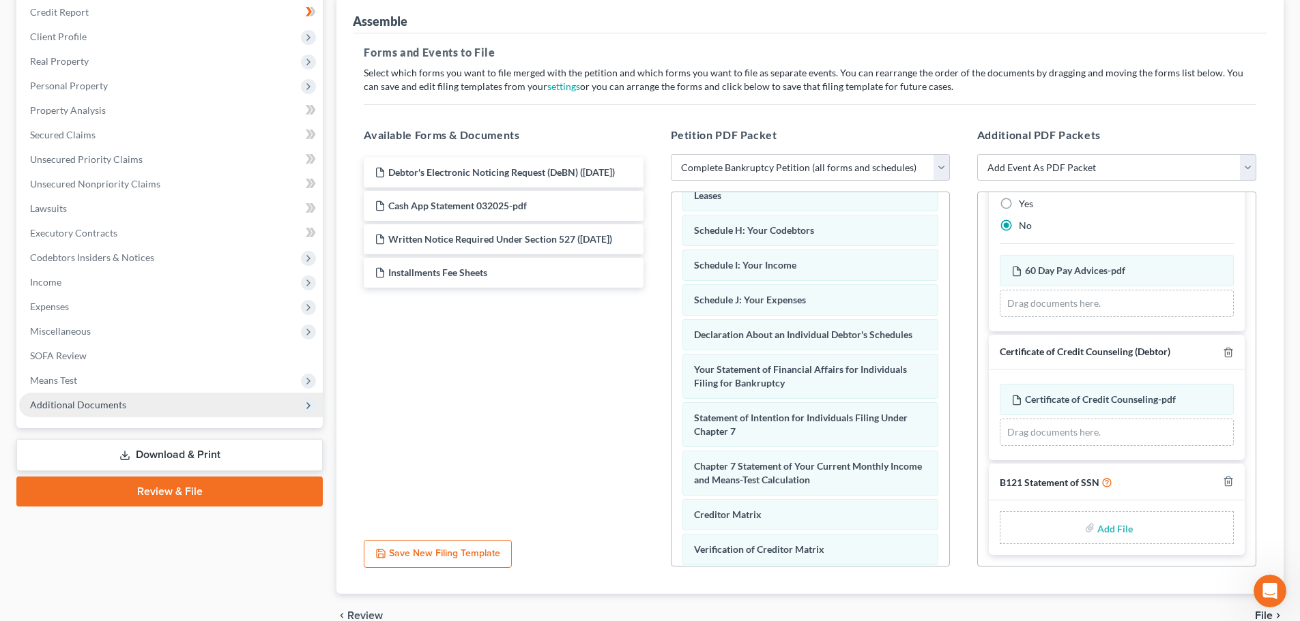
click at [68, 405] on span "Additional Documents" at bounding box center [78, 405] width 96 height 12
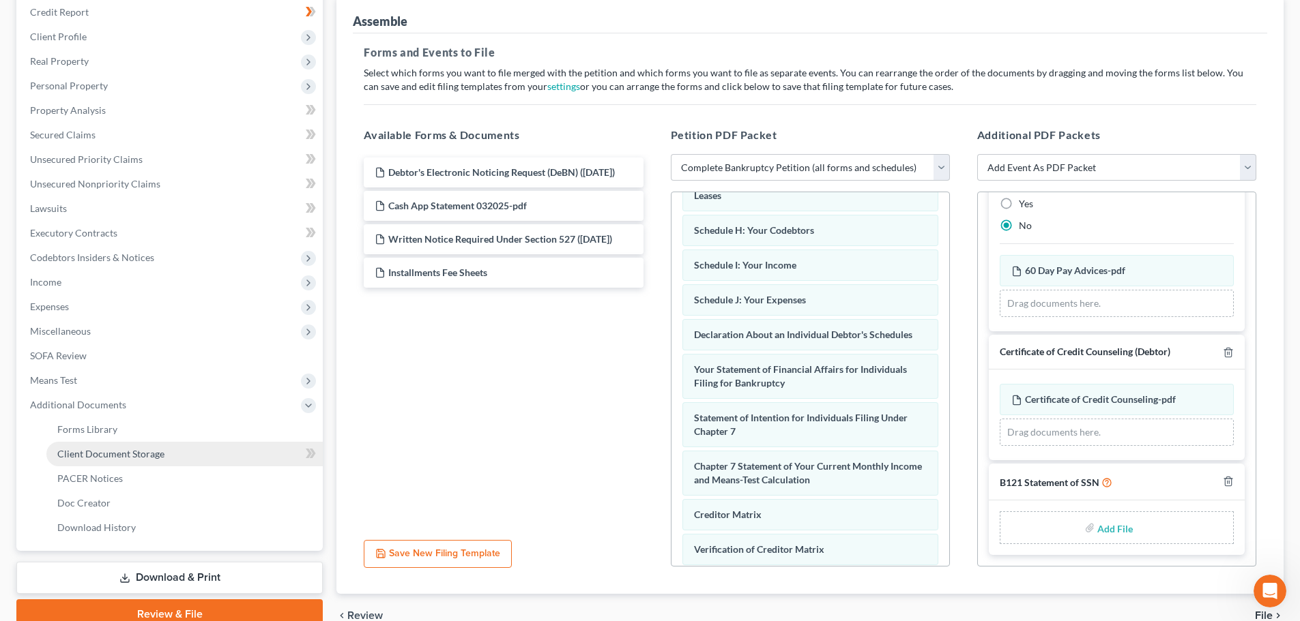
click at [108, 450] on span "Client Document Storage" at bounding box center [110, 454] width 107 height 12
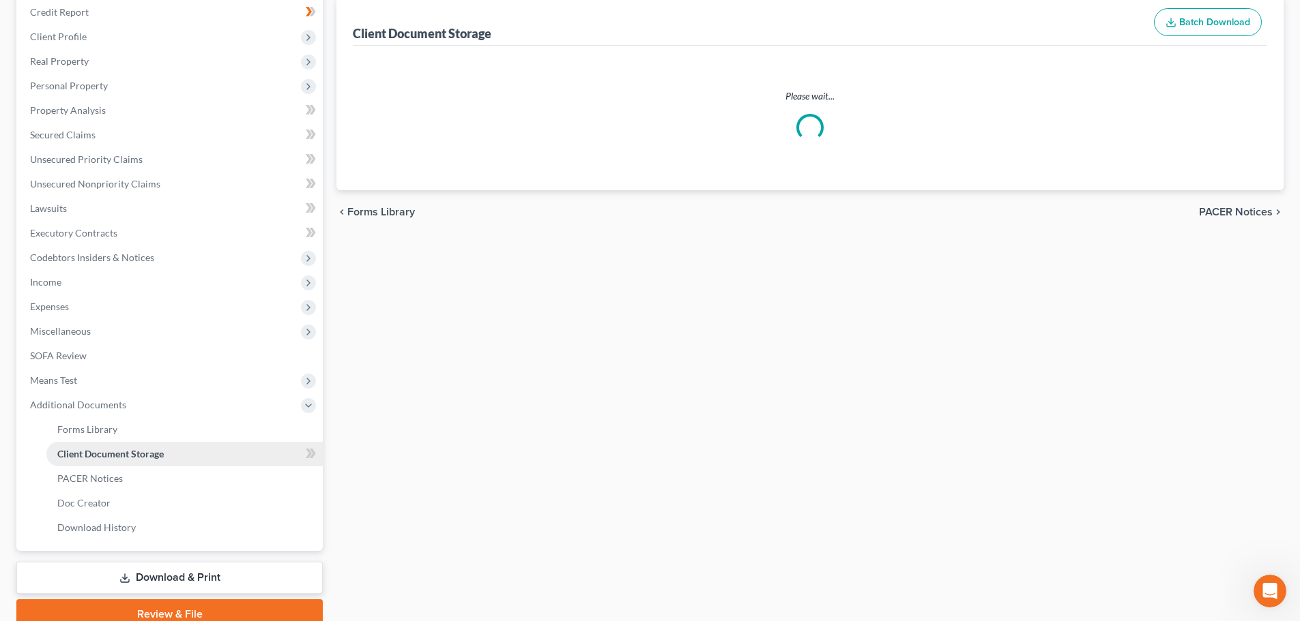
scroll to position [3, 0]
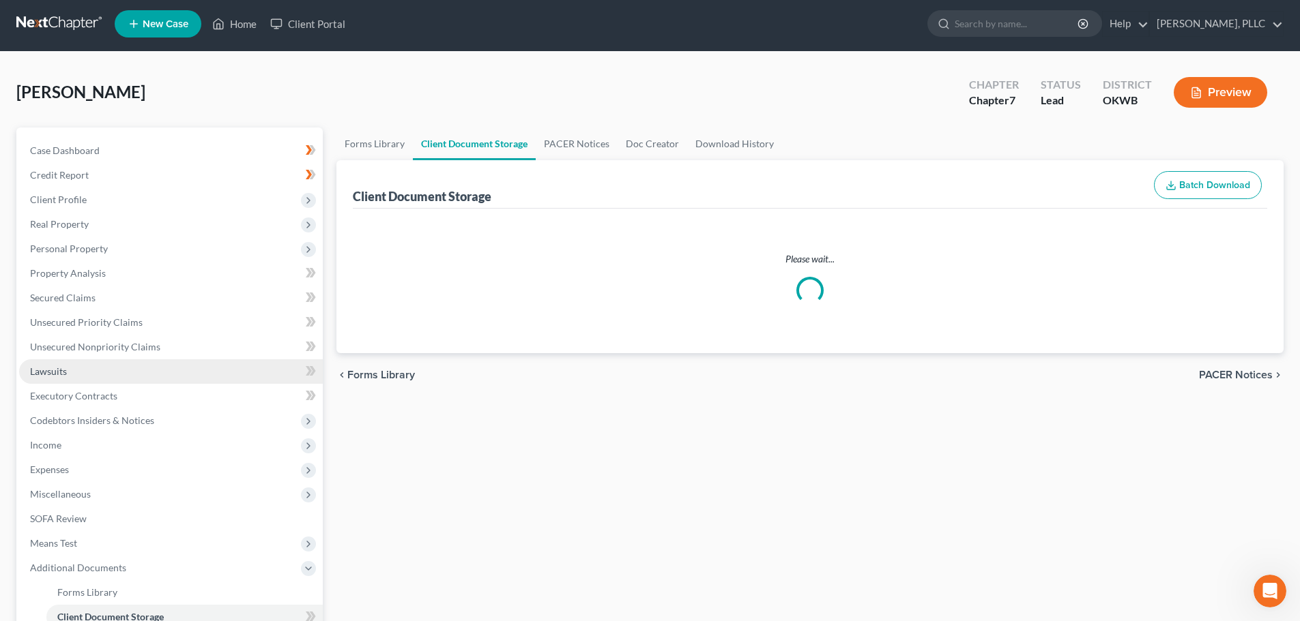
select select "0"
select select "3"
select select "4"
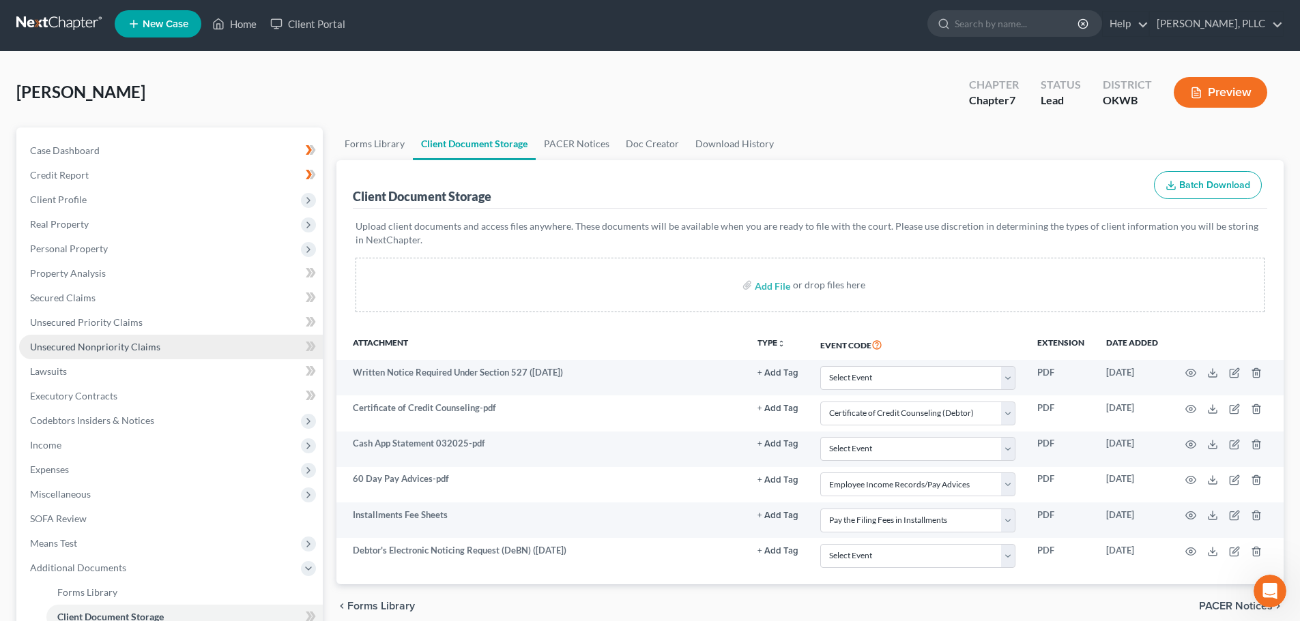
scroll to position [0, 0]
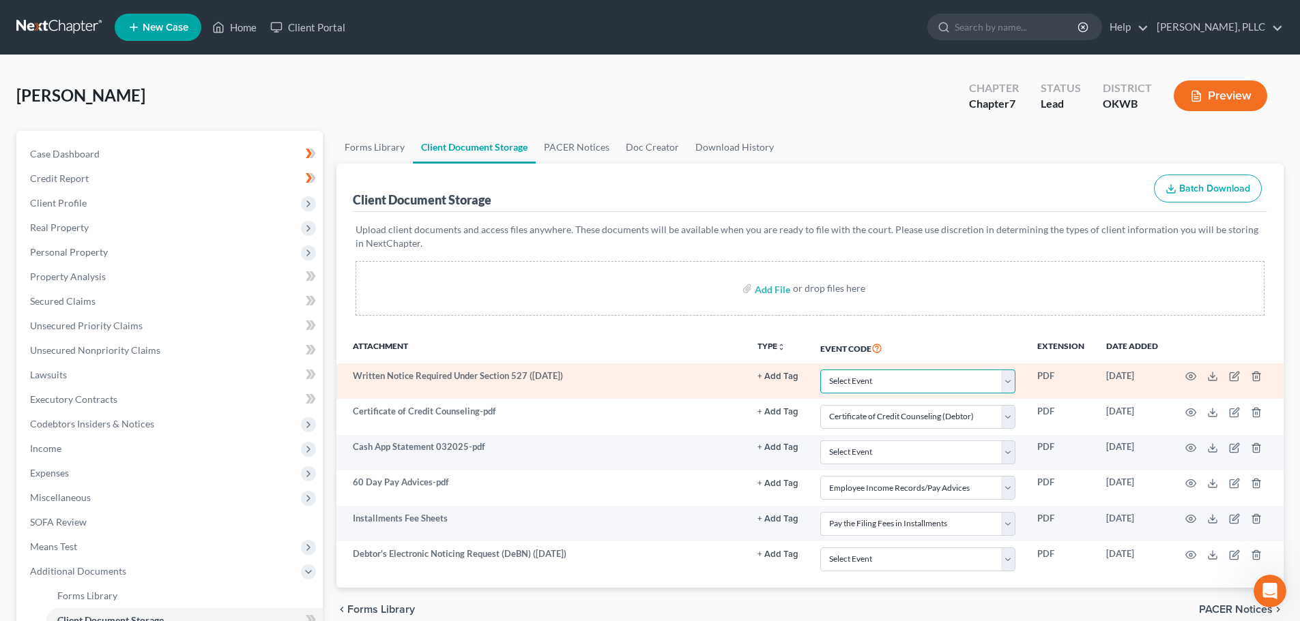
click at [1008, 381] on select "Select Event Certificate of Credit Counseling (Debtor) Certificate of Credit Co…" at bounding box center [917, 382] width 195 height 24
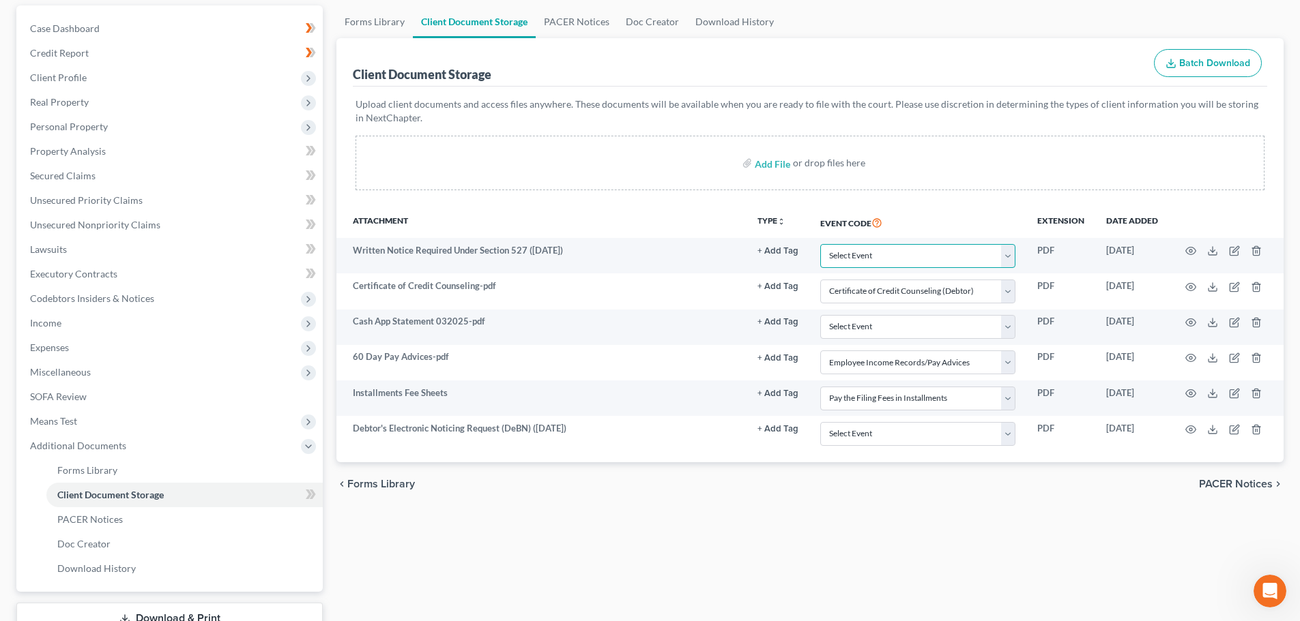
scroll to position [136, 0]
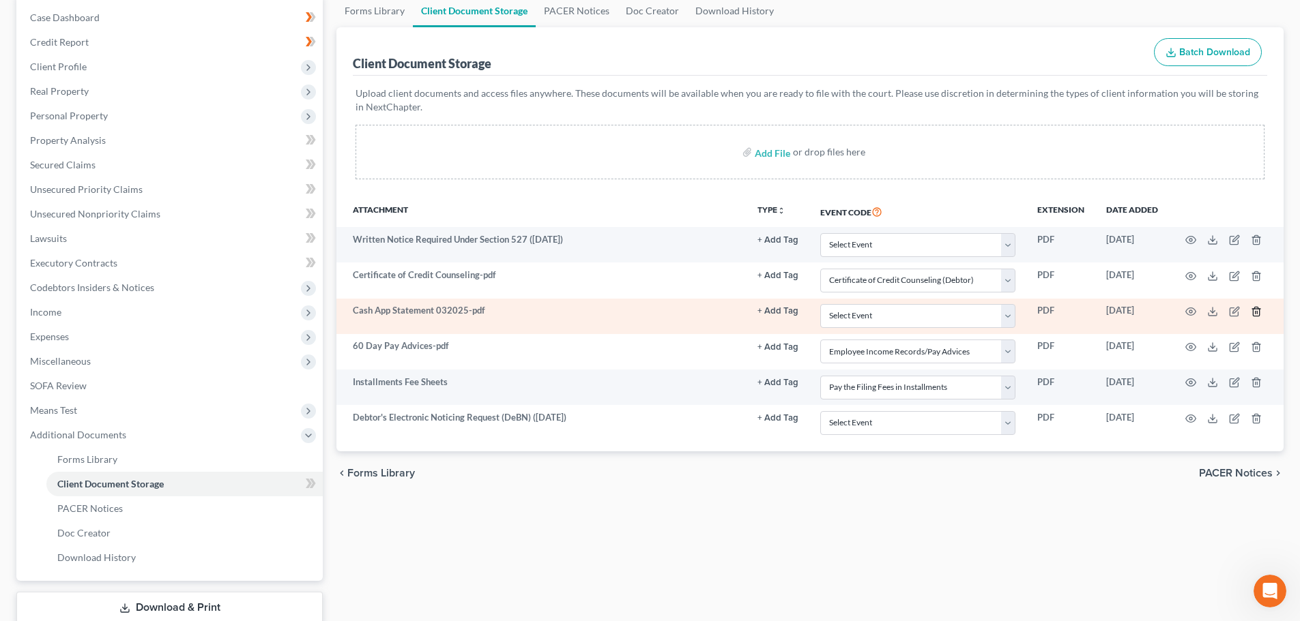
click at [1256, 310] on icon "button" at bounding box center [1255, 311] width 11 height 11
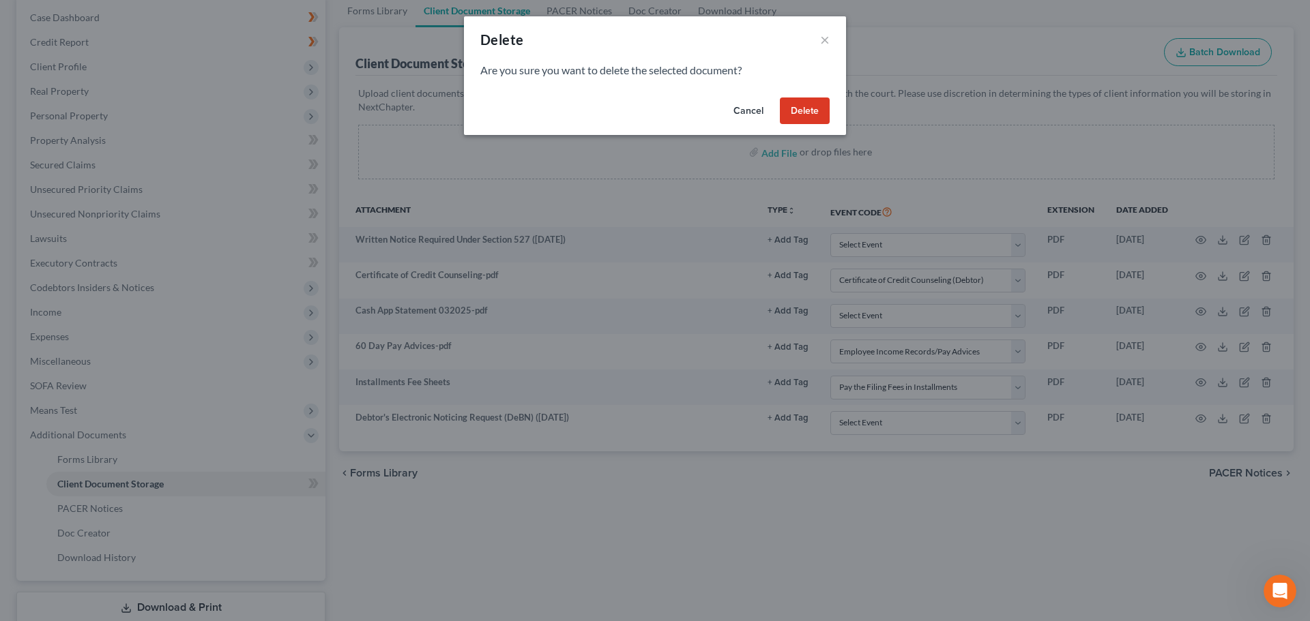
click at [805, 108] on button "Delete" at bounding box center [805, 111] width 50 height 27
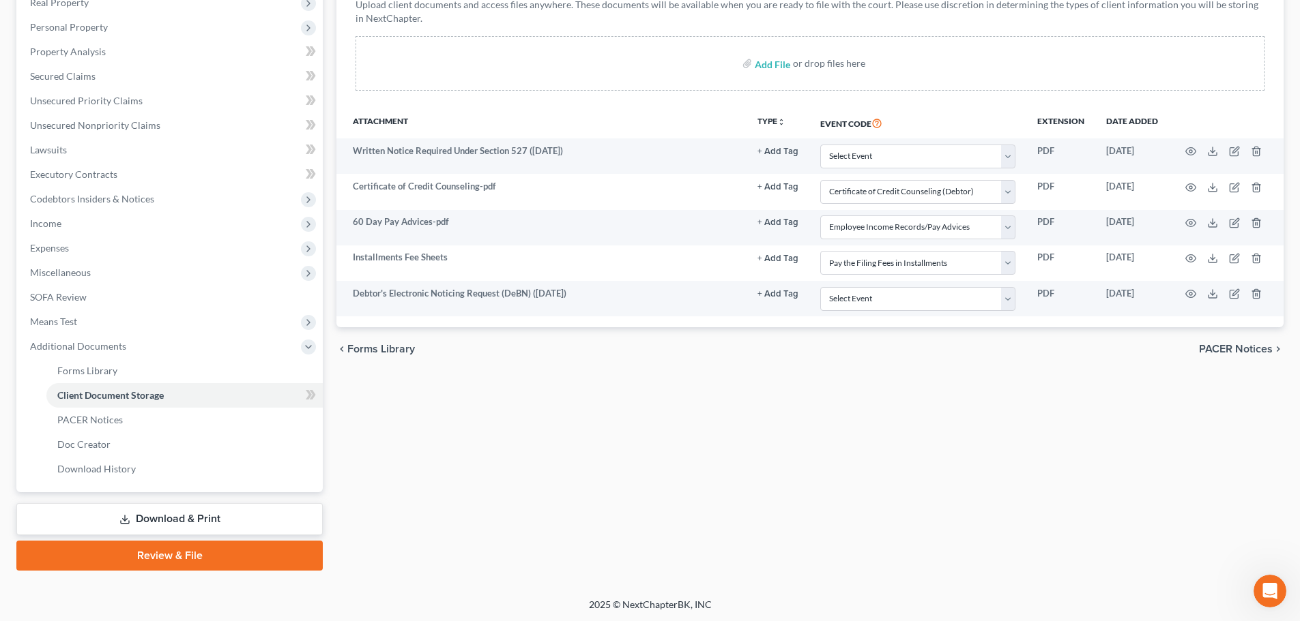
scroll to position [226, 0]
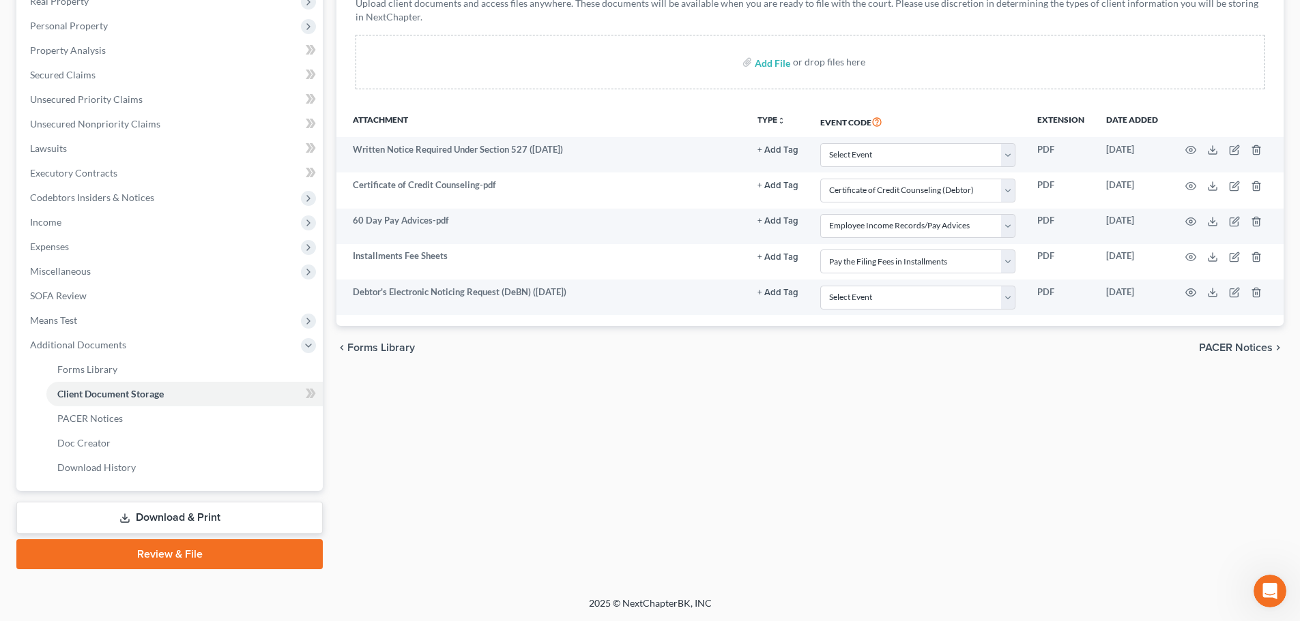
click at [162, 551] on link "Review & File" at bounding box center [169, 555] width 306 height 30
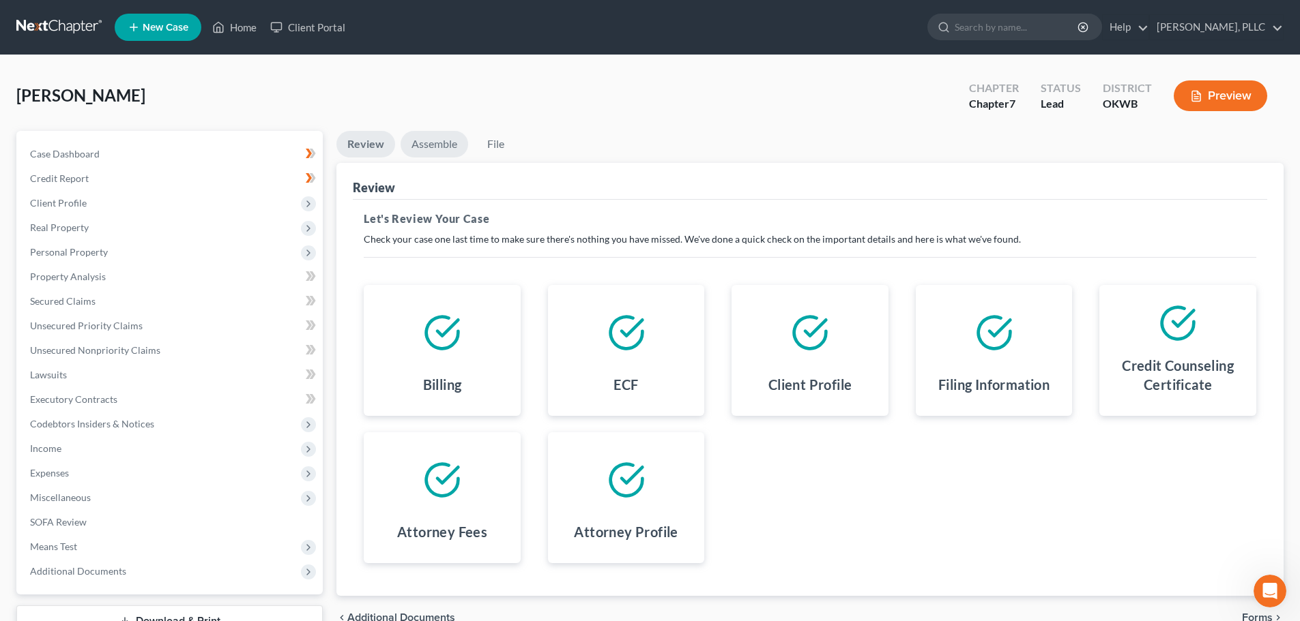
click at [430, 143] on link "Assemble" at bounding box center [434, 144] width 68 height 27
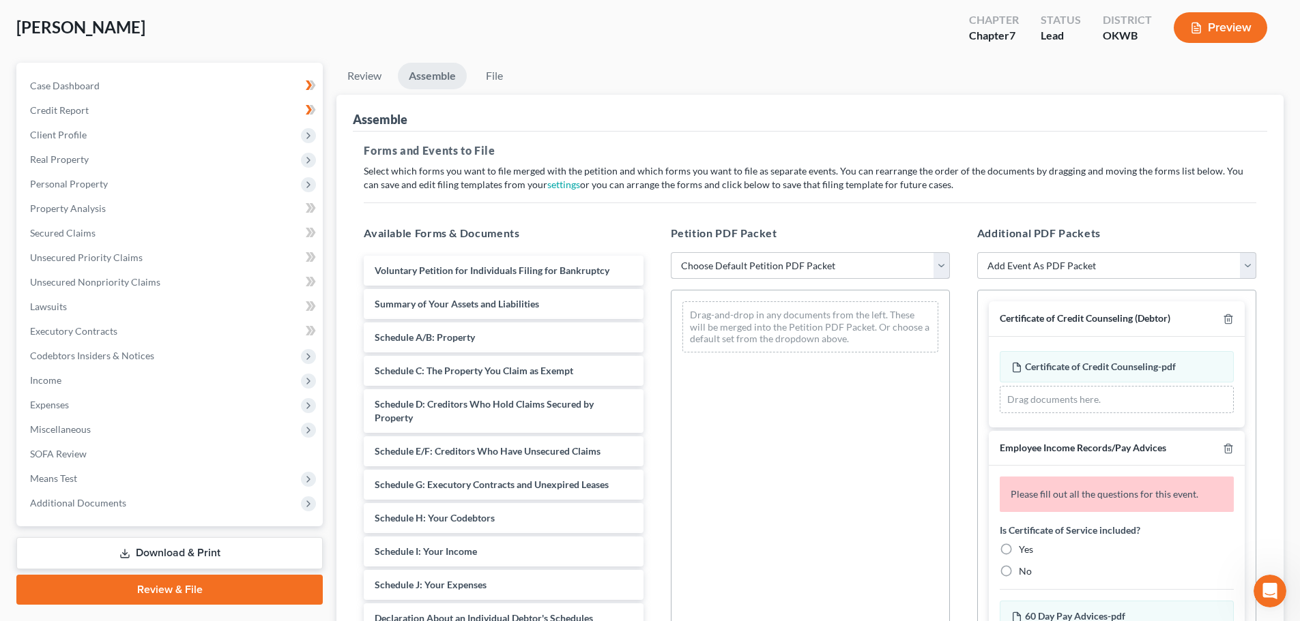
scroll to position [136, 0]
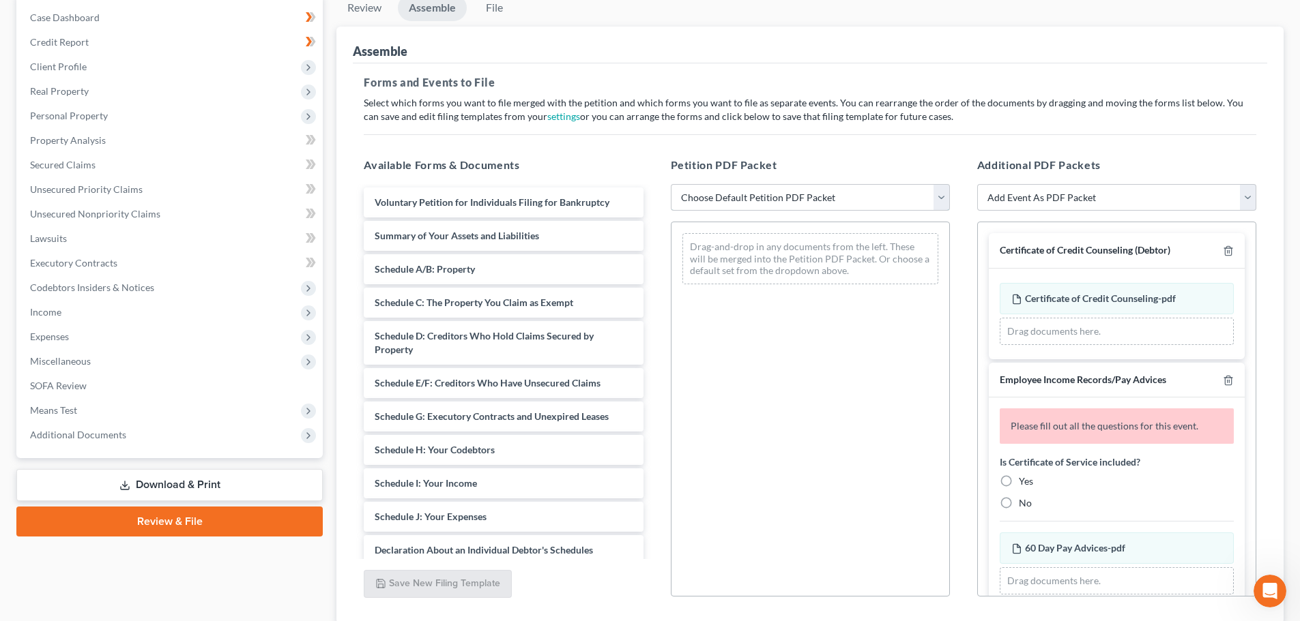
click at [941, 196] on select "Choose Default Petition PDF Packet Complete Bankruptcy Petition (all forms and …" at bounding box center [810, 197] width 279 height 27
select select "0"
click at [671, 184] on select "Choose Default Petition PDF Packet Complete Bankruptcy Petition (all forms and …" at bounding box center [810, 197] width 279 height 27
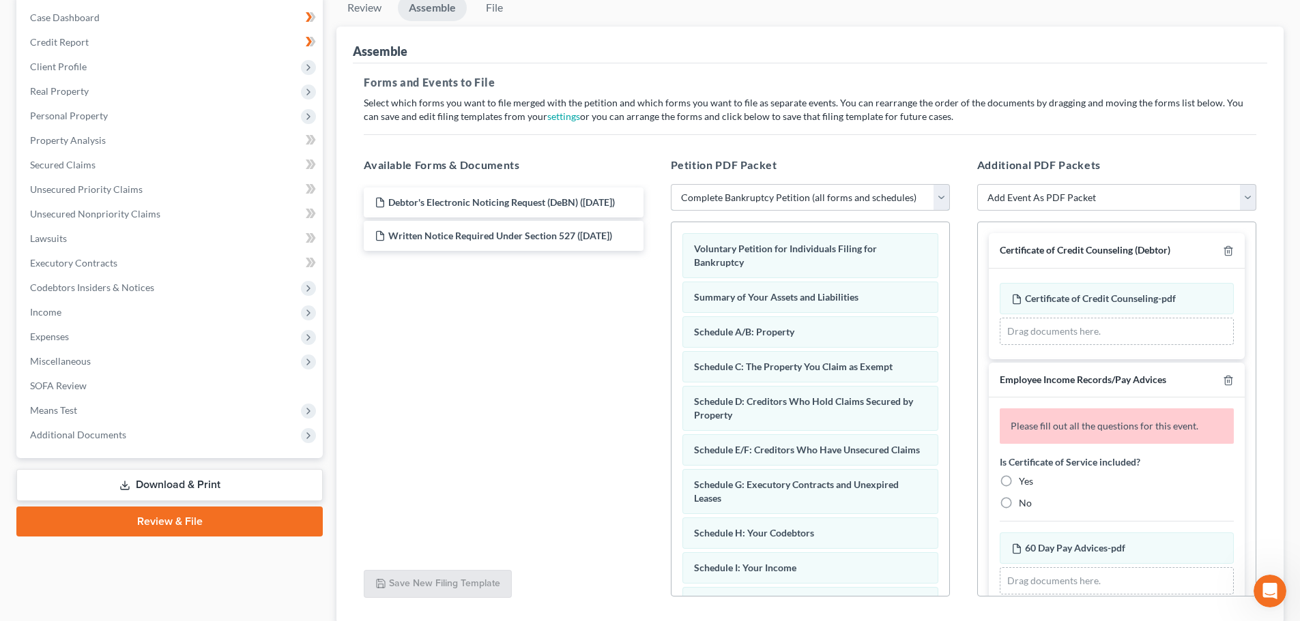
scroll to position [68, 0]
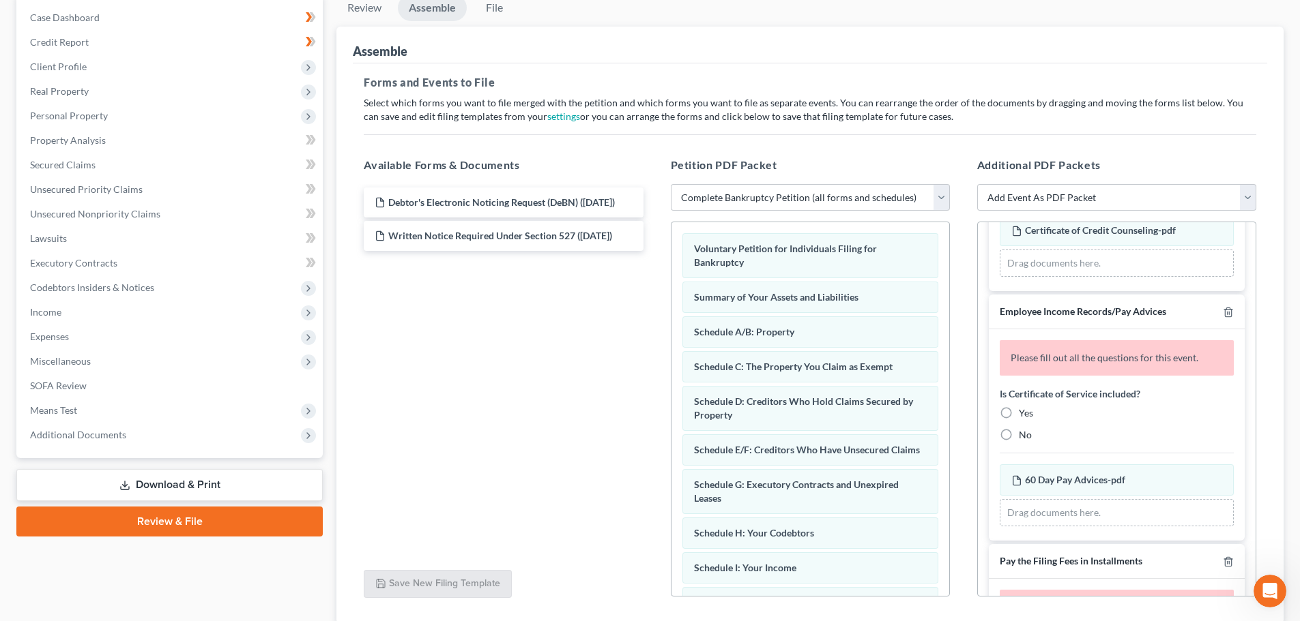
click at [1019, 436] on label "No" at bounding box center [1025, 435] width 13 height 14
click at [1024, 436] on input "No" at bounding box center [1028, 432] width 9 height 9
radio input "true"
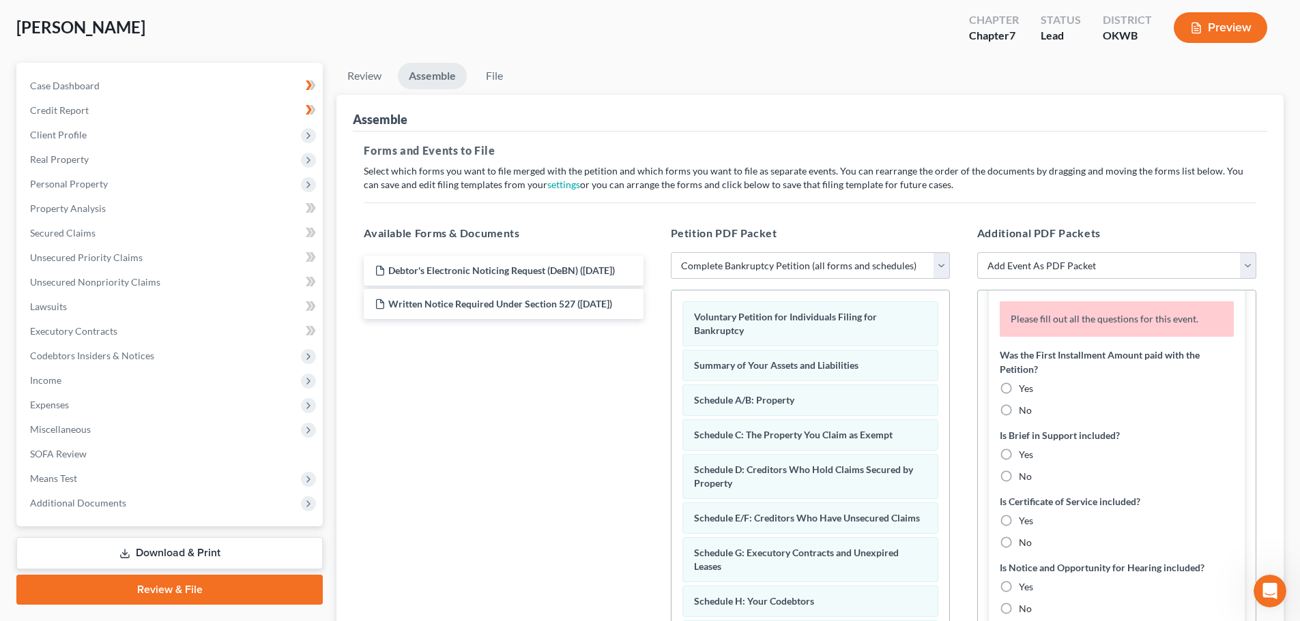
scroll to position [409, 0]
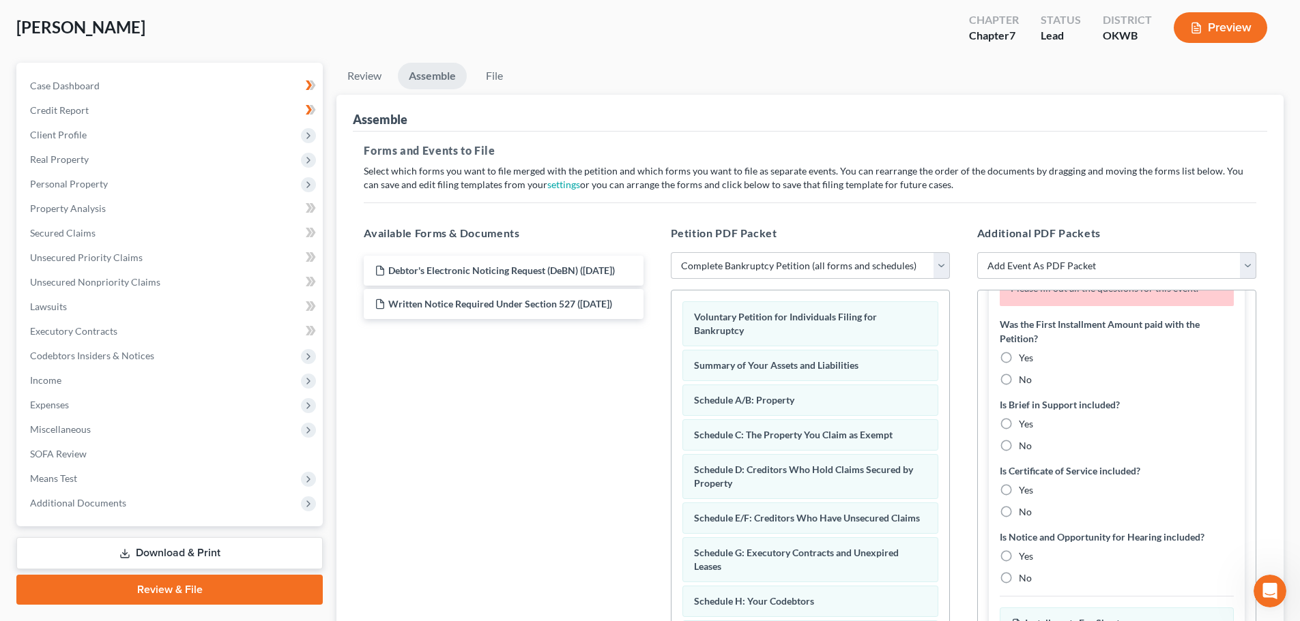
click at [1019, 379] on label "No" at bounding box center [1025, 380] width 13 height 14
click at [1024, 379] on input "No" at bounding box center [1028, 377] width 9 height 9
radio input "true"
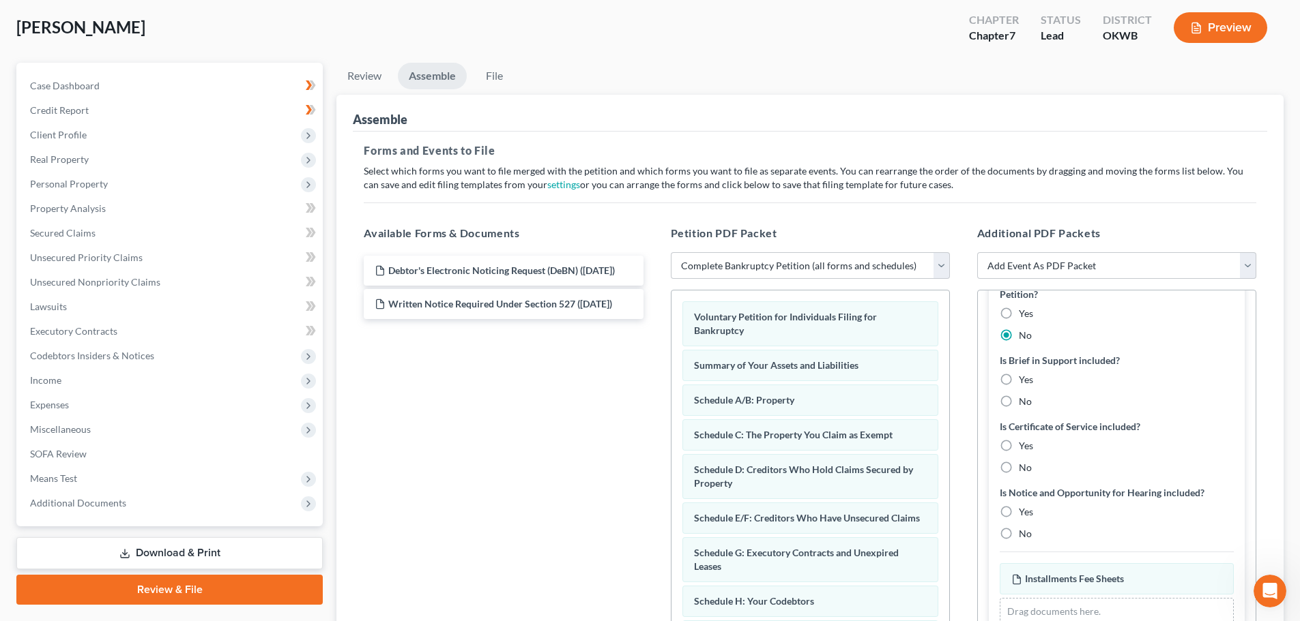
scroll to position [478, 0]
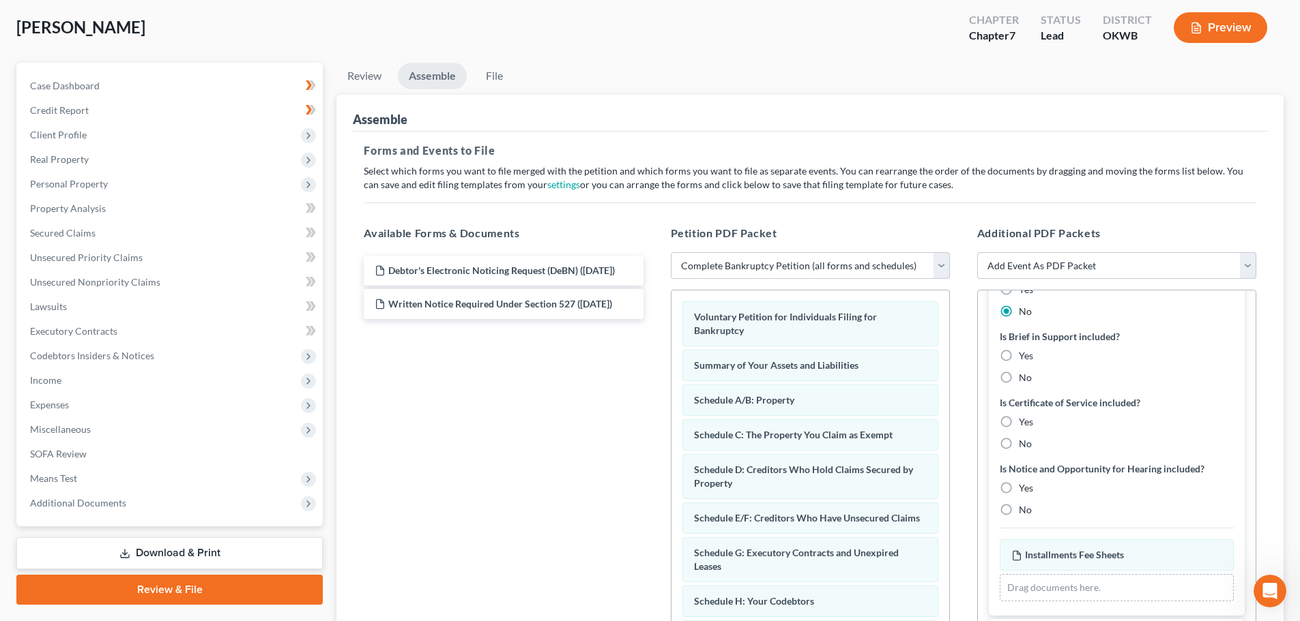
click at [1019, 510] on label "No" at bounding box center [1025, 510] width 13 height 14
click at [1024, 510] on input "No" at bounding box center [1028, 507] width 9 height 9
radio input "true"
click at [1019, 443] on label "No" at bounding box center [1025, 444] width 13 height 14
click at [1024, 443] on input "No" at bounding box center [1028, 441] width 9 height 9
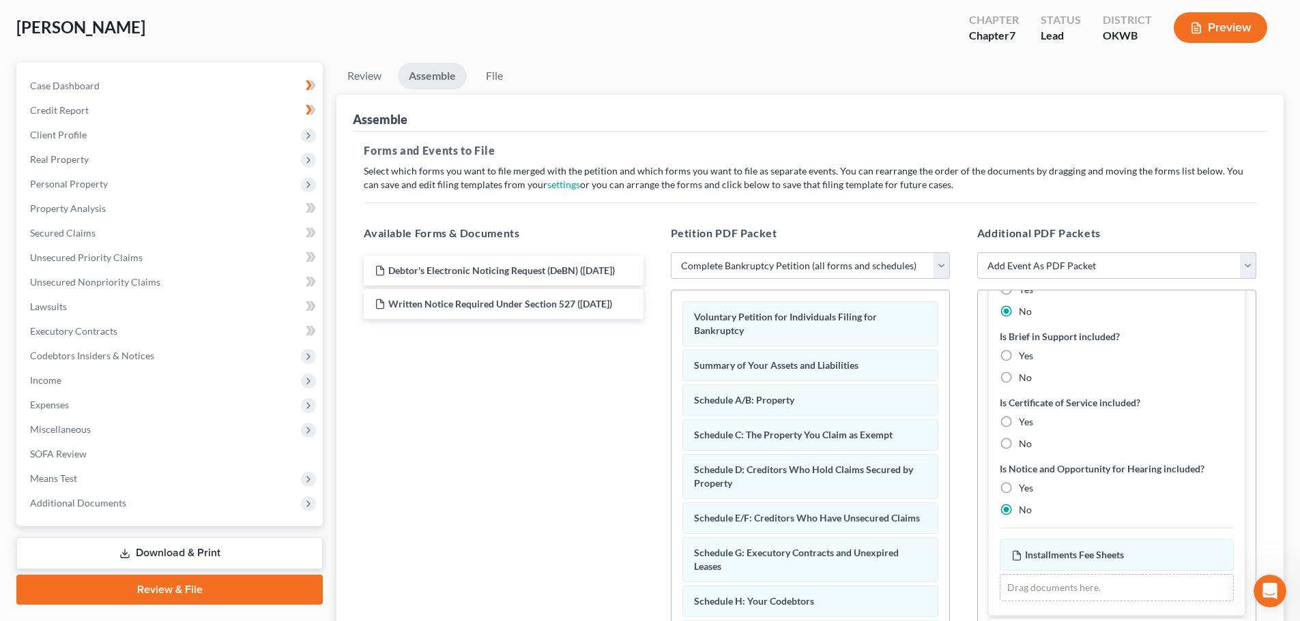
radio input "true"
click at [1019, 377] on label "No" at bounding box center [1025, 378] width 13 height 14
click at [1024, 377] on input "No" at bounding box center [1028, 375] width 9 height 9
radio input "true"
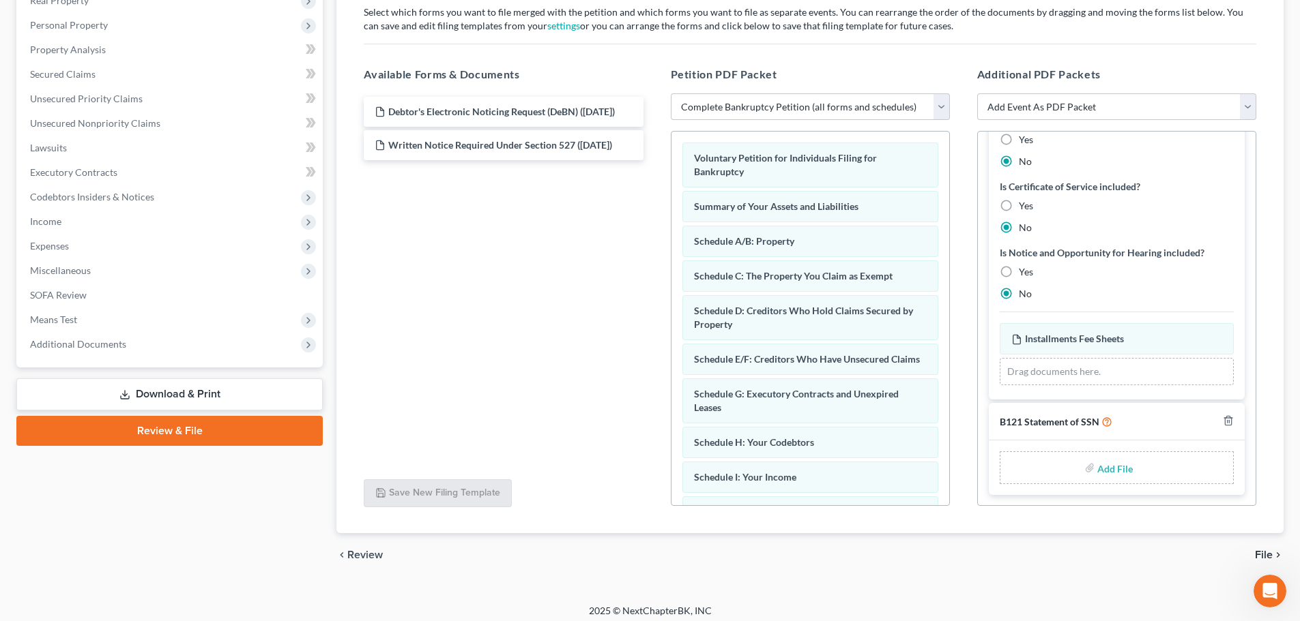
scroll to position [235, 0]
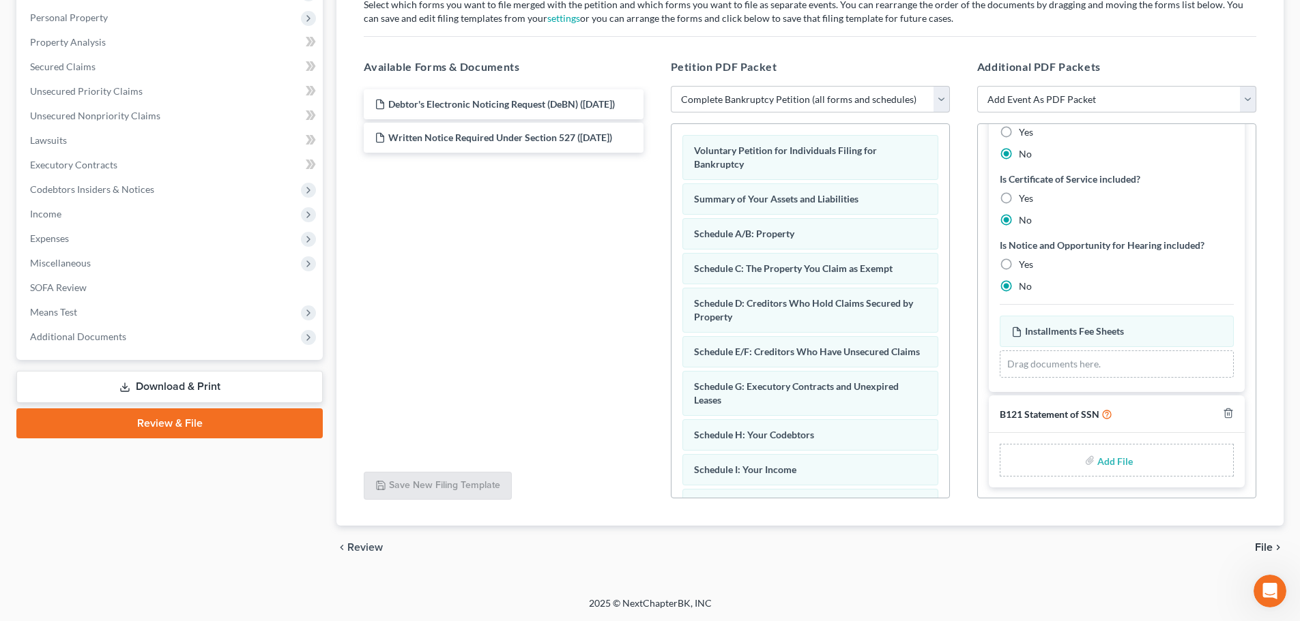
click at [1265, 546] on span "File" at bounding box center [1264, 547] width 18 height 11
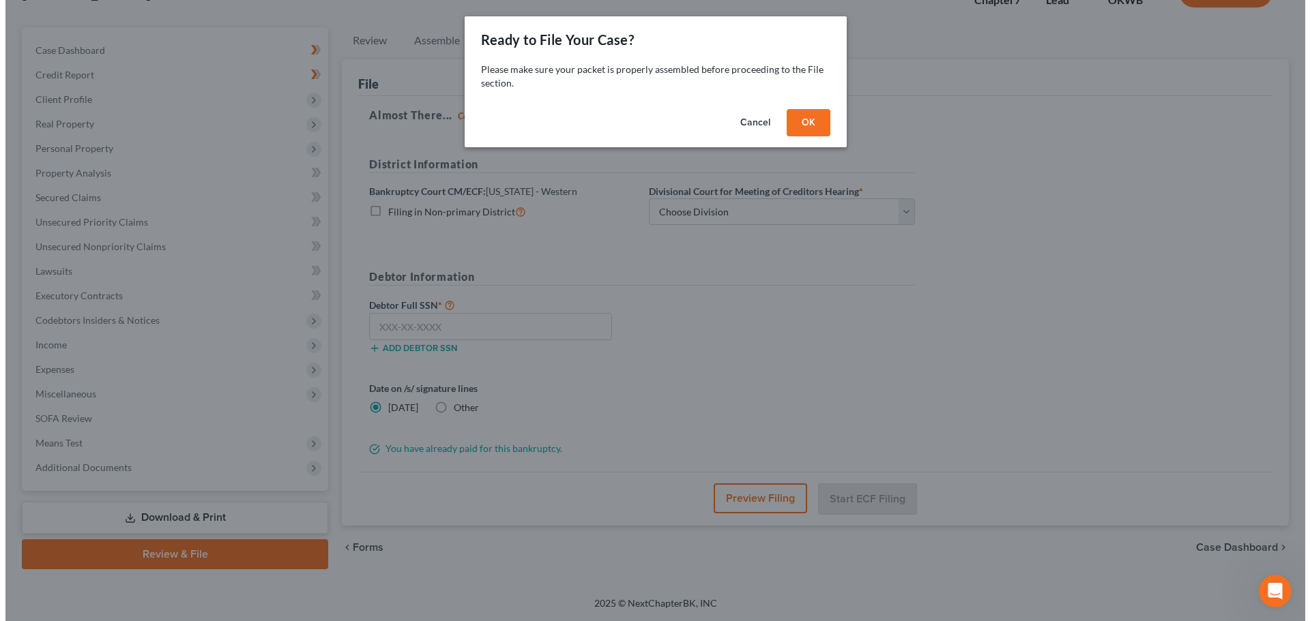
scroll to position [104, 0]
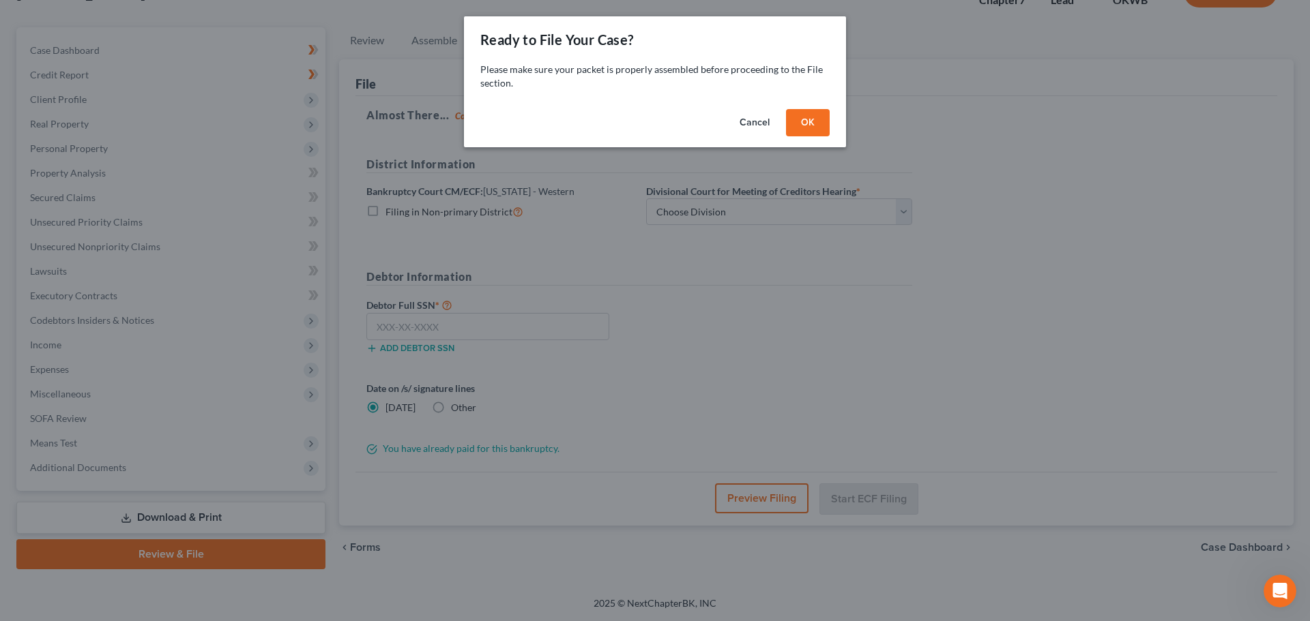
click at [802, 120] on button "OK" at bounding box center [808, 122] width 44 height 27
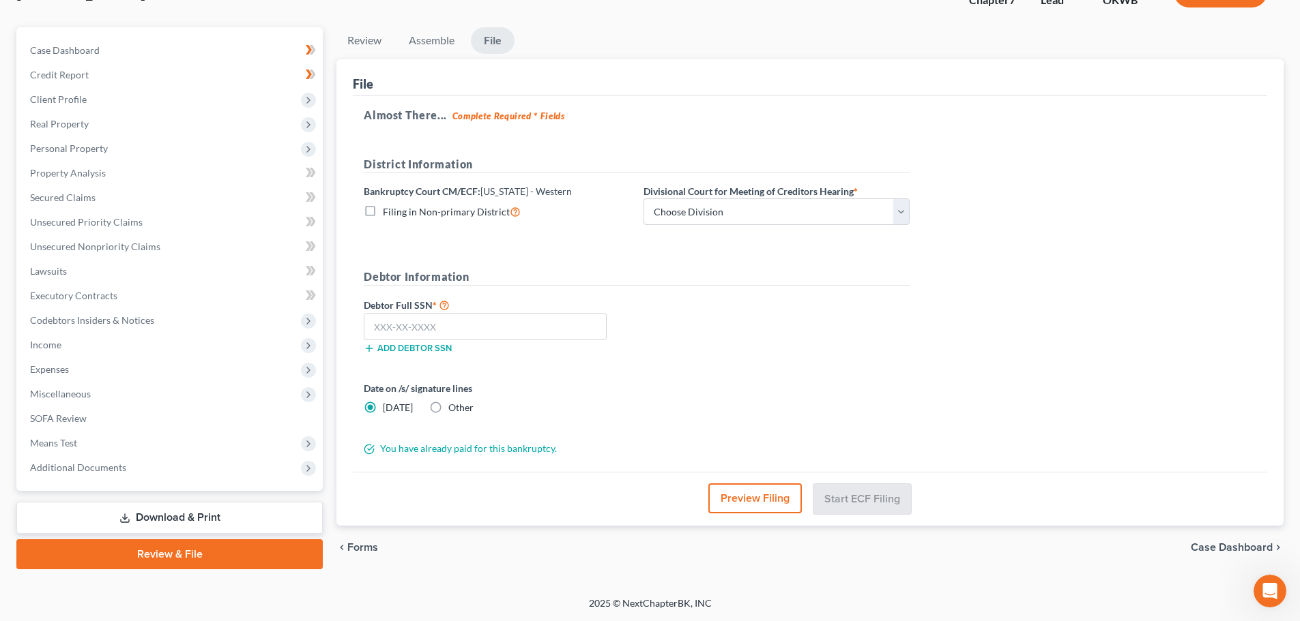
click at [754, 502] on button "Preview Filing" at bounding box center [754, 499] width 93 height 30
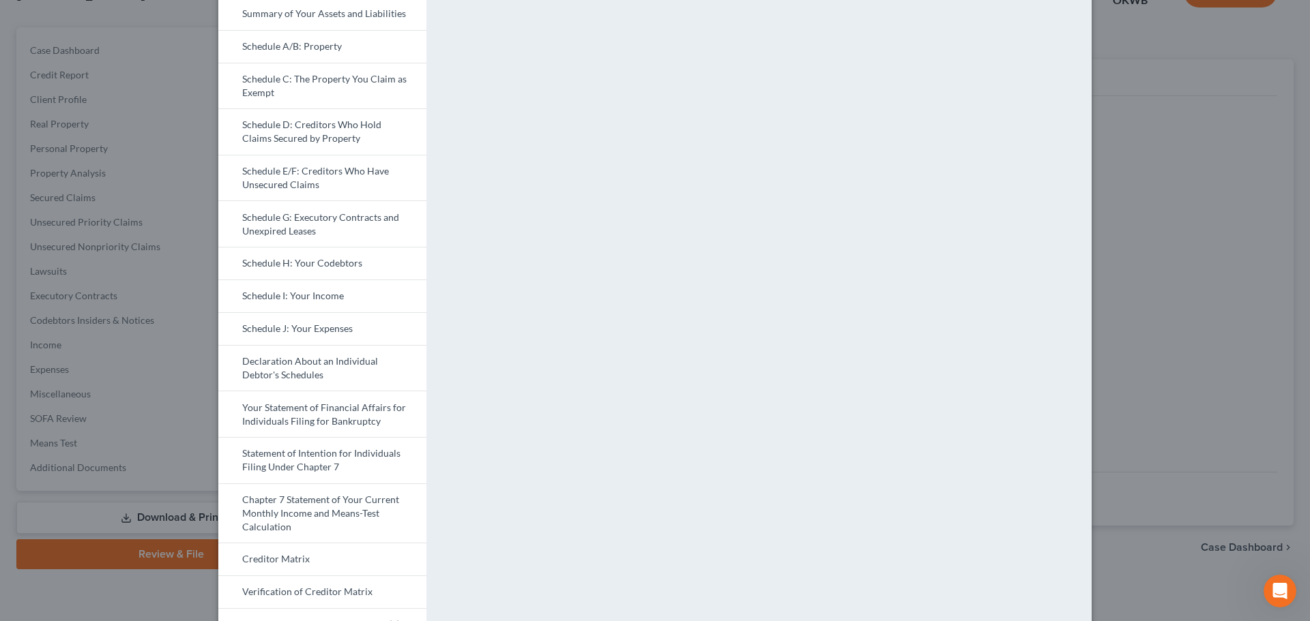
scroll to position [445, 0]
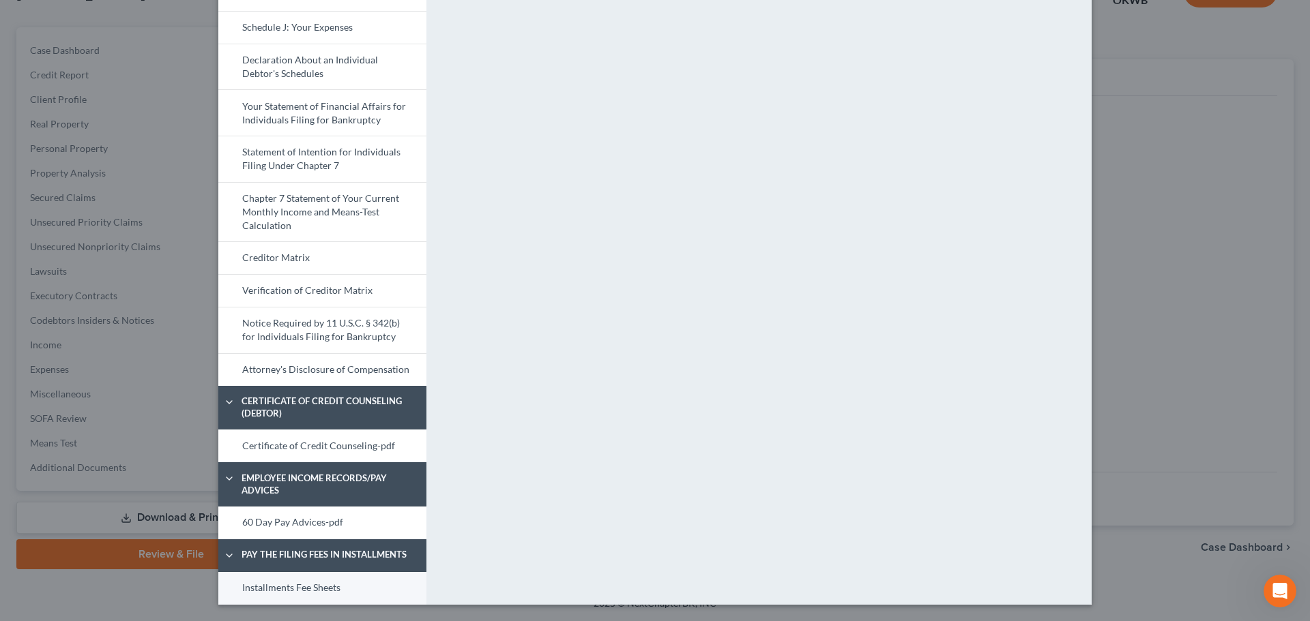
click at [301, 587] on link "Installments Fee Sheets" at bounding box center [322, 588] width 208 height 33
click at [265, 521] on link "60 Day Pay Advices-pdf" at bounding box center [322, 523] width 208 height 33
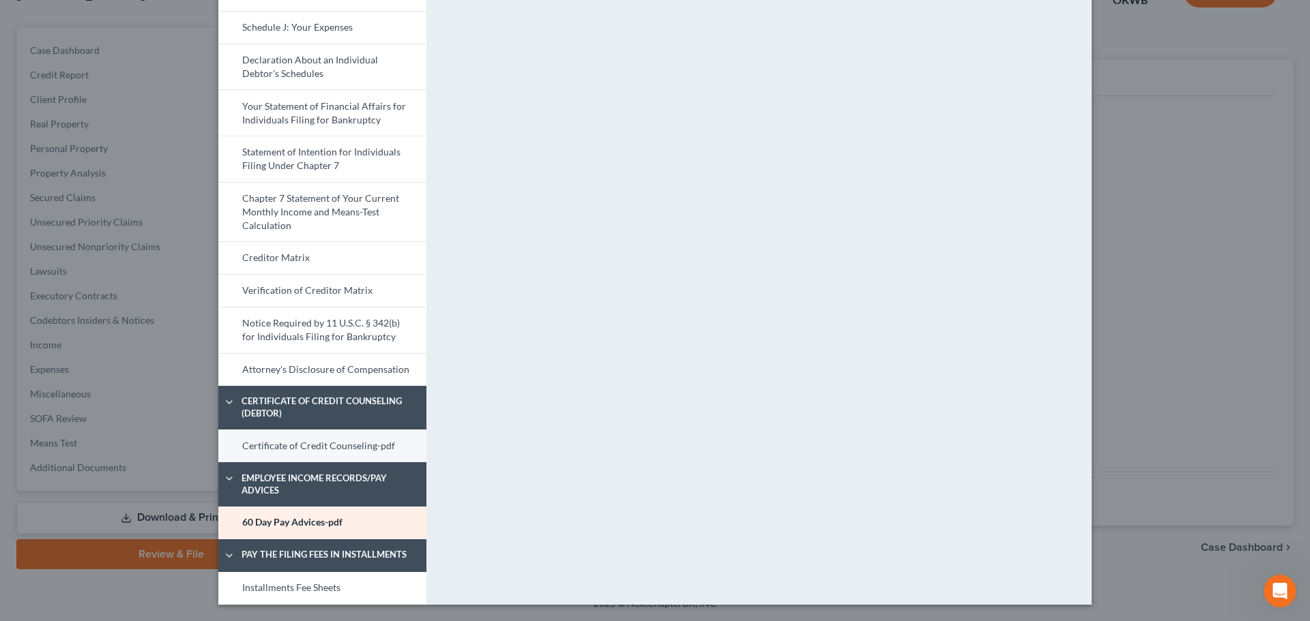
click at [282, 447] on link "Certificate of Credit Counseling-pdf" at bounding box center [322, 446] width 208 height 33
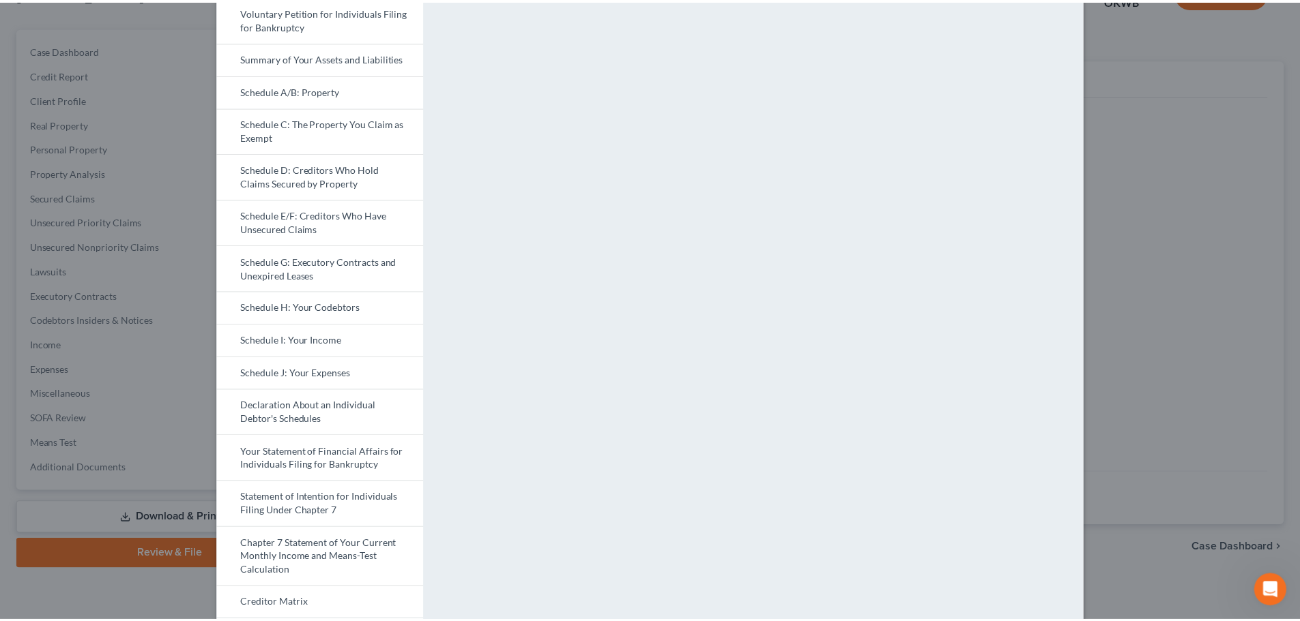
scroll to position [0, 0]
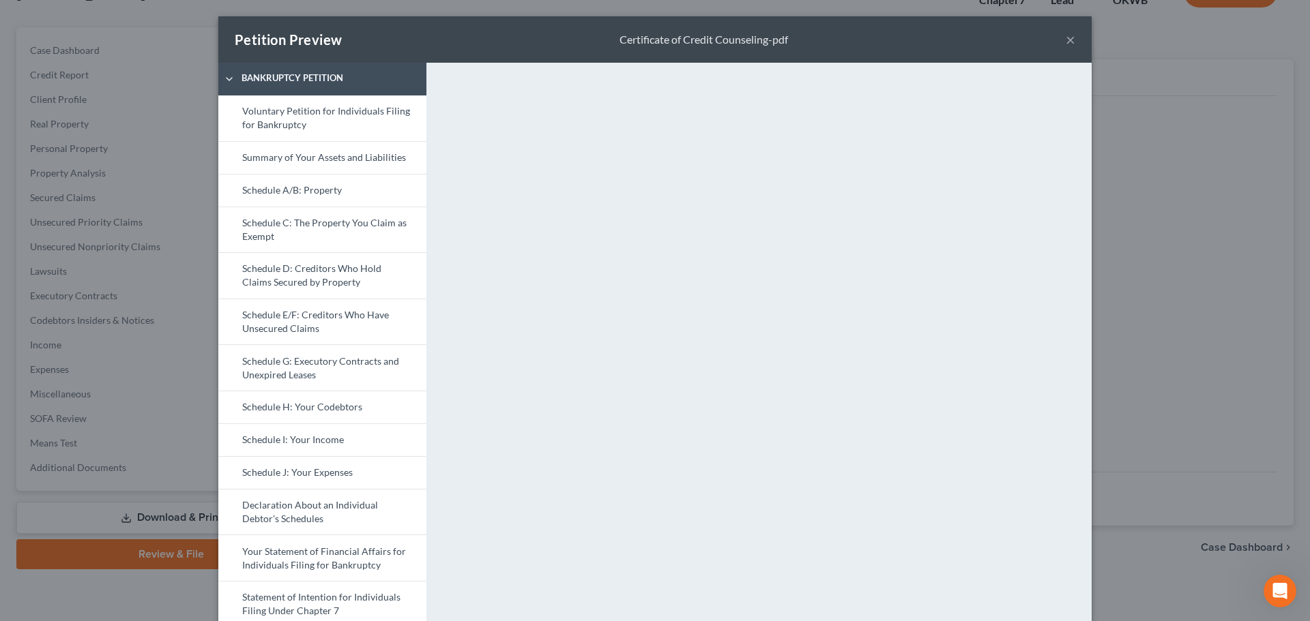
click at [1059, 35] on div "Petition Preview Certificate of Credit Counseling-pdf ×" at bounding box center [654, 39] width 873 height 46
click at [1066, 40] on button "×" at bounding box center [1071, 39] width 10 height 16
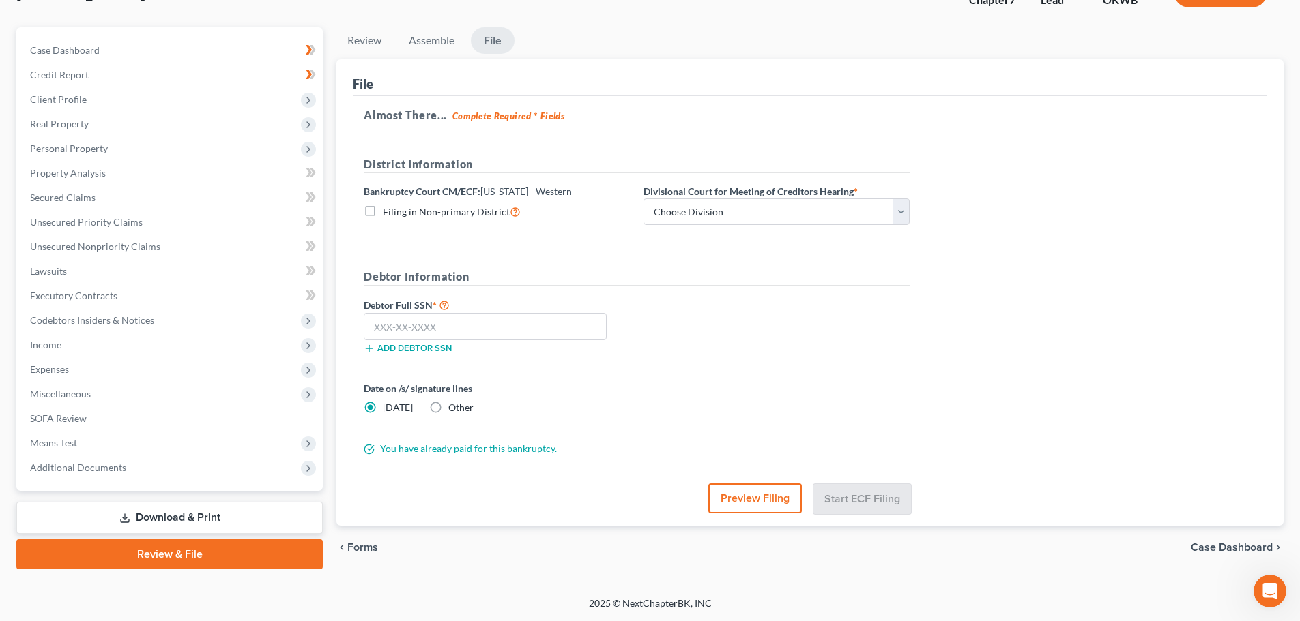
click at [360, 549] on span "Forms" at bounding box center [362, 547] width 31 height 11
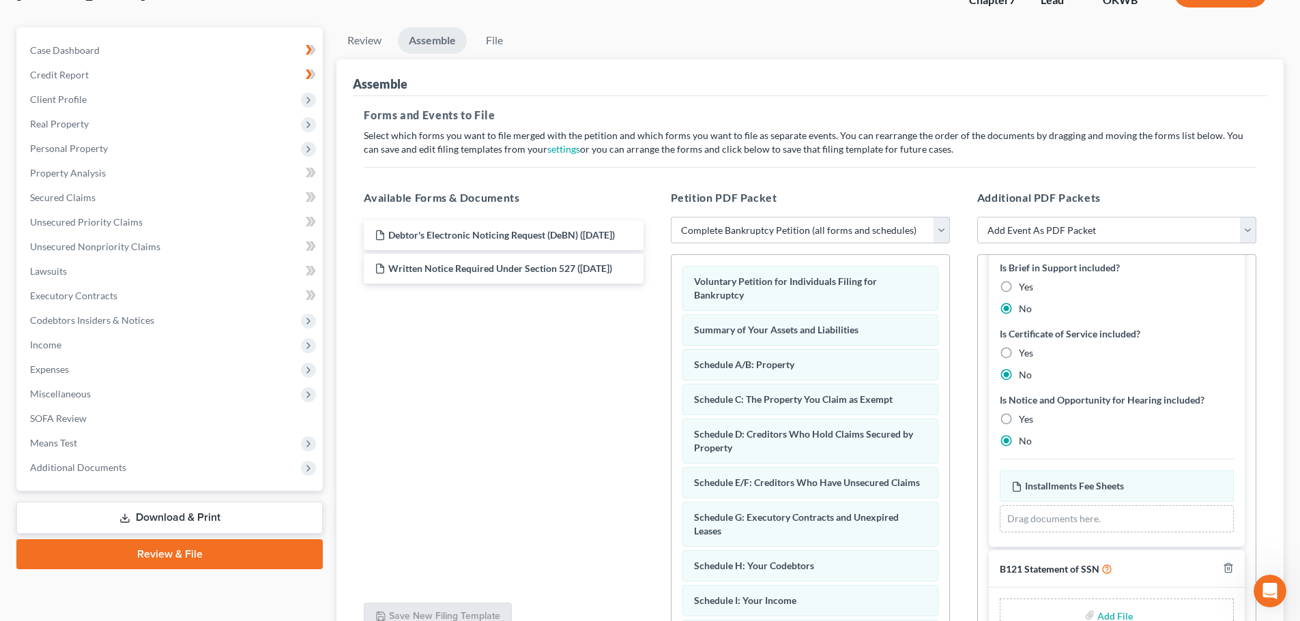
scroll to position [488, 0]
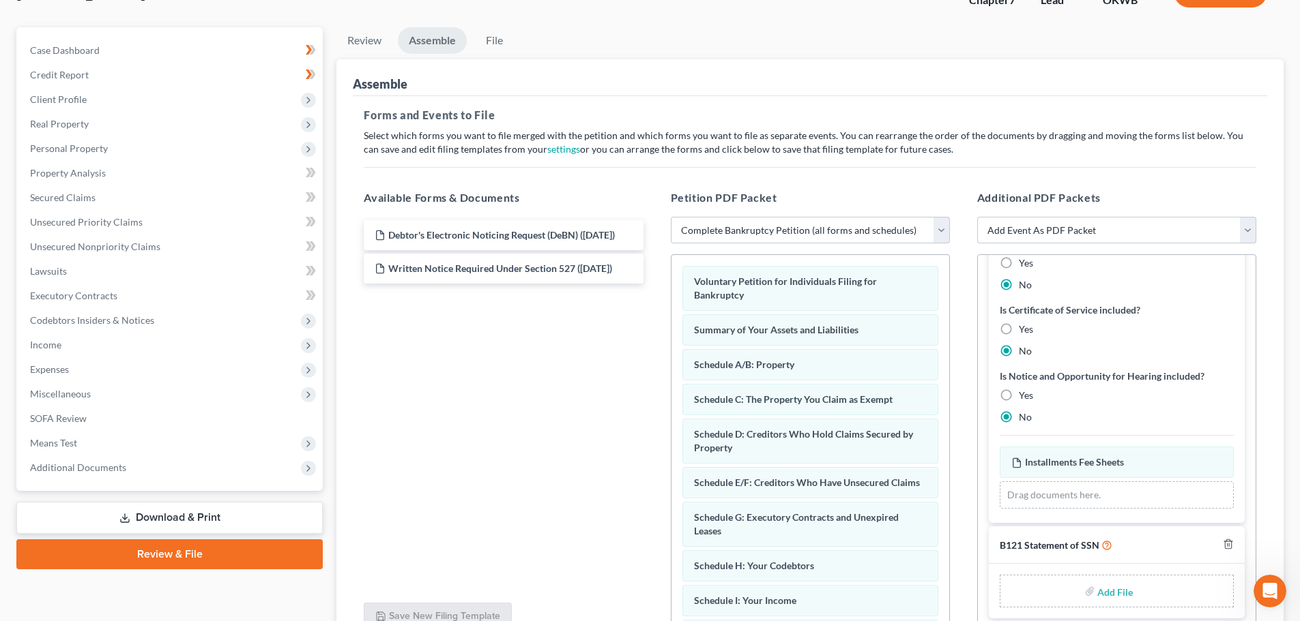
type input "C:\fakepath\Form 121 08122025.pdf"
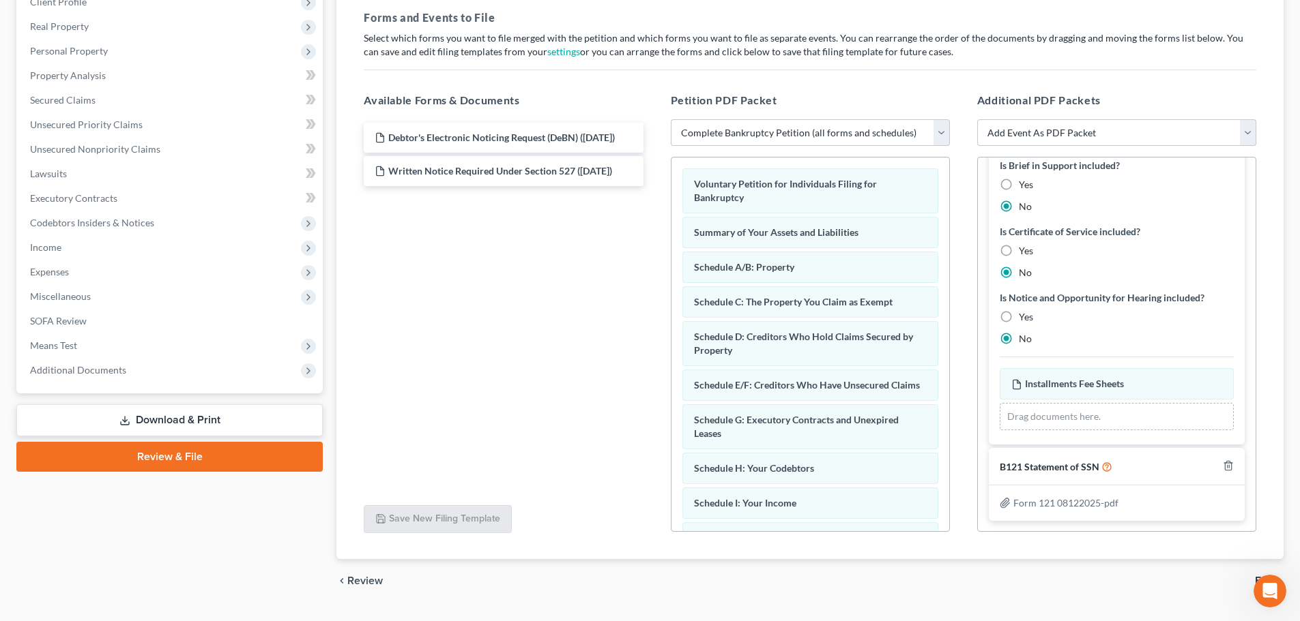
scroll to position [235, 0]
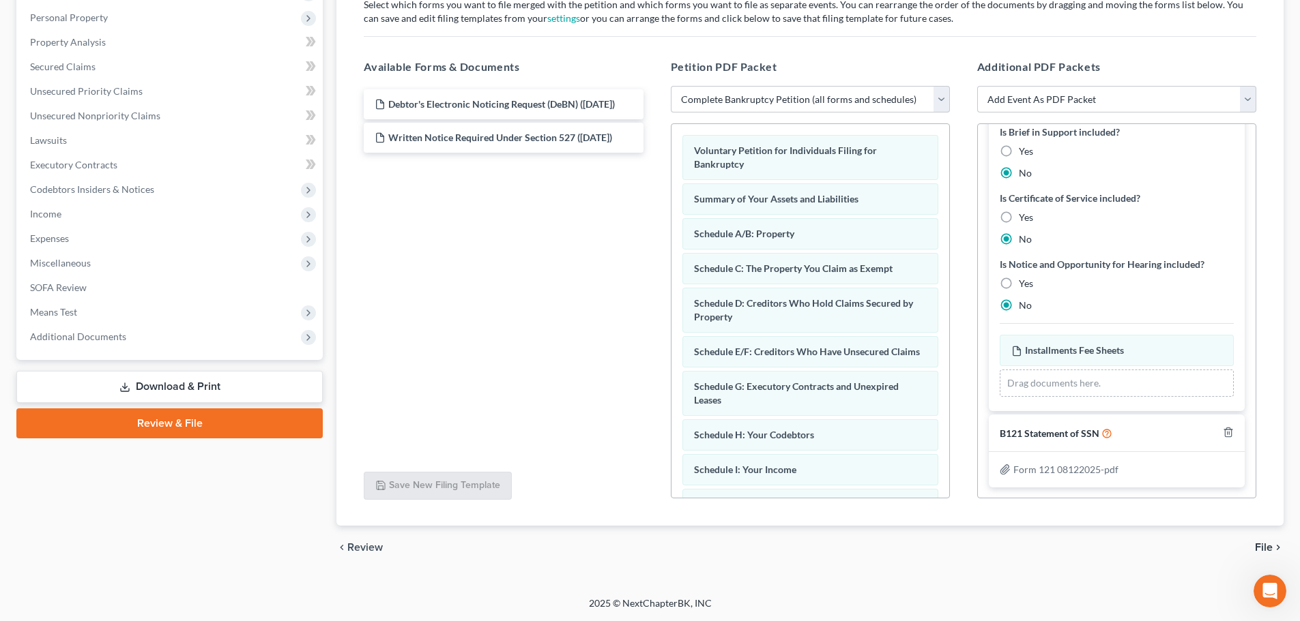
click at [1259, 547] on span "File" at bounding box center [1264, 547] width 18 height 11
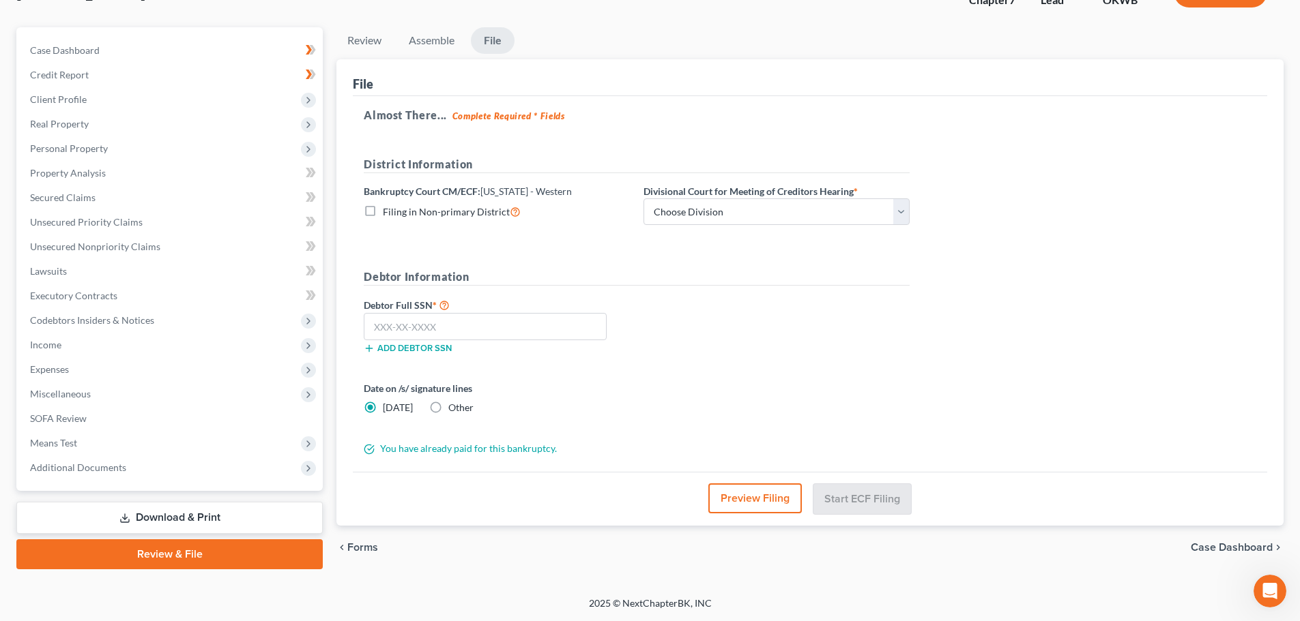
click at [746, 499] on button "Preview Filing" at bounding box center [754, 499] width 93 height 30
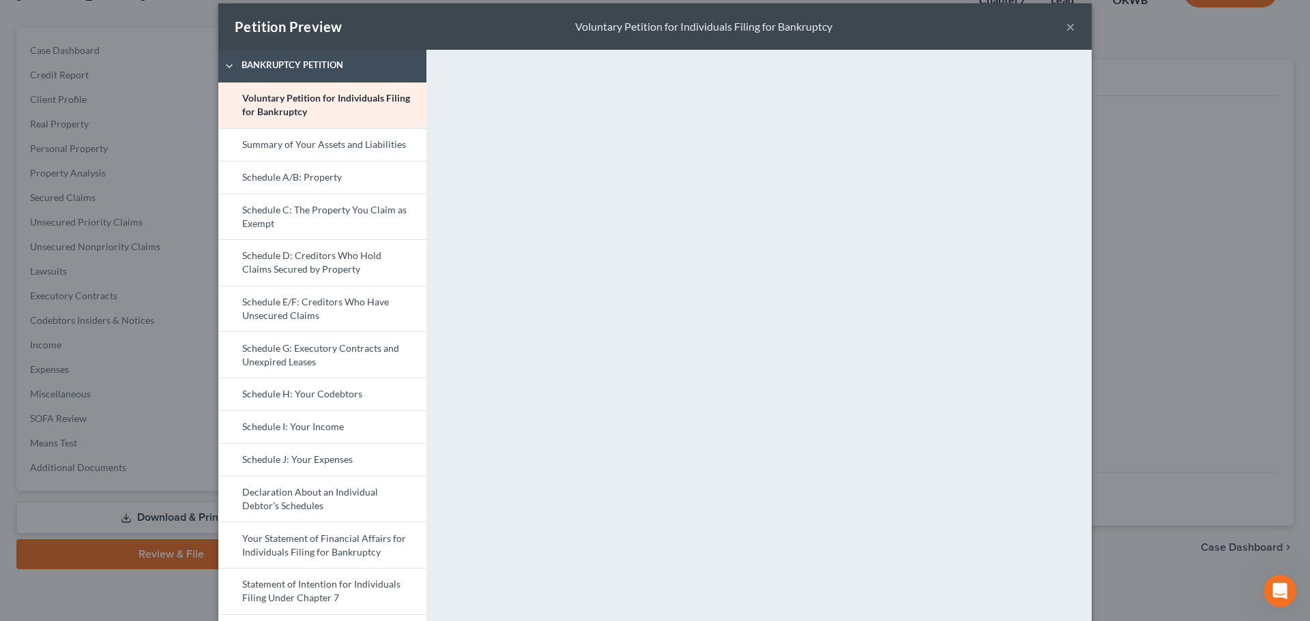
scroll to position [0, 0]
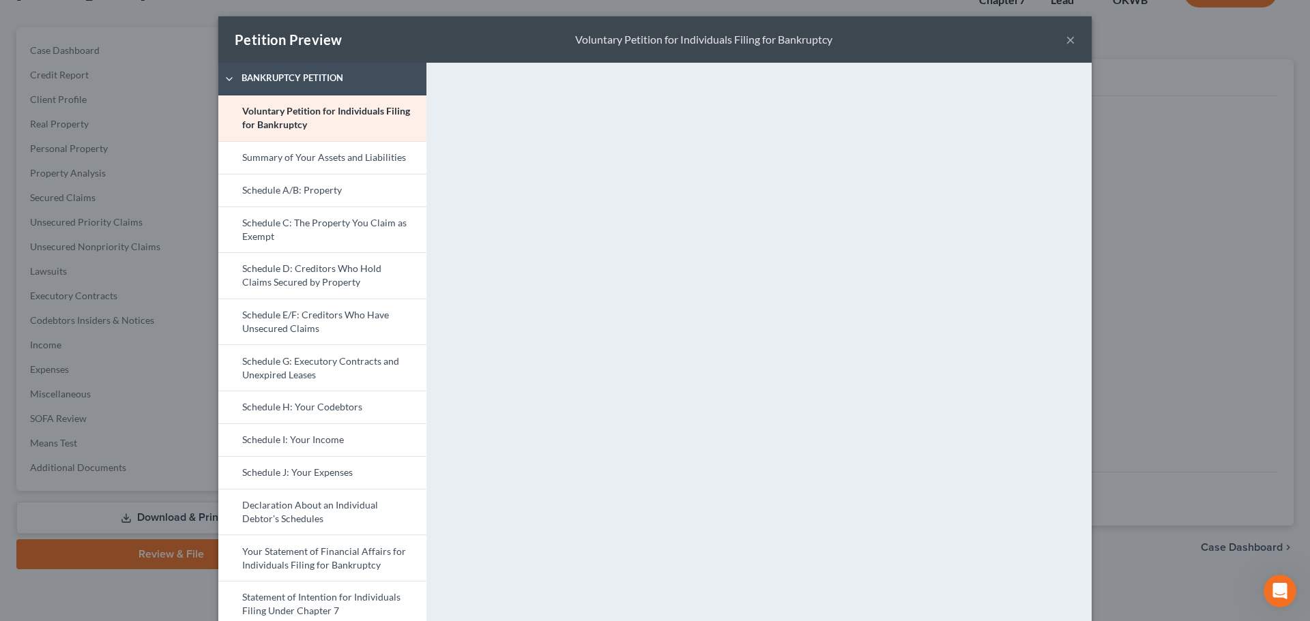
click at [1066, 41] on button "×" at bounding box center [1071, 39] width 10 height 16
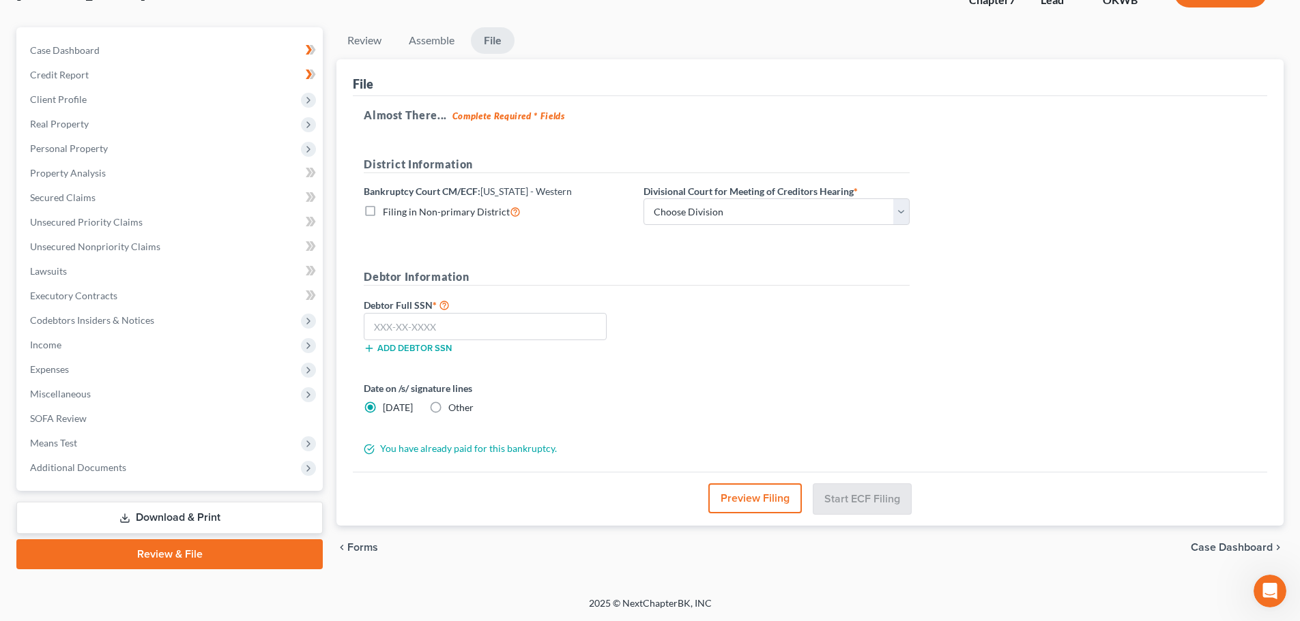
click at [759, 504] on button "Preview Filing" at bounding box center [754, 499] width 93 height 30
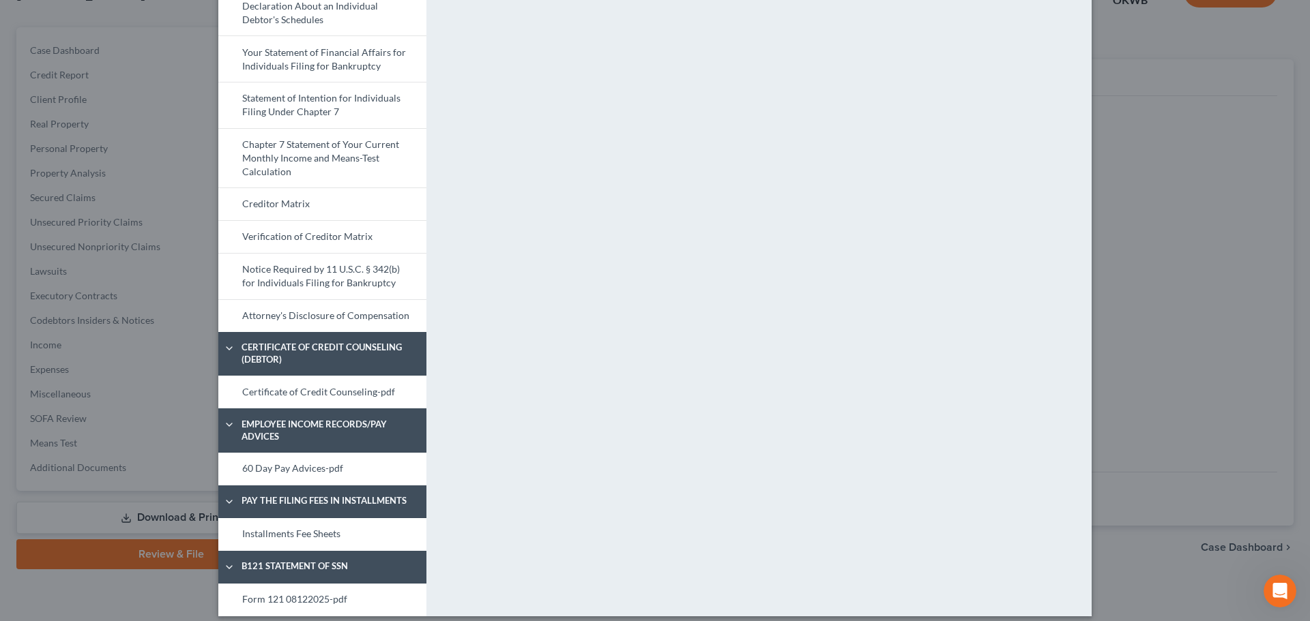
scroll to position [511, 0]
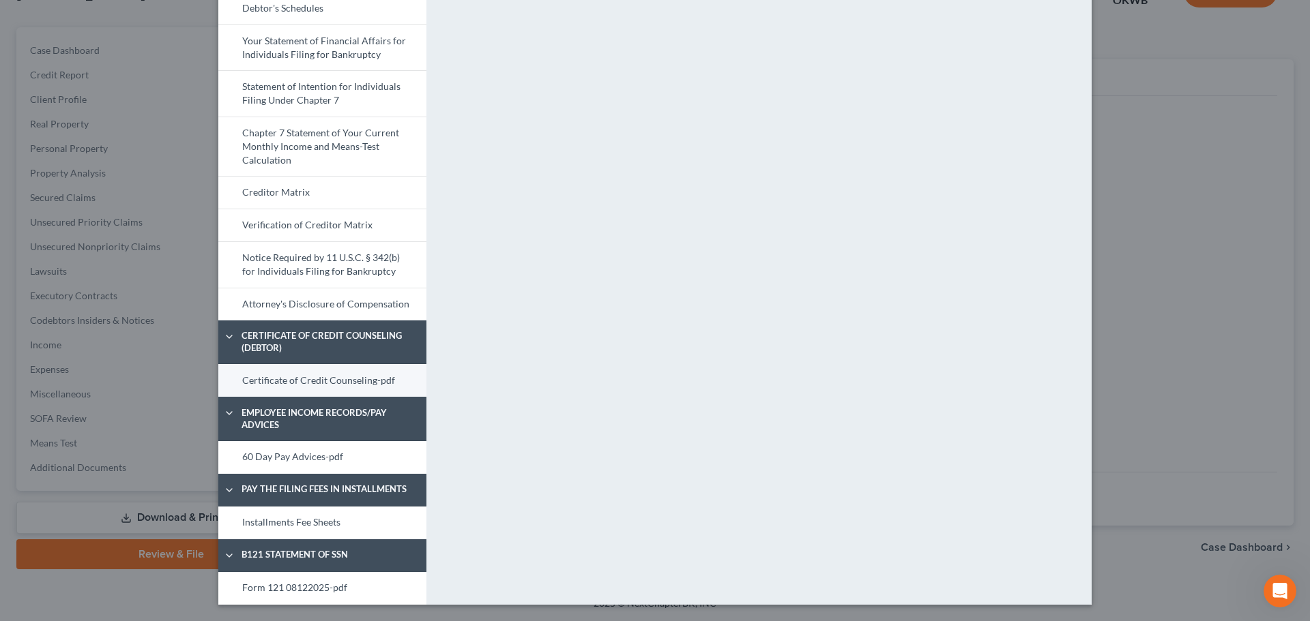
click at [283, 379] on link "Certificate of Credit Counseling-pdf" at bounding box center [322, 380] width 208 height 33
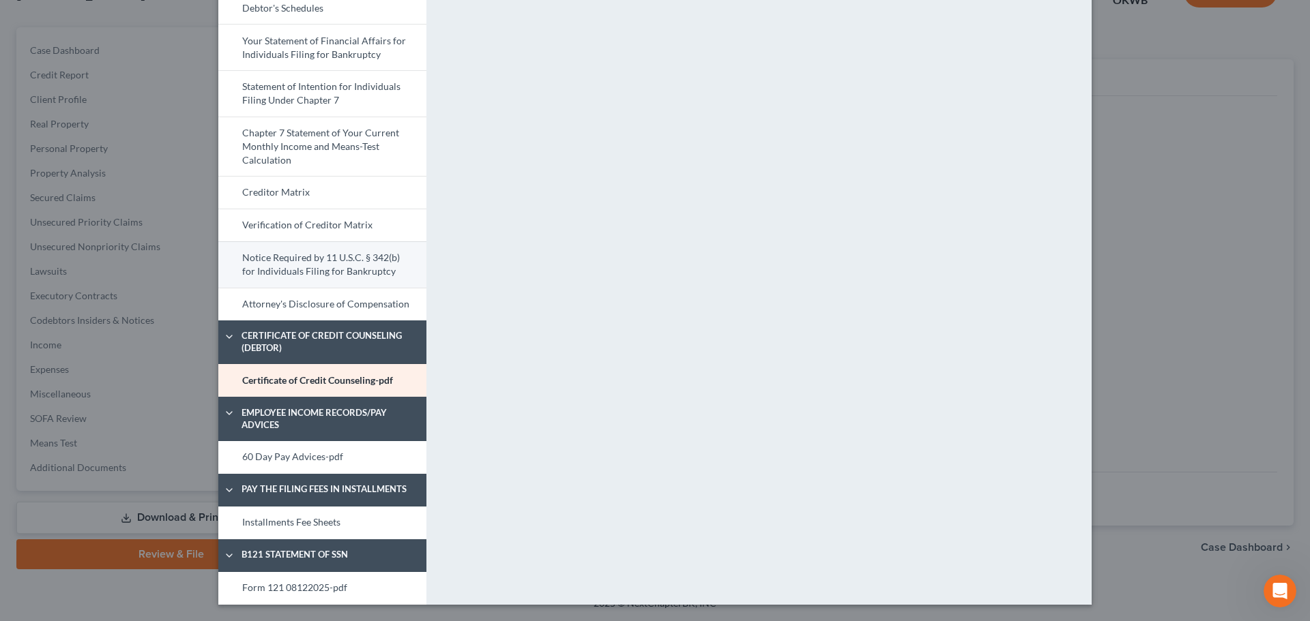
click at [270, 262] on link "Notice Required by 11 U.S.C. § 342(b) for Individuals Filing for Bankruptcy" at bounding box center [322, 265] width 208 height 46
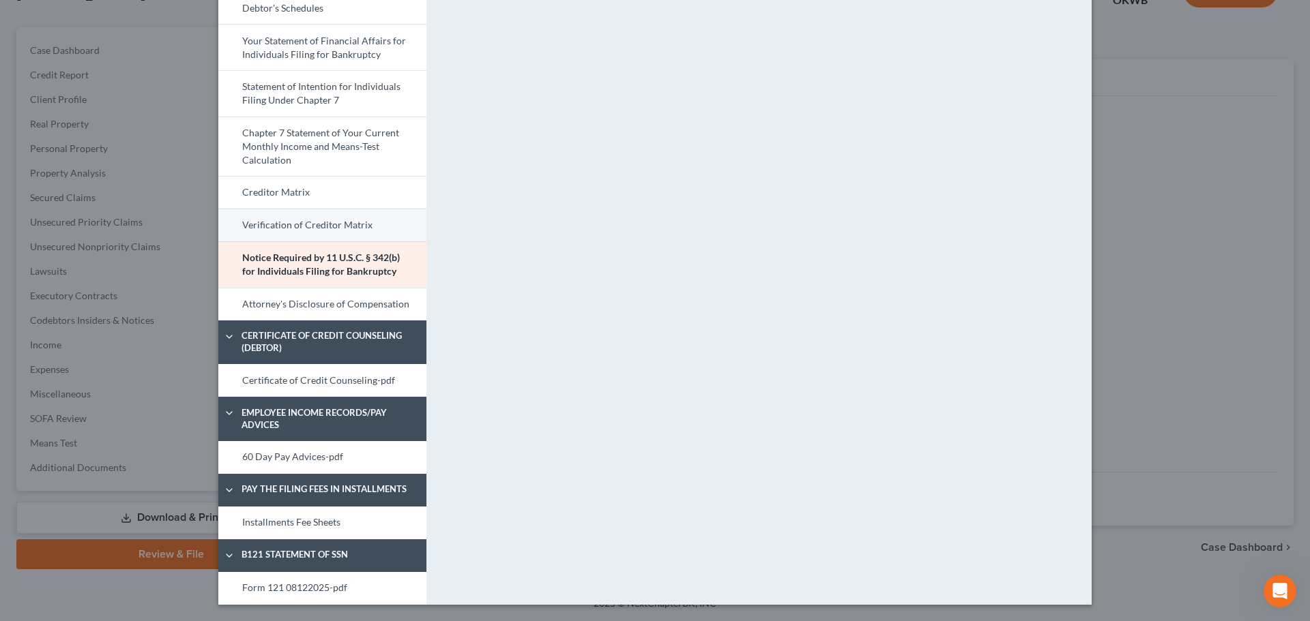
click at [281, 223] on link "Verification of Creditor Matrix" at bounding box center [322, 225] width 208 height 33
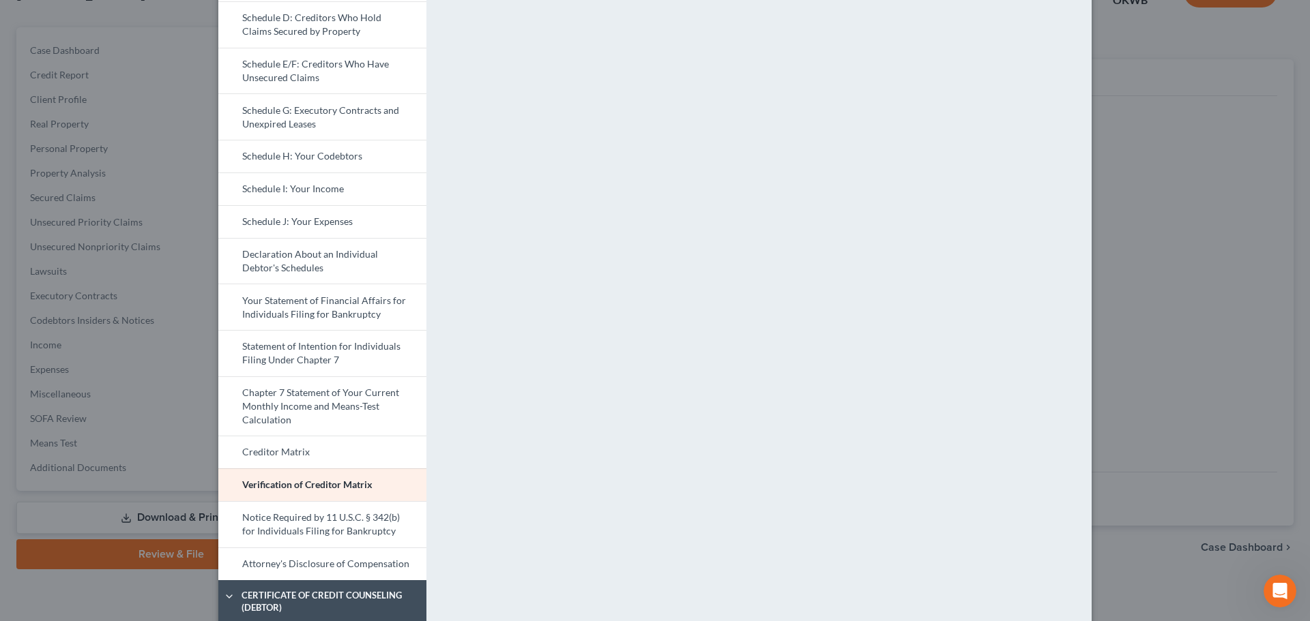
scroll to position [0, 0]
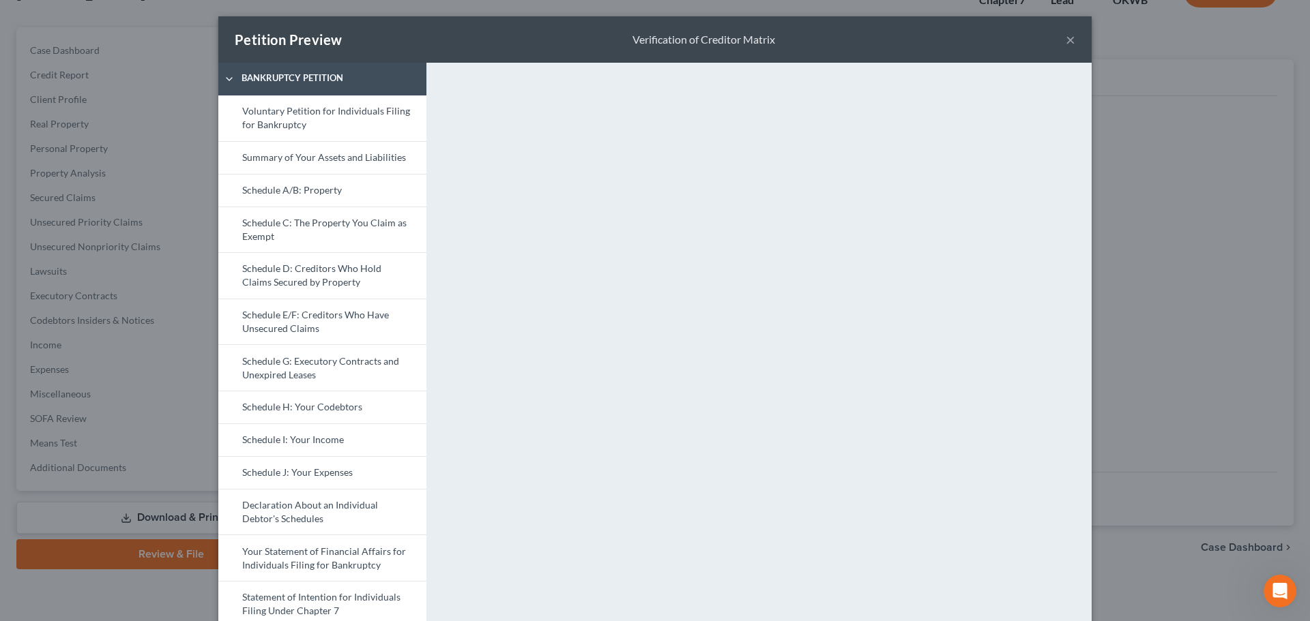
click at [1066, 42] on button "×" at bounding box center [1071, 39] width 10 height 16
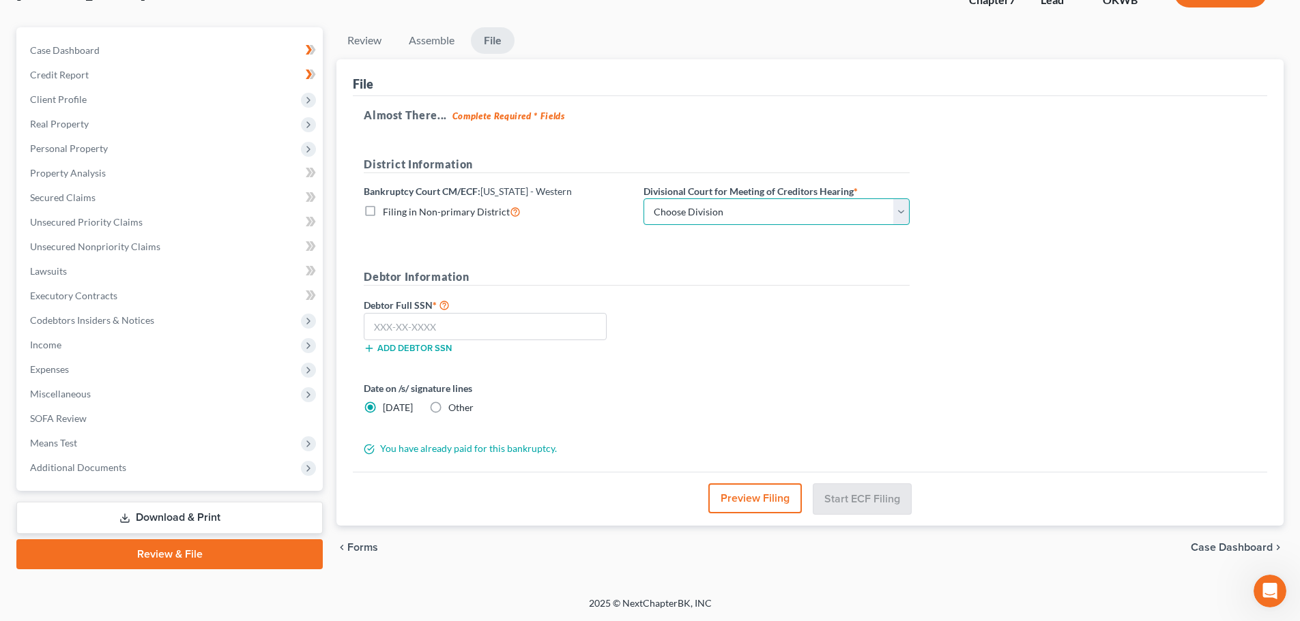
click at [898, 211] on select "Choose Division Oklahoma City" at bounding box center [776, 212] width 266 height 27
select select "0"
click at [643, 199] on select "Choose Division Oklahoma City" at bounding box center [776, 212] width 266 height 27
click at [475, 331] on input "text" at bounding box center [485, 326] width 243 height 27
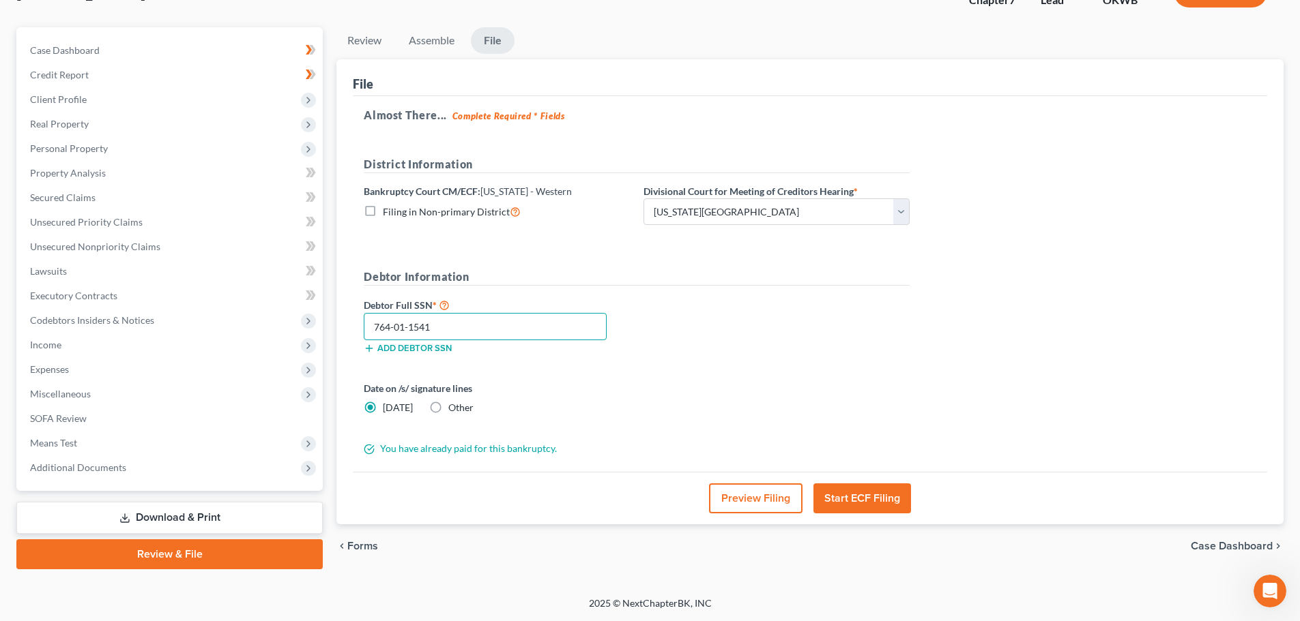
type input "764-01-1541"
click at [861, 498] on button "Start ECF Filing" at bounding box center [862, 499] width 98 height 30
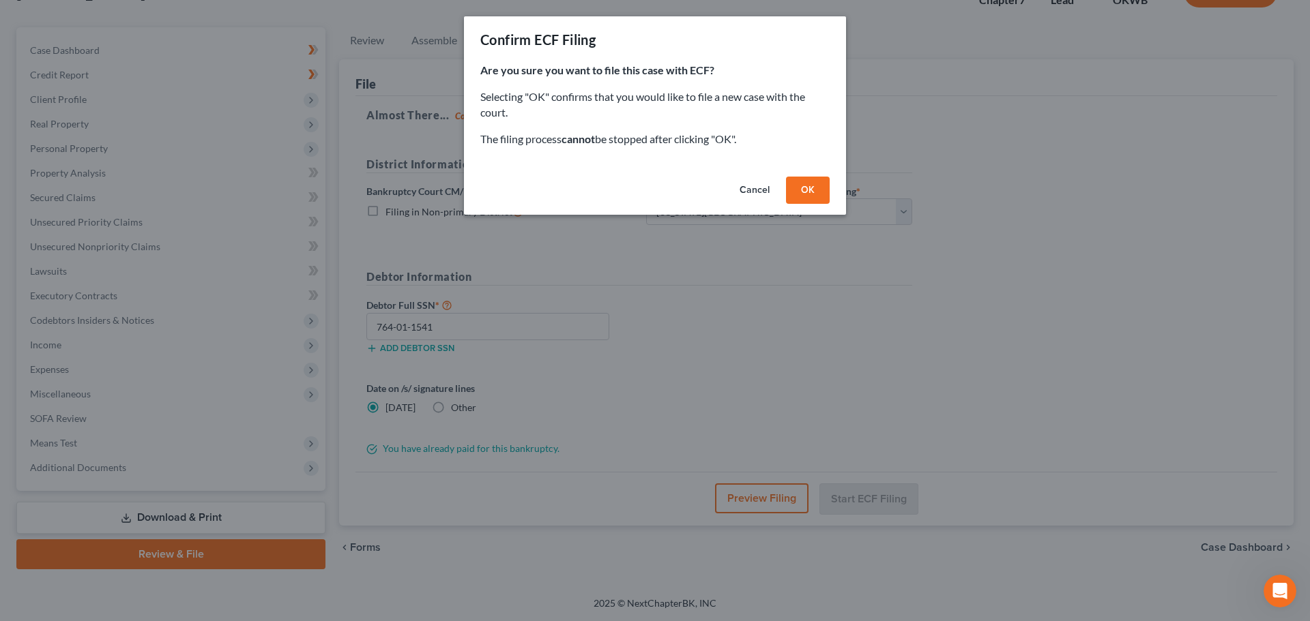
click at [806, 189] on button "OK" at bounding box center [808, 190] width 44 height 27
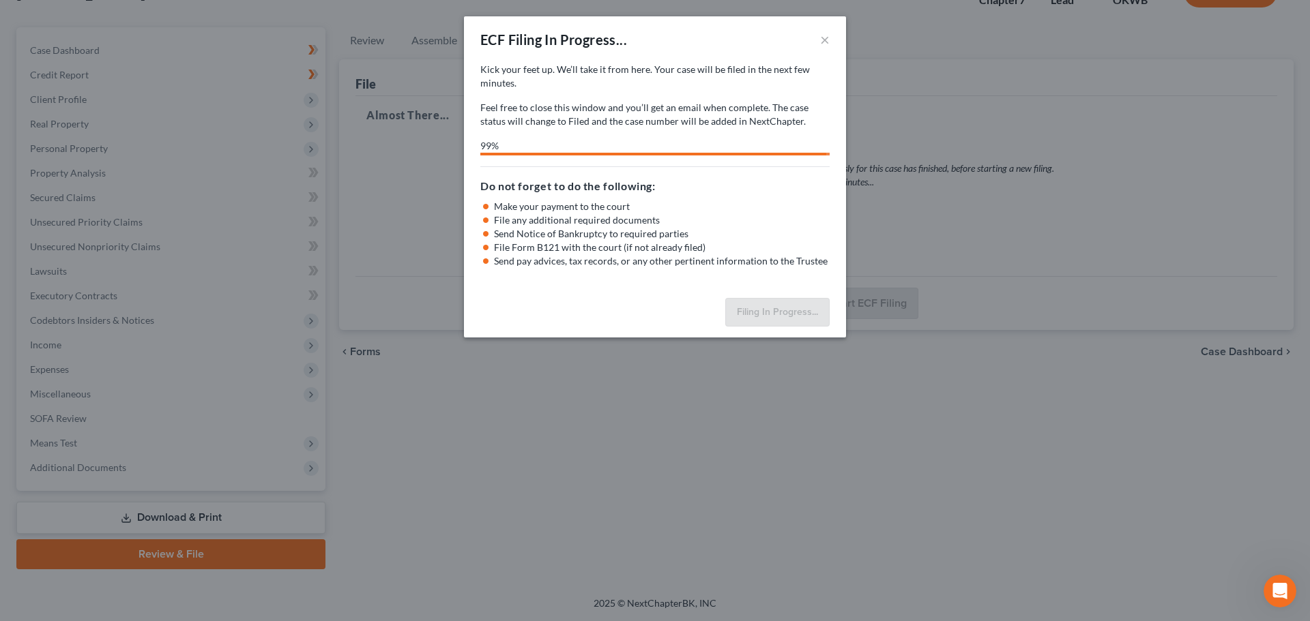
select select "0"
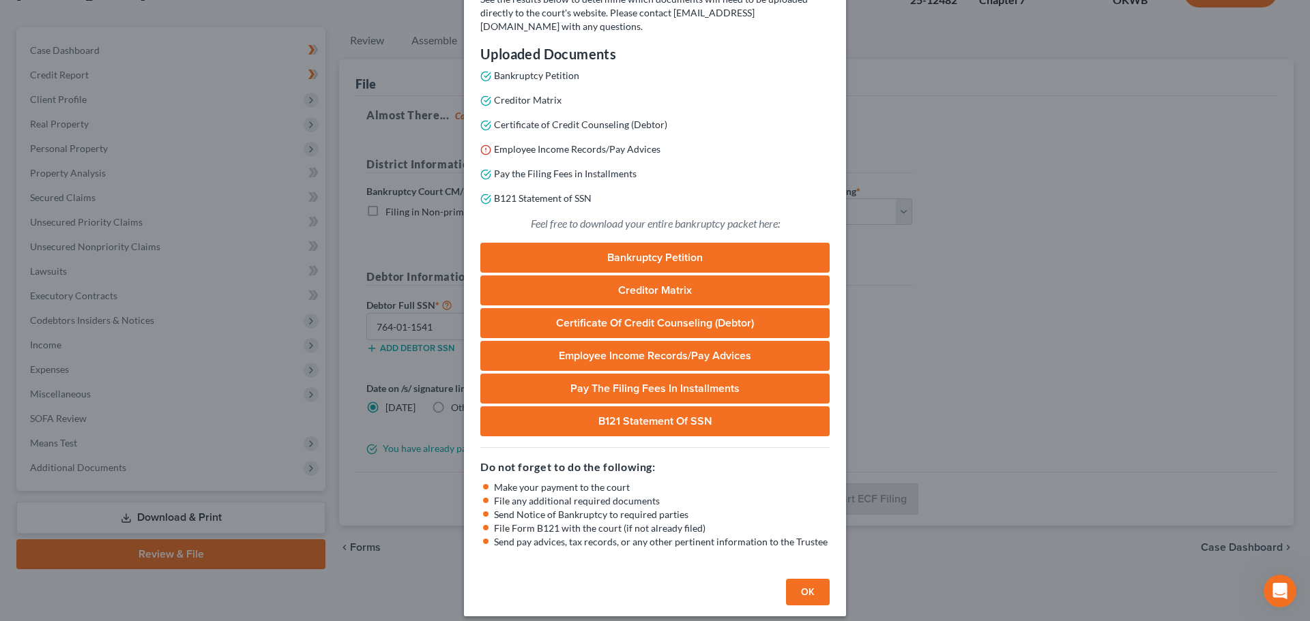
scroll to position [161, 0]
